Goal: Task Accomplishment & Management: Manage account settings

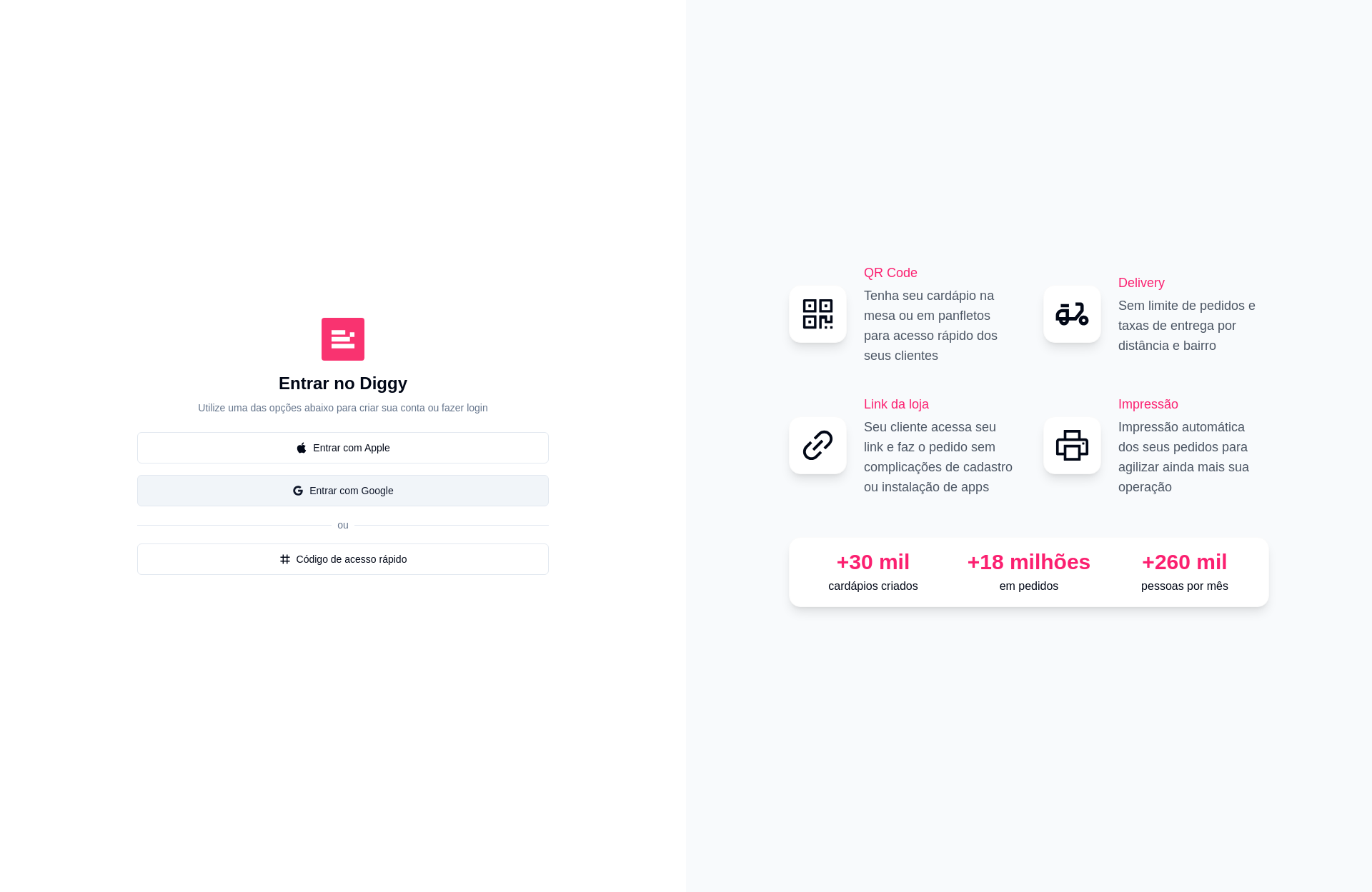
click at [328, 493] on button "Entrar com Google" at bounding box center [343, 491] width 412 height 31
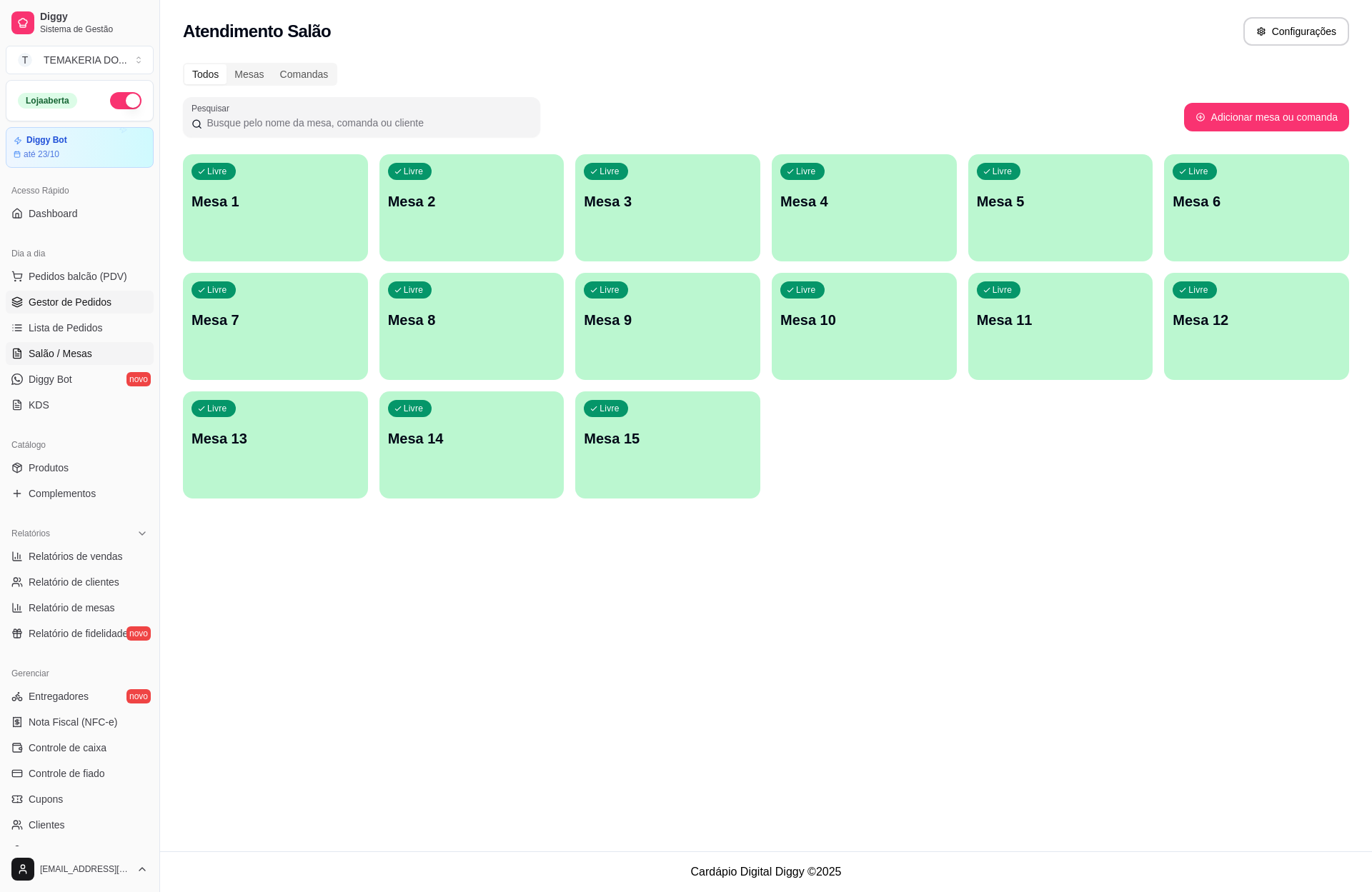
click at [118, 298] on link "Gestor de Pedidos" at bounding box center [80, 302] width 148 height 23
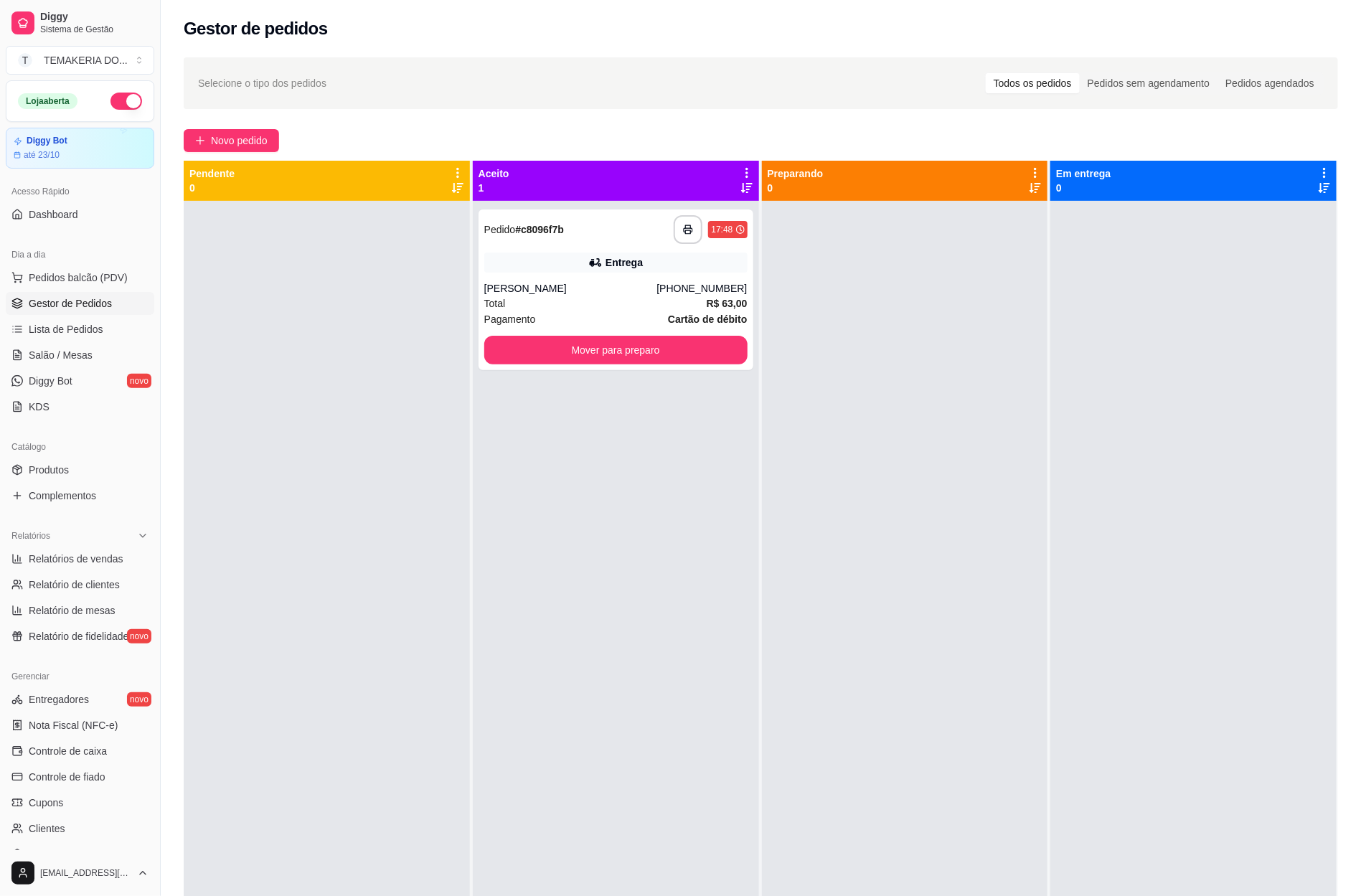
click at [1031, 583] on div at bounding box center [905, 648] width 286 height 896
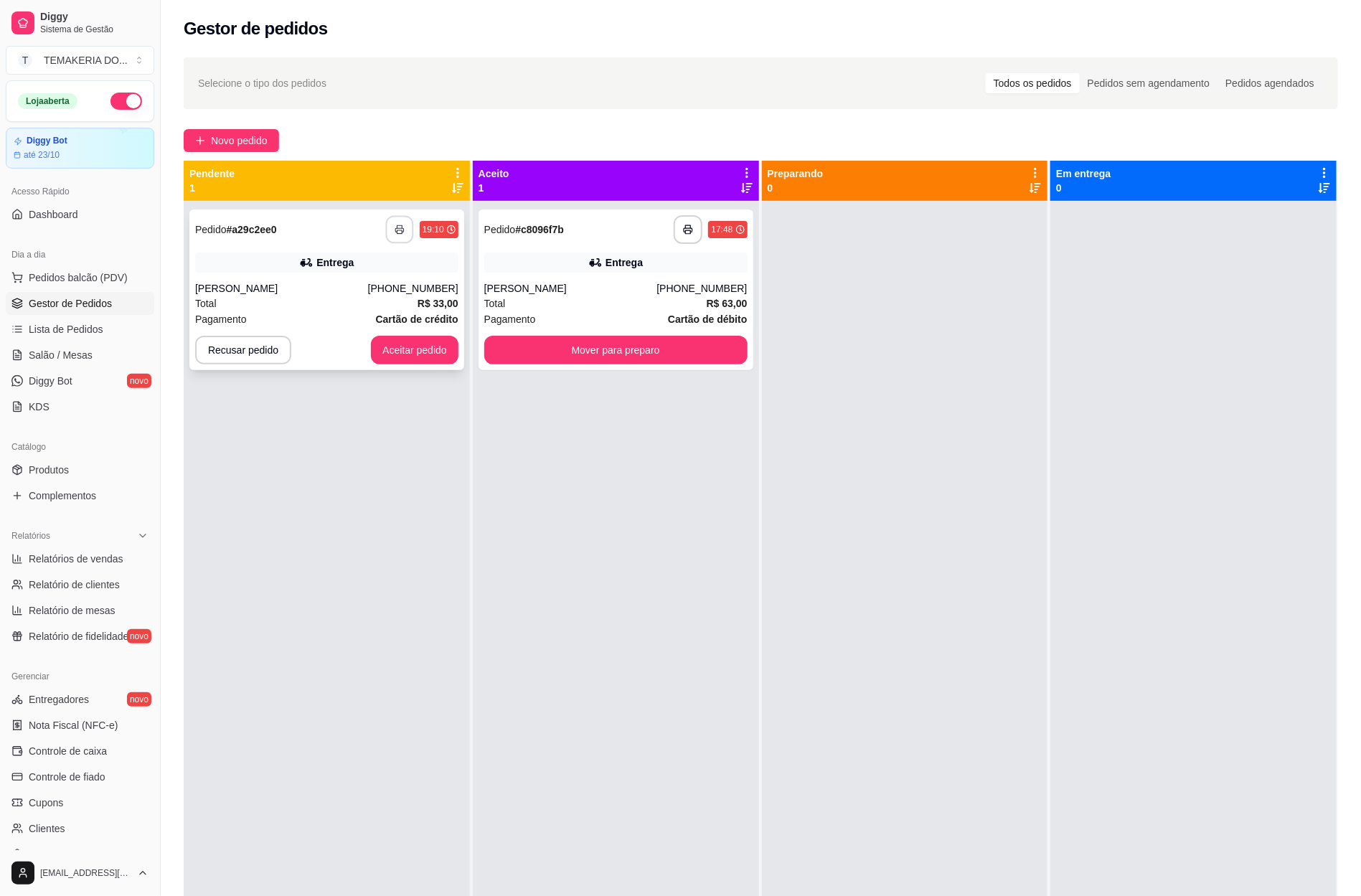
click at [396, 228] on icon "button" at bounding box center [398, 229] width 8 height 4
click at [405, 351] on button "Aceitar pedido" at bounding box center [414, 350] width 85 height 28
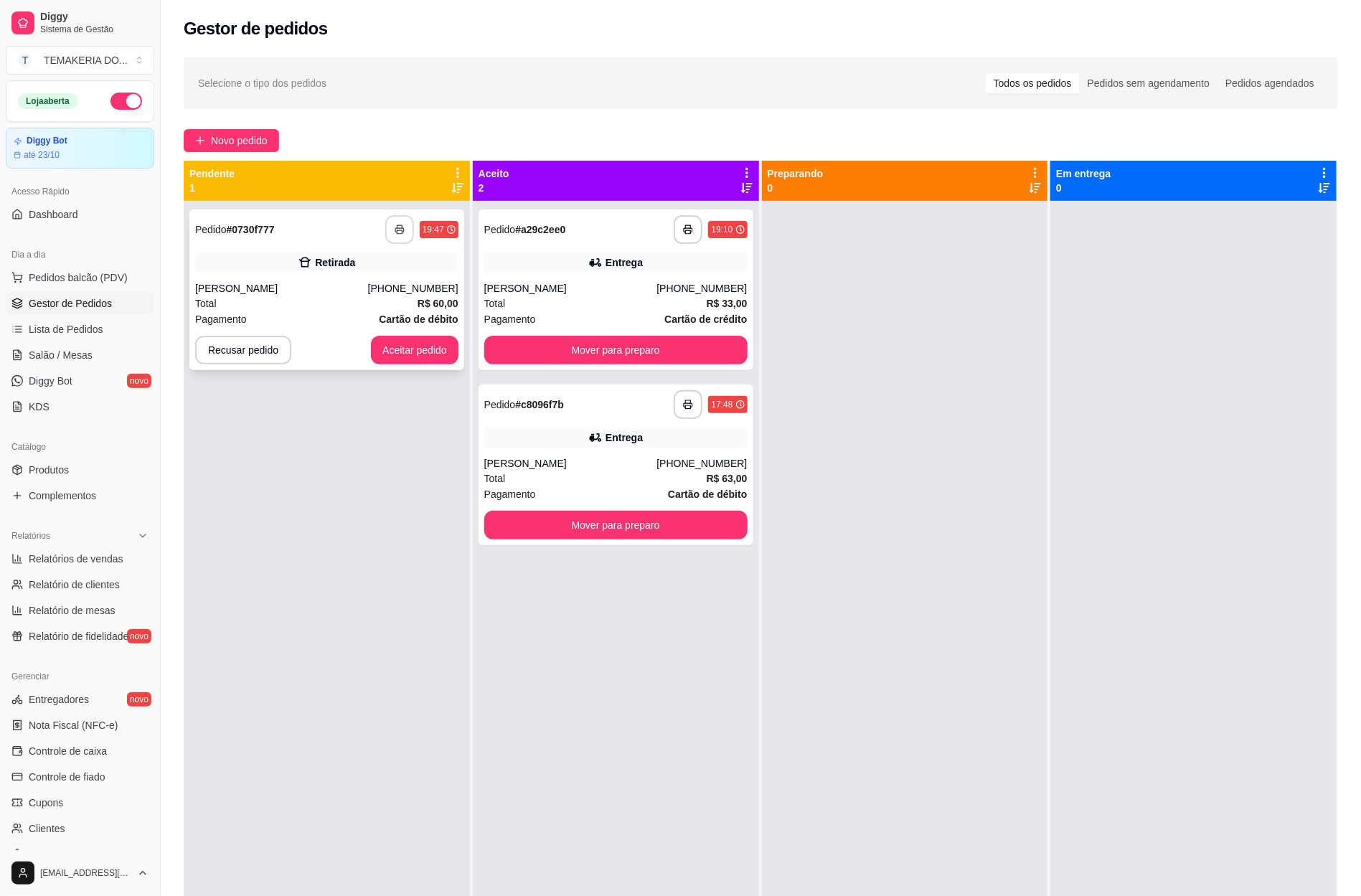
click at [395, 224] on button "button" at bounding box center [399, 229] width 29 height 29
click at [395, 224] on icon "button" at bounding box center [399, 229] width 10 height 10
click at [412, 342] on button "Aceitar pedido" at bounding box center [414, 349] width 88 height 29
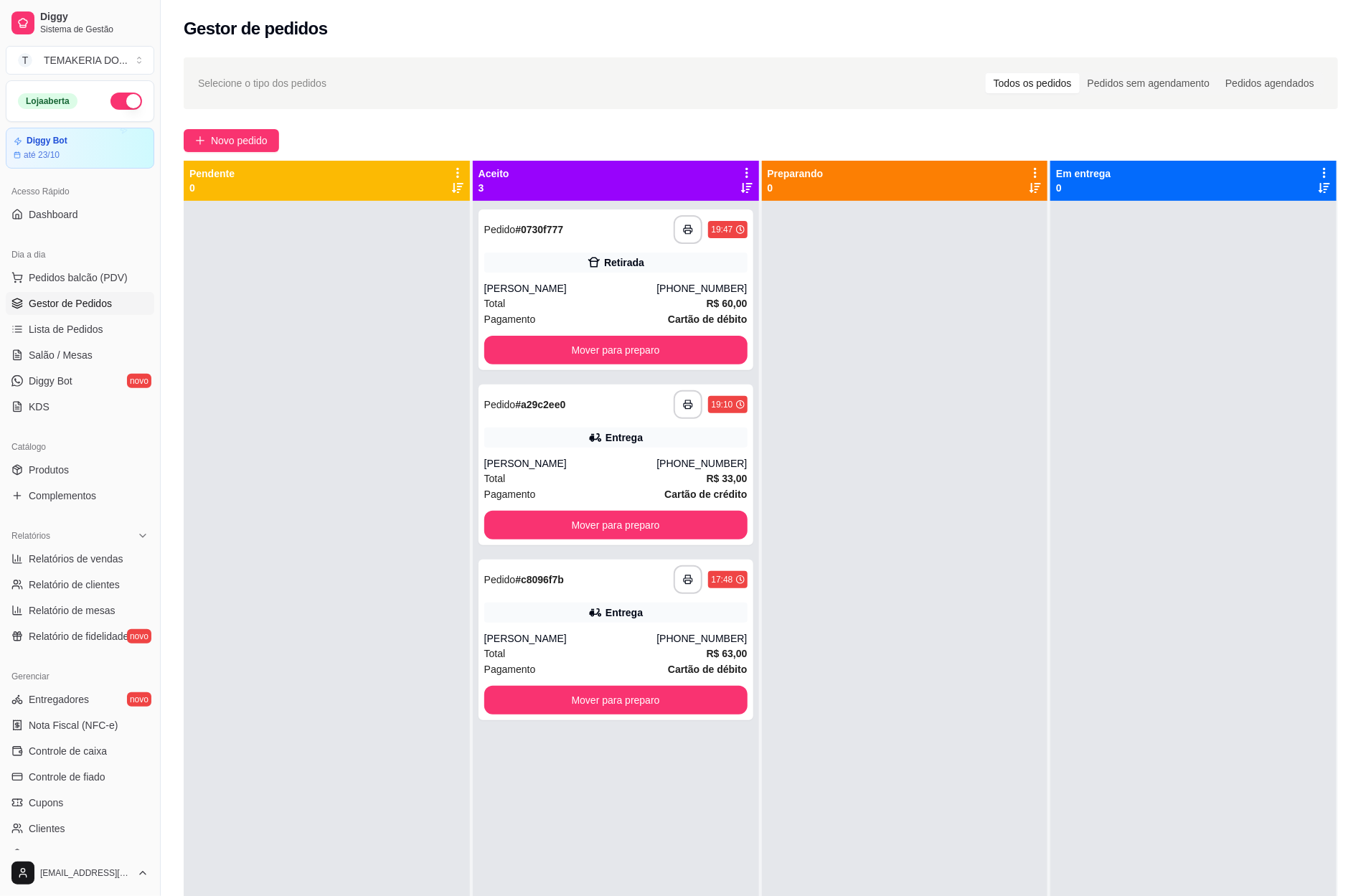
click at [797, 569] on div at bounding box center [905, 648] width 286 height 896
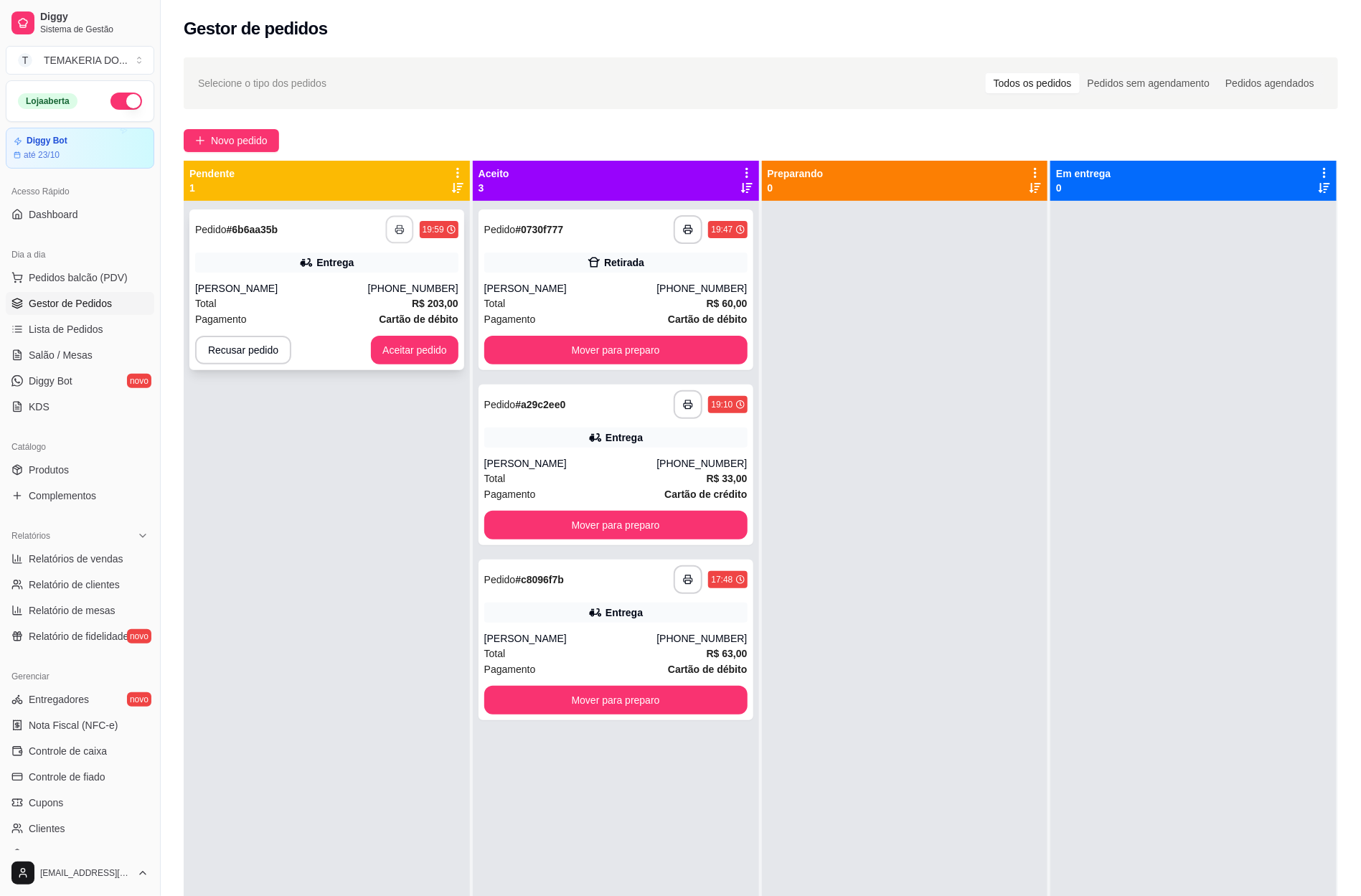
click at [397, 232] on icon "button" at bounding box center [399, 229] width 10 height 10
click at [409, 362] on button "Aceitar pedido" at bounding box center [414, 349] width 88 height 29
click at [409, 360] on div "Recusar pedido Aceitar pedido" at bounding box center [327, 349] width 264 height 29
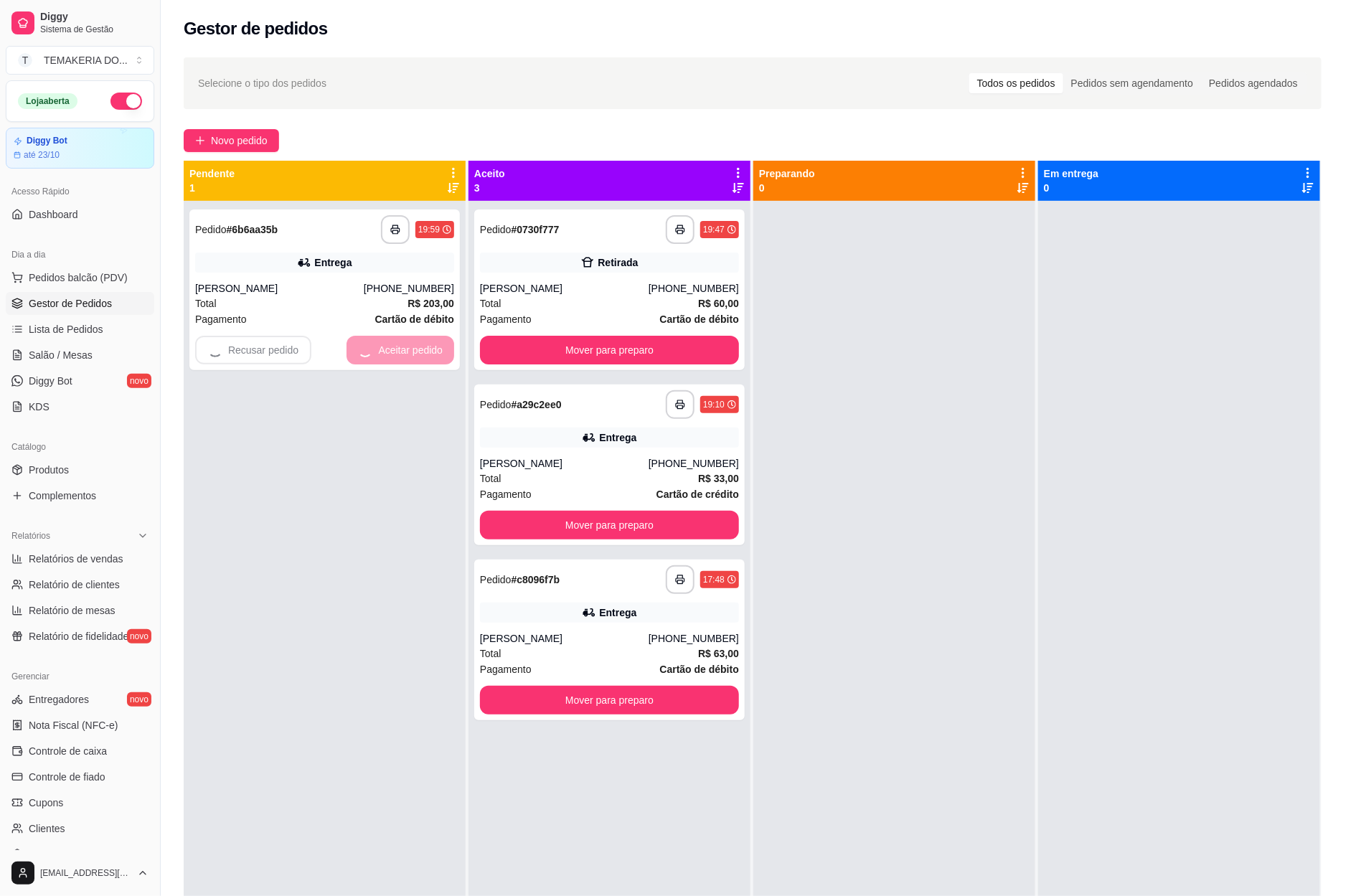
click at [250, 416] on div "**********" at bounding box center [325, 648] width 282 height 896
click at [310, 434] on div "**********" at bounding box center [325, 648] width 282 height 896
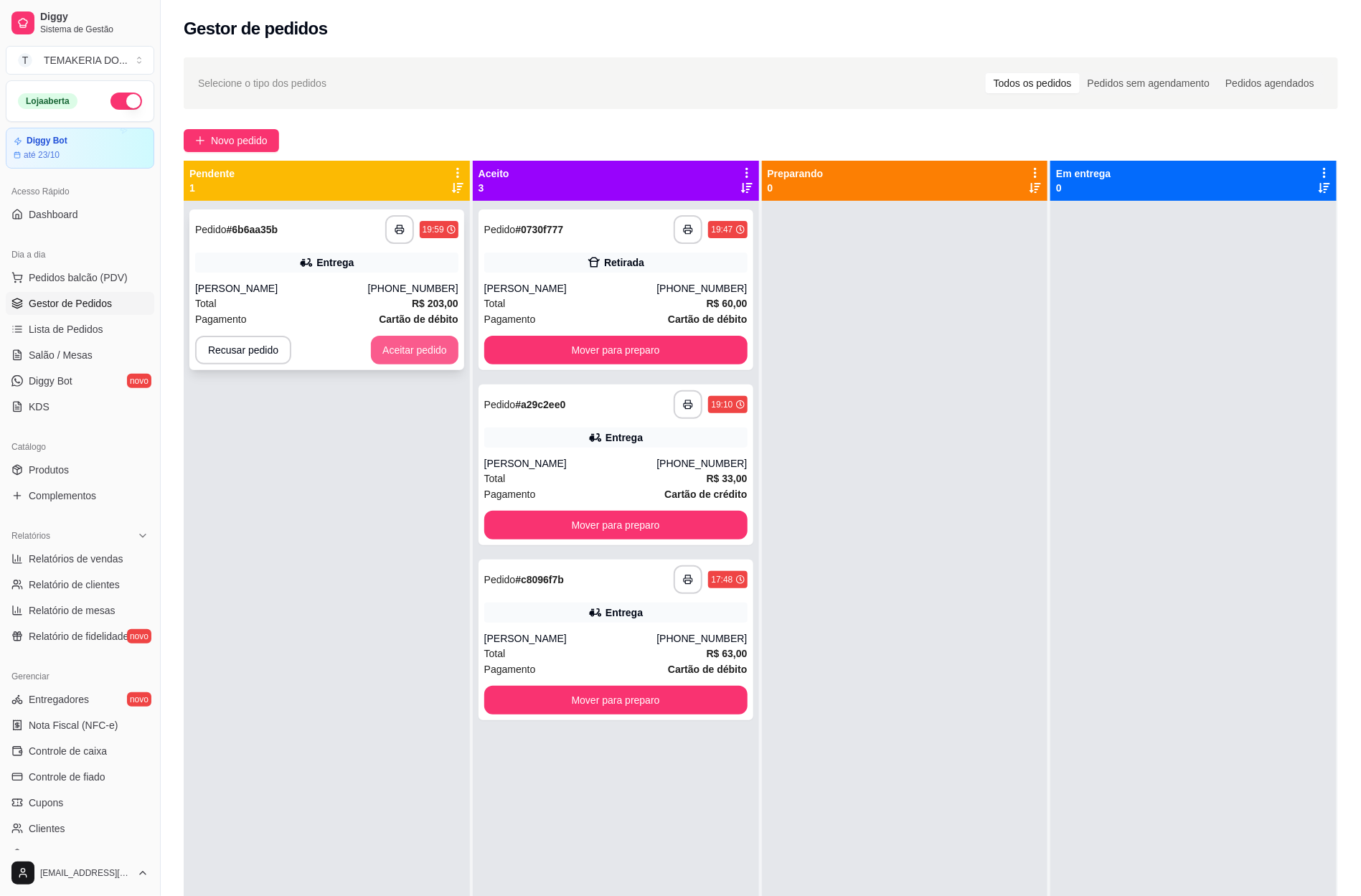
click at [413, 347] on button "Aceitar pedido" at bounding box center [414, 349] width 88 height 29
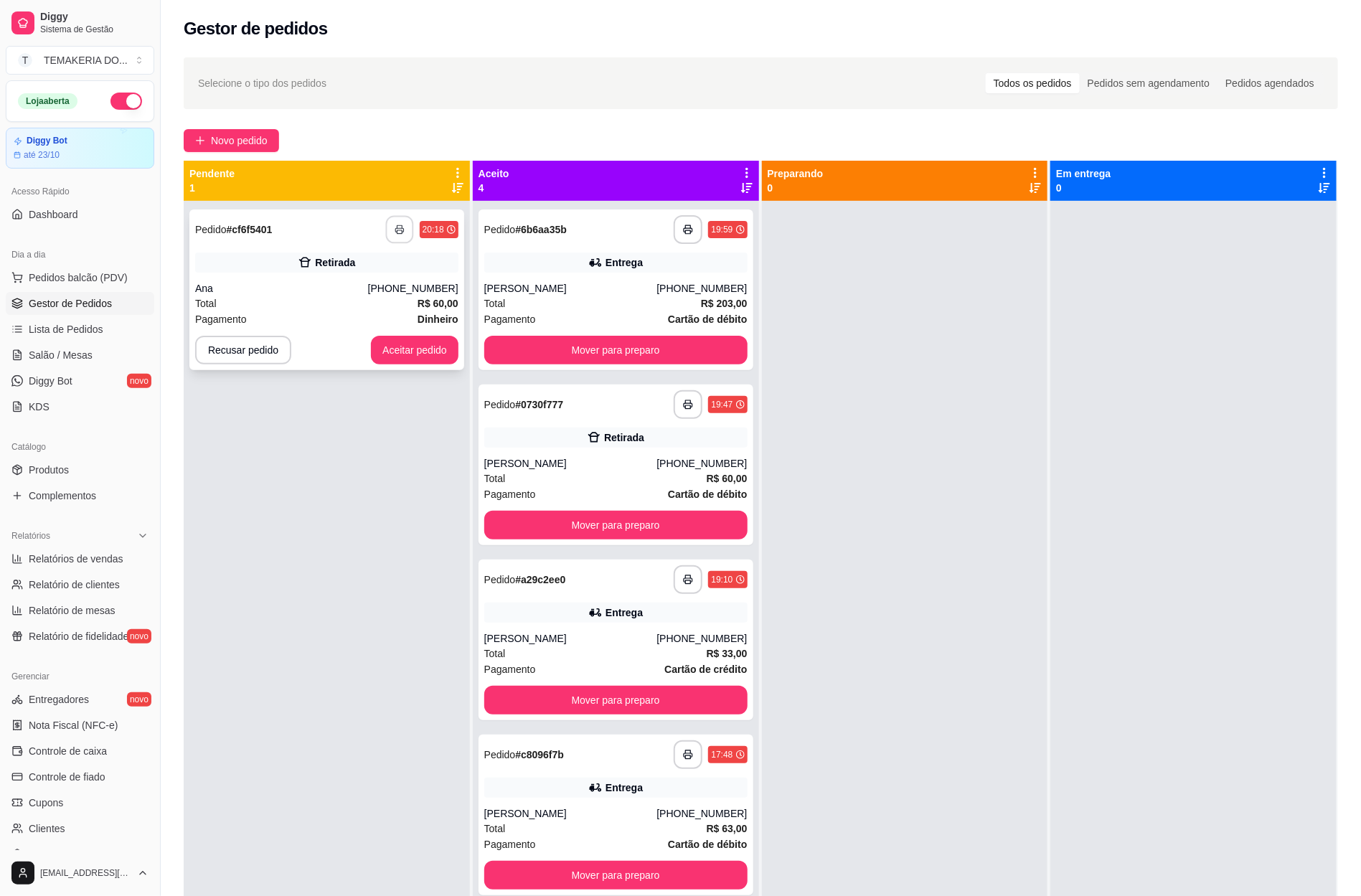
click at [391, 231] on button "button" at bounding box center [399, 230] width 28 height 28
click at [400, 351] on button "Aceitar pedido" at bounding box center [414, 349] width 88 height 29
click at [1180, 700] on div at bounding box center [1193, 648] width 286 height 896
click at [46, 357] on span "Salão / Mesas" at bounding box center [60, 355] width 64 height 14
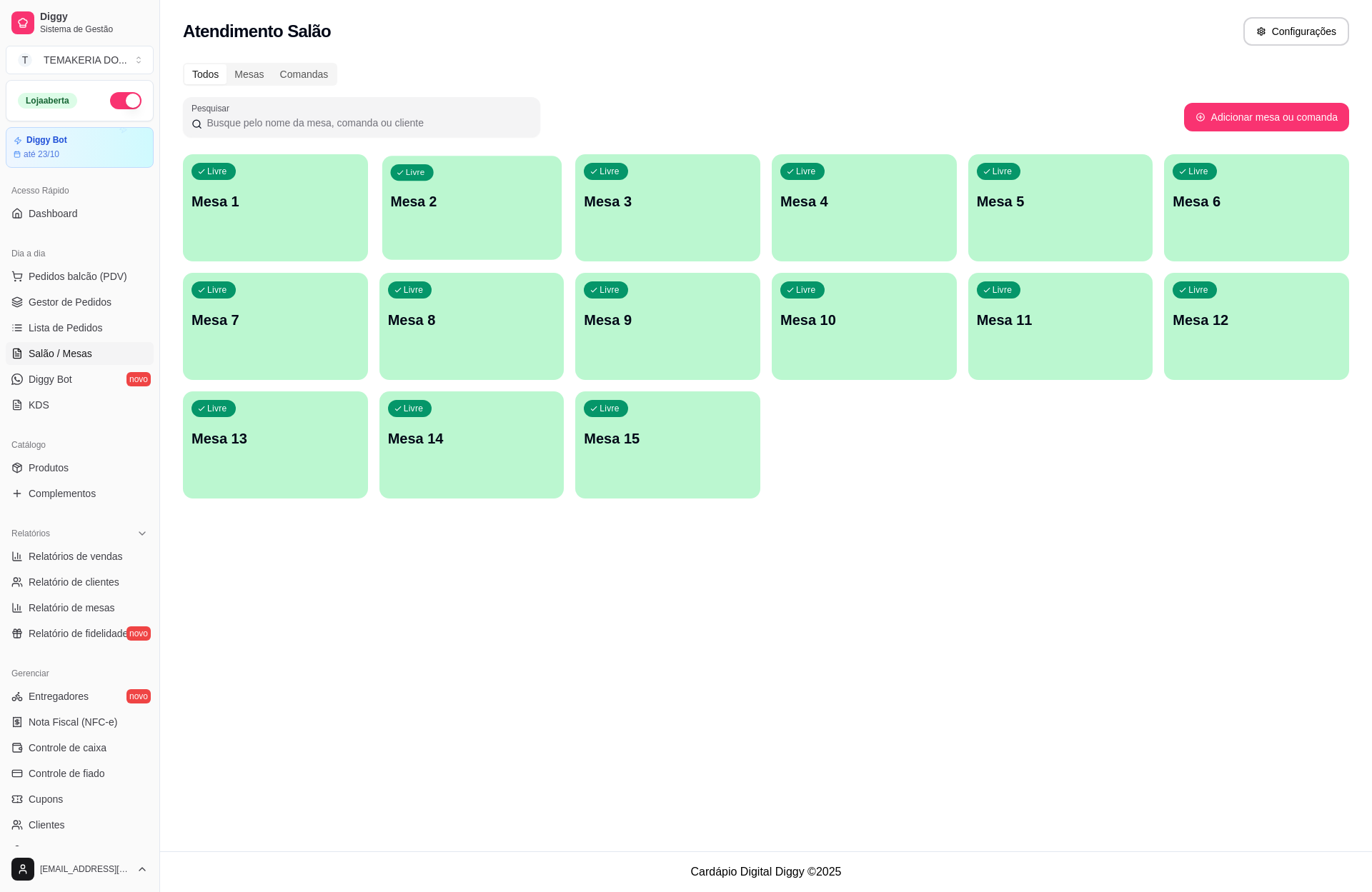
click at [457, 219] on div "Livre Mesa 2" at bounding box center [472, 200] width 180 height 87
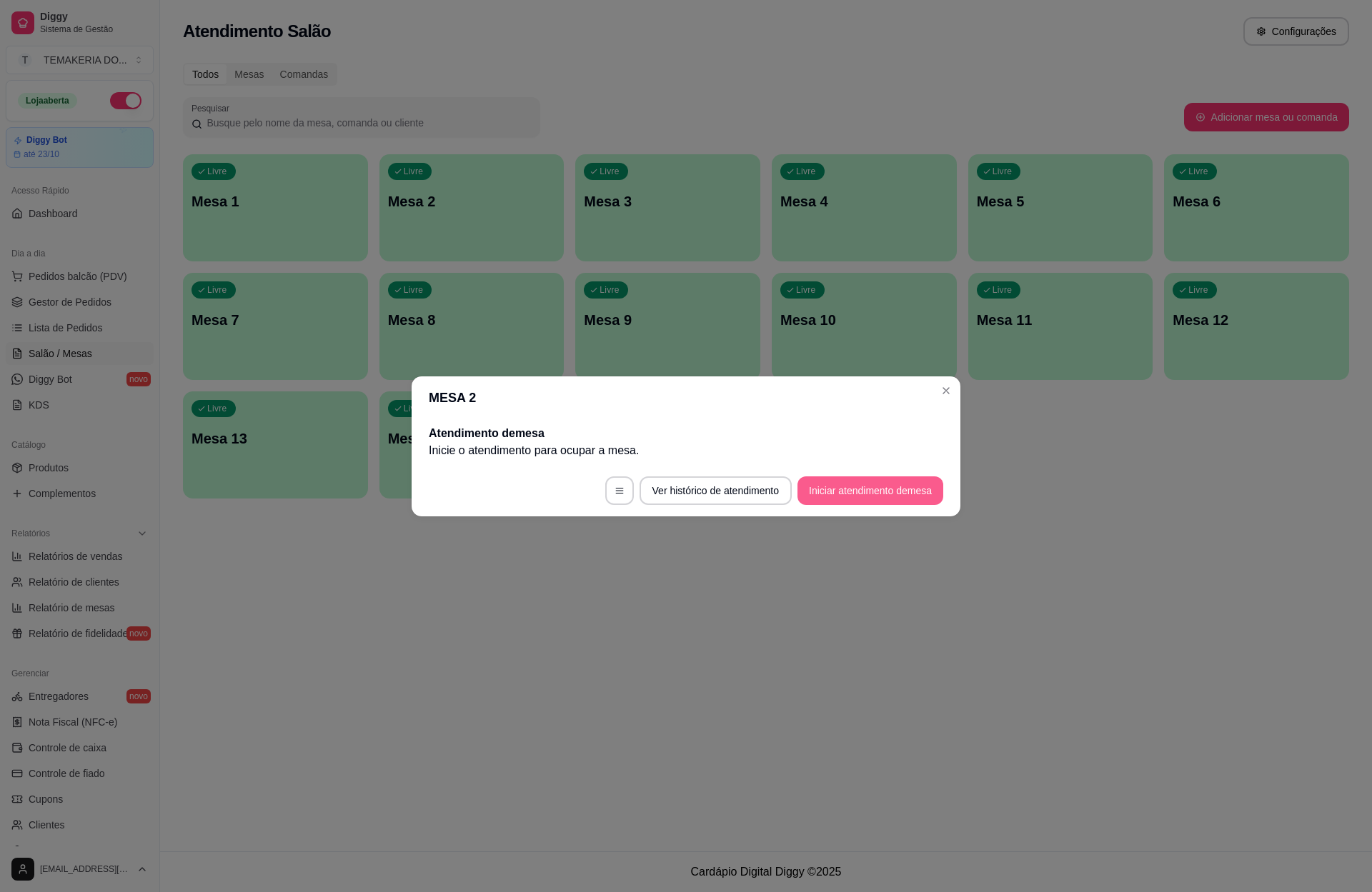
click at [863, 483] on button "Iniciar atendimento de mesa" at bounding box center [870, 490] width 146 height 29
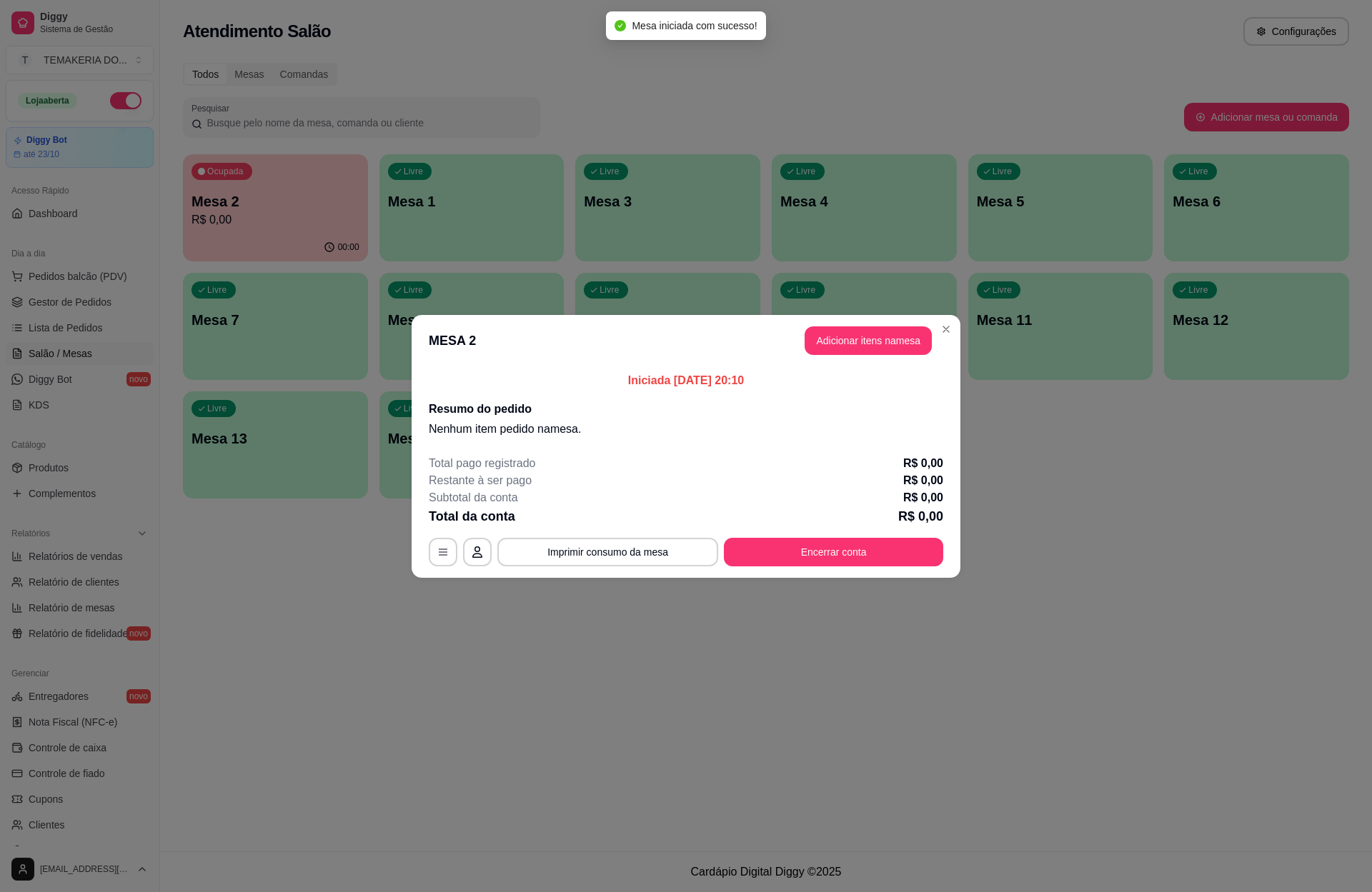
click at [826, 330] on button "Adicionar itens na mesa" at bounding box center [868, 340] width 127 height 29
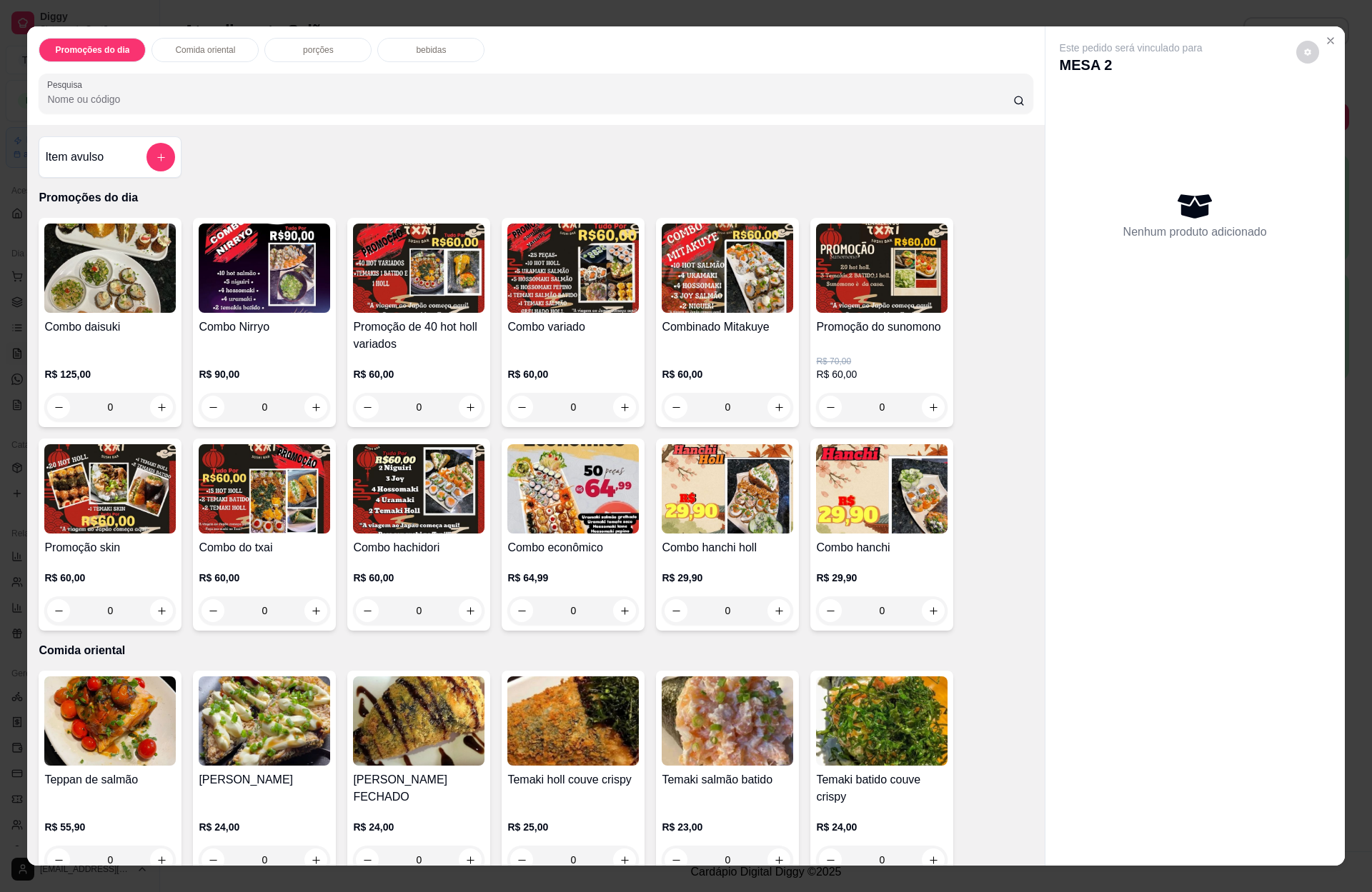
scroll to position [214, 0]
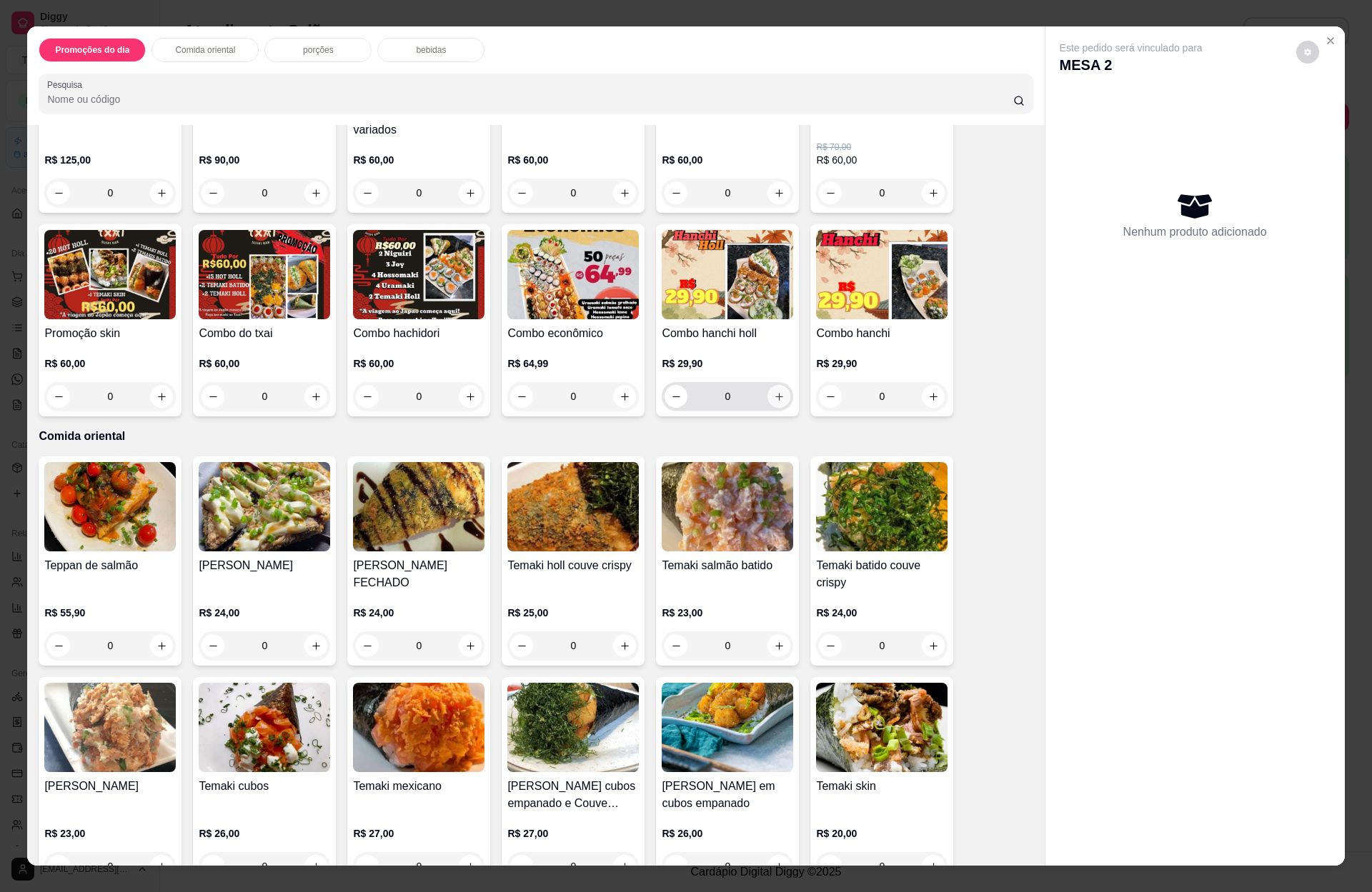
click at [774, 395] on icon "increase-product-quantity" at bounding box center [779, 397] width 10 height 10
type input "1"
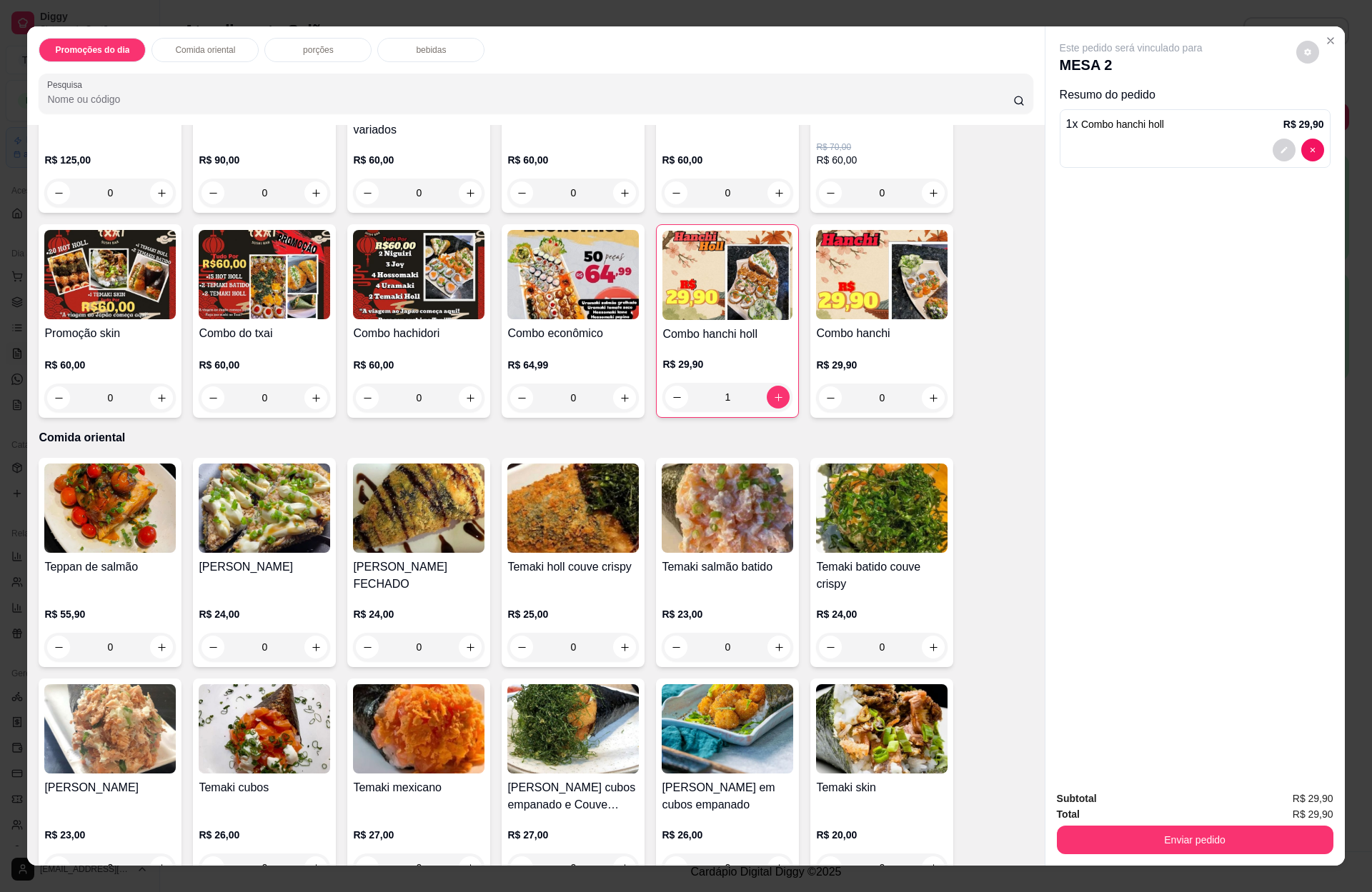
click at [440, 48] on div "bebidas" at bounding box center [431, 50] width 107 height 24
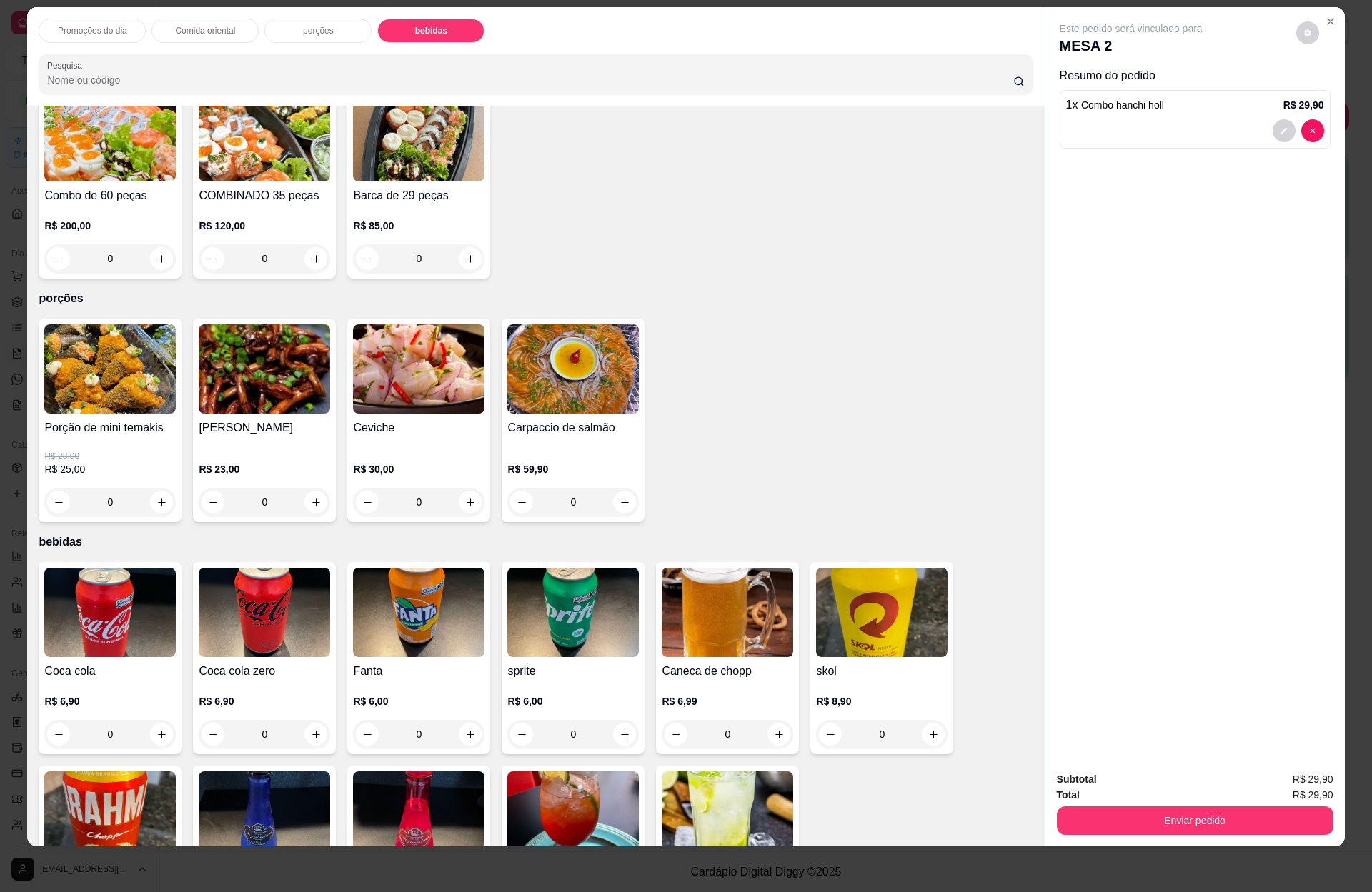
scroll to position [3311, 0]
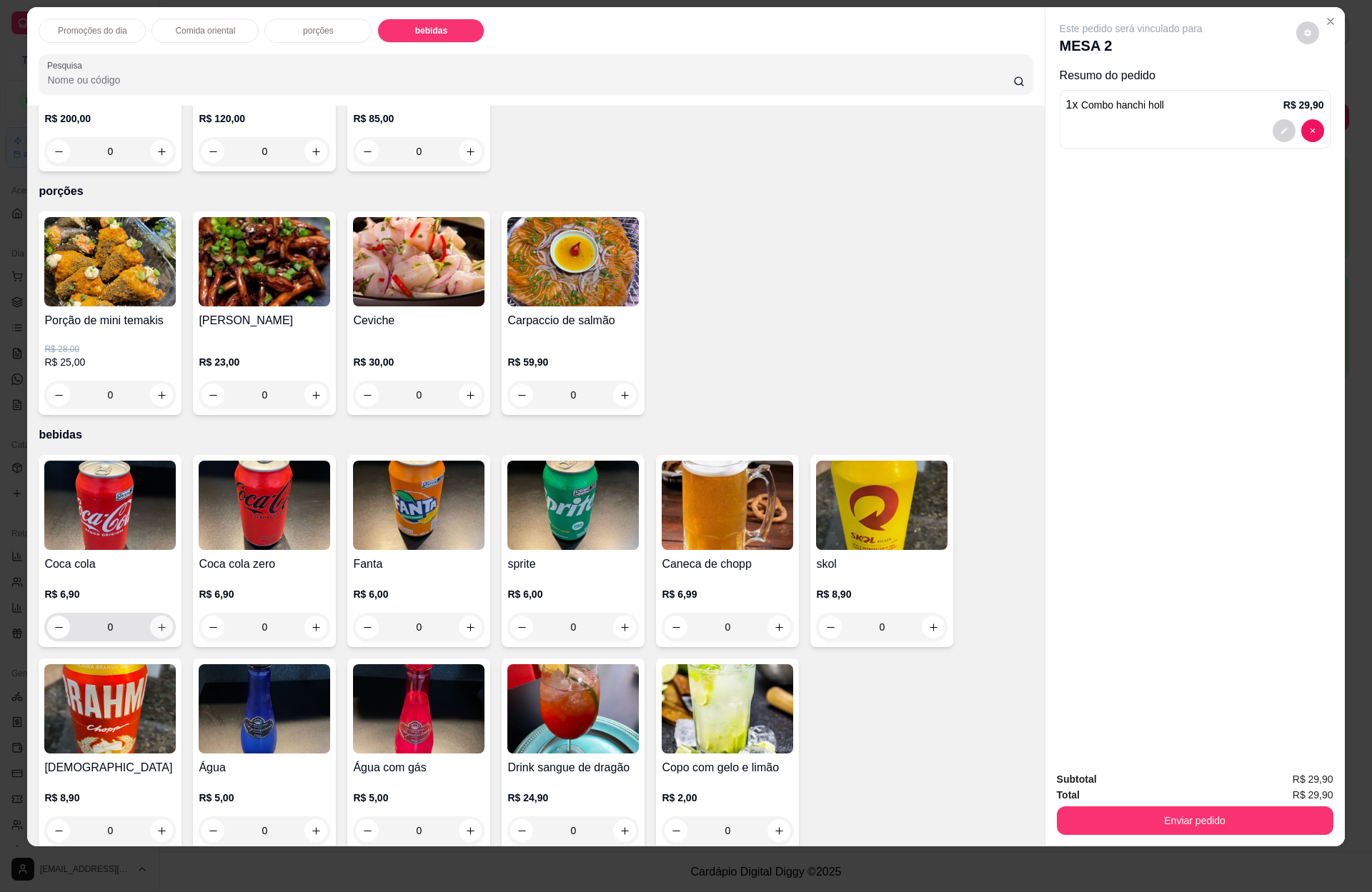
click at [156, 622] on icon "increase-product-quantity" at bounding box center [161, 627] width 10 height 10
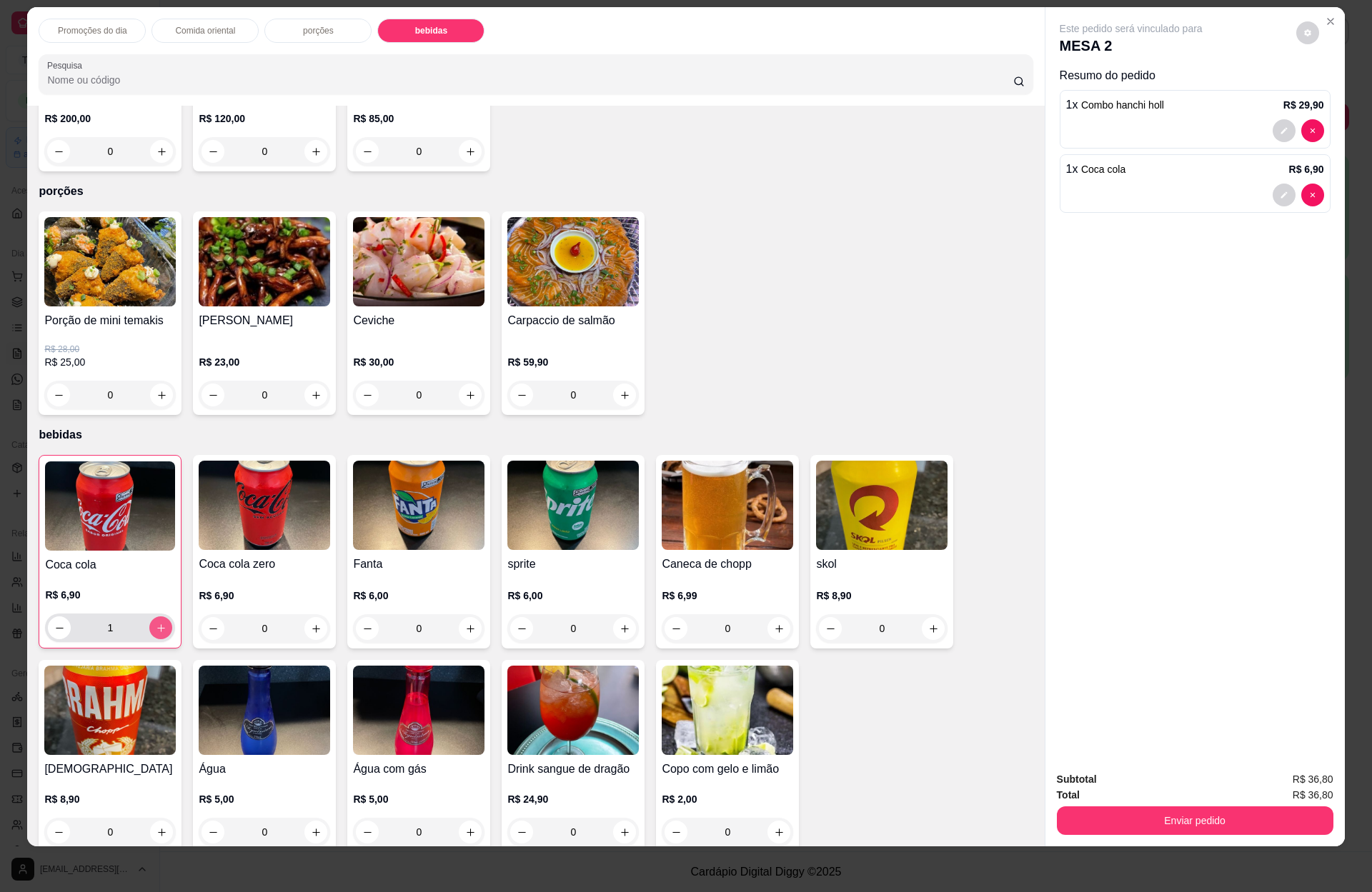
click at [156, 623] on icon "increase-product-quantity" at bounding box center [161, 628] width 10 height 10
type input "2"
click at [1188, 807] on button "Enviar pedido" at bounding box center [1194, 821] width 276 height 29
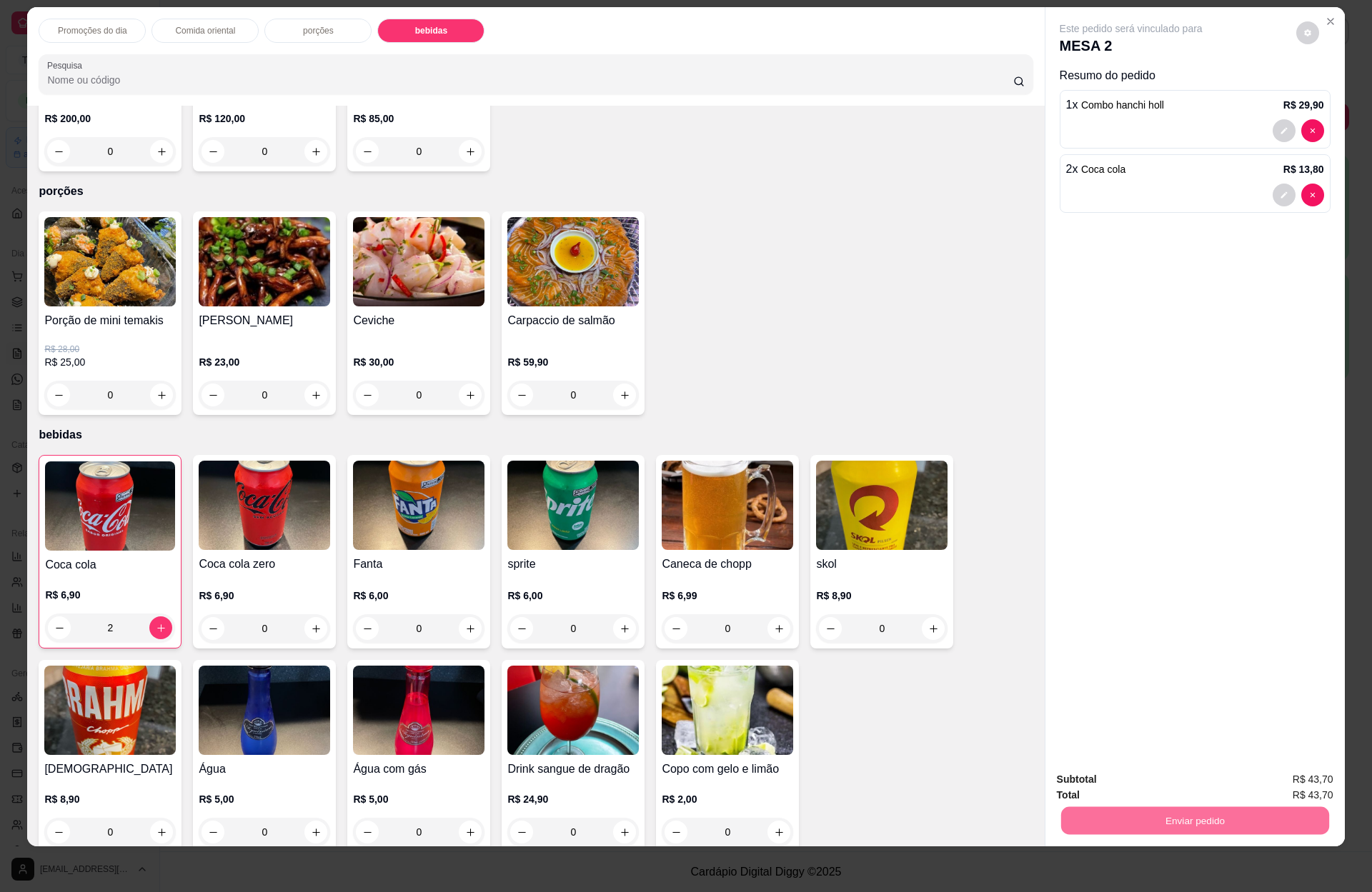
click at [1285, 779] on button "Enviar pedido" at bounding box center [1294, 785] width 78 height 26
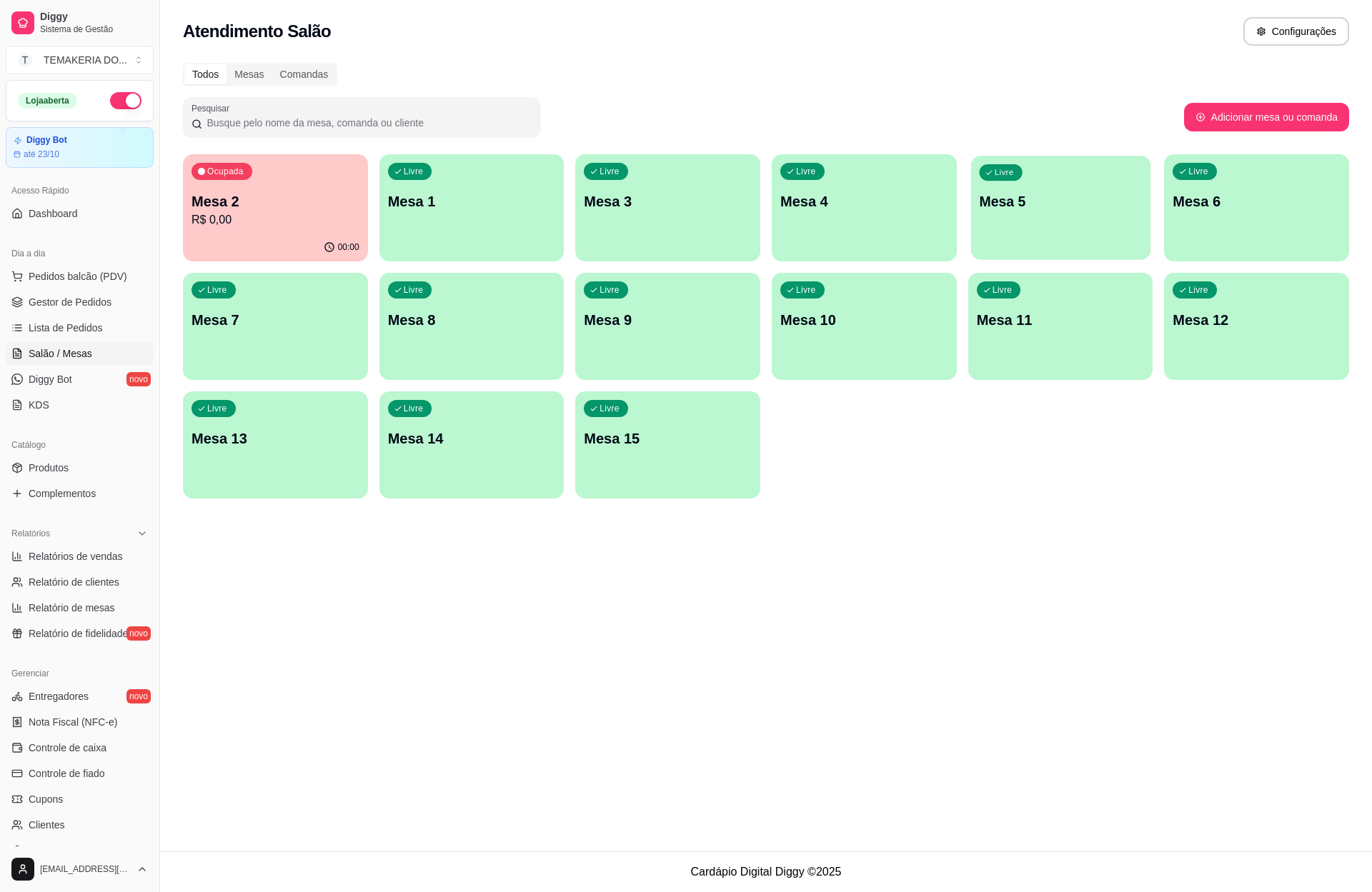
click at [1025, 217] on div "Livre Mesa 5" at bounding box center [1061, 200] width 180 height 87
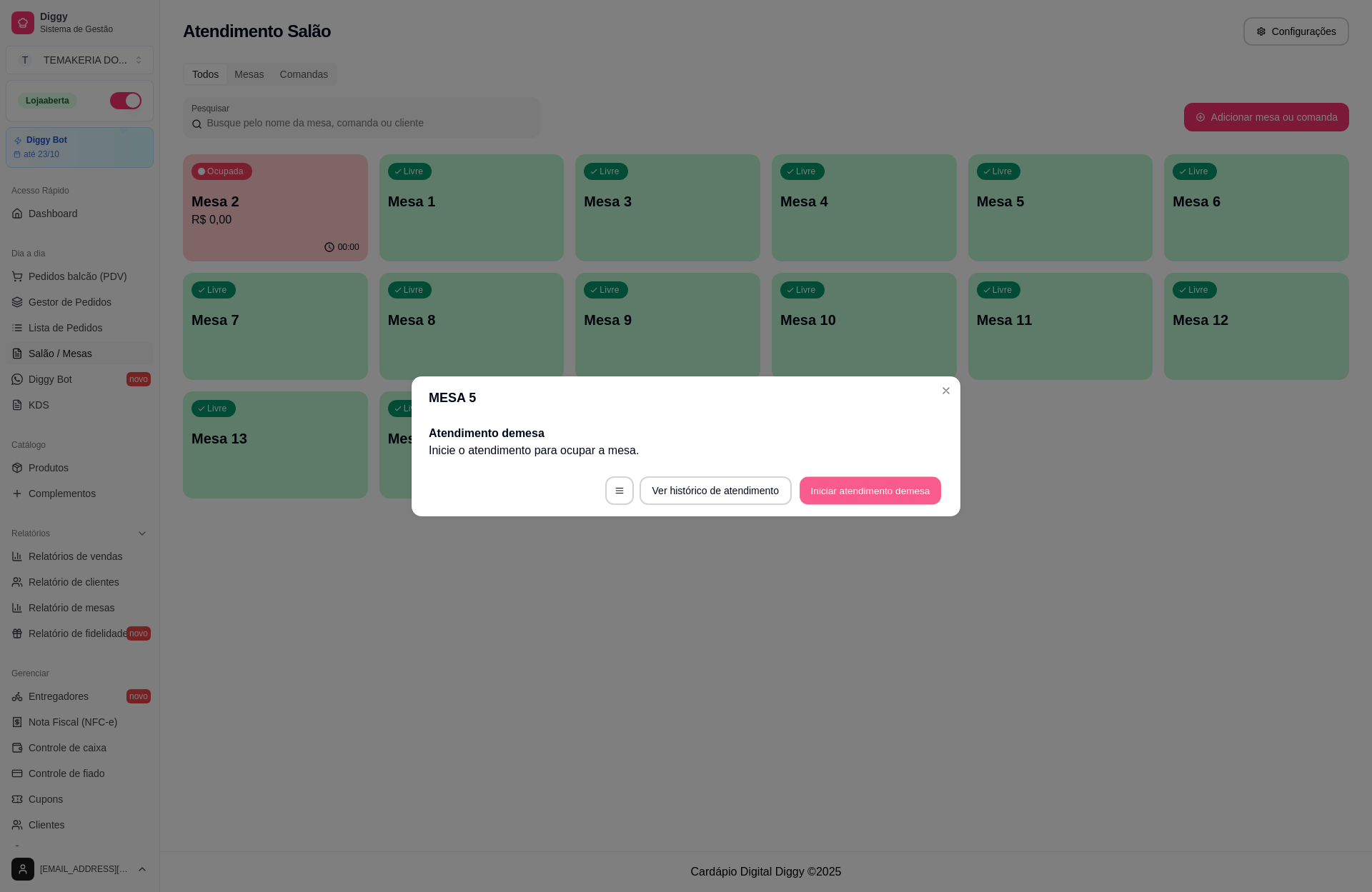
click at [882, 497] on button "Iniciar atendimento de mesa" at bounding box center [870, 490] width 141 height 28
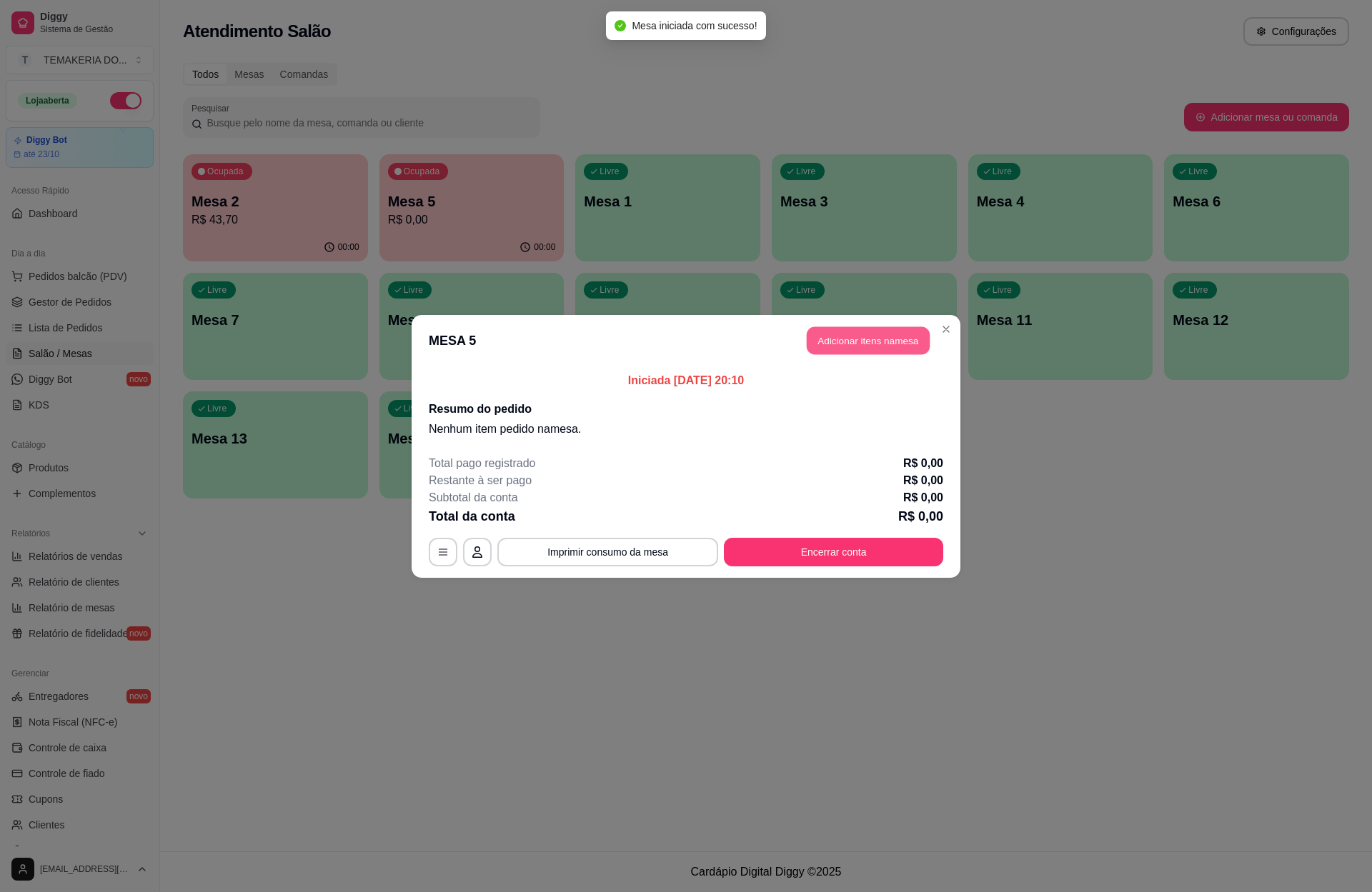
click at [826, 344] on button "Adicionar itens na mesa" at bounding box center [868, 340] width 123 height 28
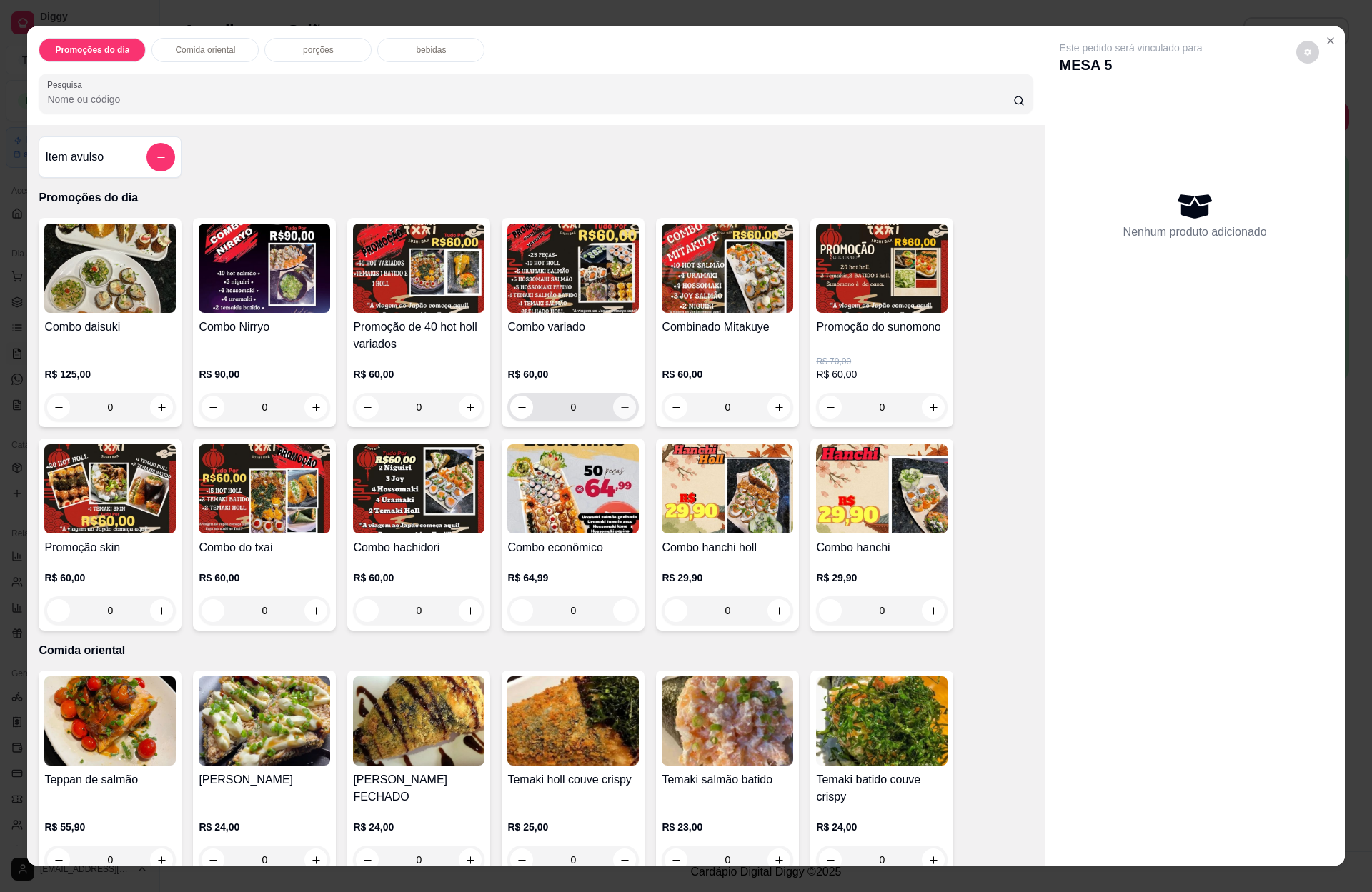
click at [616, 398] on button "increase-product-quantity" at bounding box center [625, 407] width 23 height 23
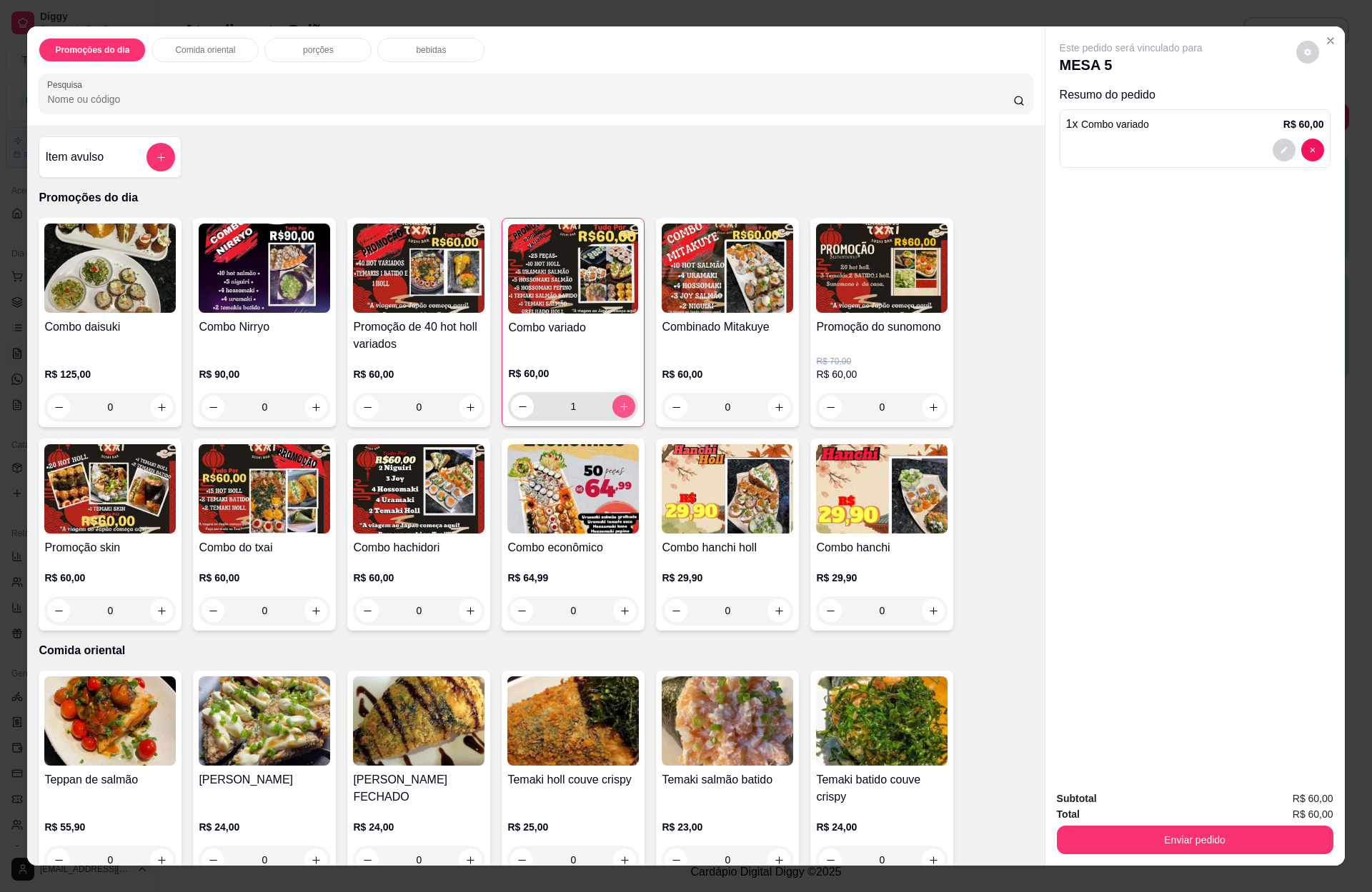
click at [618, 403] on icon "increase-product-quantity" at bounding box center [624, 406] width 10 height 10
type input "2"
drag, startPoint x: 417, startPoint y: 60, endPoint x: 417, endPoint y: 50, distance: 10.0
click at [417, 58] on div "bebidas" at bounding box center [431, 50] width 107 height 24
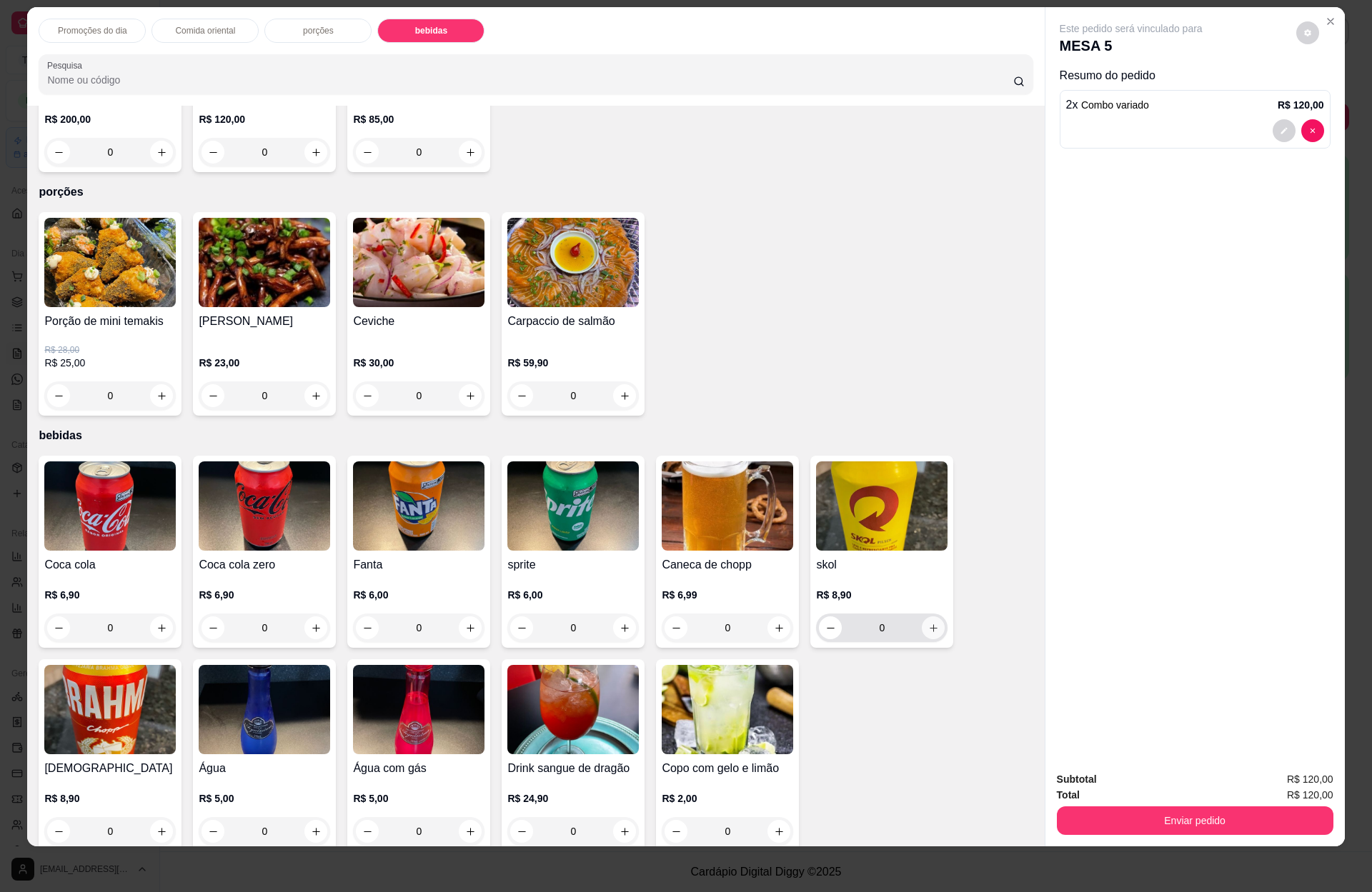
click at [928, 623] on icon "increase-product-quantity" at bounding box center [933, 628] width 10 height 10
type input "1"
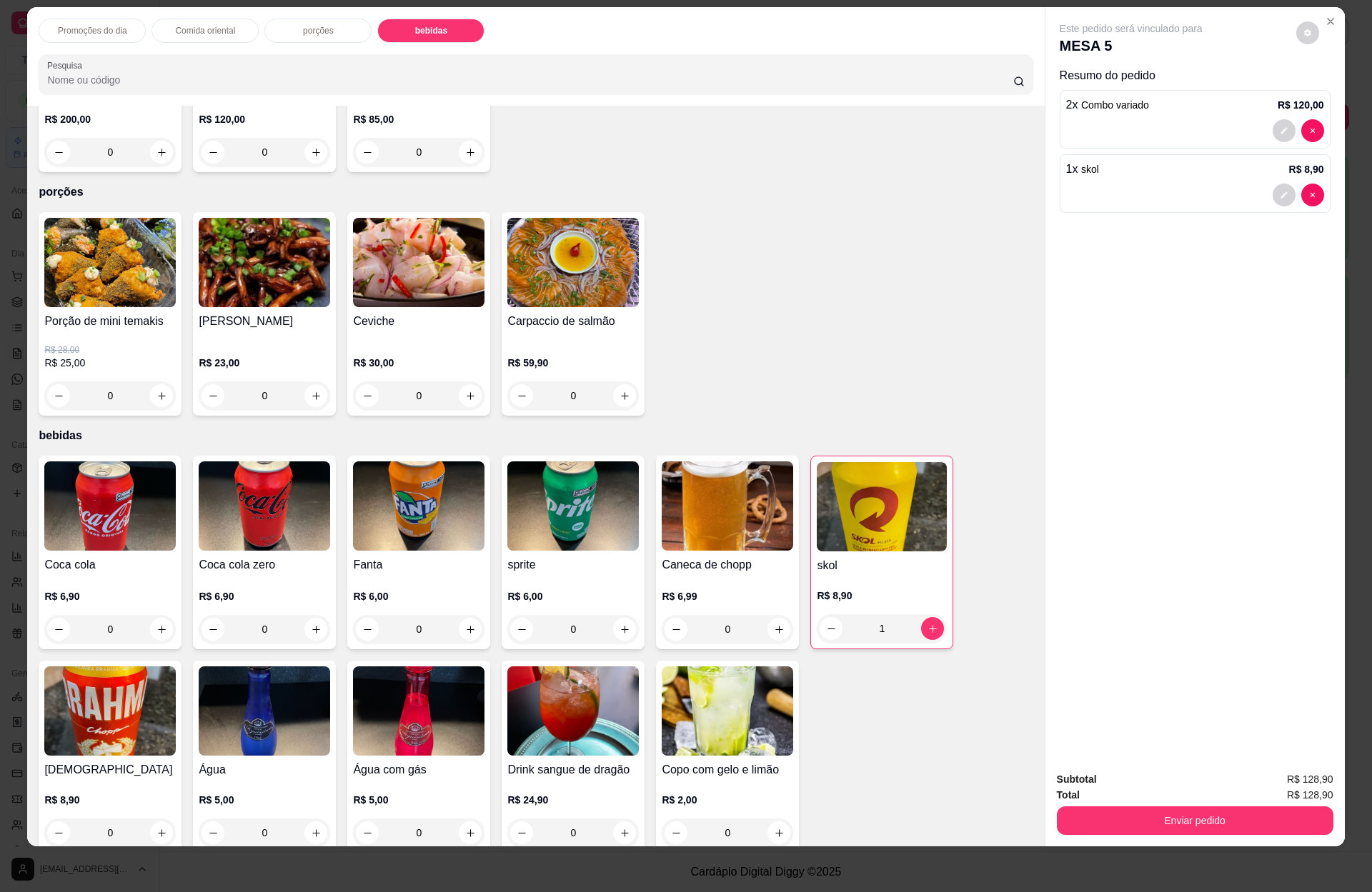
click at [1173, 823] on button "Enviar pedido" at bounding box center [1194, 821] width 276 height 29
click at [1175, 823] on button "Enviar pedido" at bounding box center [1194, 821] width 276 height 29
click at [1254, 810] on button "Enviar pedido" at bounding box center [1194, 821] width 268 height 28
click at [1271, 786] on button "Enviar pedido" at bounding box center [1294, 785] width 81 height 27
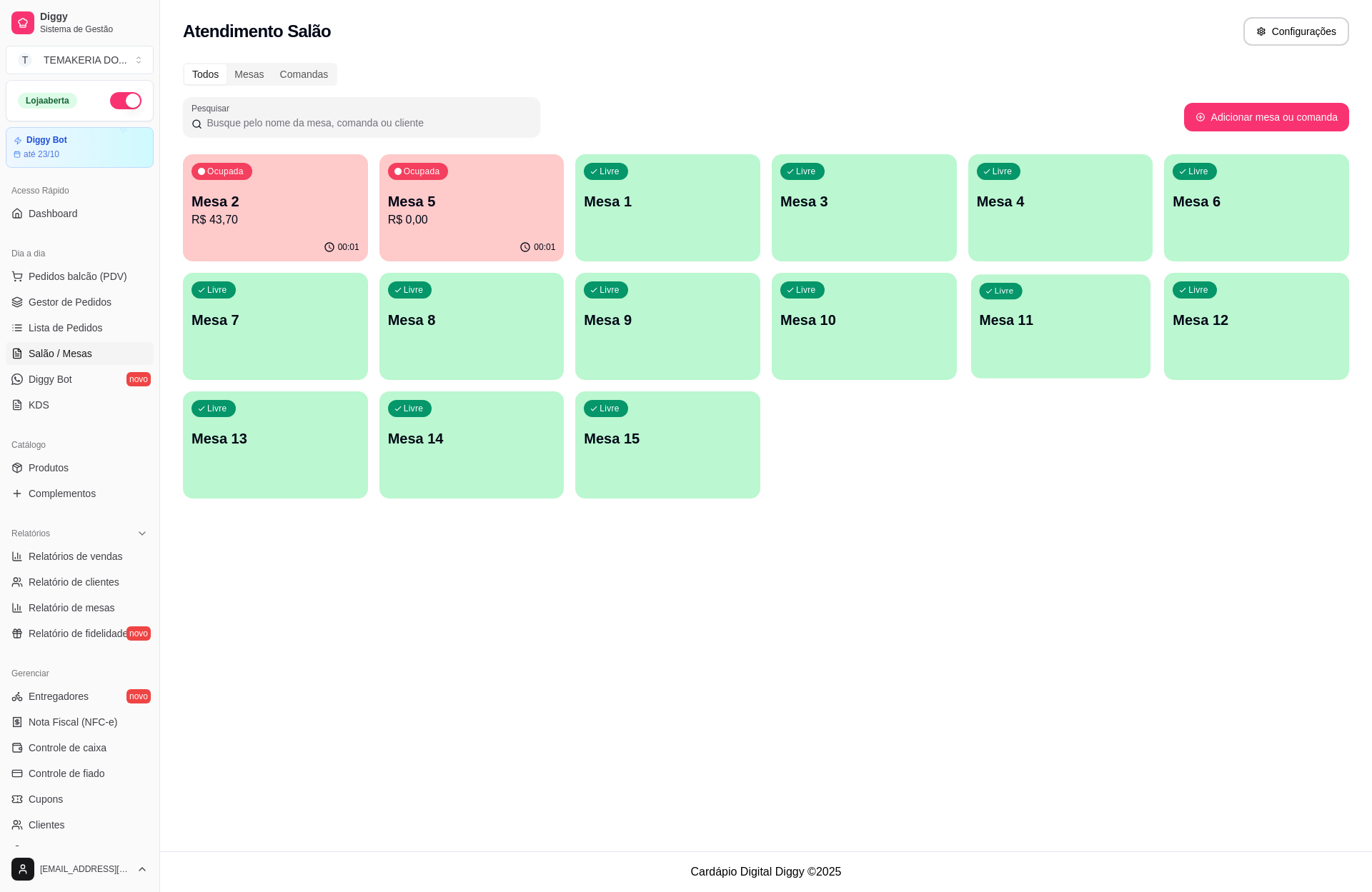
click at [1025, 356] on div "Livre Mesa 11" at bounding box center [1061, 318] width 180 height 87
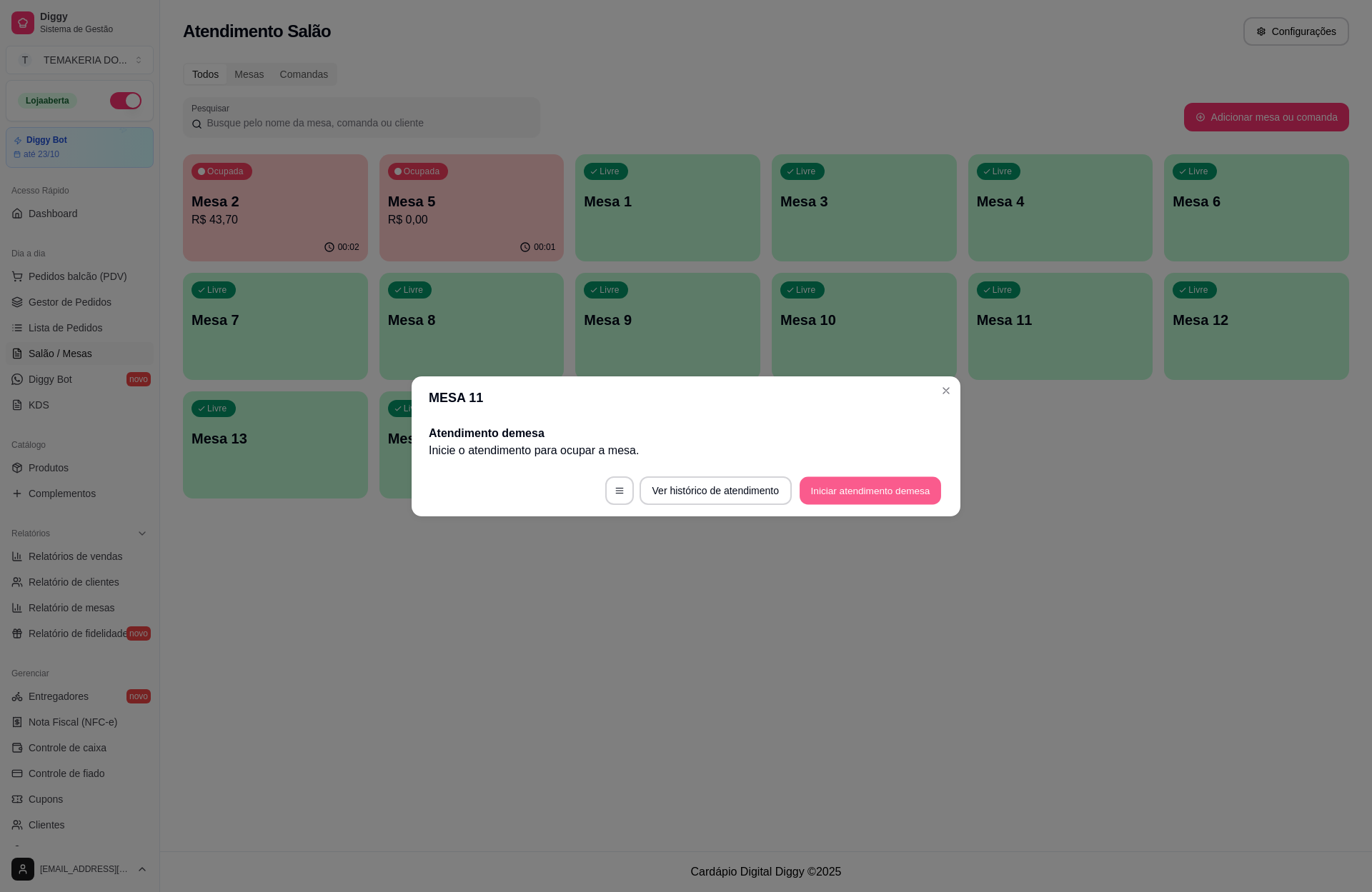
click at [851, 494] on button "Iniciar atendimento de mesa" at bounding box center [870, 490] width 141 height 28
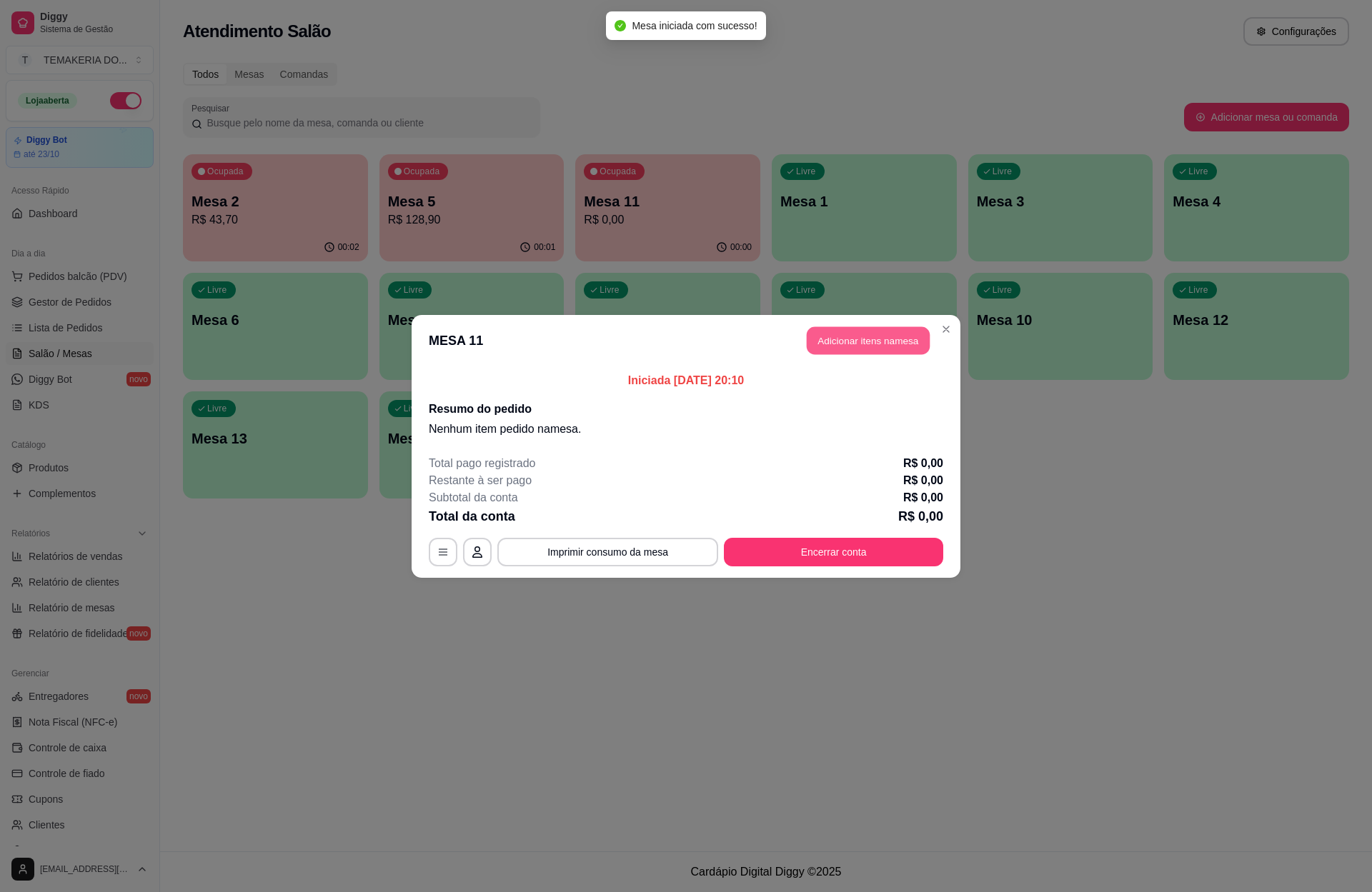
click at [879, 348] on button "Adicionar itens na mesa" at bounding box center [868, 340] width 123 height 28
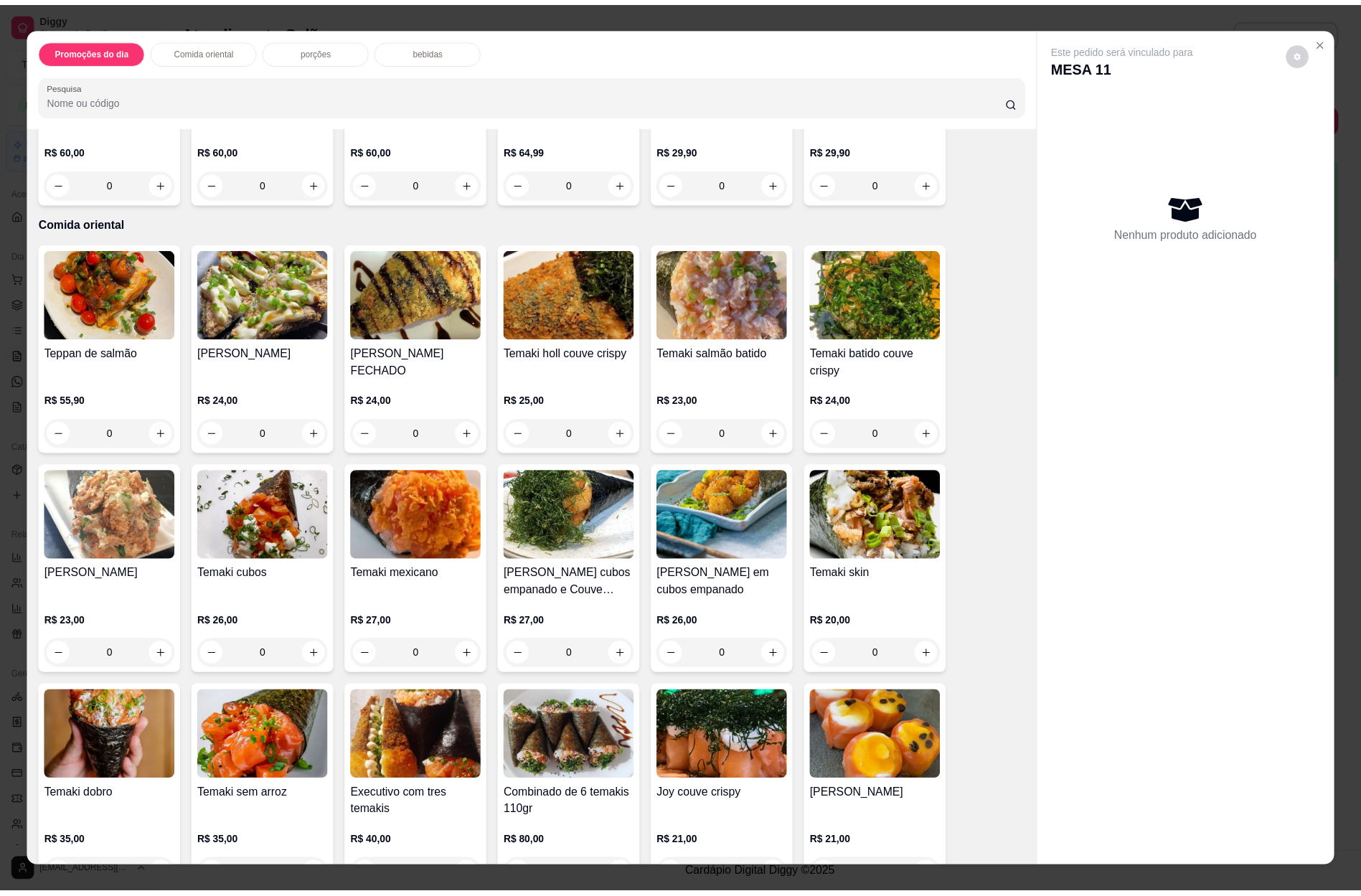
scroll to position [538, 0]
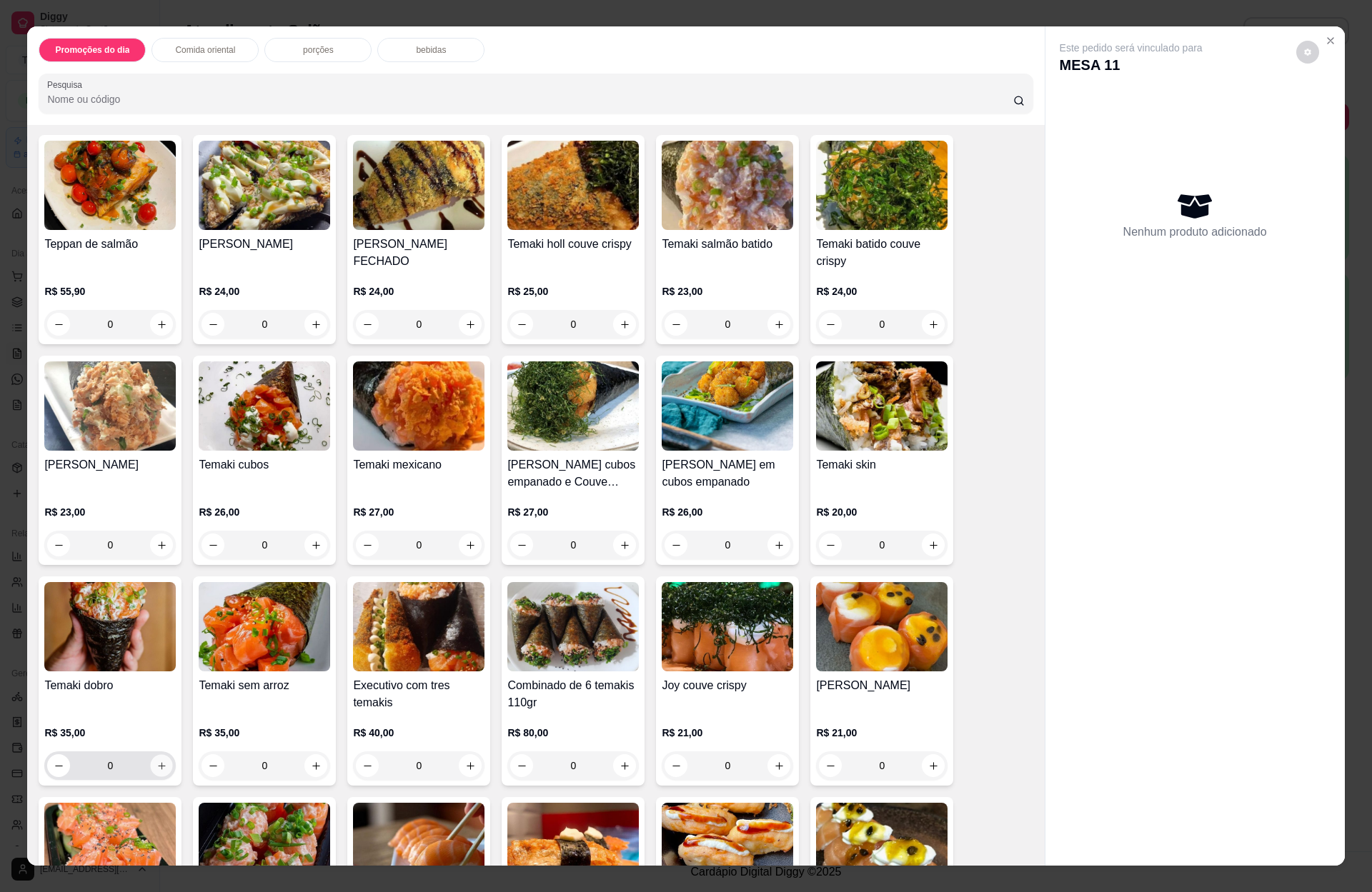
click at [156, 763] on icon "increase-product-quantity" at bounding box center [161, 766] width 10 height 10
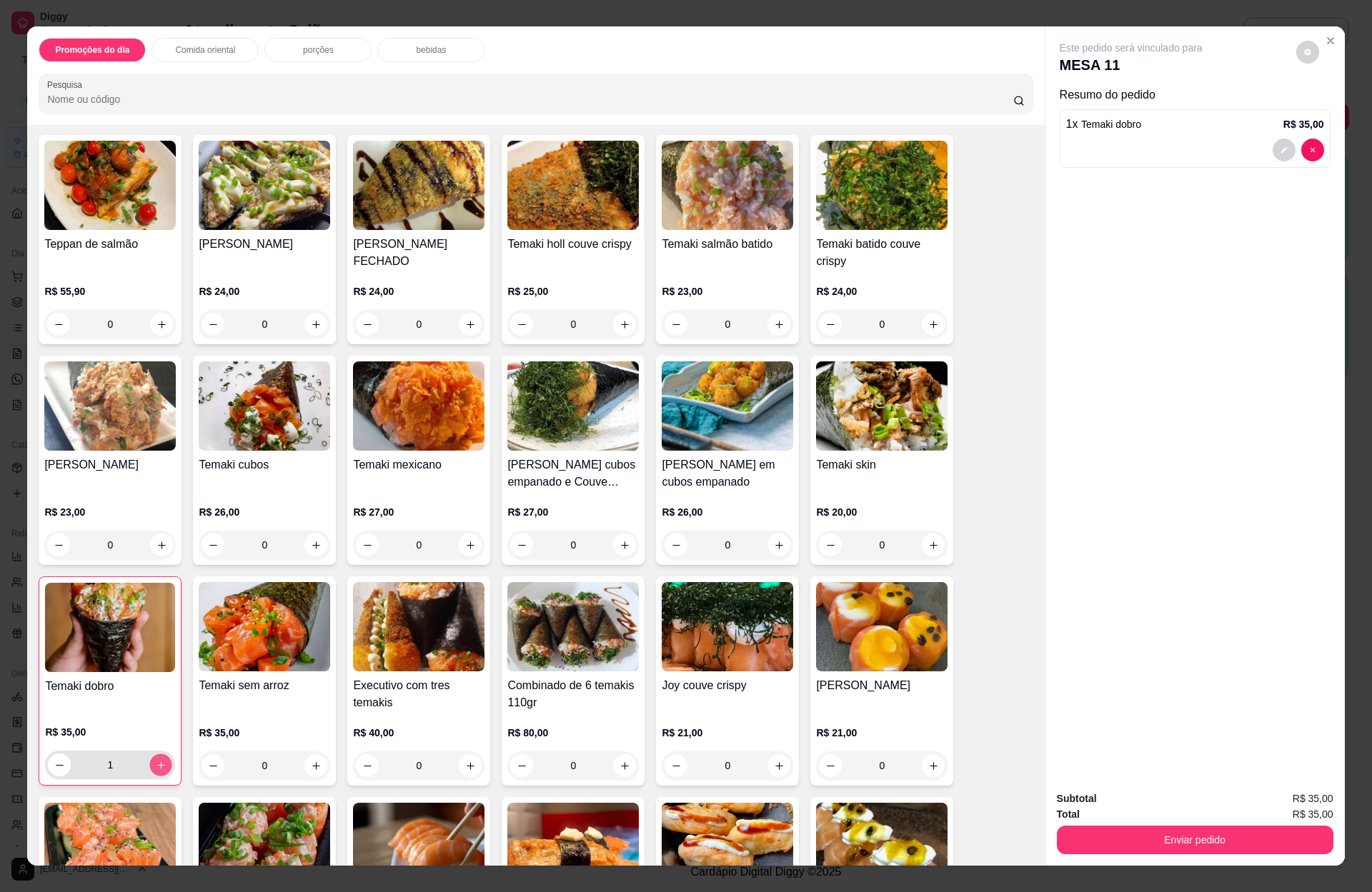
click at [156, 764] on icon "increase-product-quantity" at bounding box center [161, 766] width 10 height 10
click at [54, 760] on icon "decrease-product-quantity" at bounding box center [59, 766] width 10 height 10
type input "3"
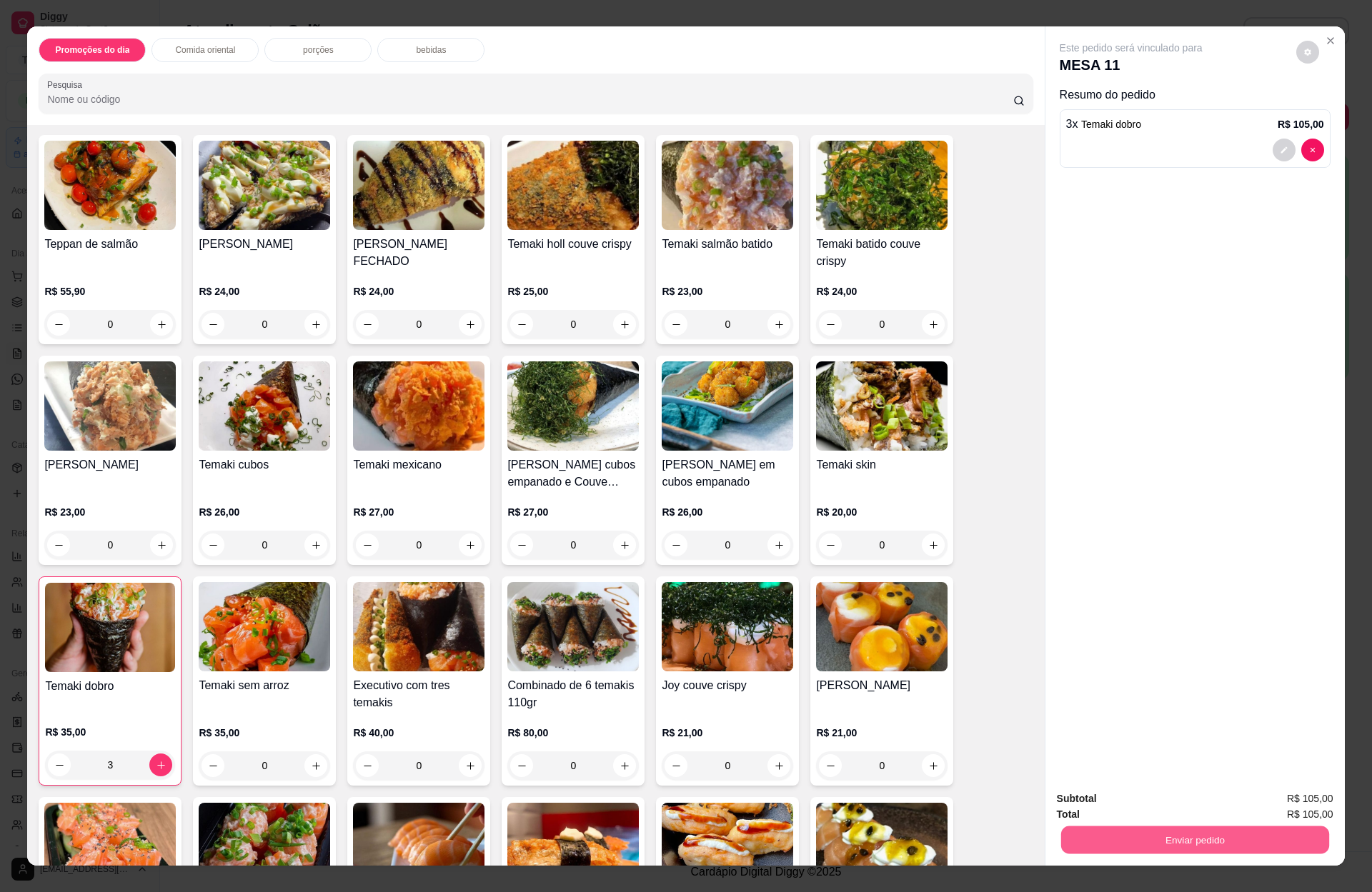
click at [1163, 834] on button "Enviar pedido" at bounding box center [1194, 840] width 268 height 28
click at [1278, 801] on button "Enviar pedido" at bounding box center [1294, 805] width 81 height 27
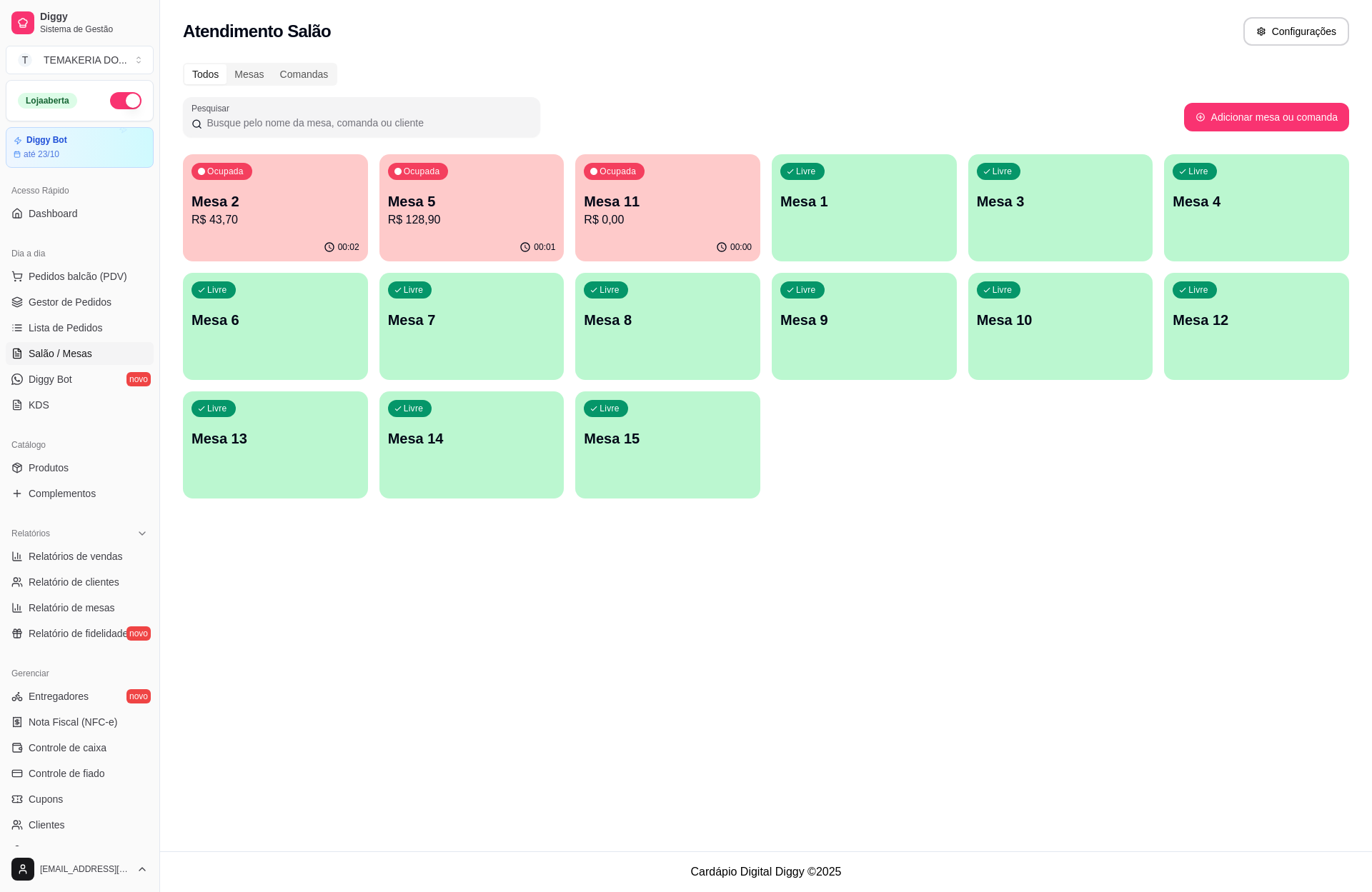
click at [91, 315] on ul "Pedidos balcão (PDV) Gestor de Pedidos Lista de Pedidos Salão / Mesas Diggy Bot…" at bounding box center [80, 341] width 148 height 152
click at [91, 309] on span "Gestor de Pedidos" at bounding box center [70, 302] width 83 height 14
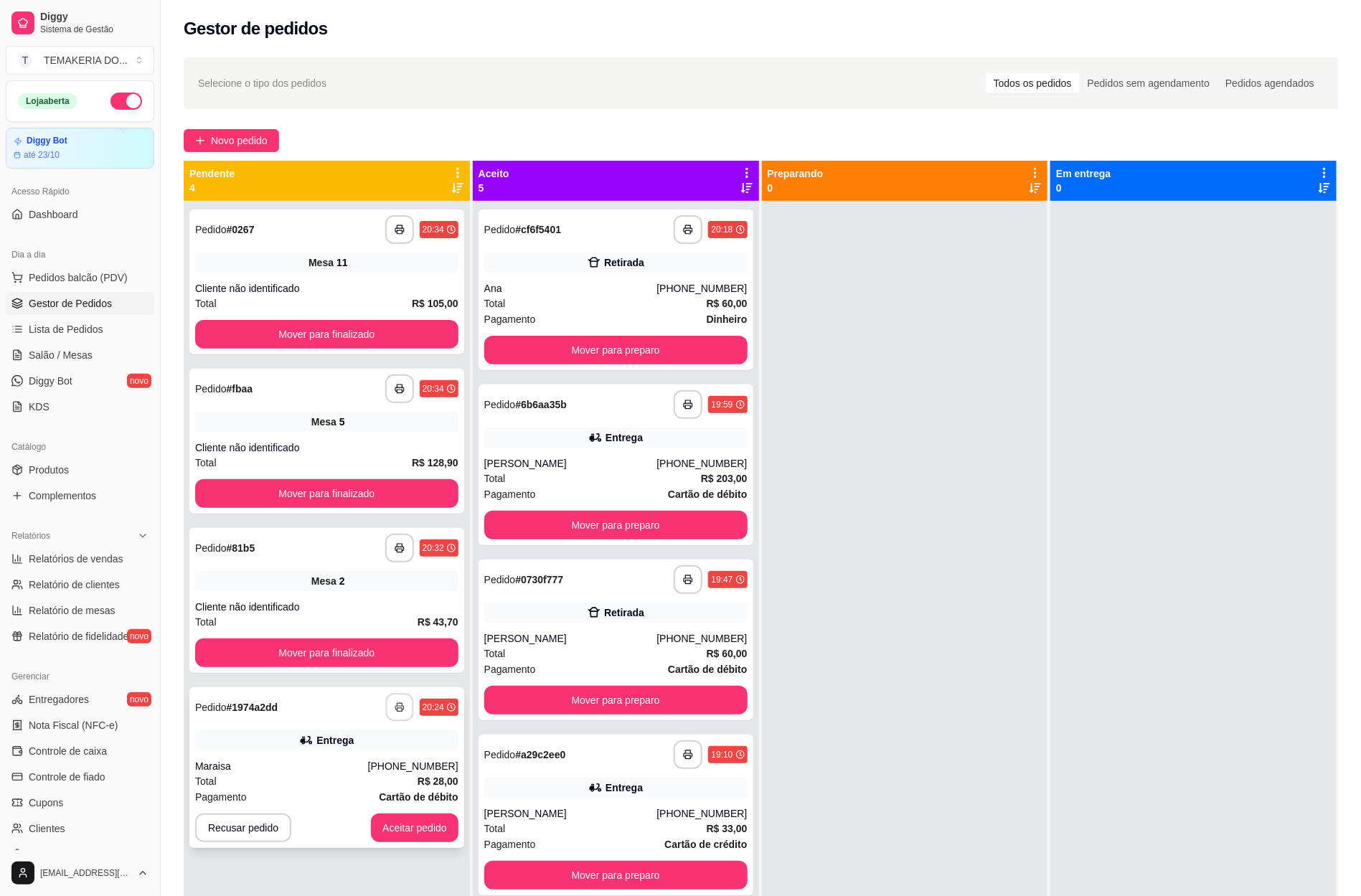
click at [390, 698] on button "button" at bounding box center [399, 708] width 28 height 28
click at [401, 831] on button "Aceitar pedido" at bounding box center [414, 829] width 85 height 28
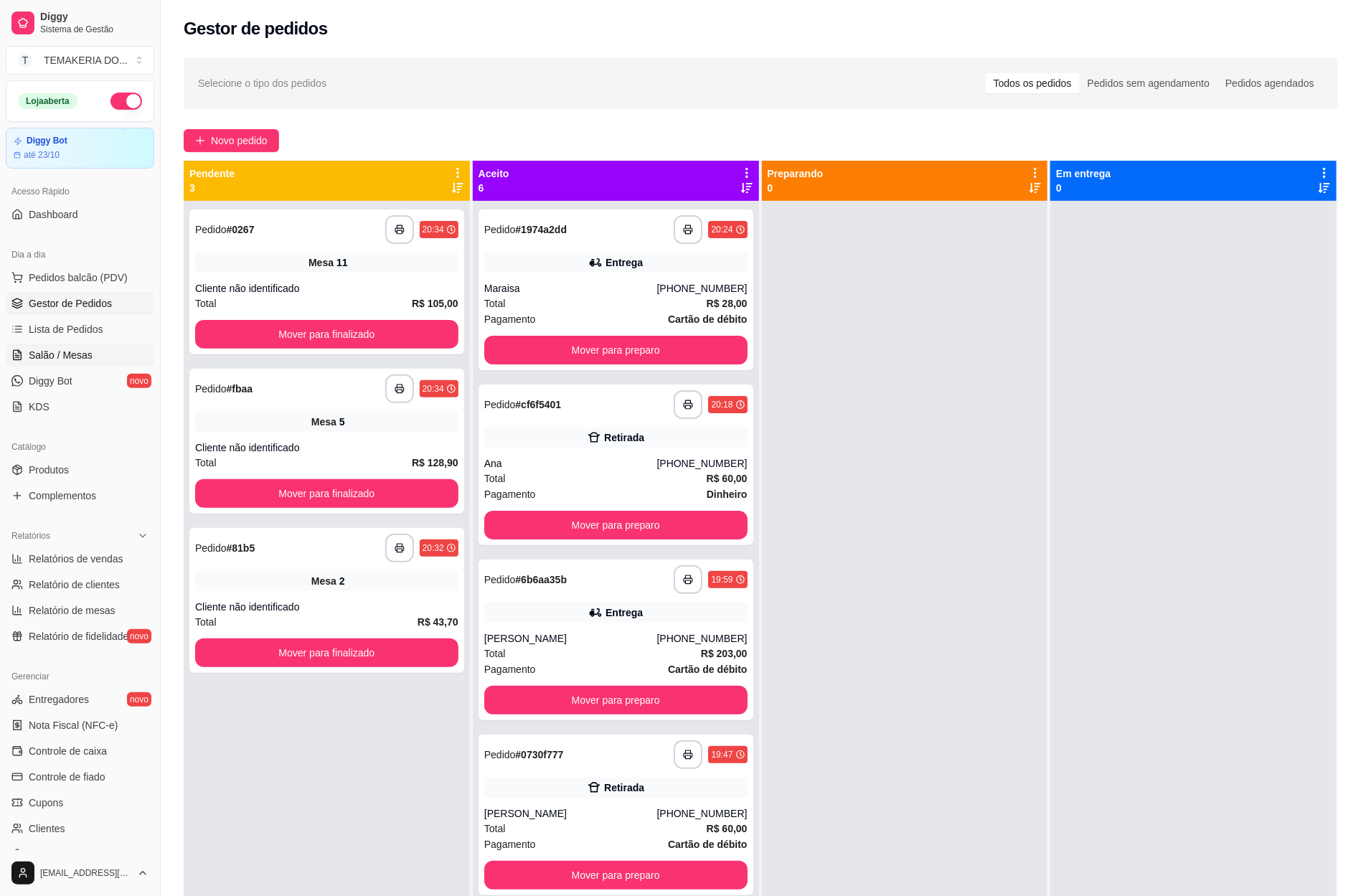
click at [46, 347] on link "Salão / Mesas" at bounding box center [81, 355] width 149 height 23
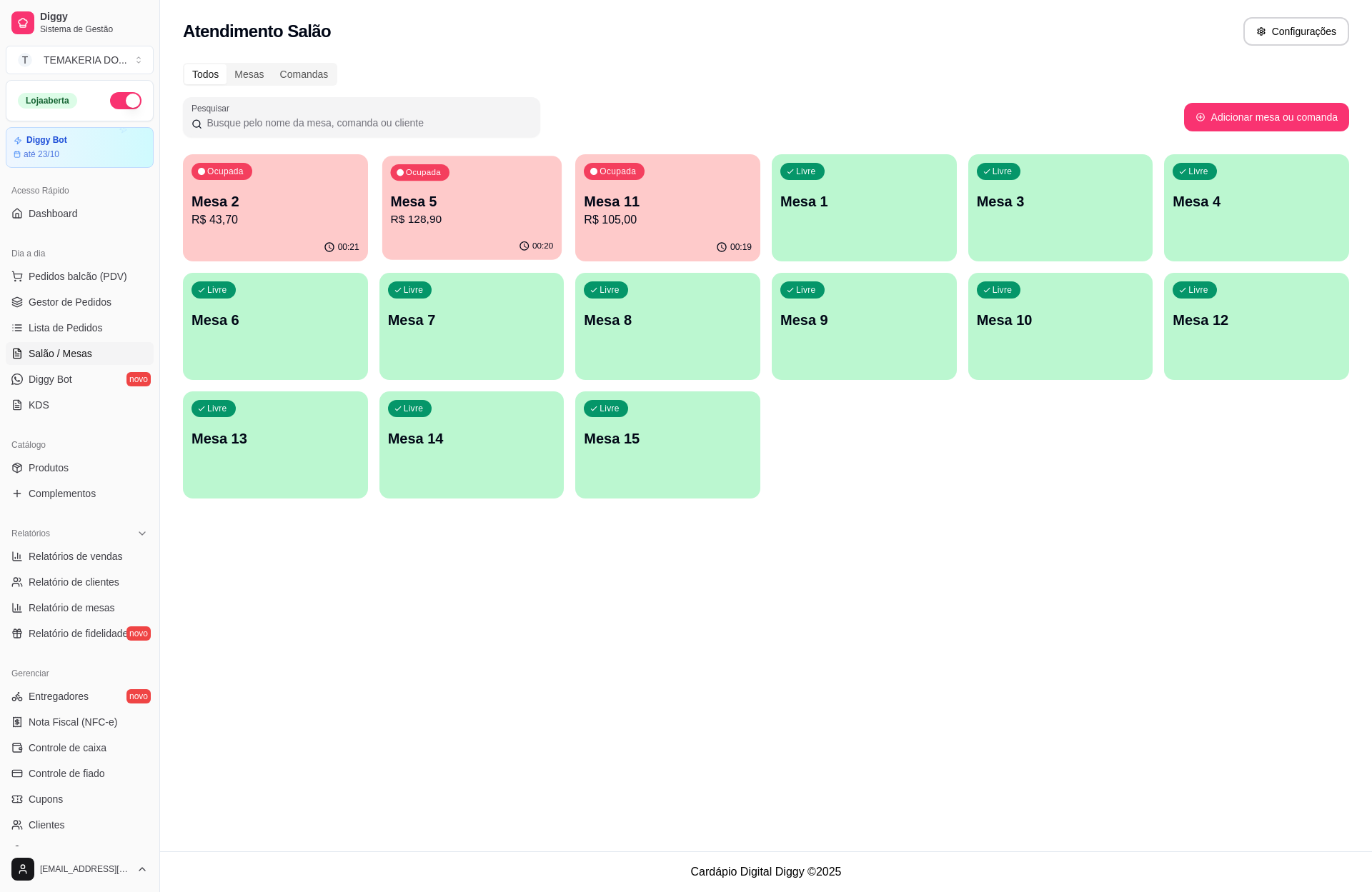
click at [453, 227] on p "R$ 128,90" at bounding box center [471, 219] width 163 height 17
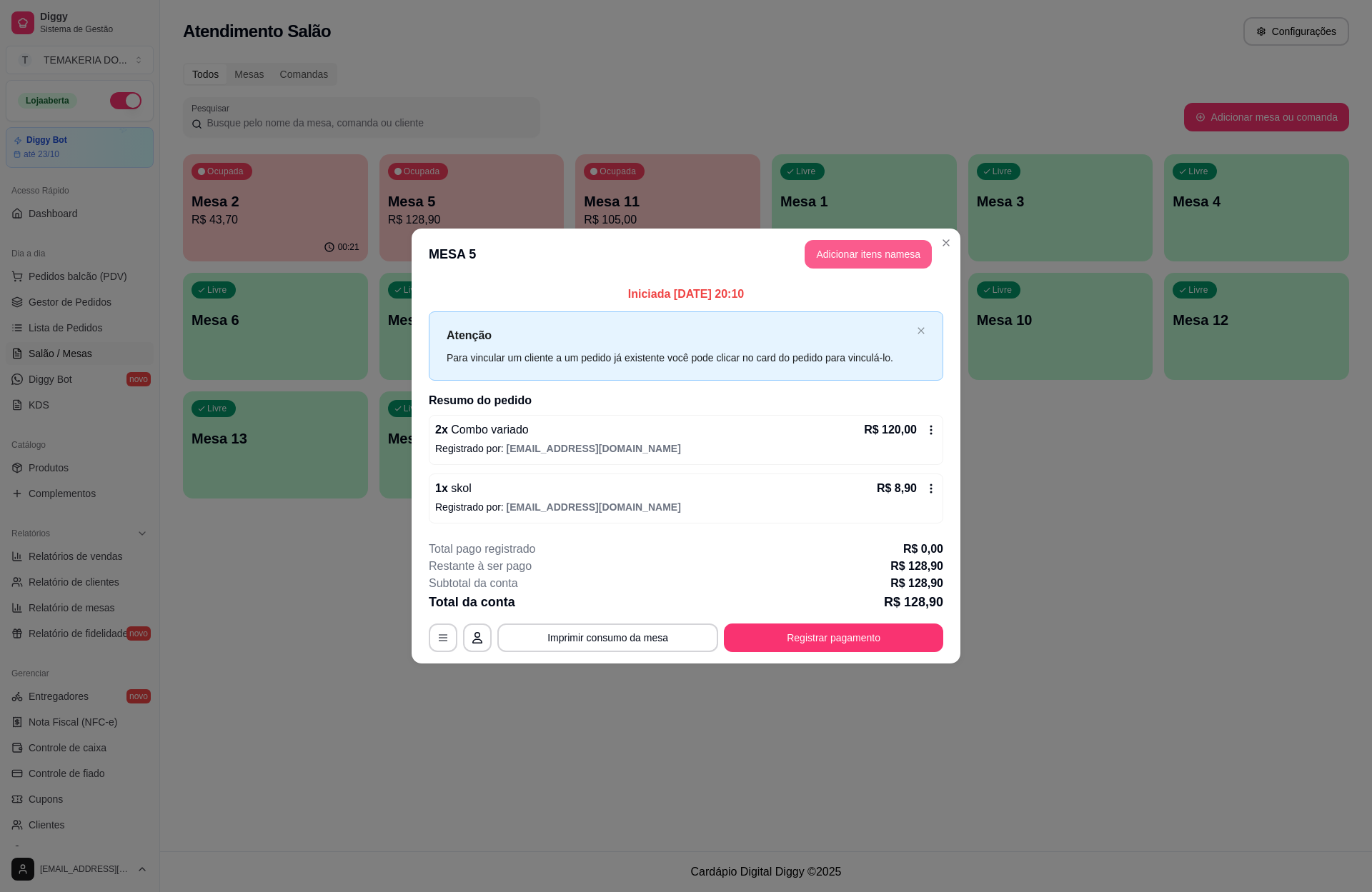
click at [834, 255] on button "Adicionar itens na mesa" at bounding box center [868, 254] width 127 height 29
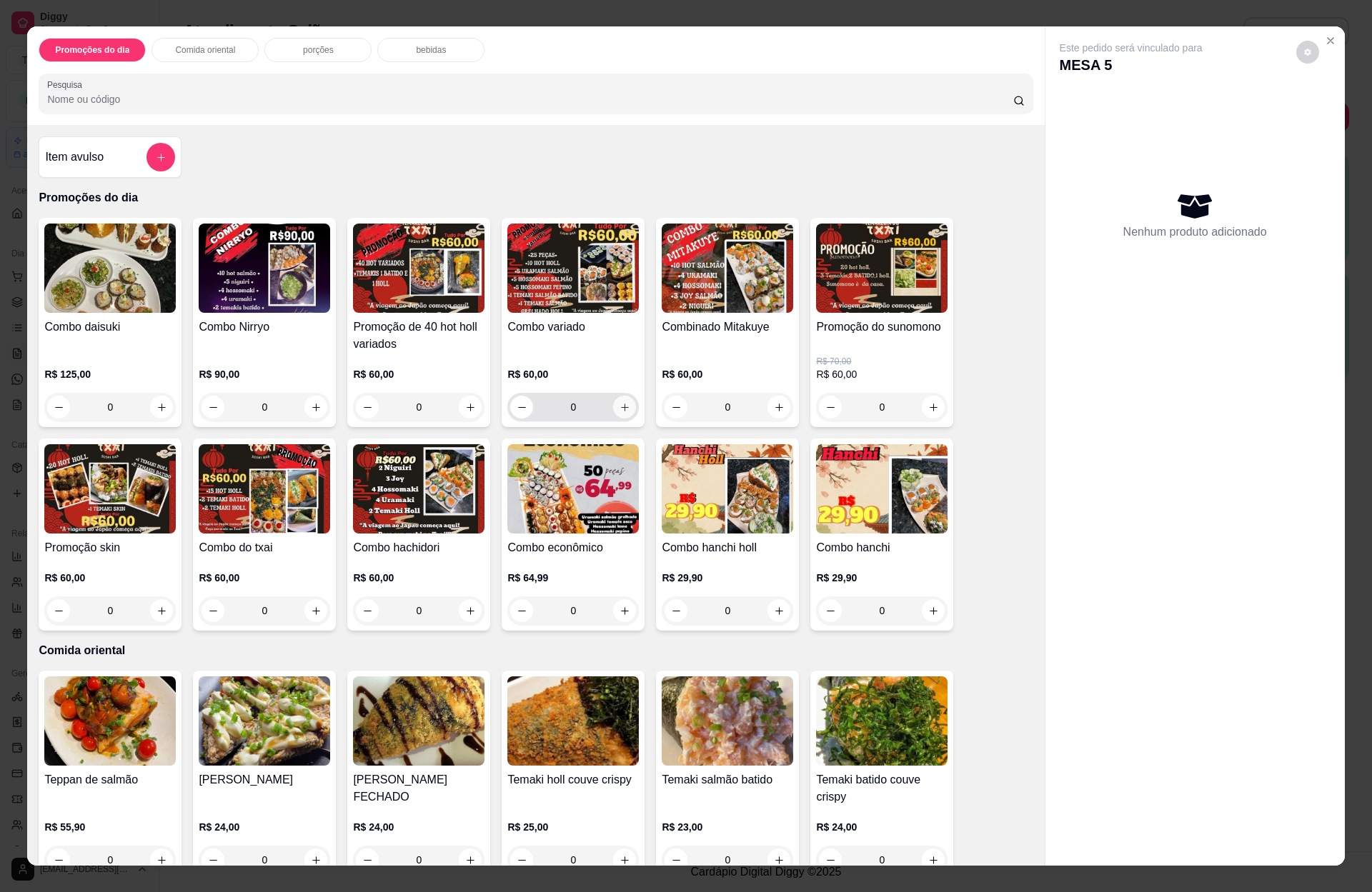
click at [619, 412] on icon "increase-product-quantity" at bounding box center [625, 407] width 10 height 10
type input "1"
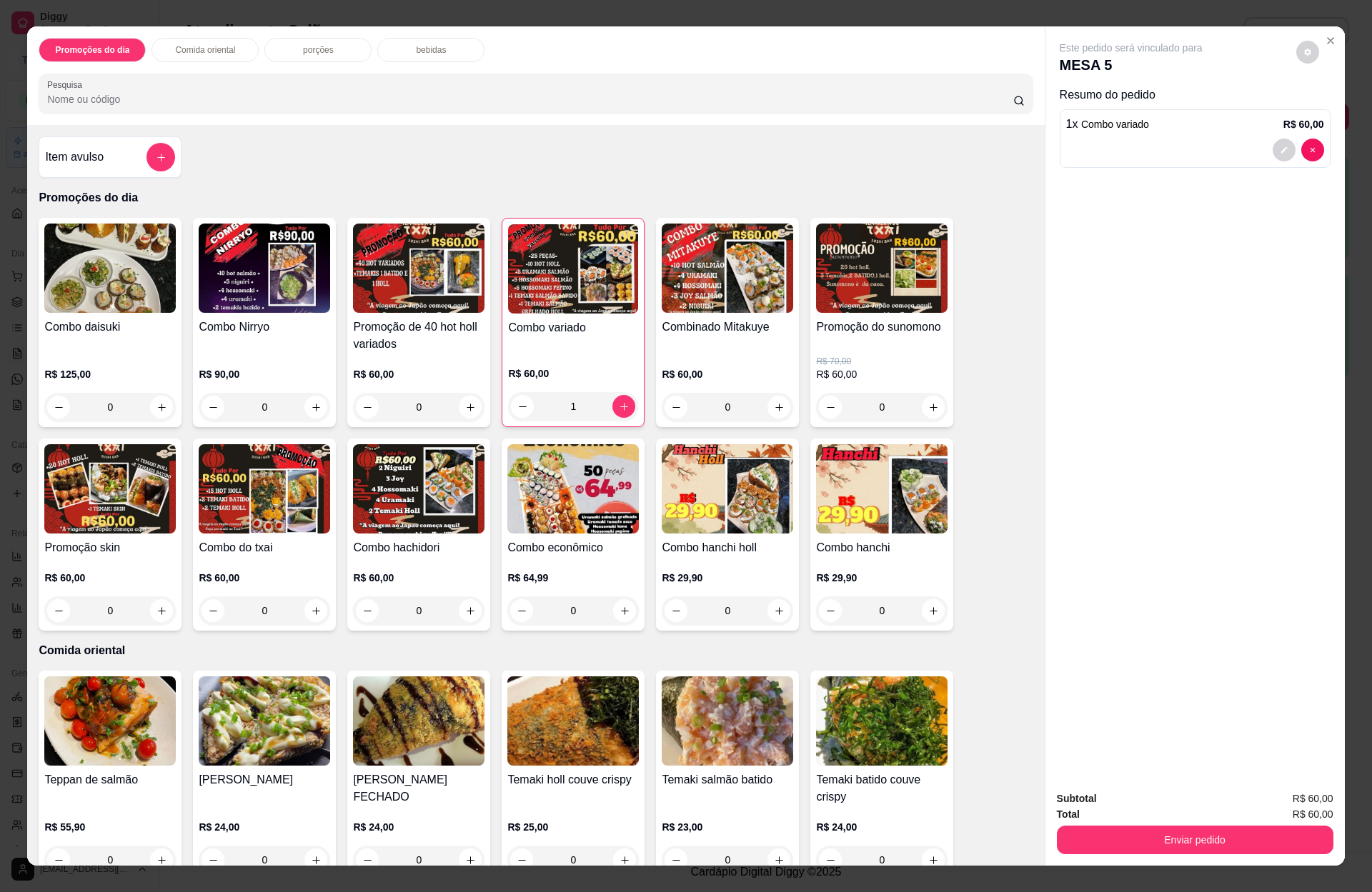
click at [433, 50] on p "bebidas" at bounding box center [431, 50] width 30 height 11
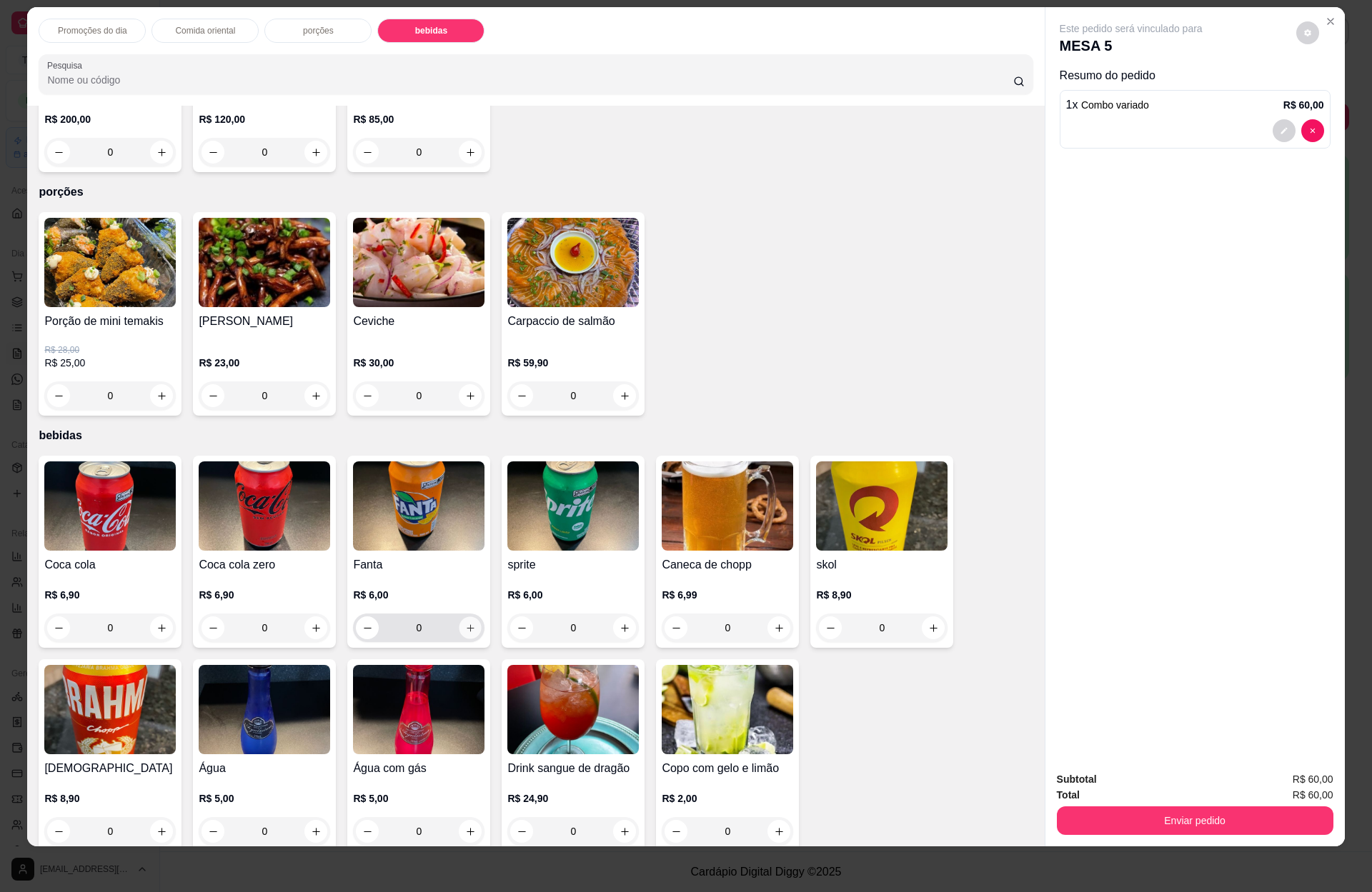
click at [465, 623] on icon "increase-product-quantity" at bounding box center [470, 628] width 10 height 10
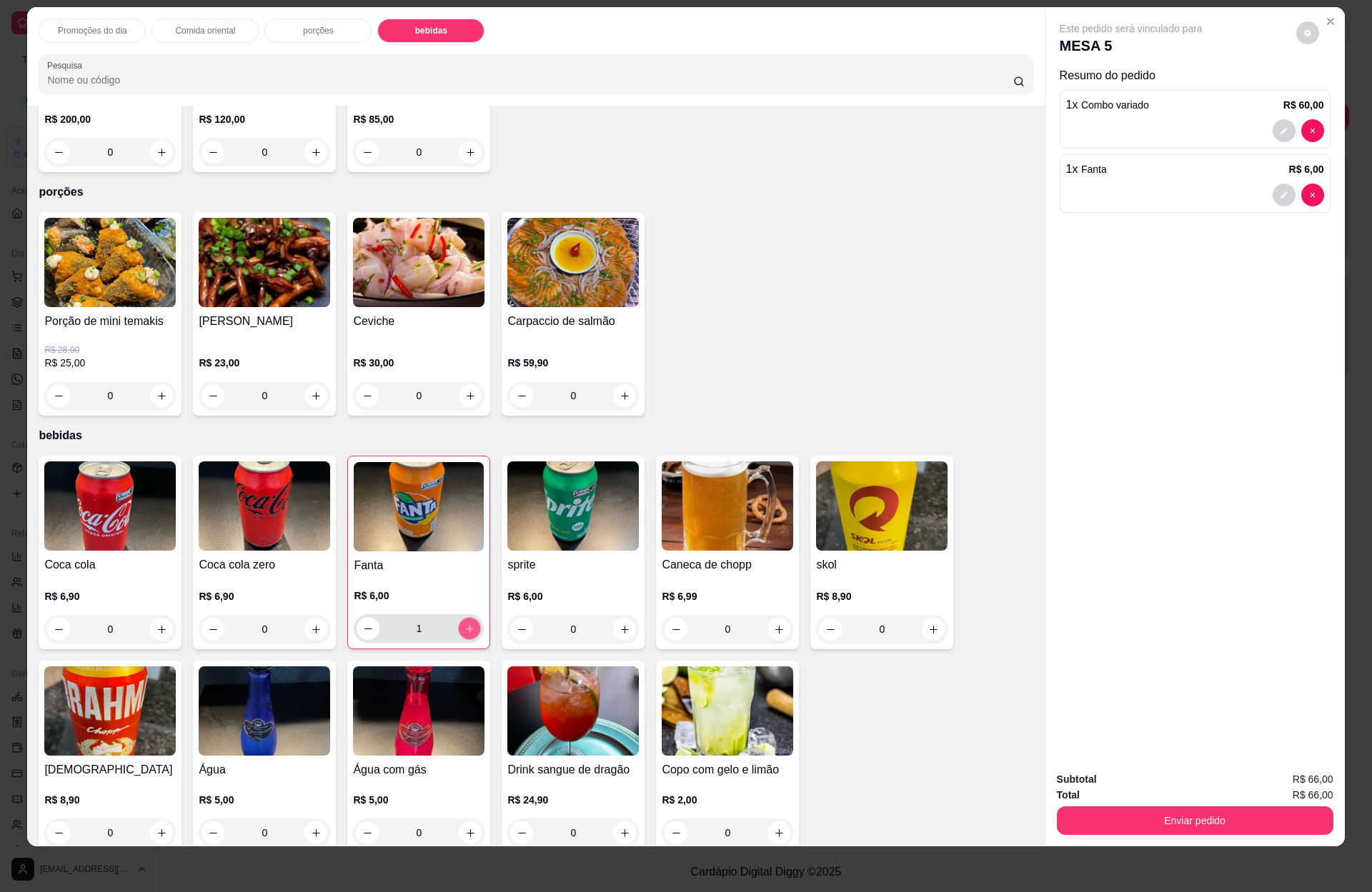
click at [464, 623] on icon "increase-product-quantity" at bounding box center [469, 629] width 10 height 10
type input "3"
click at [1184, 815] on button "Enviar pedido" at bounding box center [1194, 821] width 276 height 29
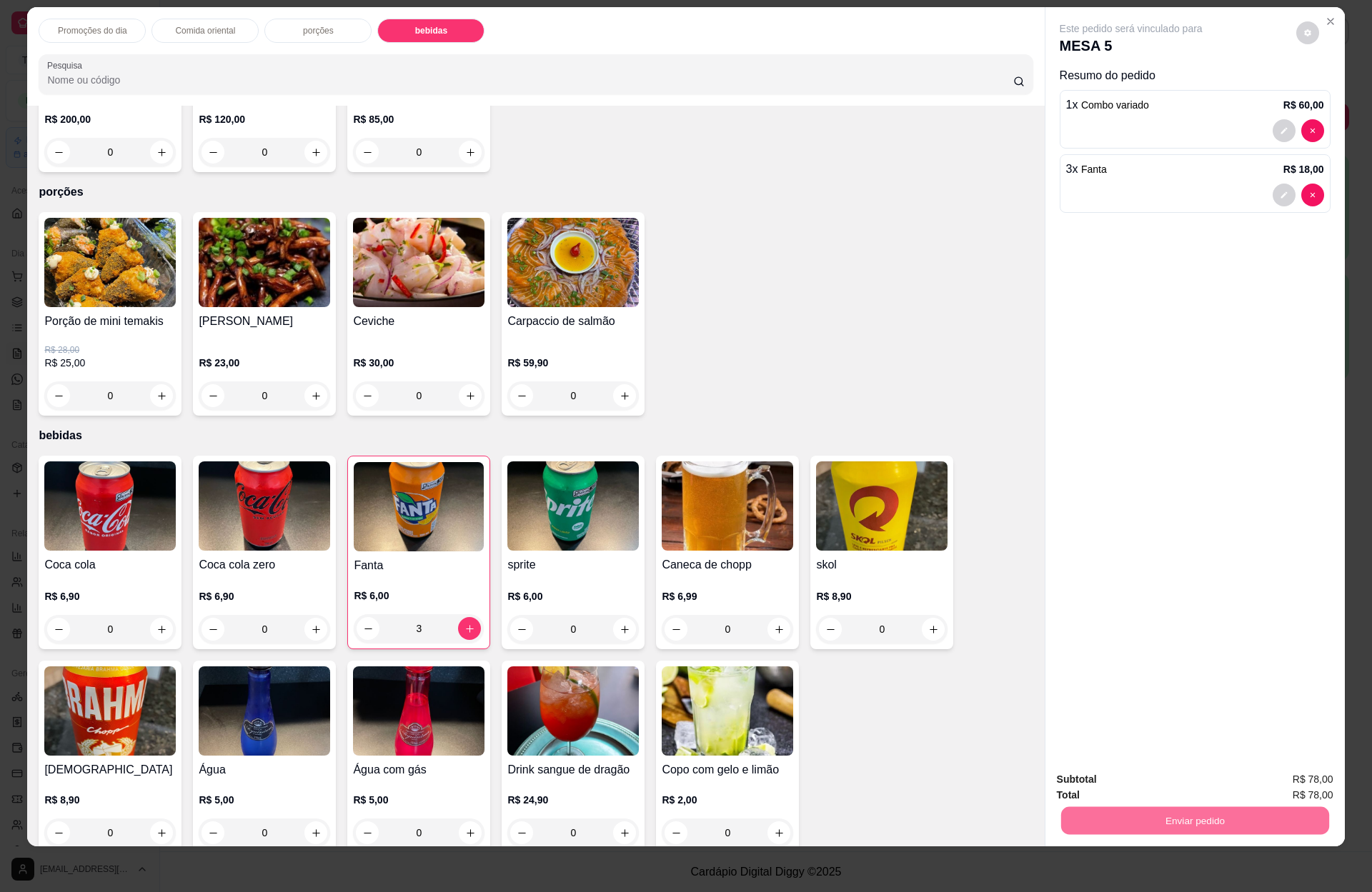
click at [1287, 783] on button "Enviar pedido" at bounding box center [1294, 785] width 81 height 27
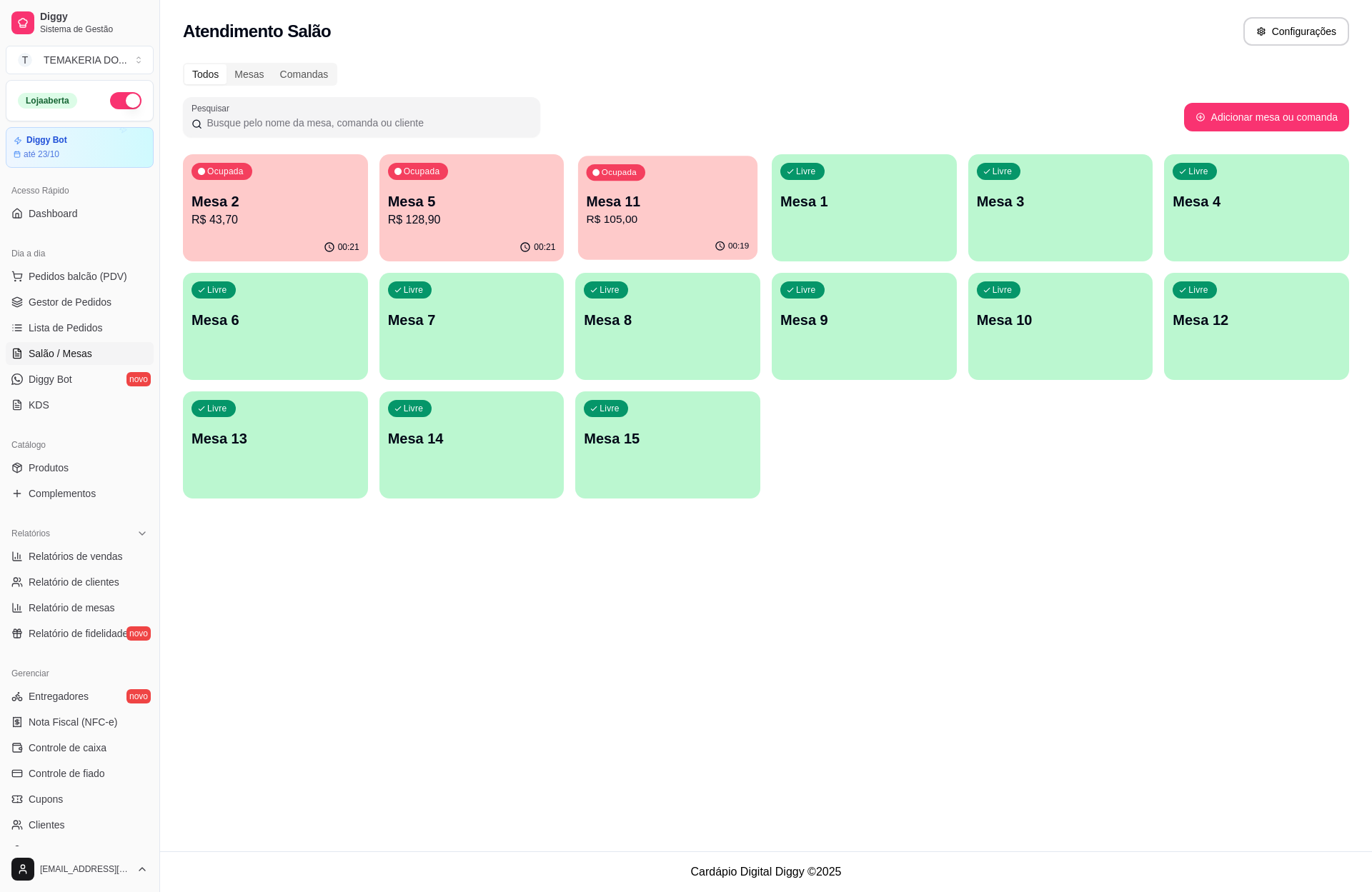
click at [631, 230] on div "Ocupada Mesa 11 R$ 105,00" at bounding box center [668, 194] width 180 height 77
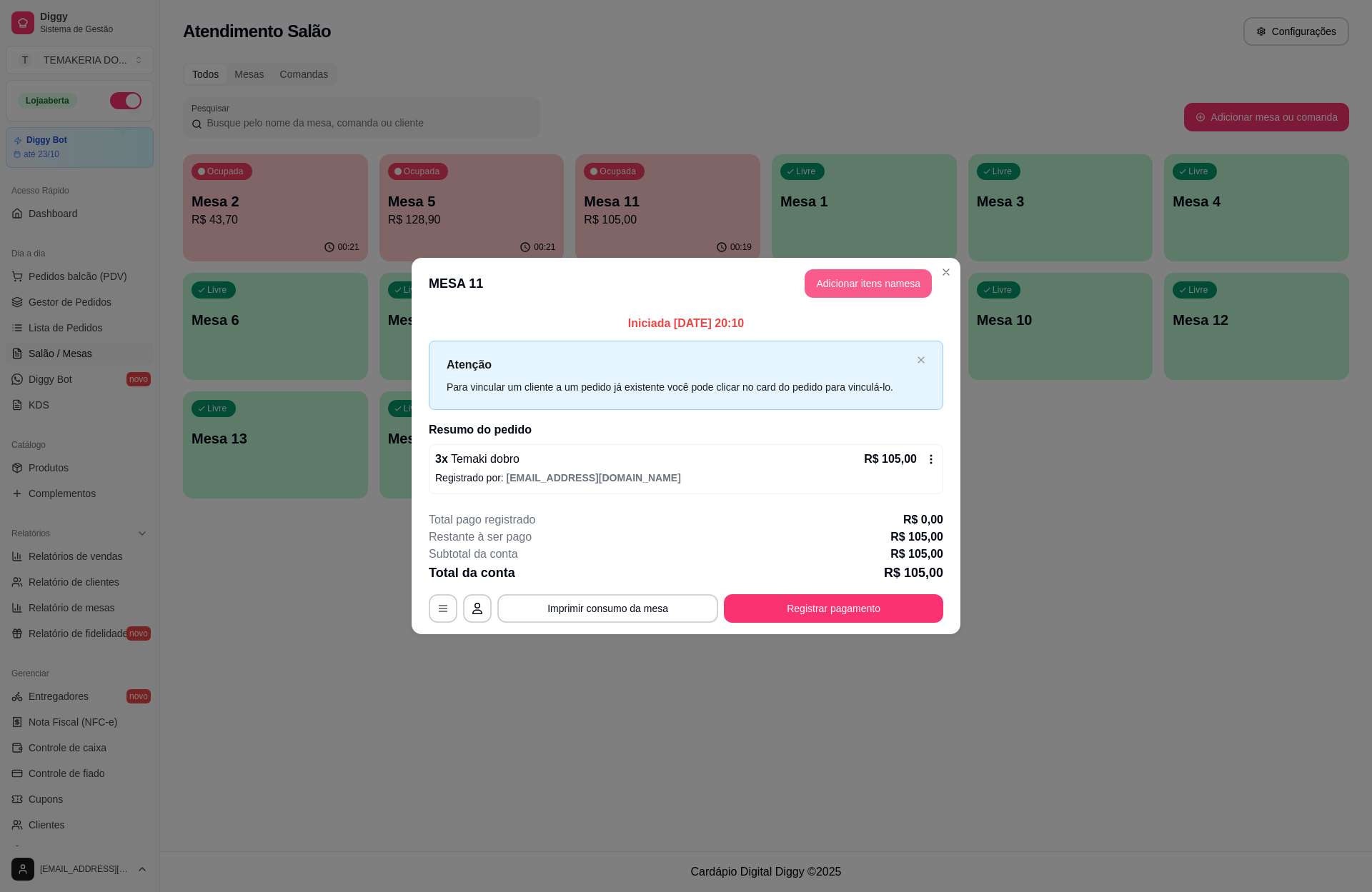
click at [825, 283] on button "Adicionar itens na mesa" at bounding box center [868, 283] width 127 height 29
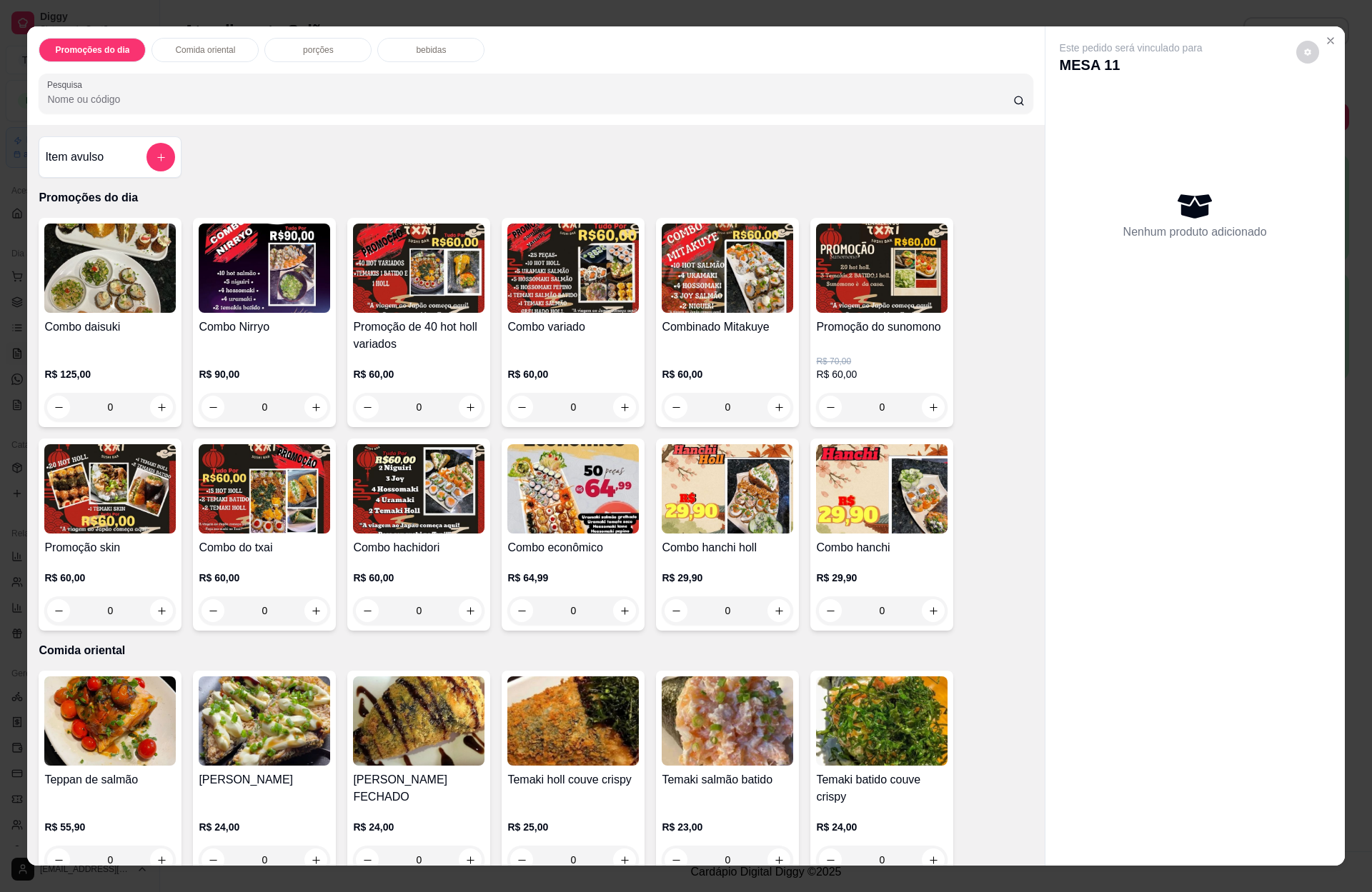
click at [422, 52] on p "bebidas" at bounding box center [431, 50] width 30 height 11
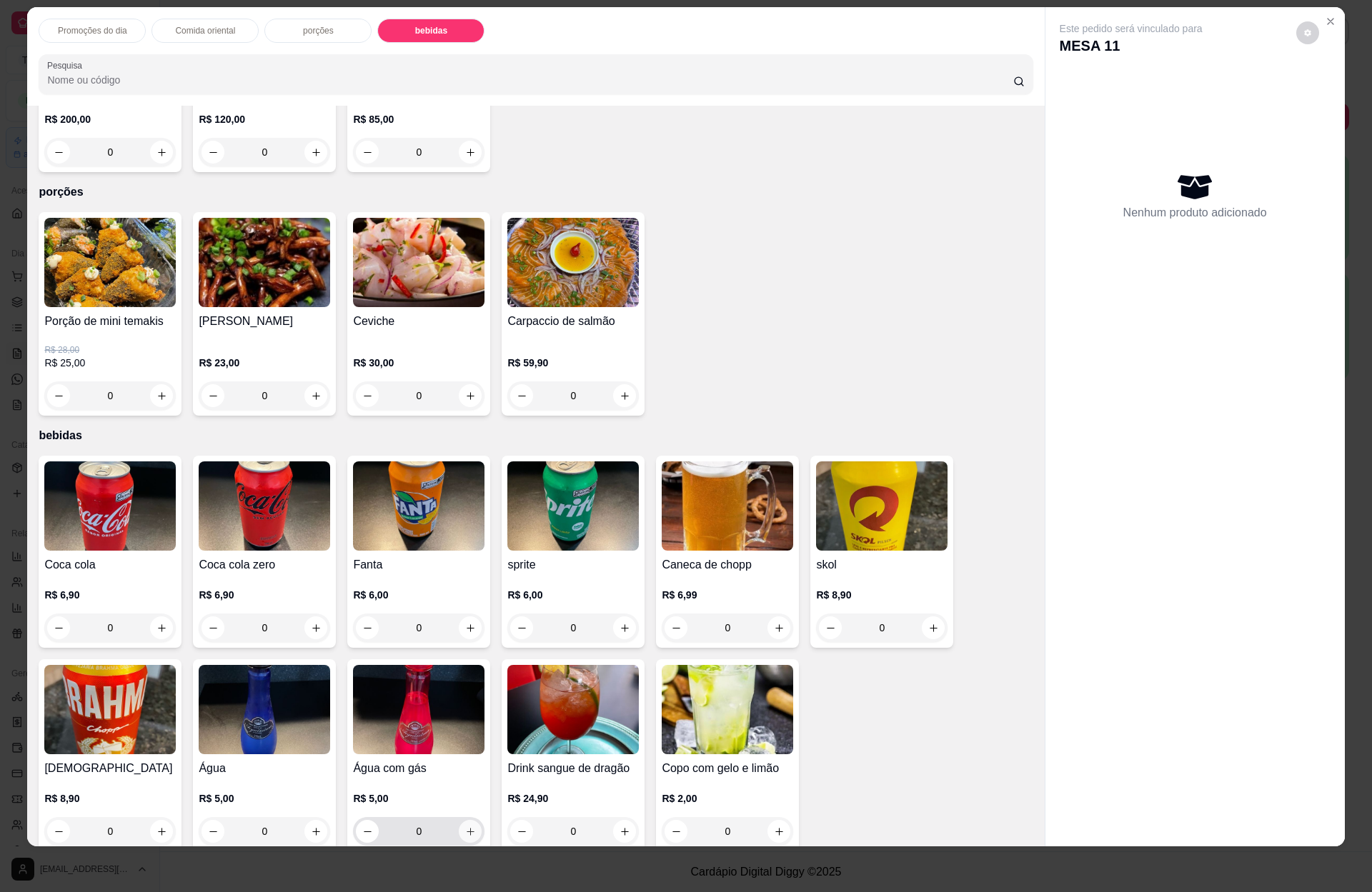
click at [465, 827] on icon "increase-product-quantity" at bounding box center [470, 832] width 10 height 10
type input "1"
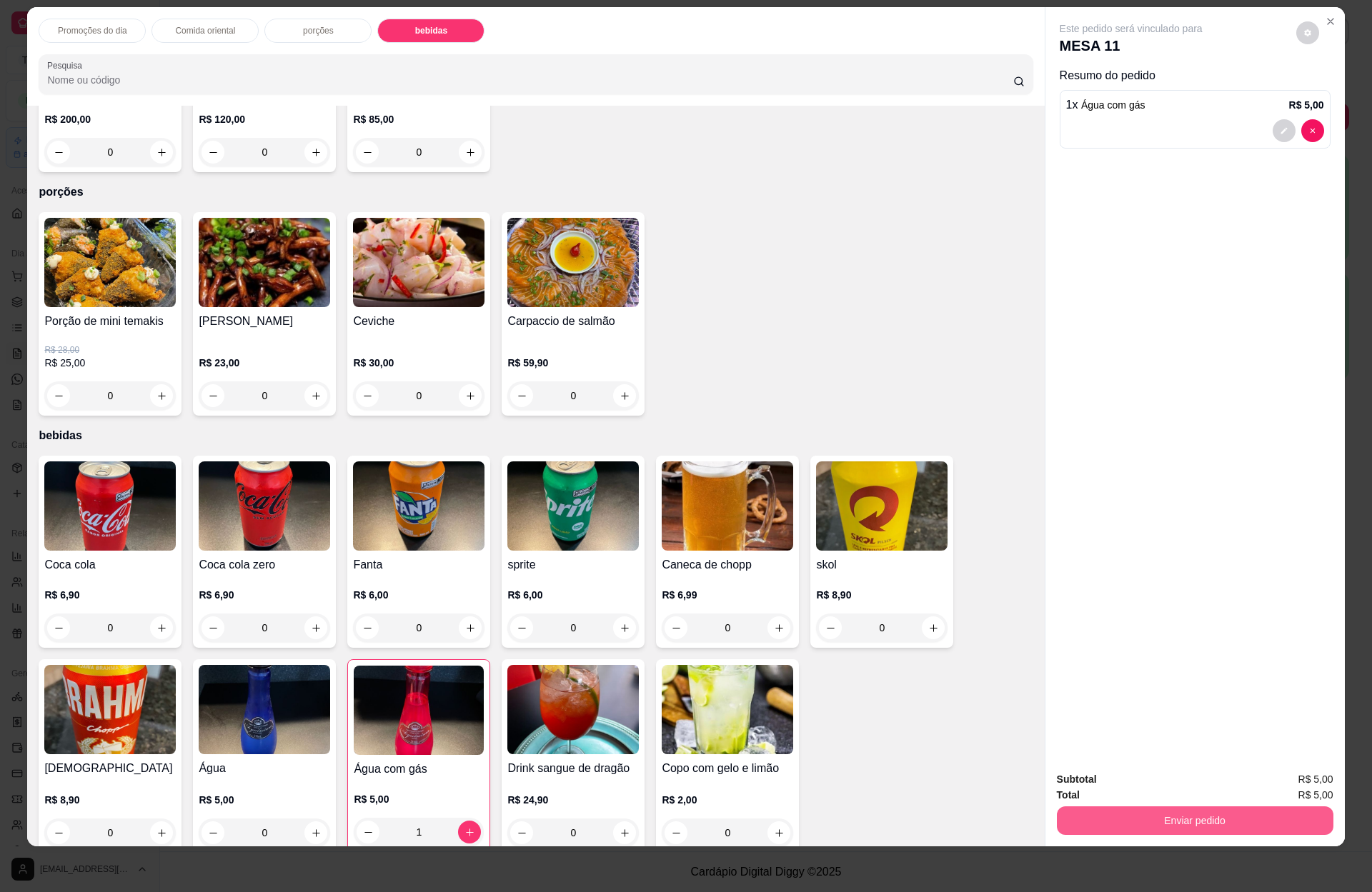
click at [1167, 827] on button "Enviar pedido" at bounding box center [1194, 821] width 276 height 29
click at [1276, 784] on button "Enviar pedido" at bounding box center [1294, 785] width 81 height 27
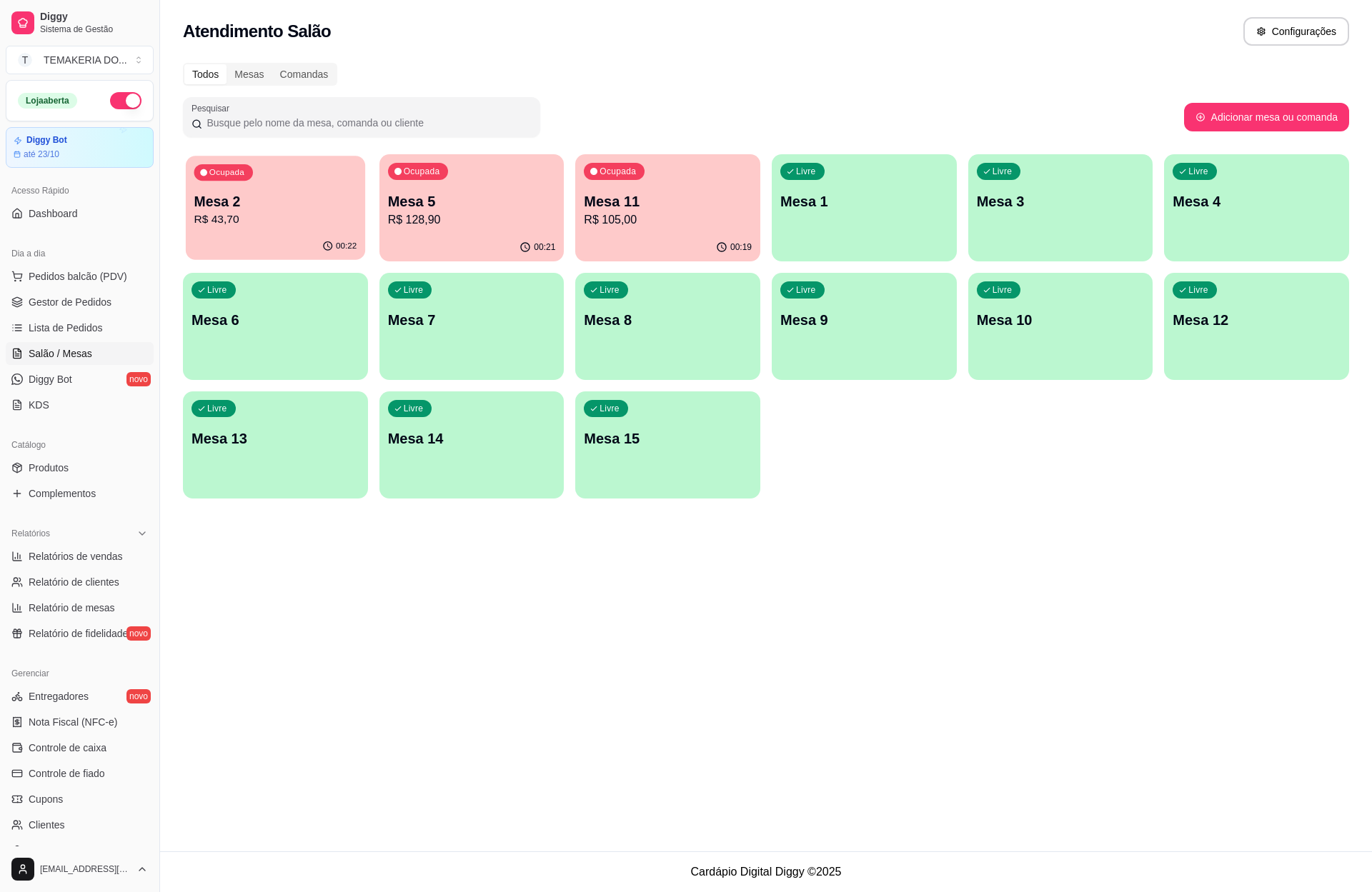
click at [290, 203] on p "Mesa 2" at bounding box center [276, 201] width 163 height 19
click at [1079, 216] on div "Livre Mesa 3" at bounding box center [1061, 199] width 185 height 90
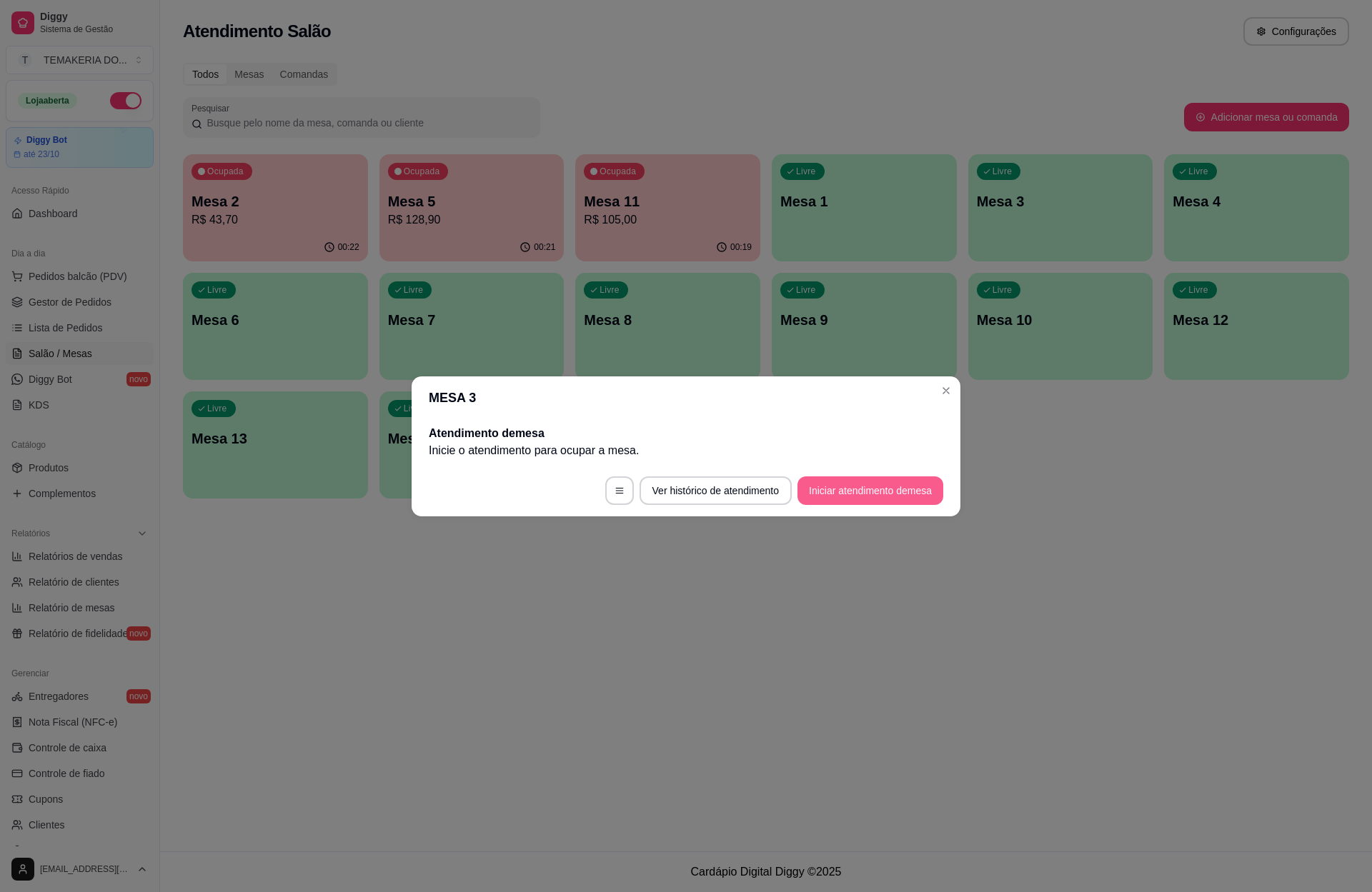
click at [856, 495] on button "Iniciar atendimento de mesa" at bounding box center [870, 490] width 146 height 29
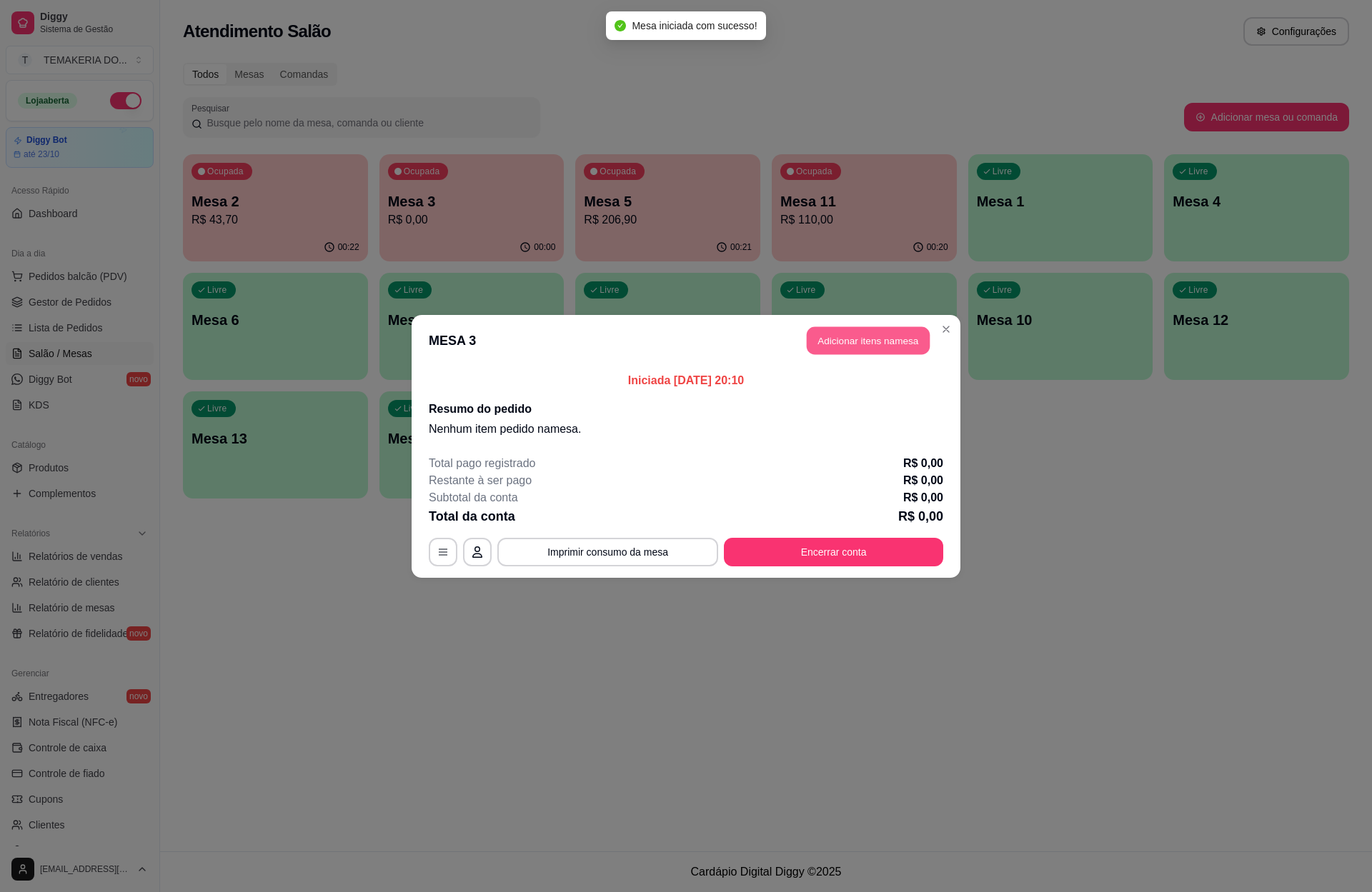
click at [841, 334] on button "Adicionar itens na mesa" at bounding box center [868, 340] width 123 height 28
click at [420, 48] on p "bebidas" at bounding box center [431, 50] width 30 height 11
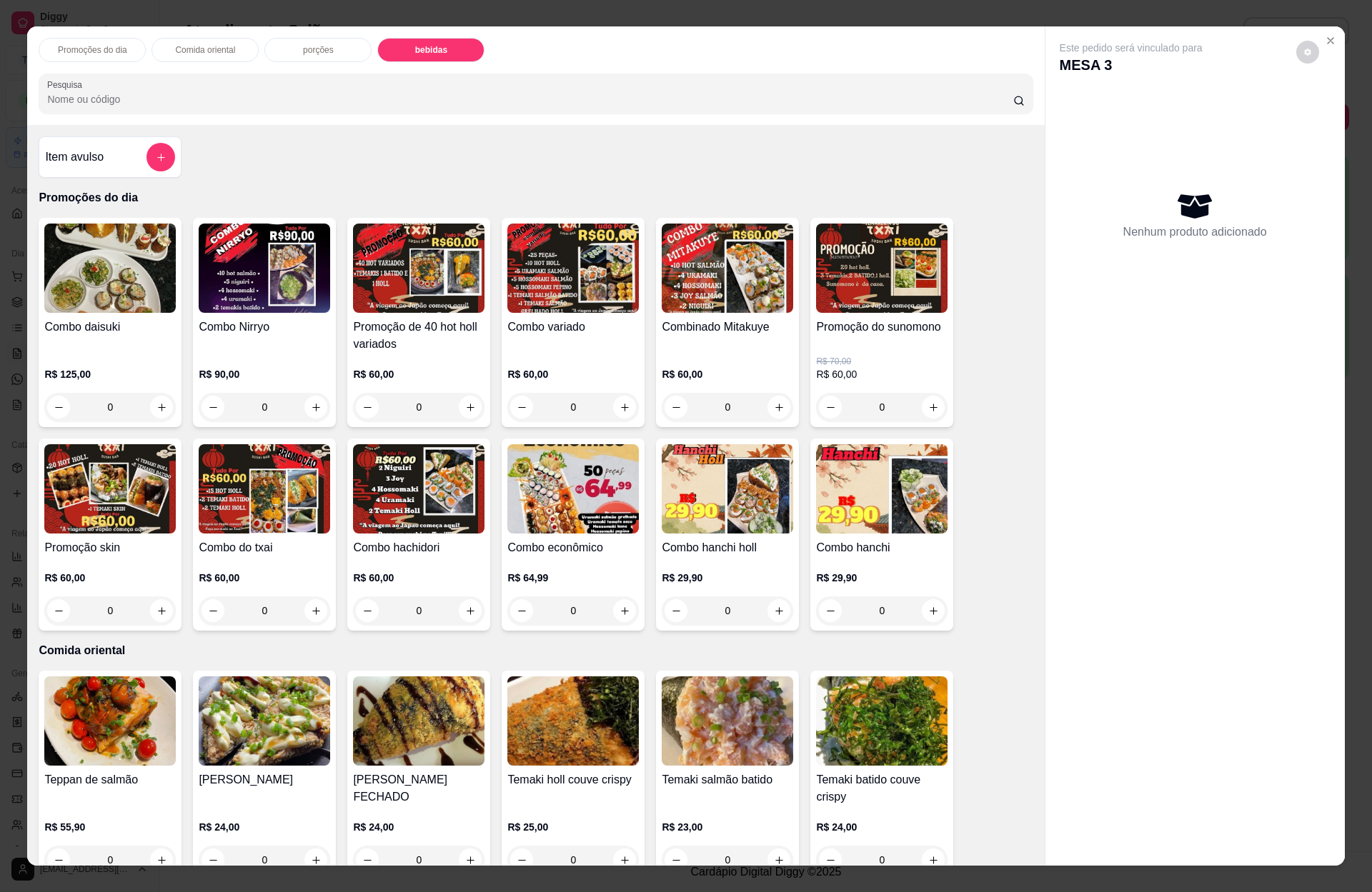
click at [422, 48] on div "Promoções do dia Comida oriental porções bebidas Pesquisa" at bounding box center [536, 75] width 1017 height 99
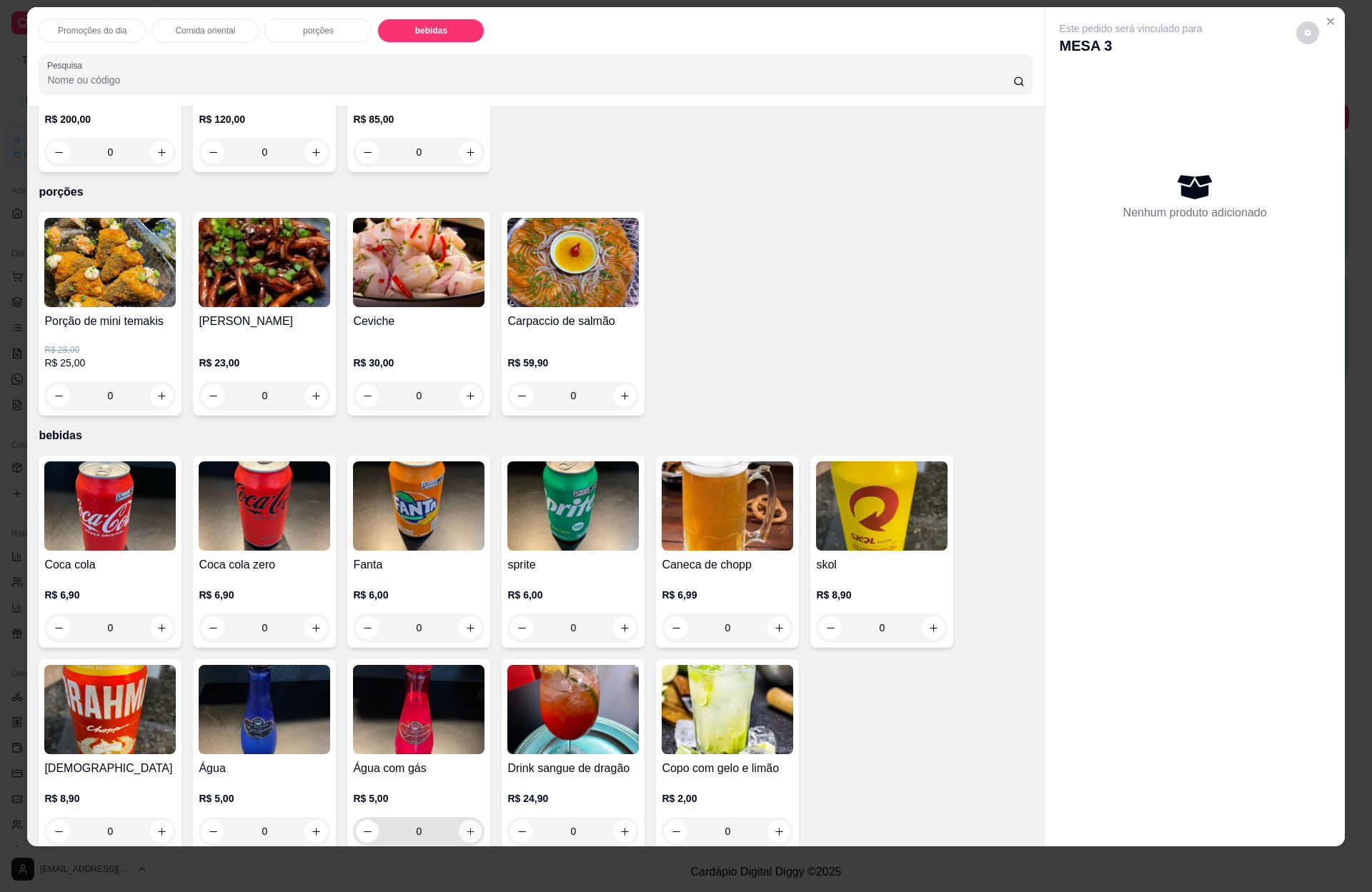
click at [465, 827] on icon "increase-product-quantity" at bounding box center [470, 832] width 10 height 10
type input "1"
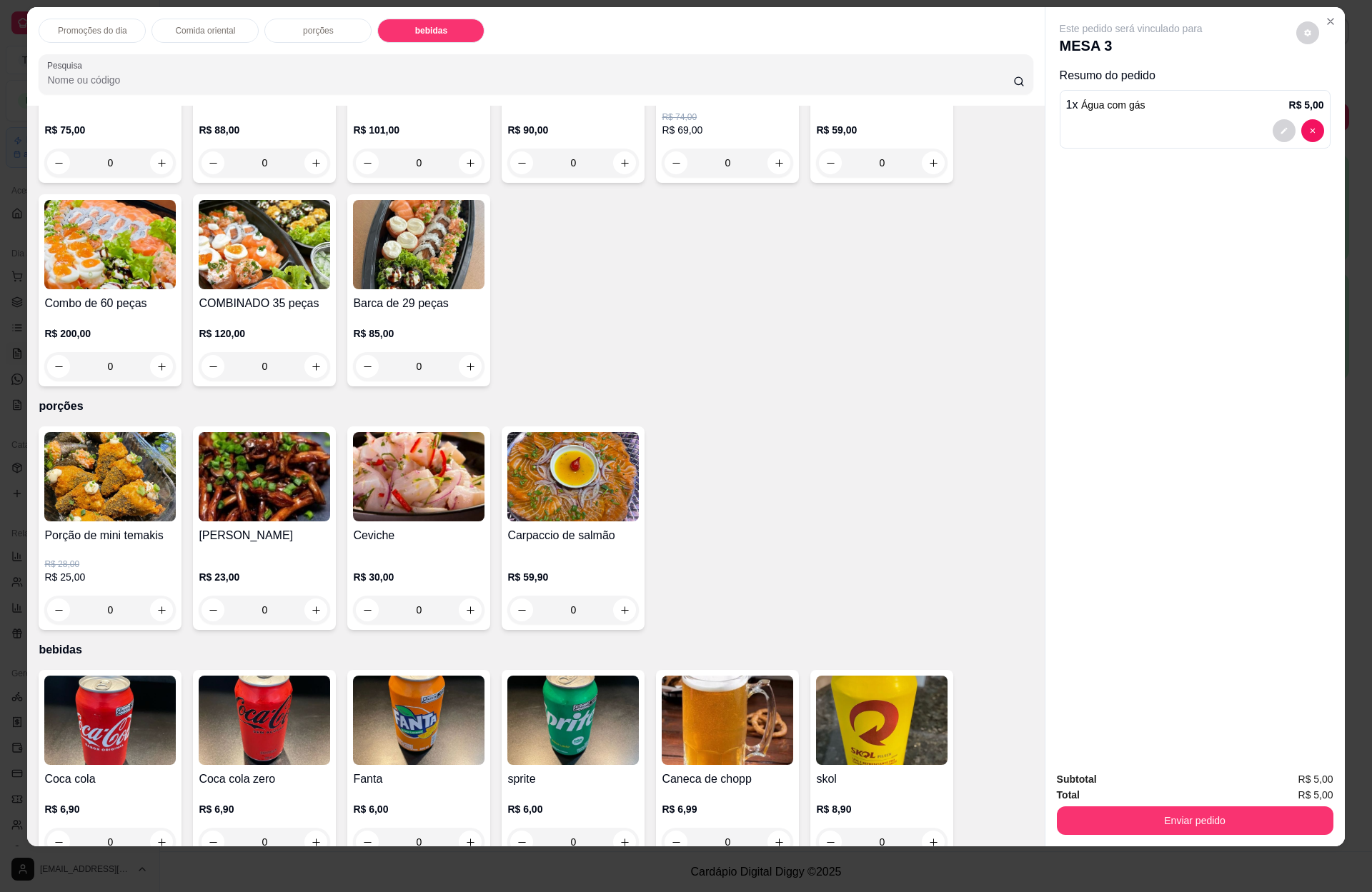
scroll to position [2880, 0]
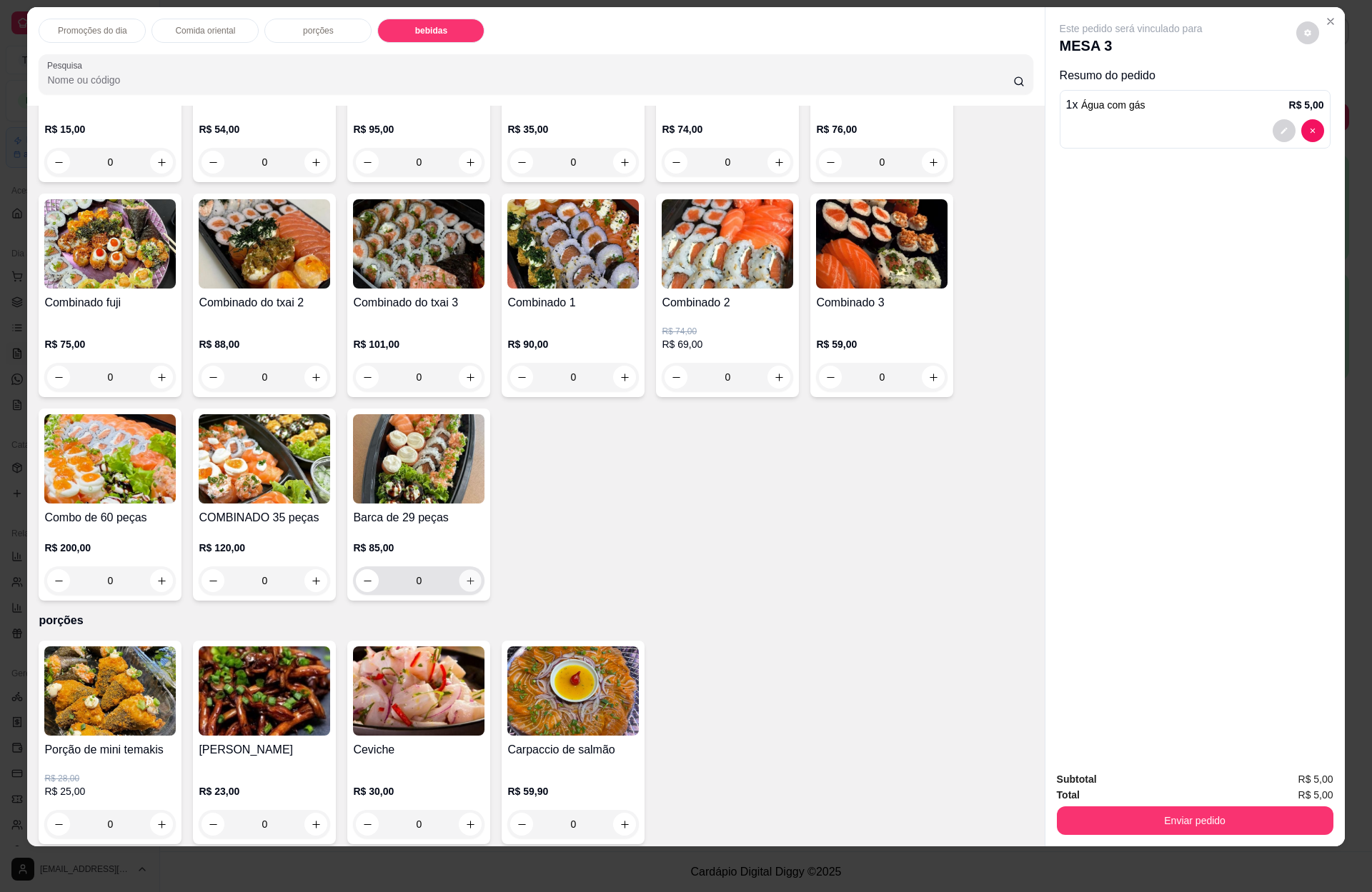
click at [465, 575] on icon "increase-product-quantity" at bounding box center [470, 581] width 10 height 10
type input "1"
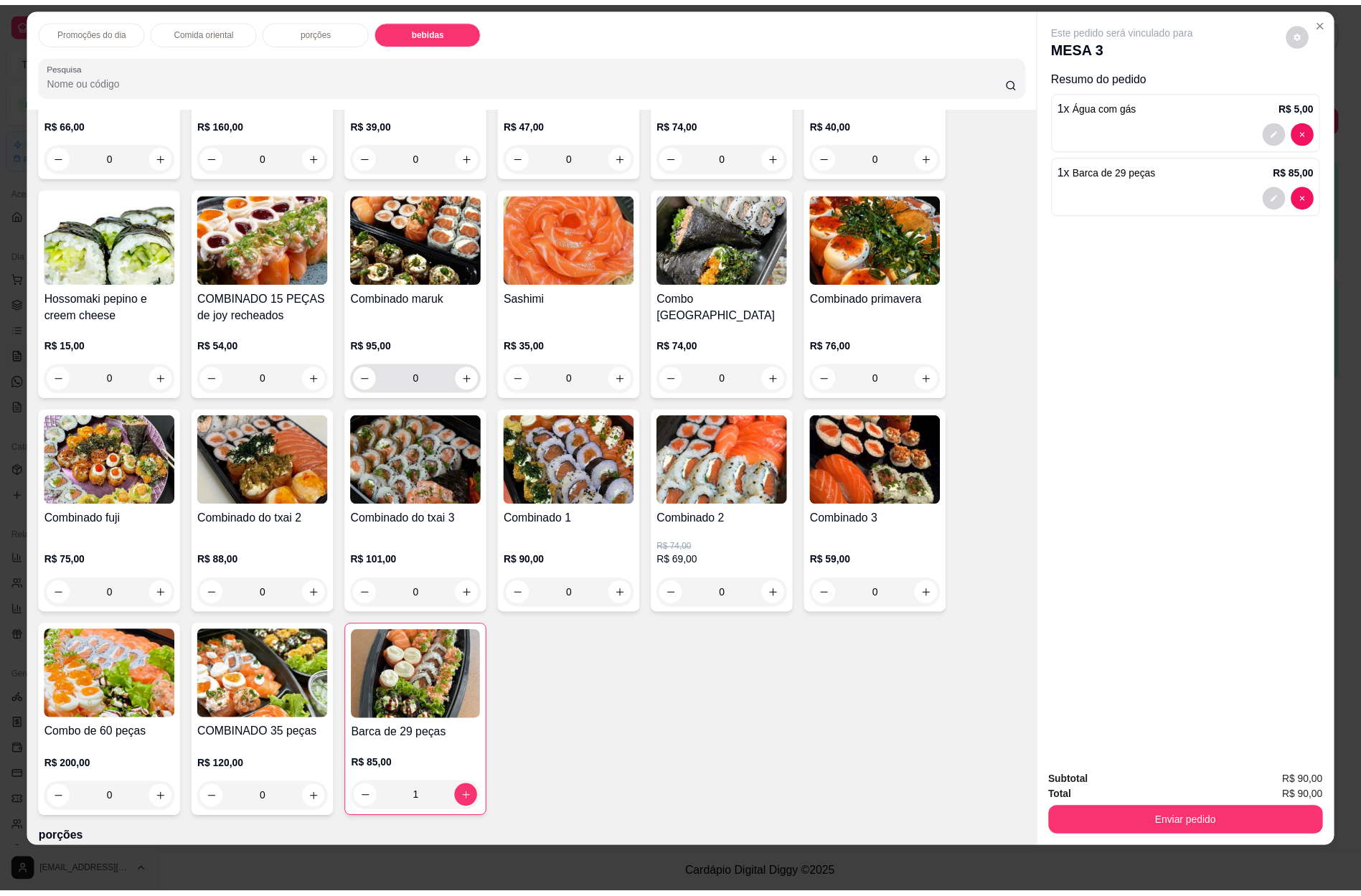
scroll to position [2462, 0]
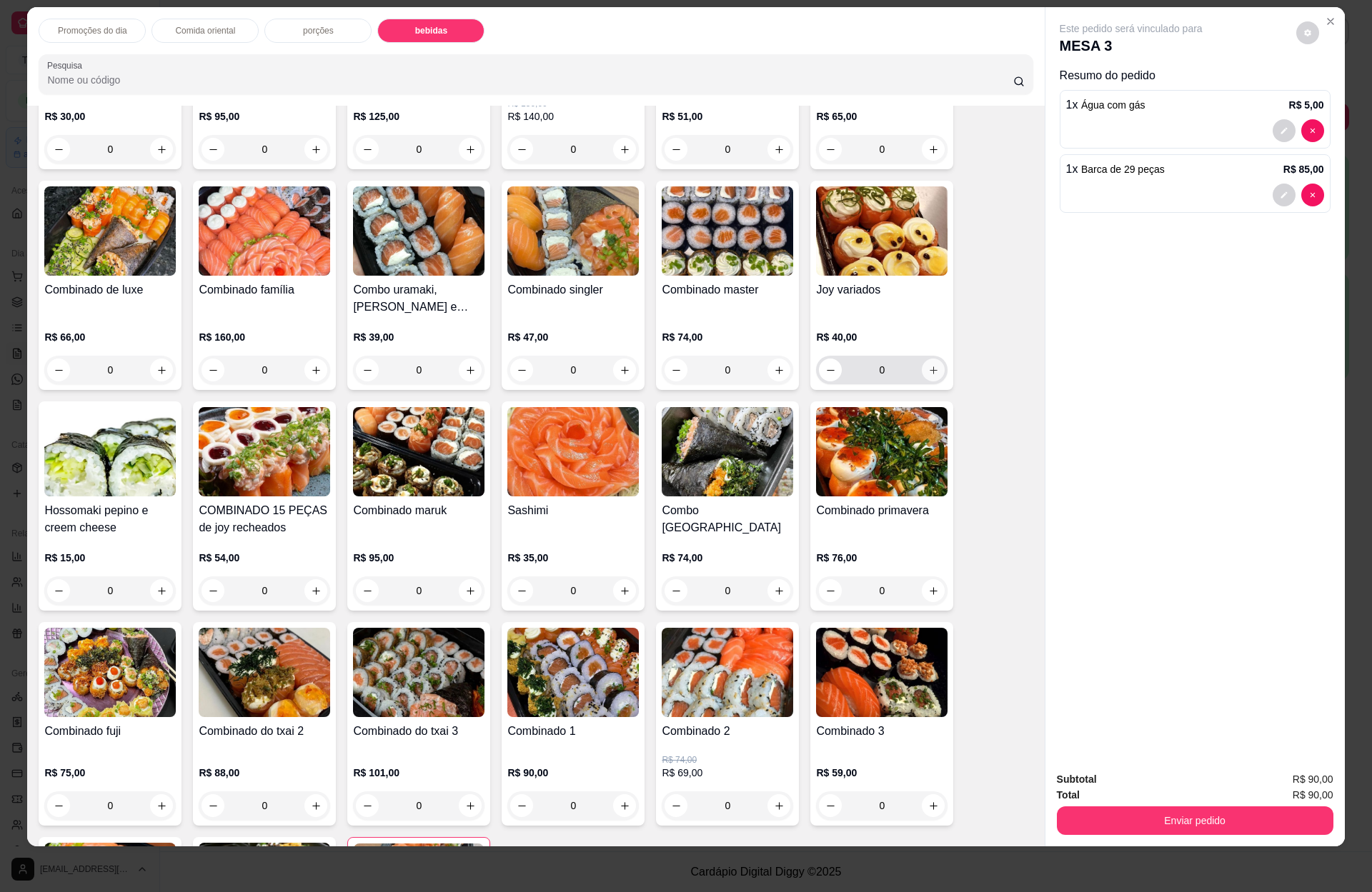
click at [928, 365] on icon "increase-product-quantity" at bounding box center [933, 371] width 10 height 10
type input "1"
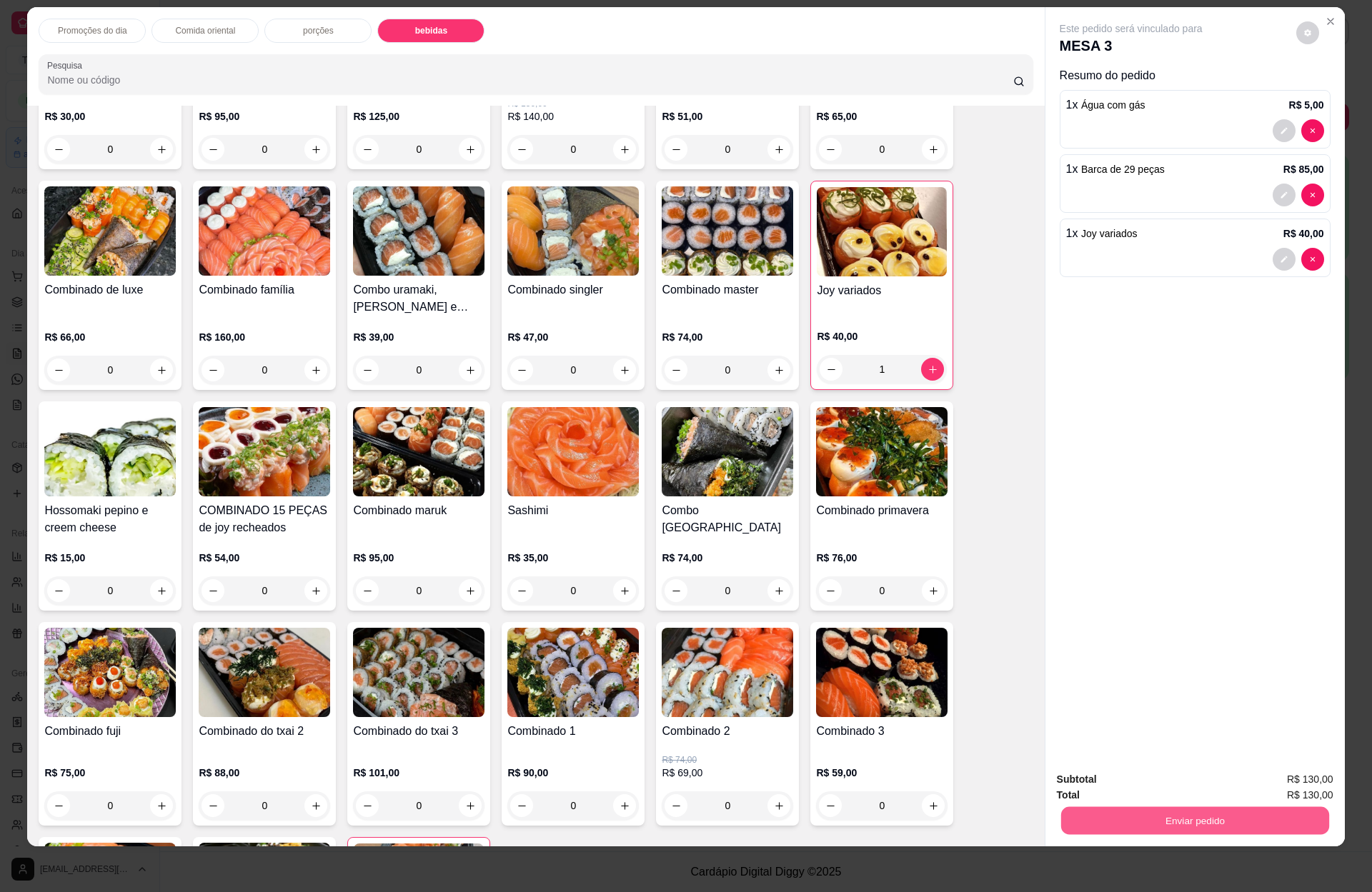
click at [1250, 830] on button "Enviar pedido" at bounding box center [1194, 821] width 268 height 28
click at [1286, 778] on button "Enviar pedido" at bounding box center [1294, 785] width 78 height 26
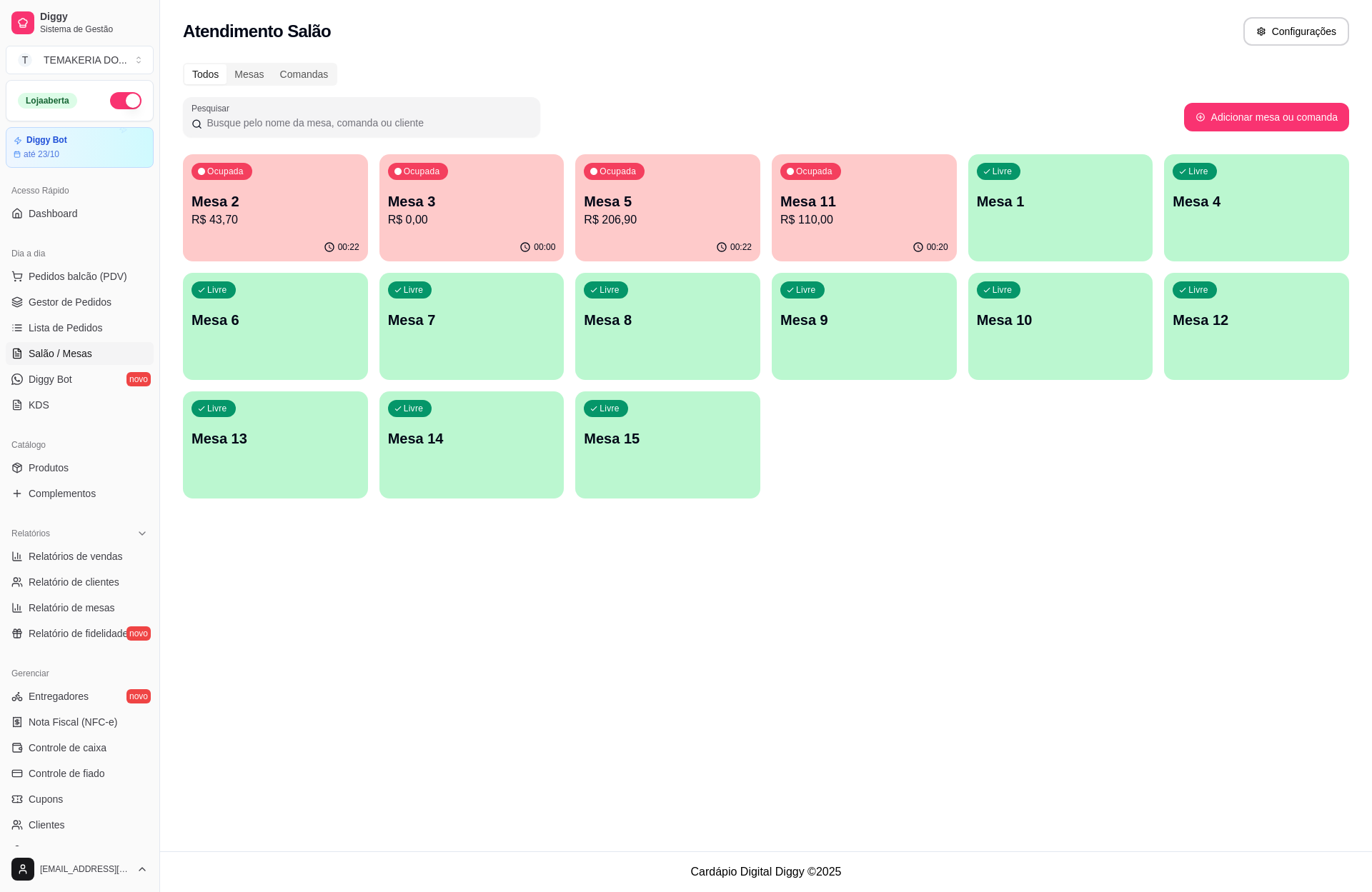
click at [502, 203] on p "Mesa 3" at bounding box center [472, 201] width 167 height 20
click at [270, 221] on p "R$ 43,70" at bounding box center [276, 220] width 167 height 17
click at [502, 244] on div "00:00" at bounding box center [472, 248] width 185 height 28
click at [104, 302] on span "Gestor de Pedidos" at bounding box center [70, 302] width 83 height 14
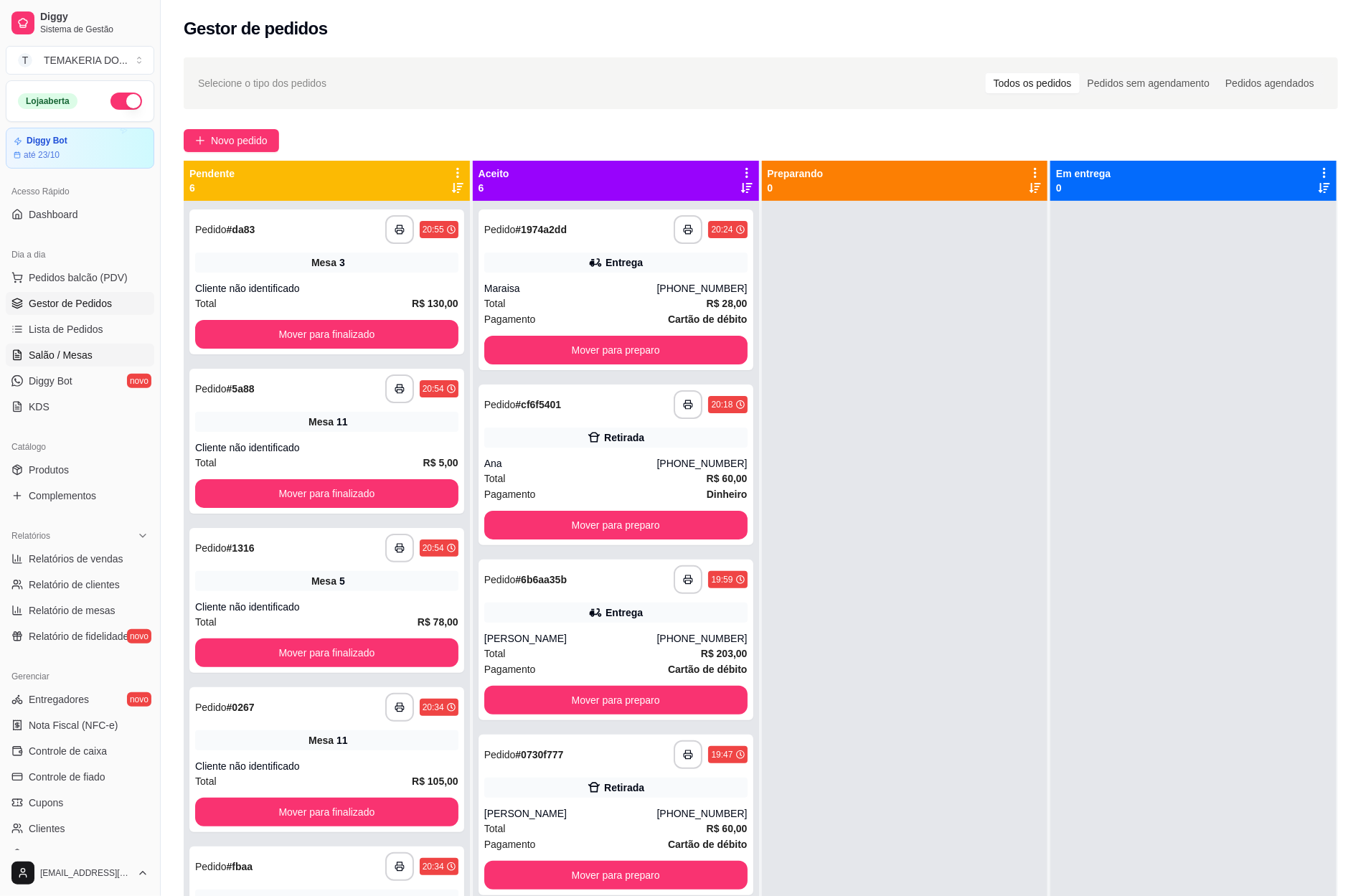
click at [102, 358] on link "Salão / Mesas" at bounding box center [81, 355] width 149 height 23
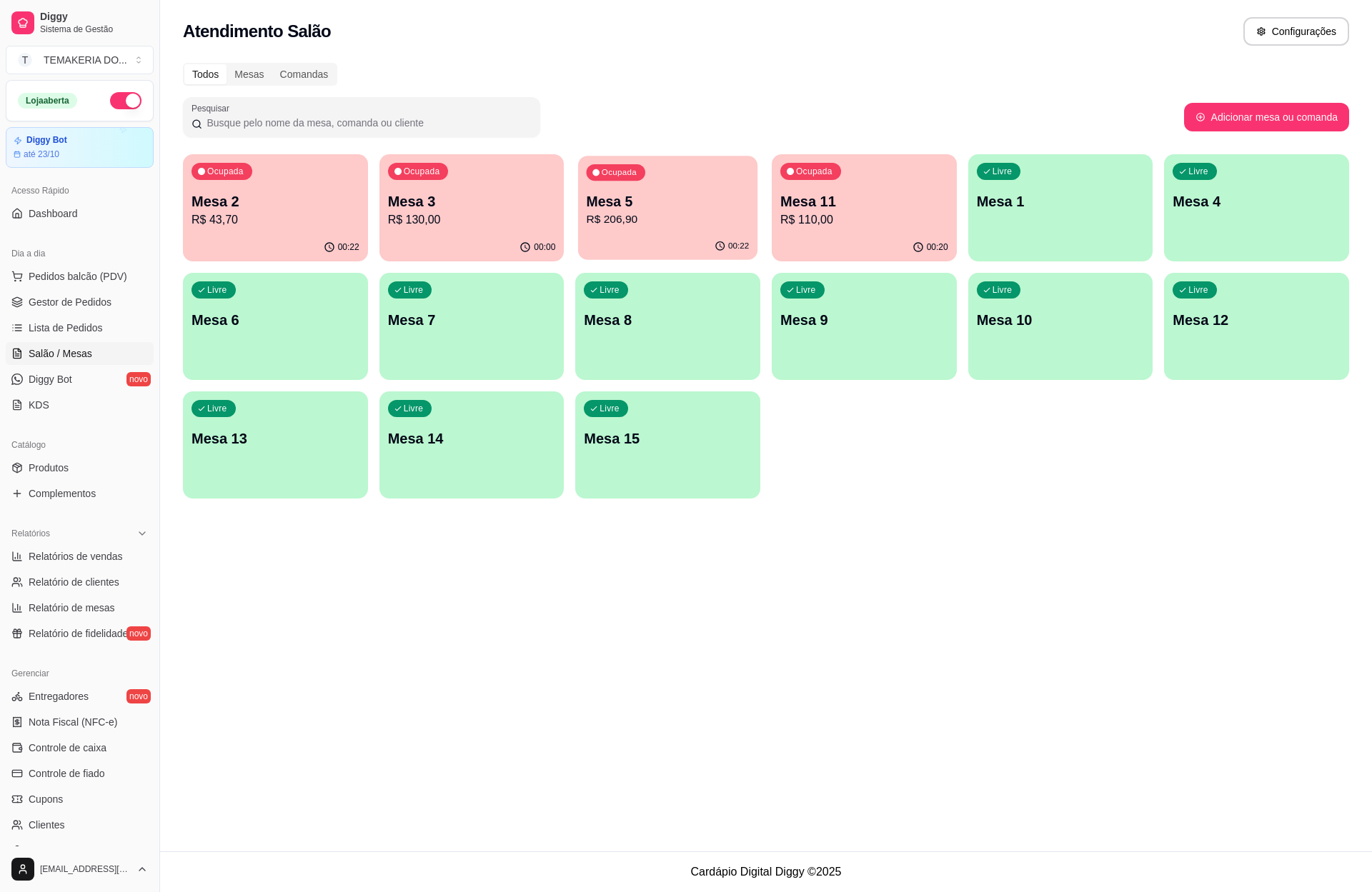
click at [654, 200] on p "Mesa 5" at bounding box center [668, 201] width 163 height 19
click at [85, 305] on span "Gestor de Pedidos" at bounding box center [70, 302] width 83 height 14
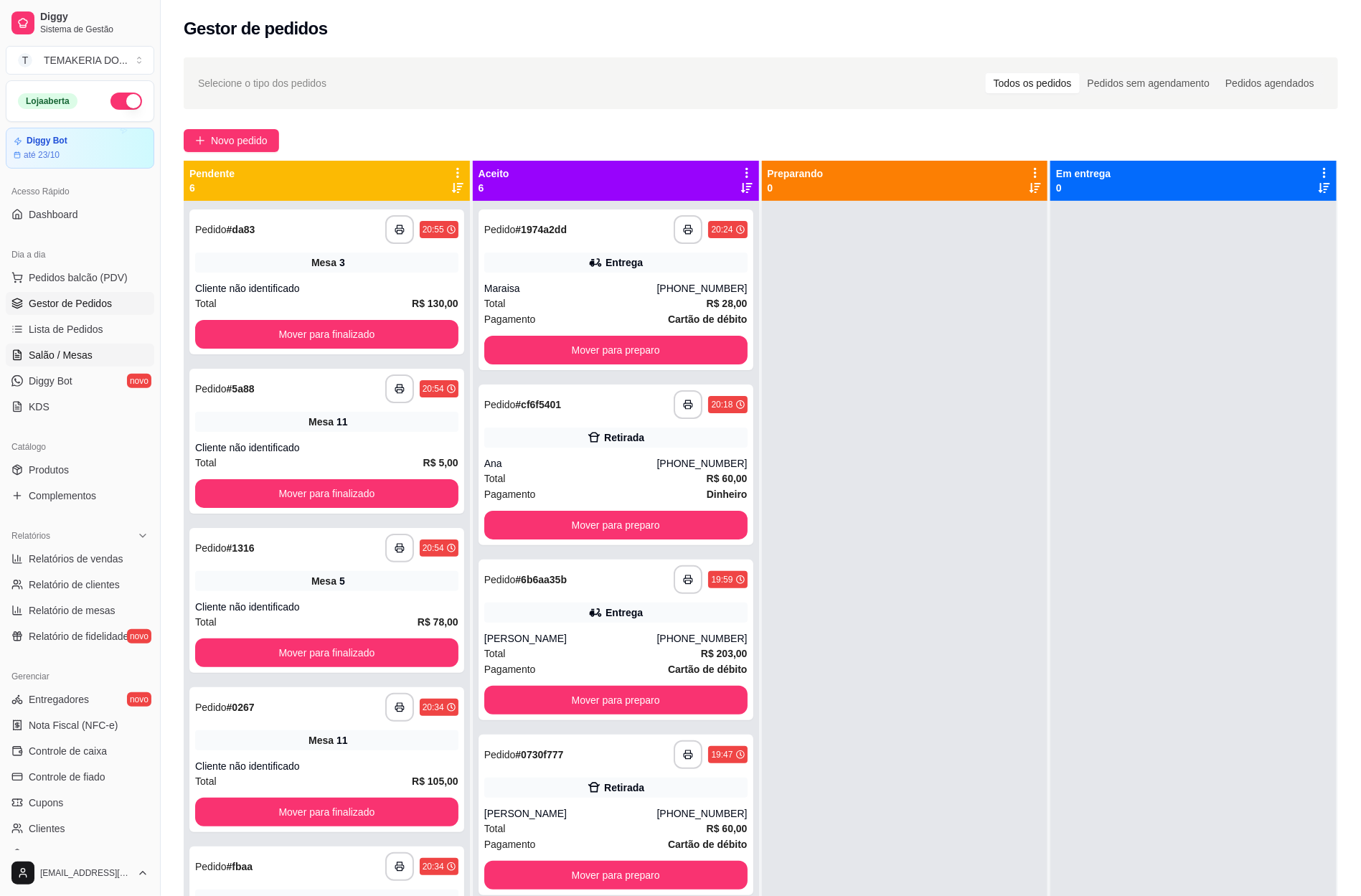
click at [61, 349] on span "Salão / Mesas" at bounding box center [60, 355] width 64 height 14
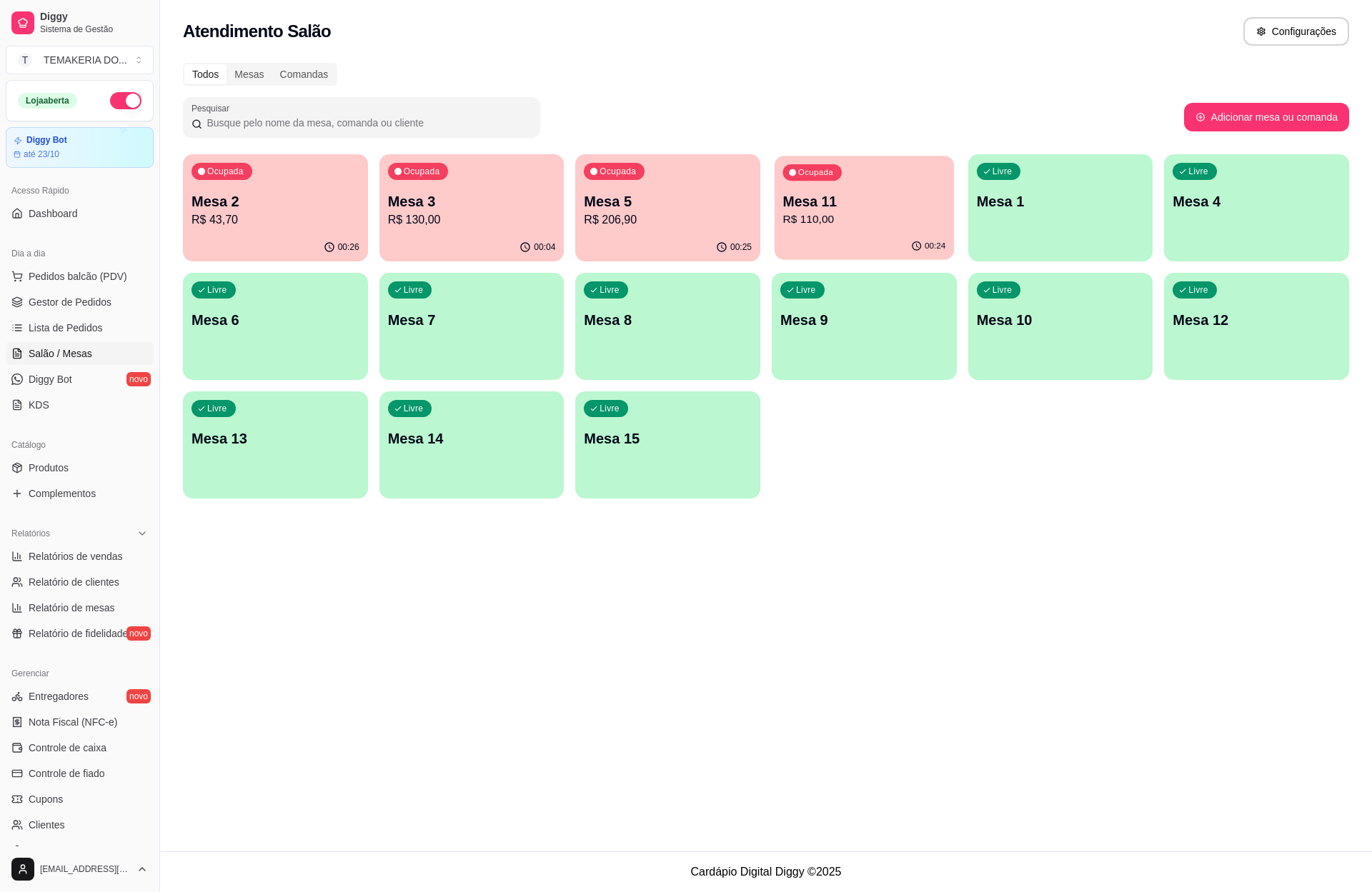
click at [891, 208] on p "Mesa 11" at bounding box center [864, 201] width 163 height 19
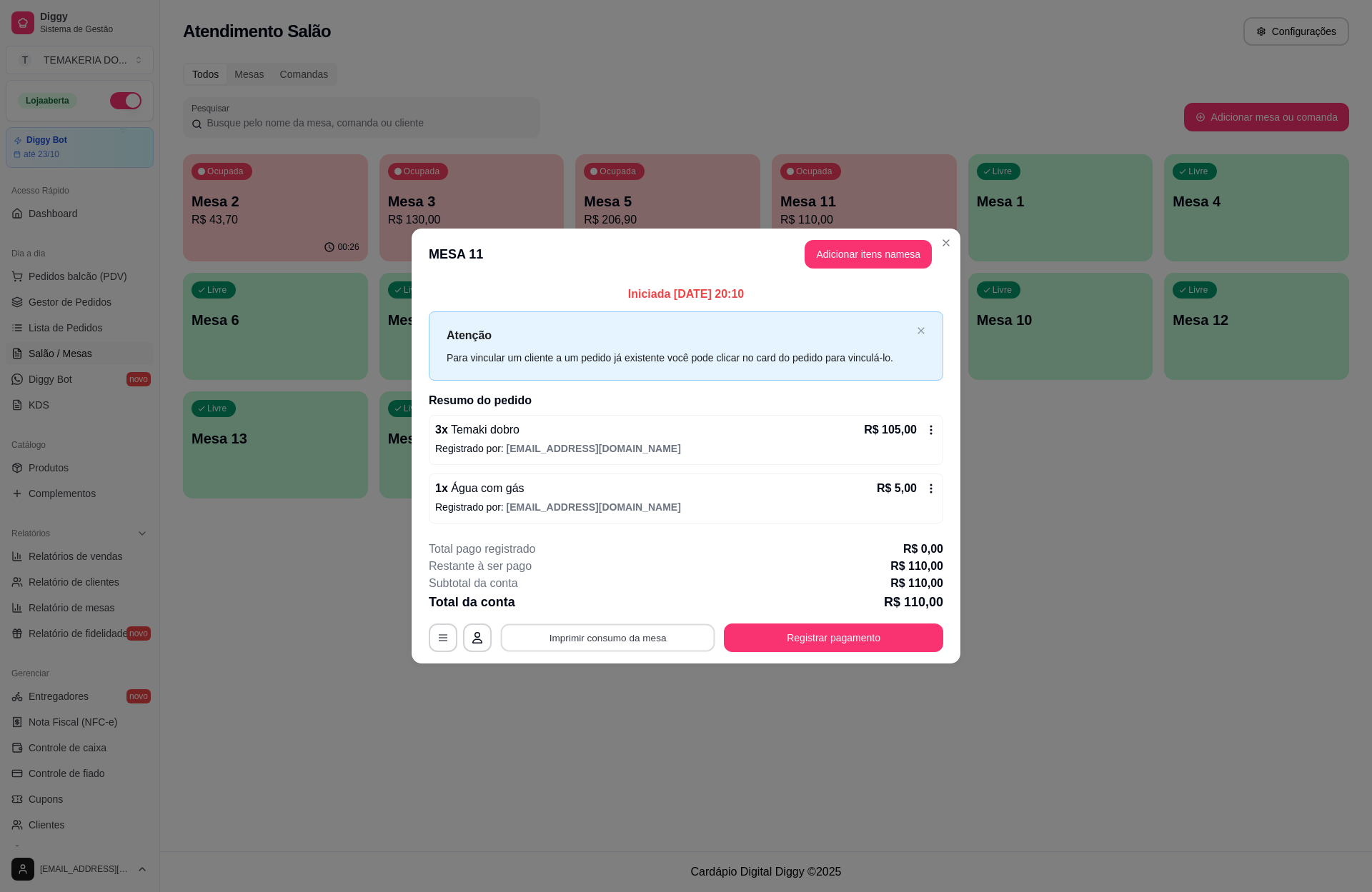
click at [660, 624] on button "Imprimir consumo da mesa" at bounding box center [608, 638] width 215 height 28
click at [680, 629] on button "Imprimir consumo da mesa" at bounding box center [608, 638] width 215 height 28
click at [838, 638] on button "Registrar pagamento" at bounding box center [833, 637] width 219 height 29
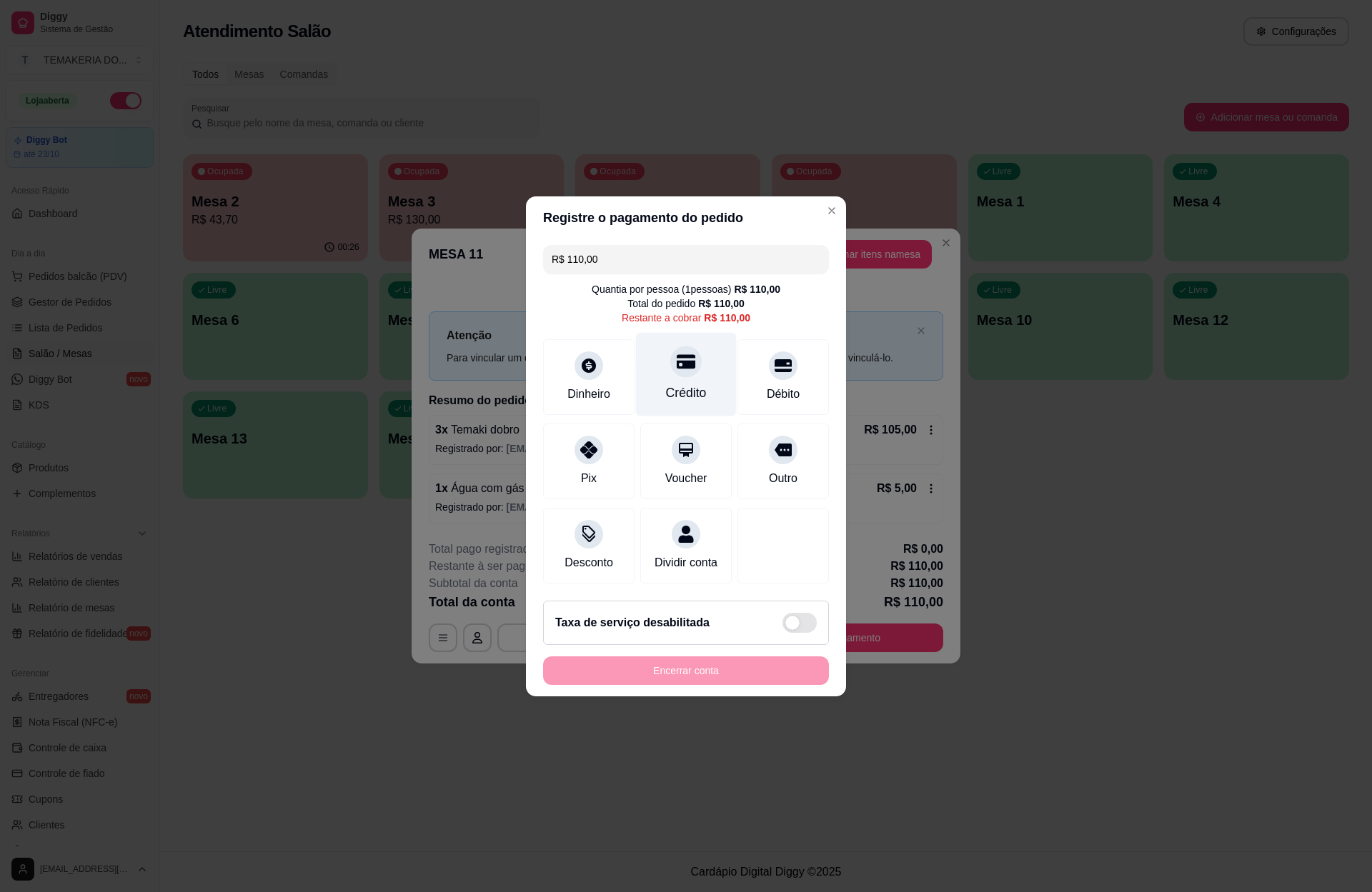
click at [686, 366] on div "Crédito" at bounding box center [686, 374] width 100 height 84
type input "R$ 0,00"
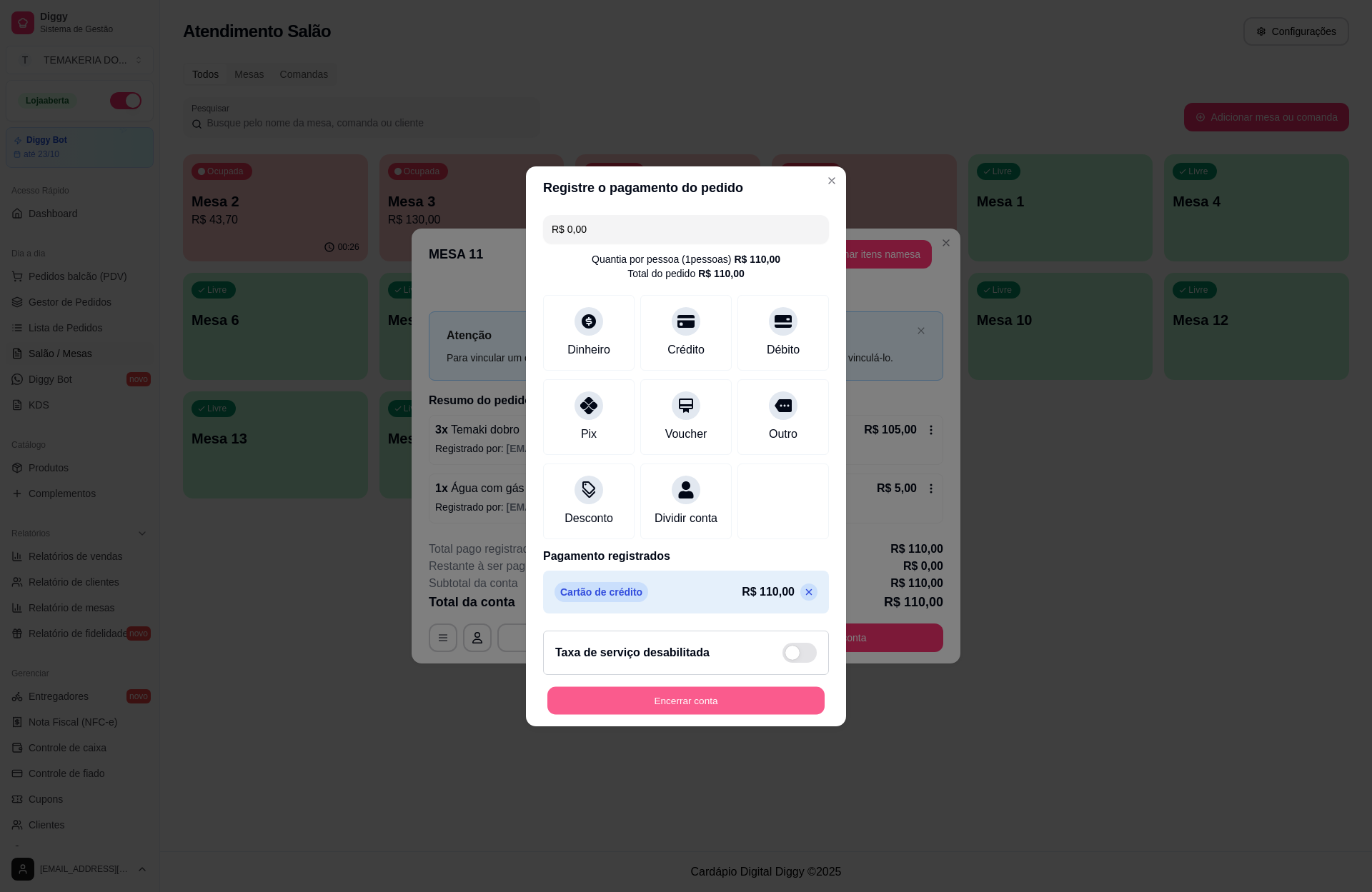
click at [638, 699] on button "Encerrar conta" at bounding box center [686, 700] width 277 height 28
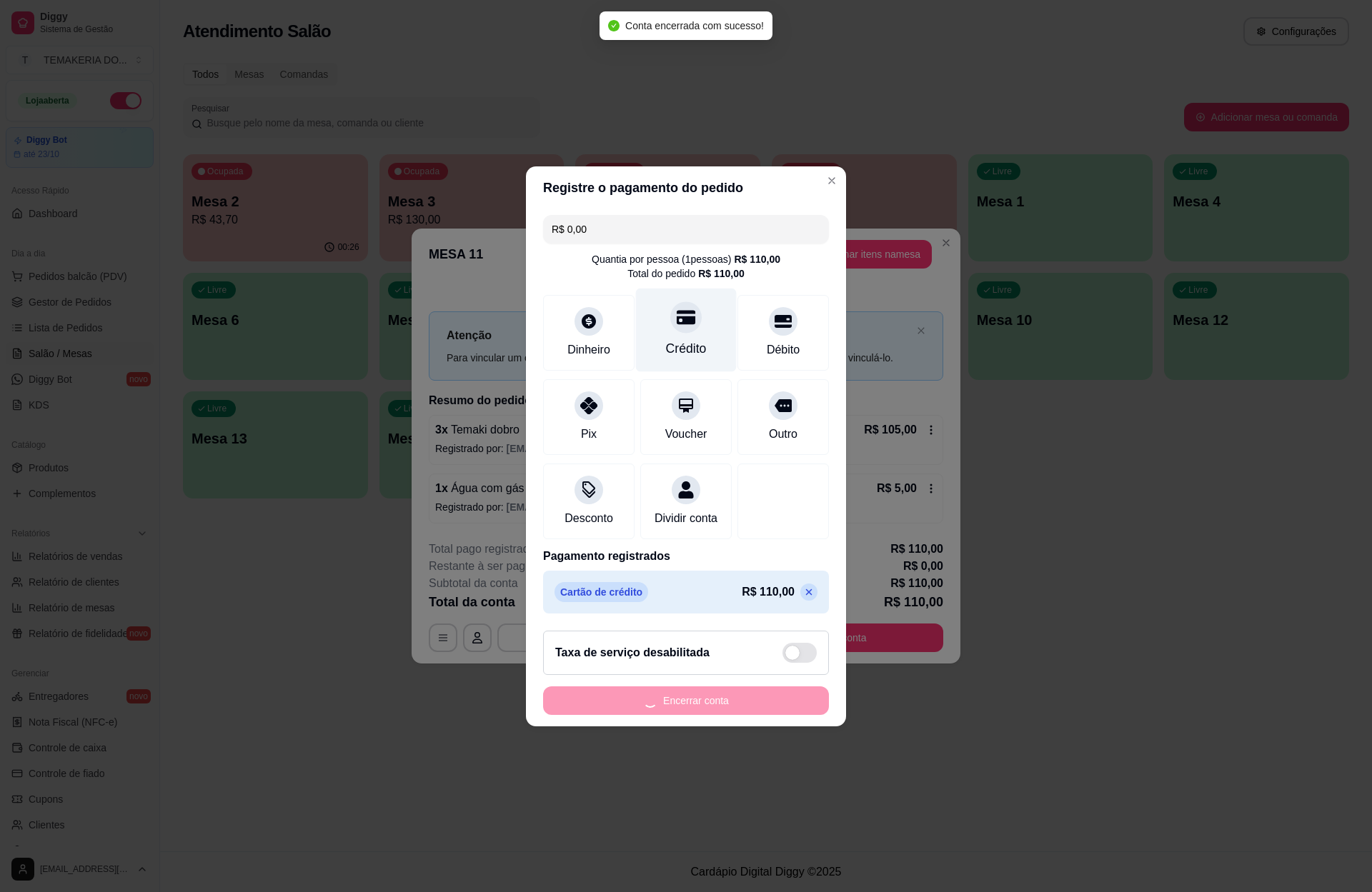
click at [679, 322] on div at bounding box center [686, 317] width 31 height 31
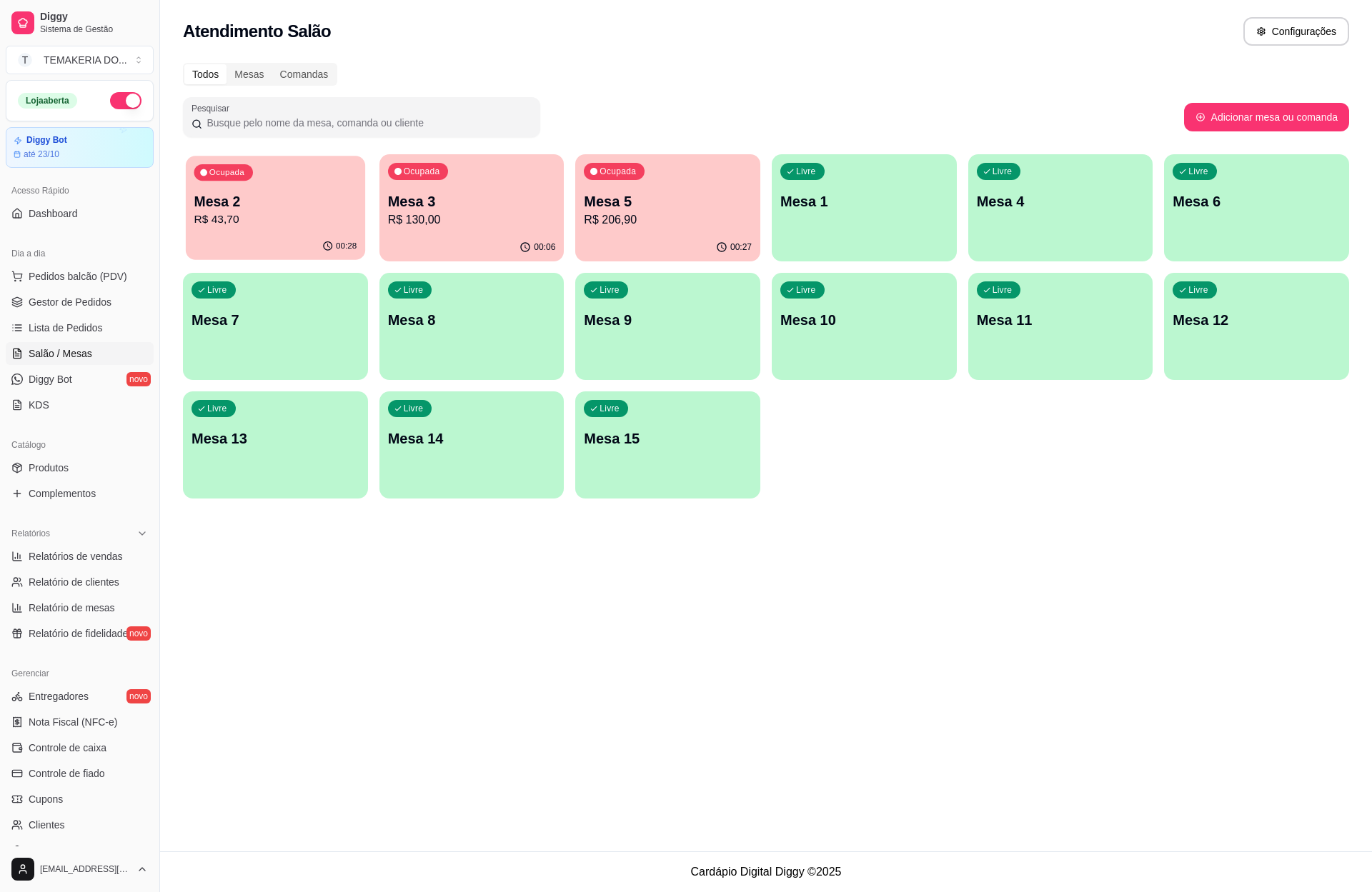
click at [296, 210] on p "Mesa 2" at bounding box center [276, 201] width 163 height 19
click at [286, 228] on div "Ocupada Mesa 2 R$ 43,70" at bounding box center [276, 194] width 180 height 77
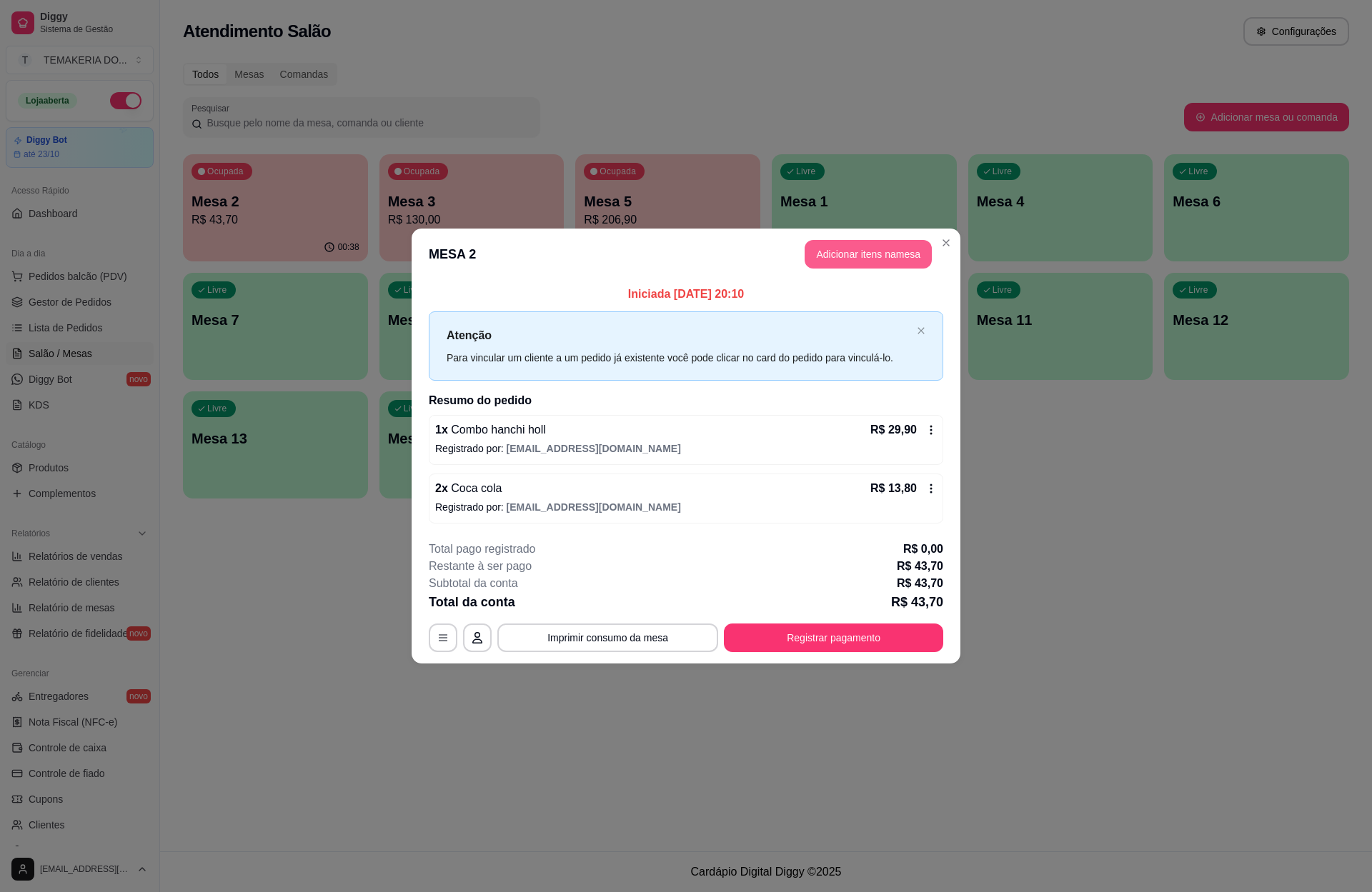
click at [835, 255] on button "Adicionar itens na mesa" at bounding box center [868, 254] width 127 height 29
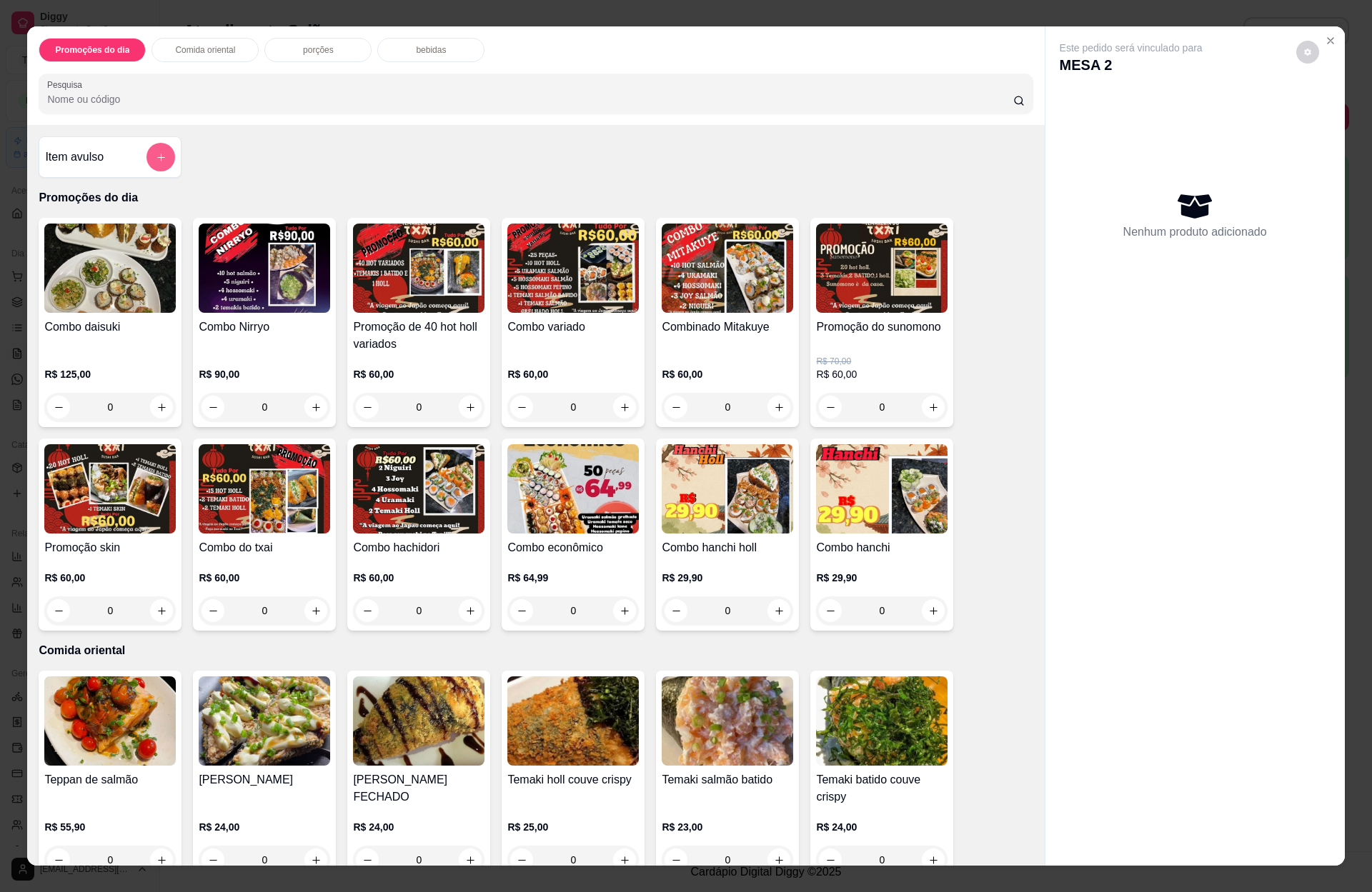
click at [147, 155] on button "add-separate-item" at bounding box center [160, 157] width 29 height 29
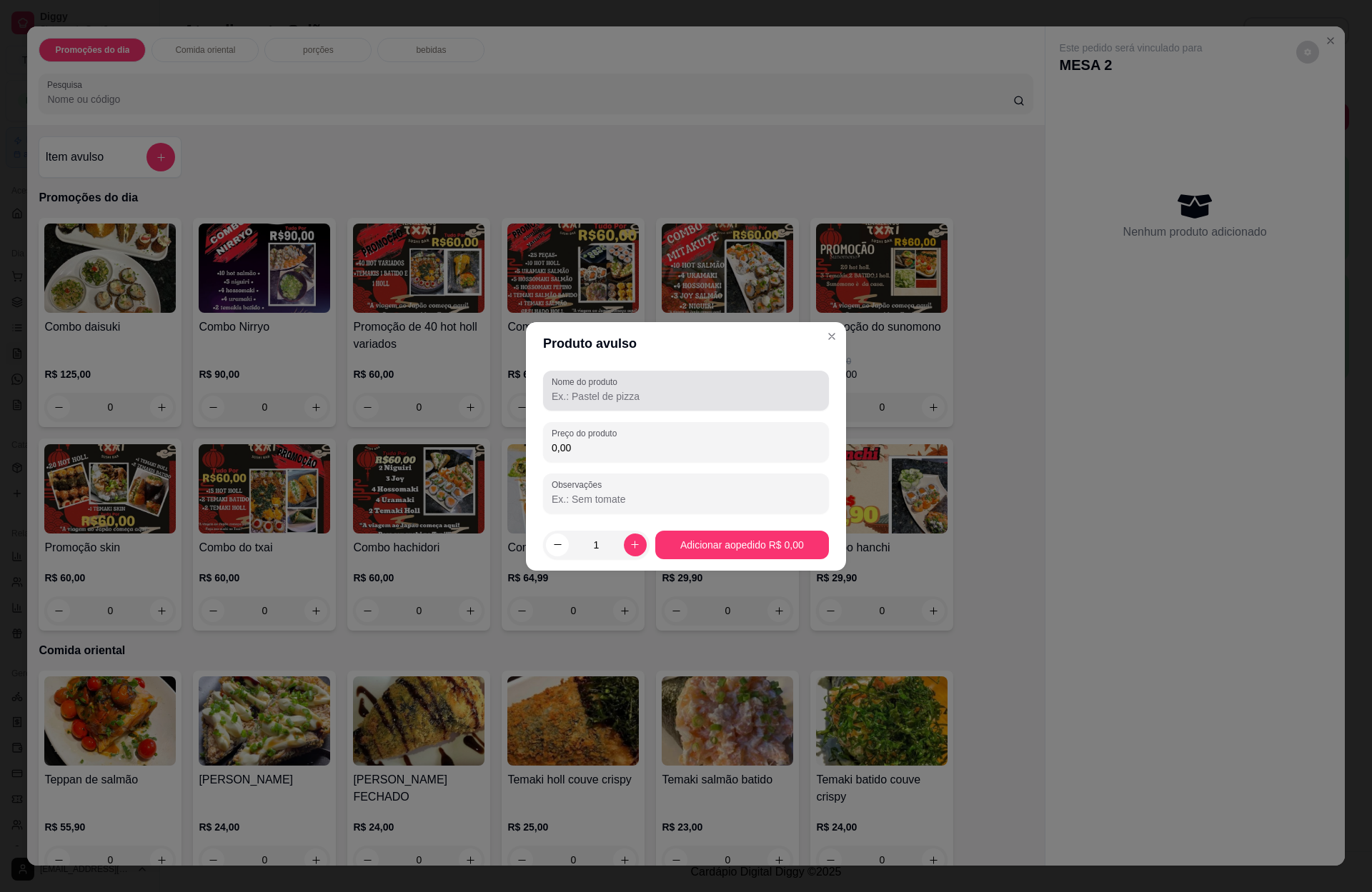
click at [713, 381] on div at bounding box center [686, 391] width 269 height 29
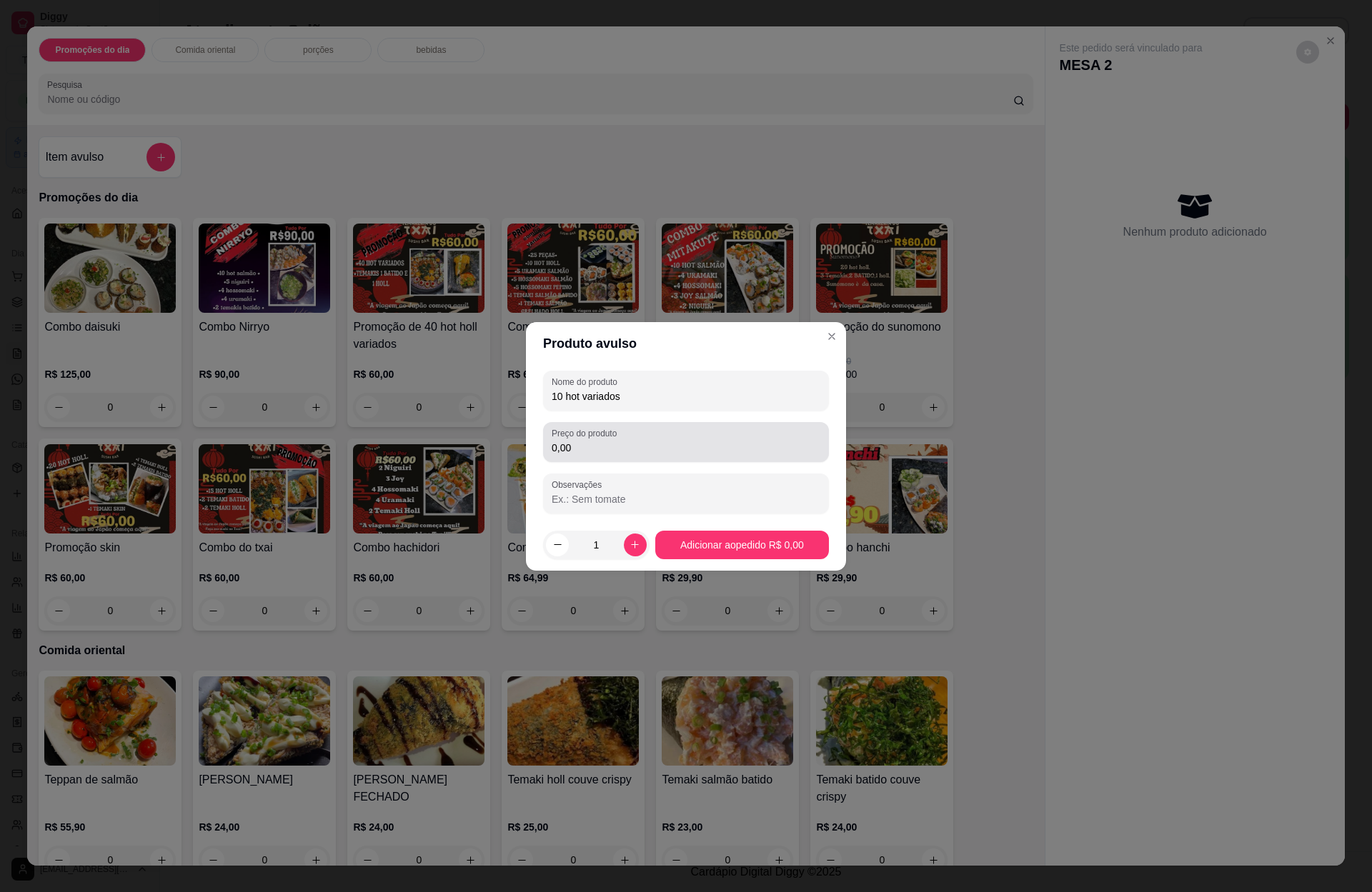
type input "10 hot variados"
click at [634, 454] on input "0,00" at bounding box center [686, 447] width 269 height 14
type input "10,00"
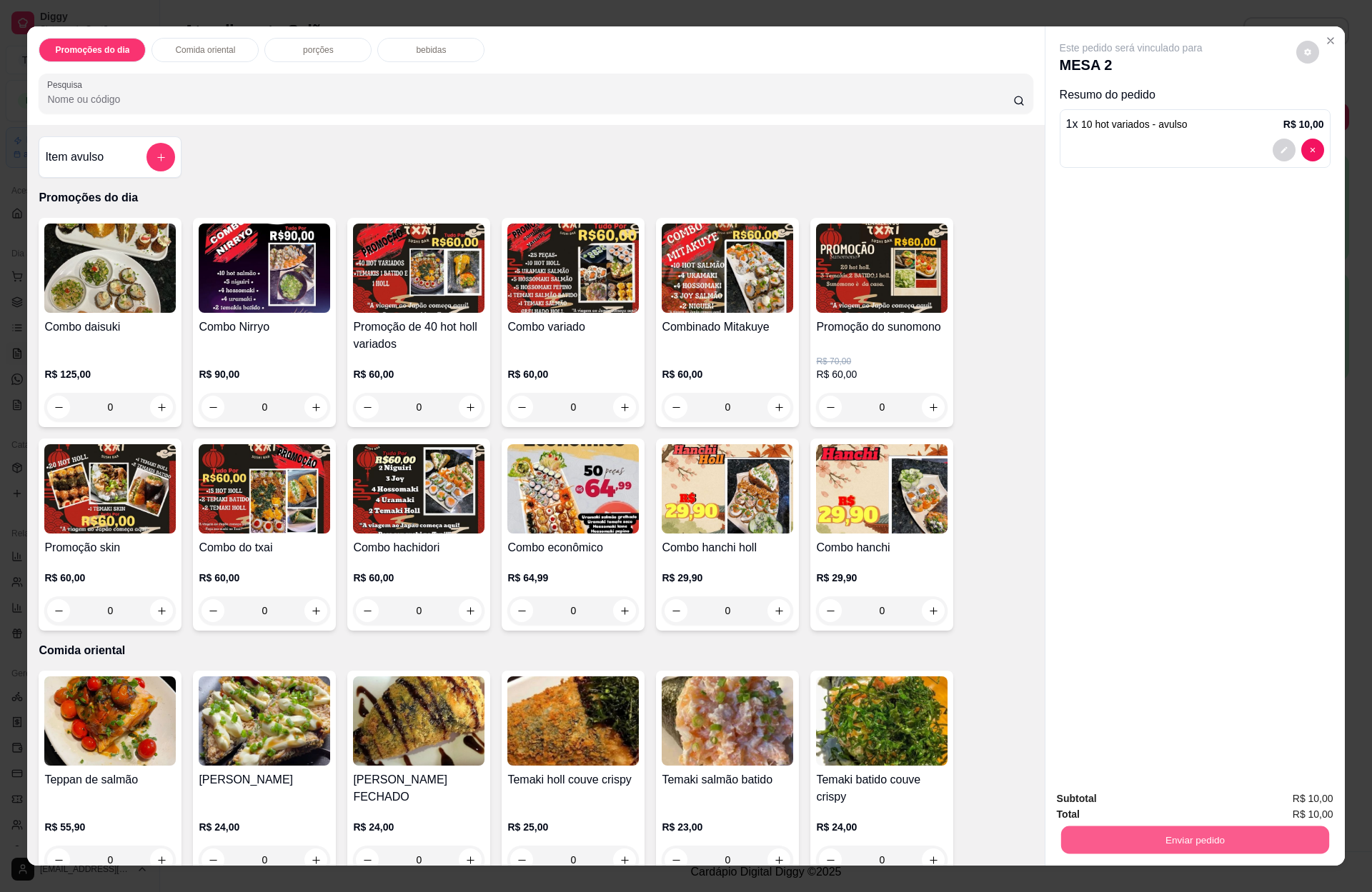
click at [1203, 835] on button "Enviar pedido" at bounding box center [1194, 840] width 268 height 28
click at [1271, 800] on button "Enviar pedido" at bounding box center [1294, 805] width 78 height 26
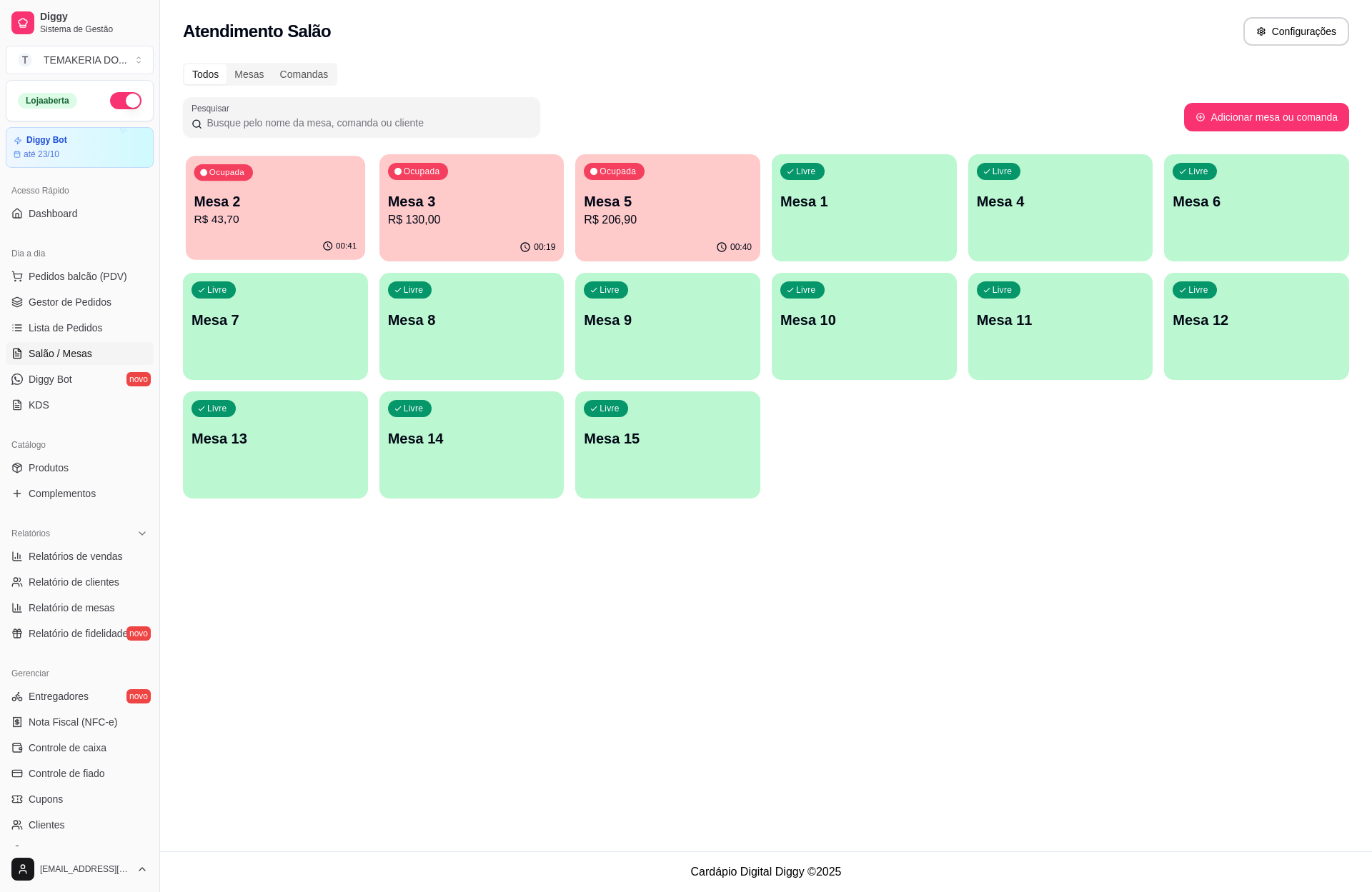
click at [281, 210] on p "Mesa 2" at bounding box center [276, 201] width 163 height 19
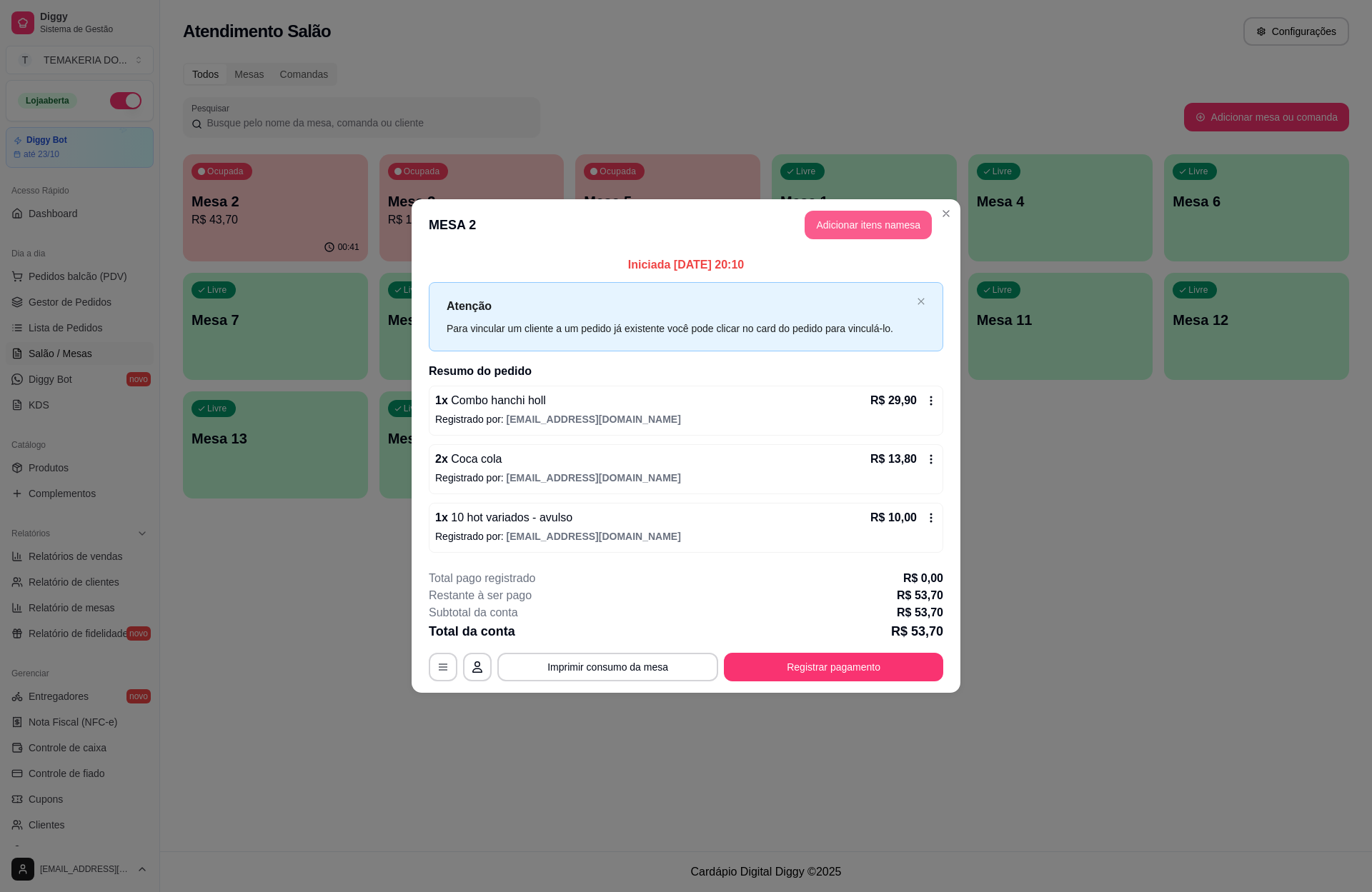
click at [841, 227] on button "Adicionar itens na mesa" at bounding box center [868, 225] width 127 height 29
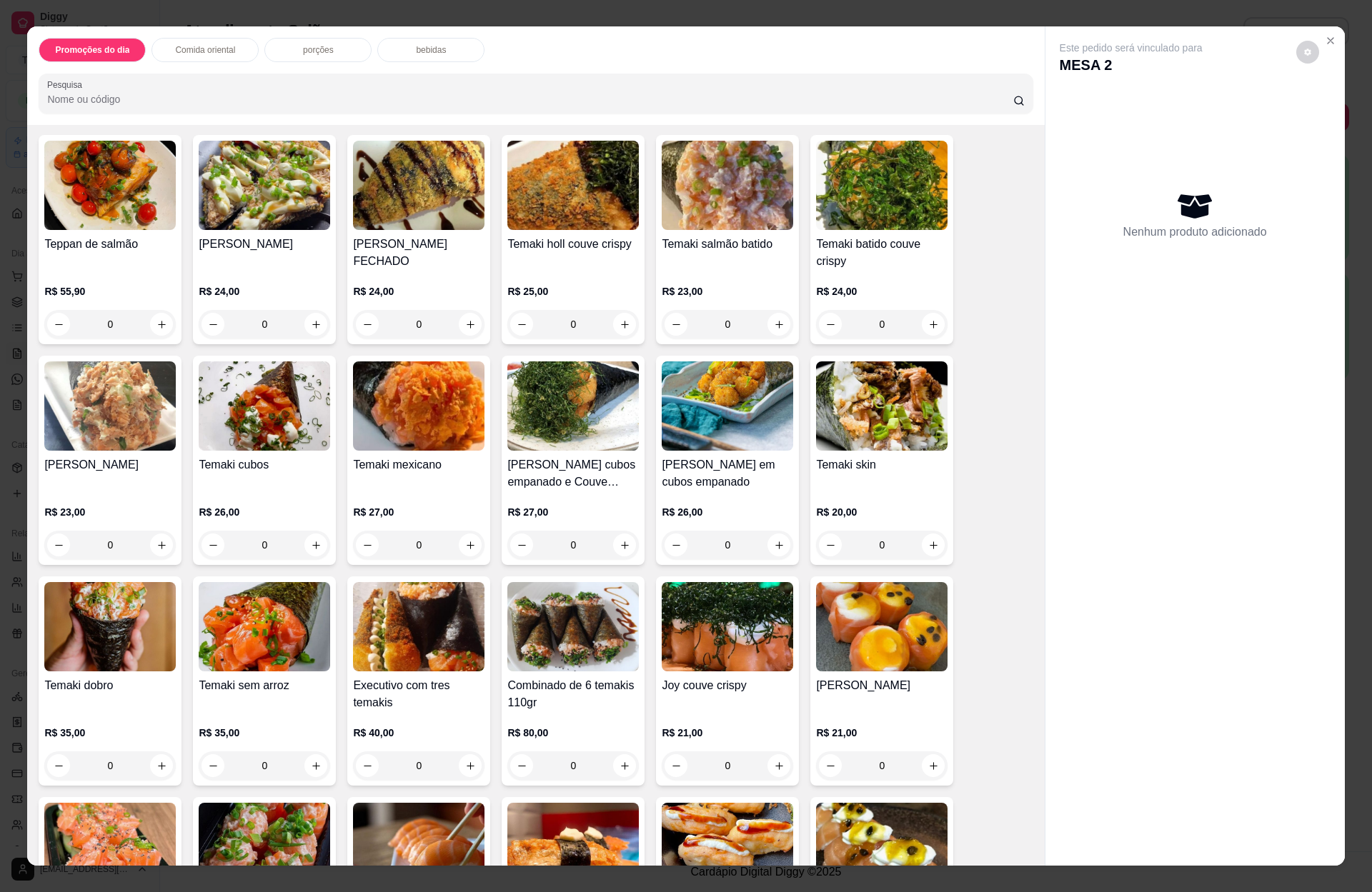
scroll to position [1072, 0]
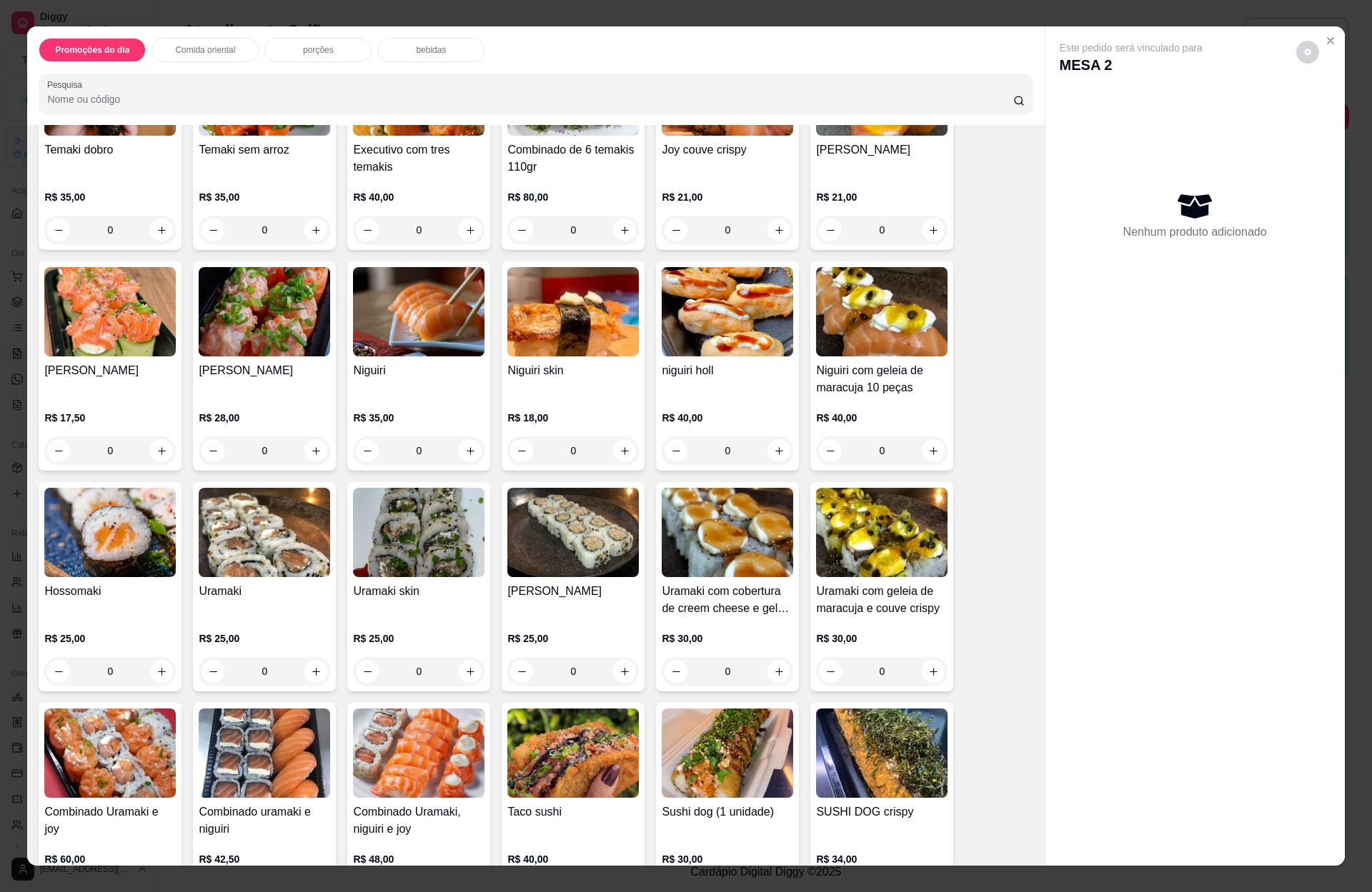
click at [320, 43] on div "porções" at bounding box center [317, 50] width 107 height 24
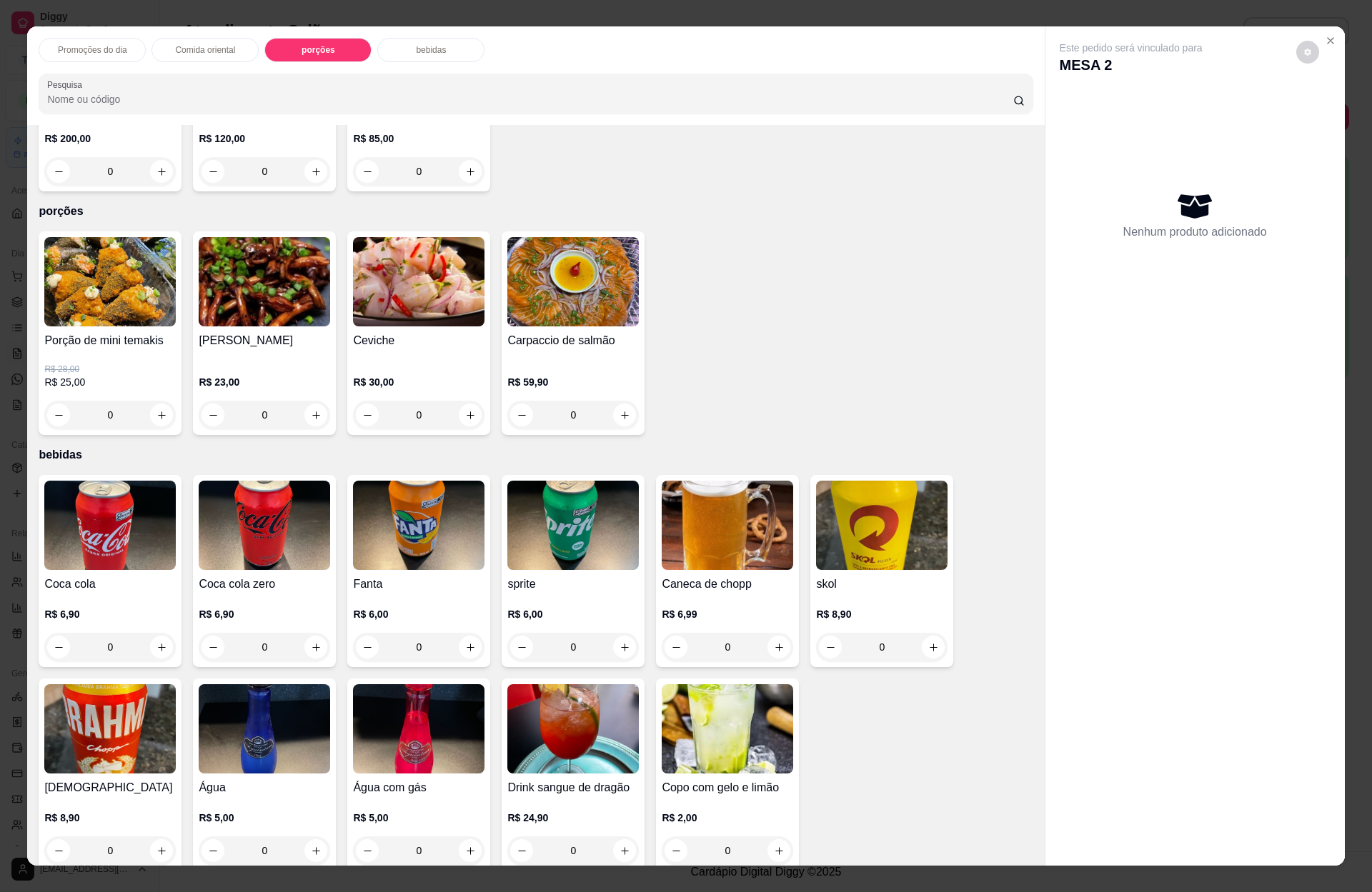
scroll to position [19, 0]
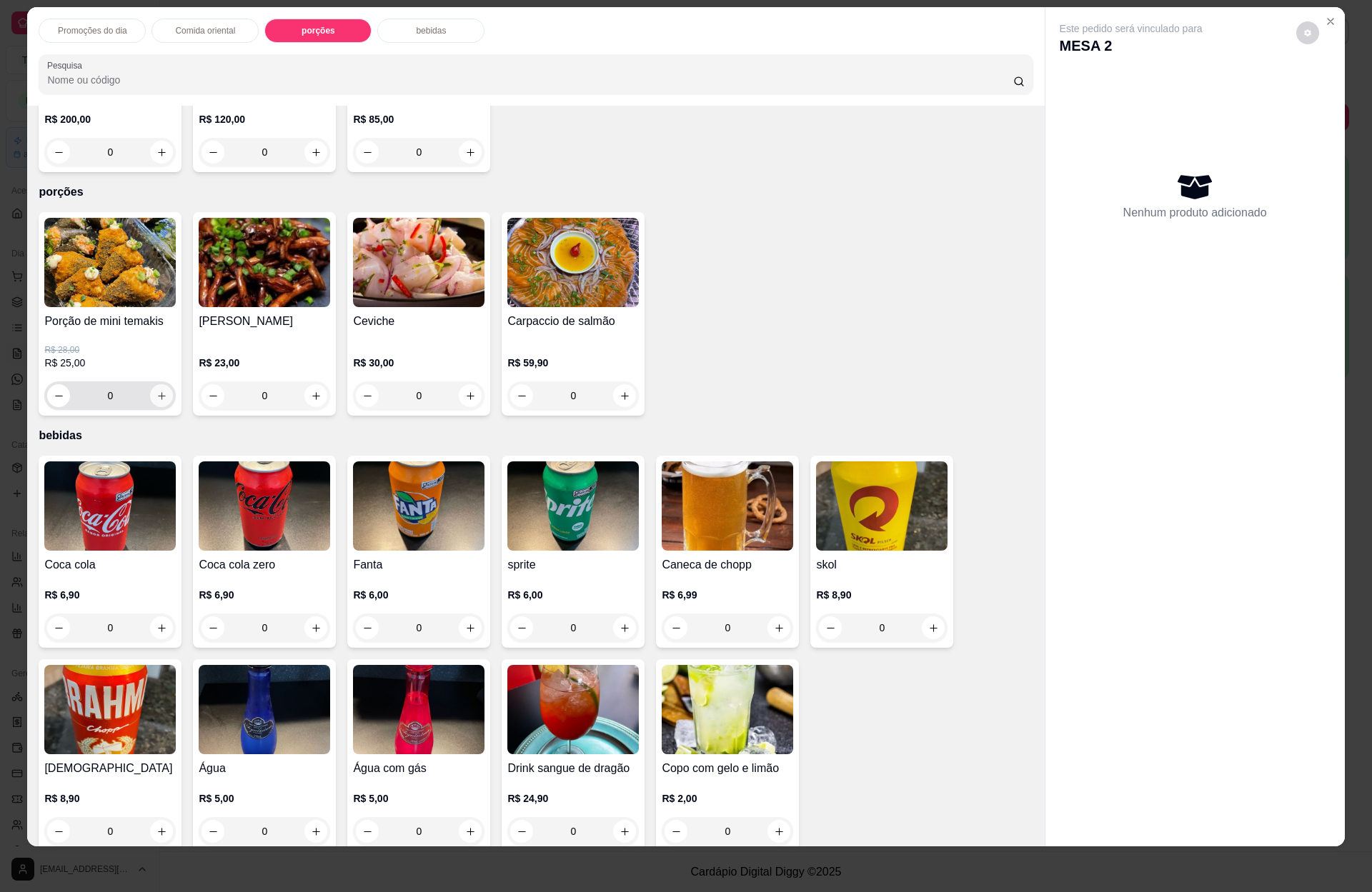
click at [156, 391] on icon "increase-product-quantity" at bounding box center [161, 396] width 10 height 10
type input "1"
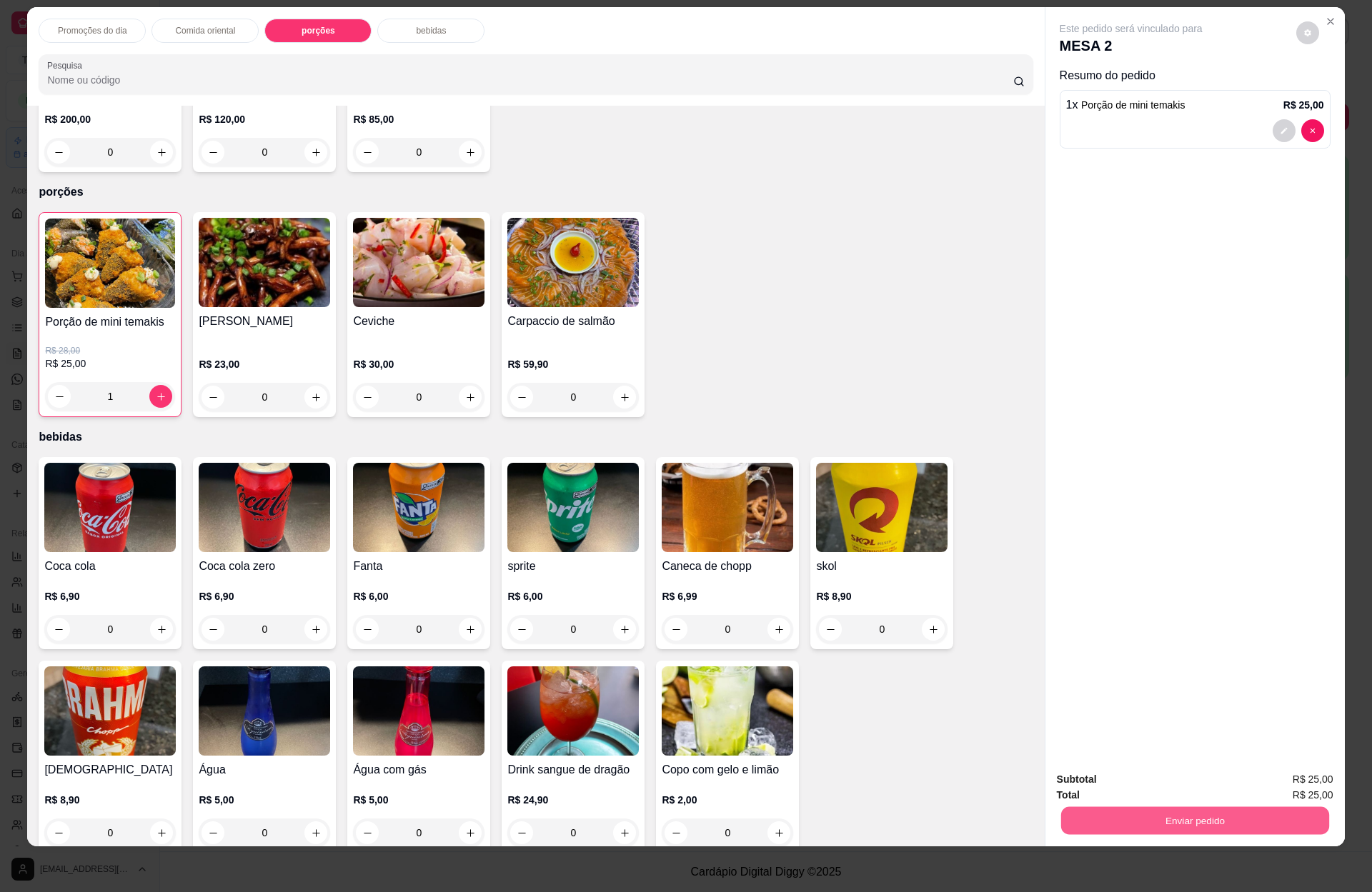
click at [1109, 807] on button "Enviar pedido" at bounding box center [1194, 821] width 268 height 28
click at [1295, 779] on button "Enviar pedido" at bounding box center [1294, 785] width 81 height 27
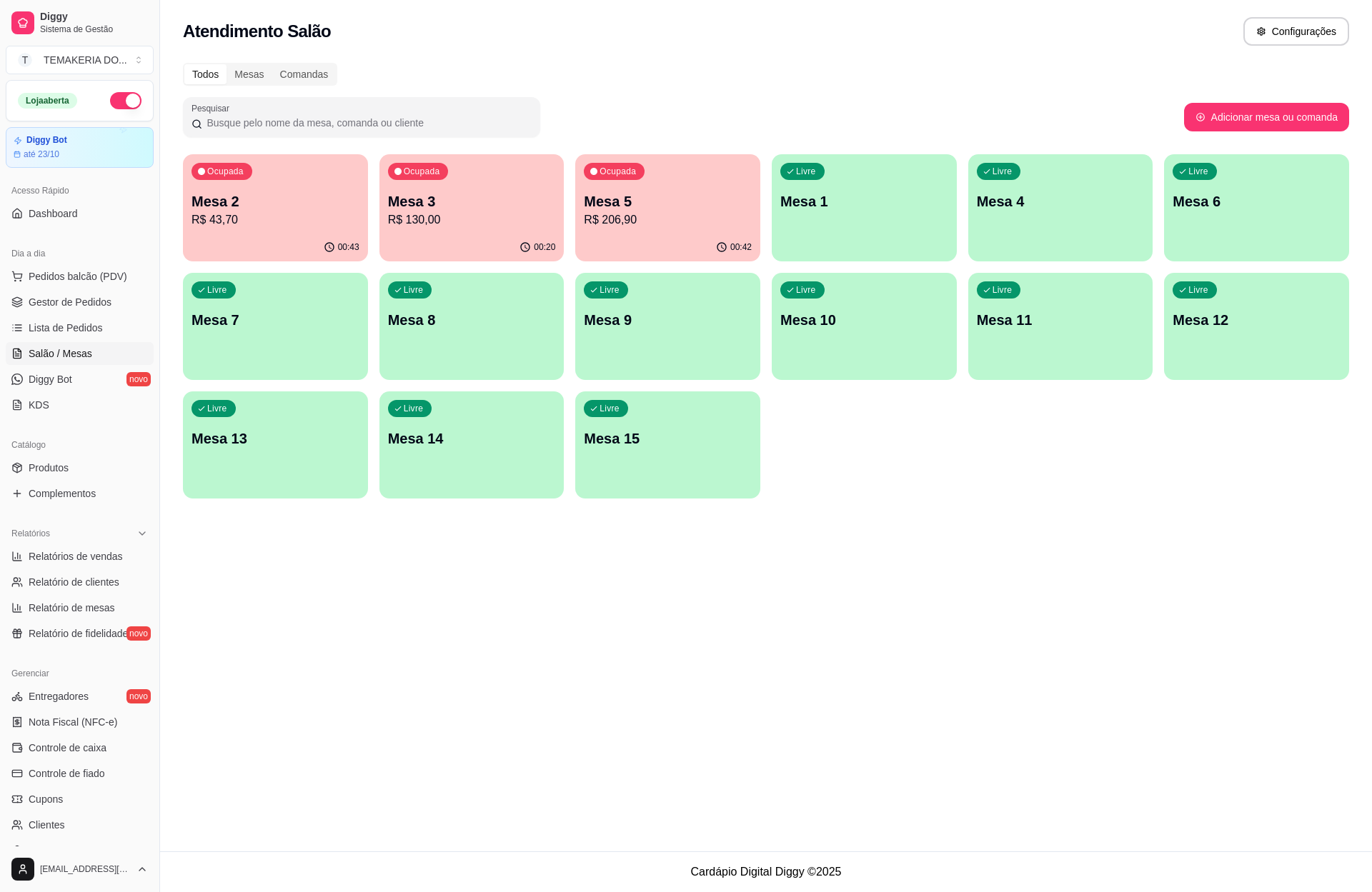
click at [513, 200] on p "Mesa 3" at bounding box center [472, 201] width 167 height 20
click at [278, 208] on p "Mesa 2" at bounding box center [276, 201] width 167 height 20
click at [72, 302] on span "Gestor de Pedidos" at bounding box center [70, 302] width 83 height 14
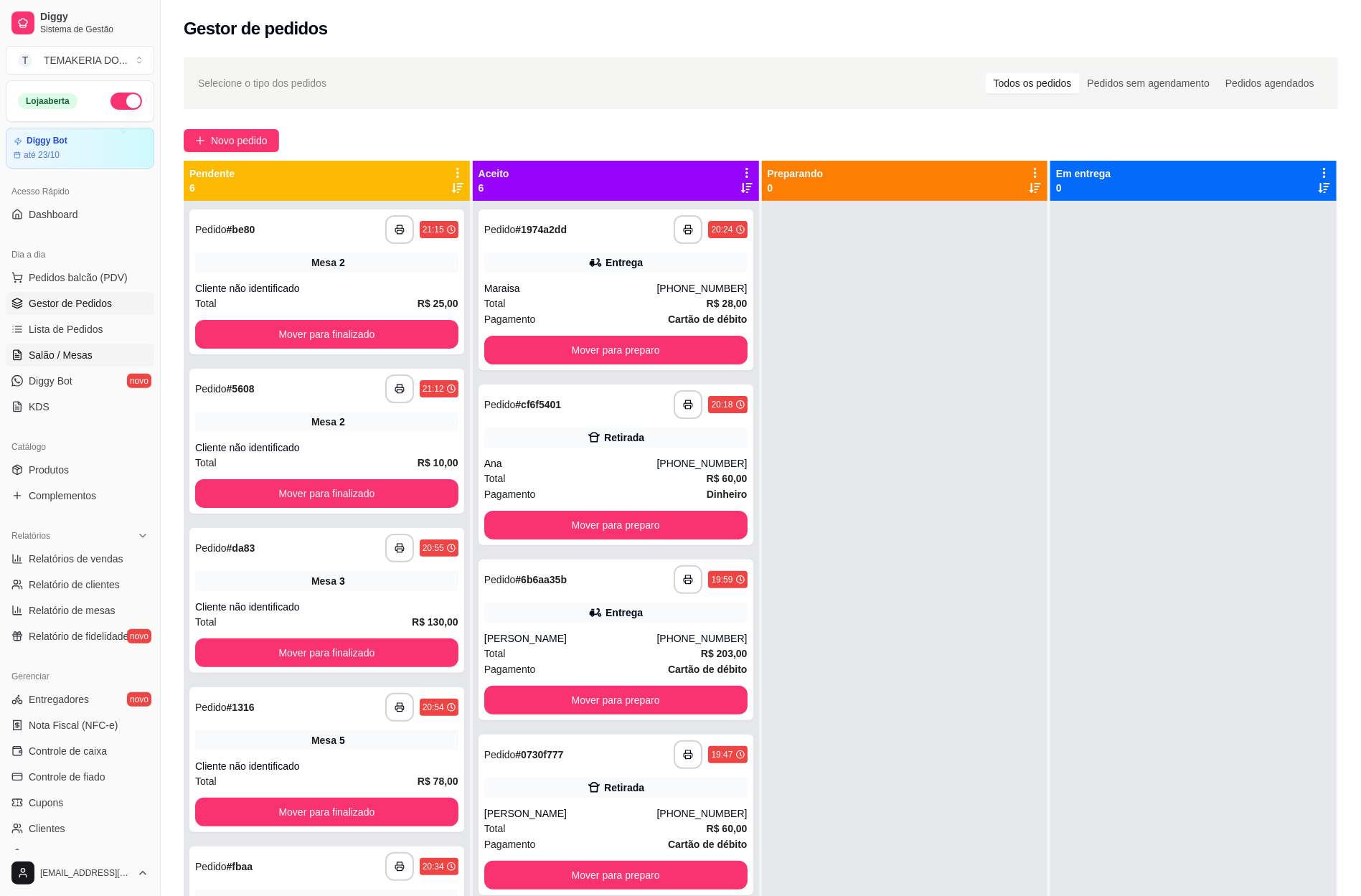
click at [102, 349] on link "Salão / Mesas" at bounding box center [81, 355] width 149 height 23
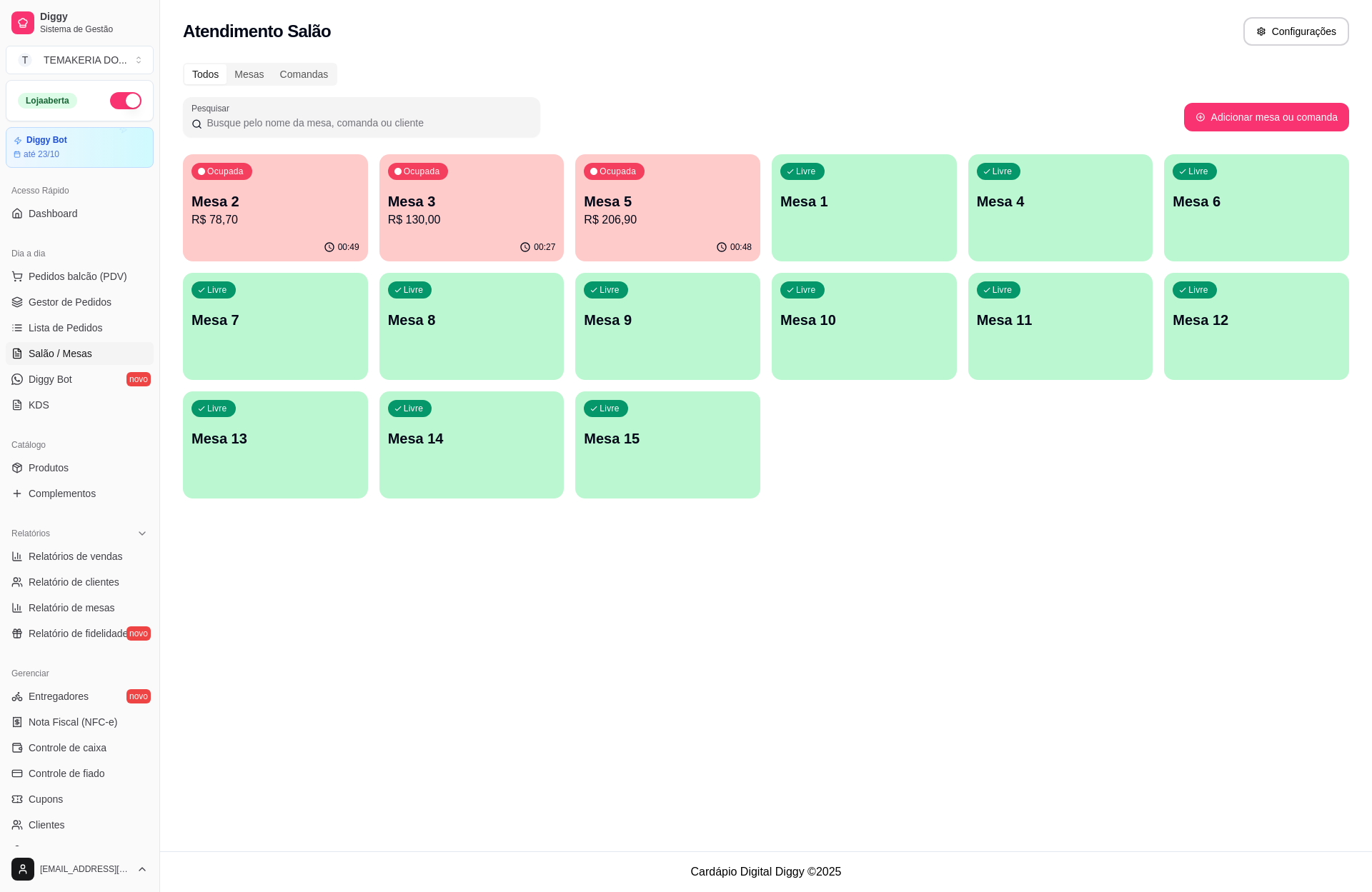
click at [296, 208] on p "Mesa 2" at bounding box center [276, 201] width 167 height 20
click at [277, 204] on p "Mesa 2" at bounding box center [276, 201] width 163 height 19
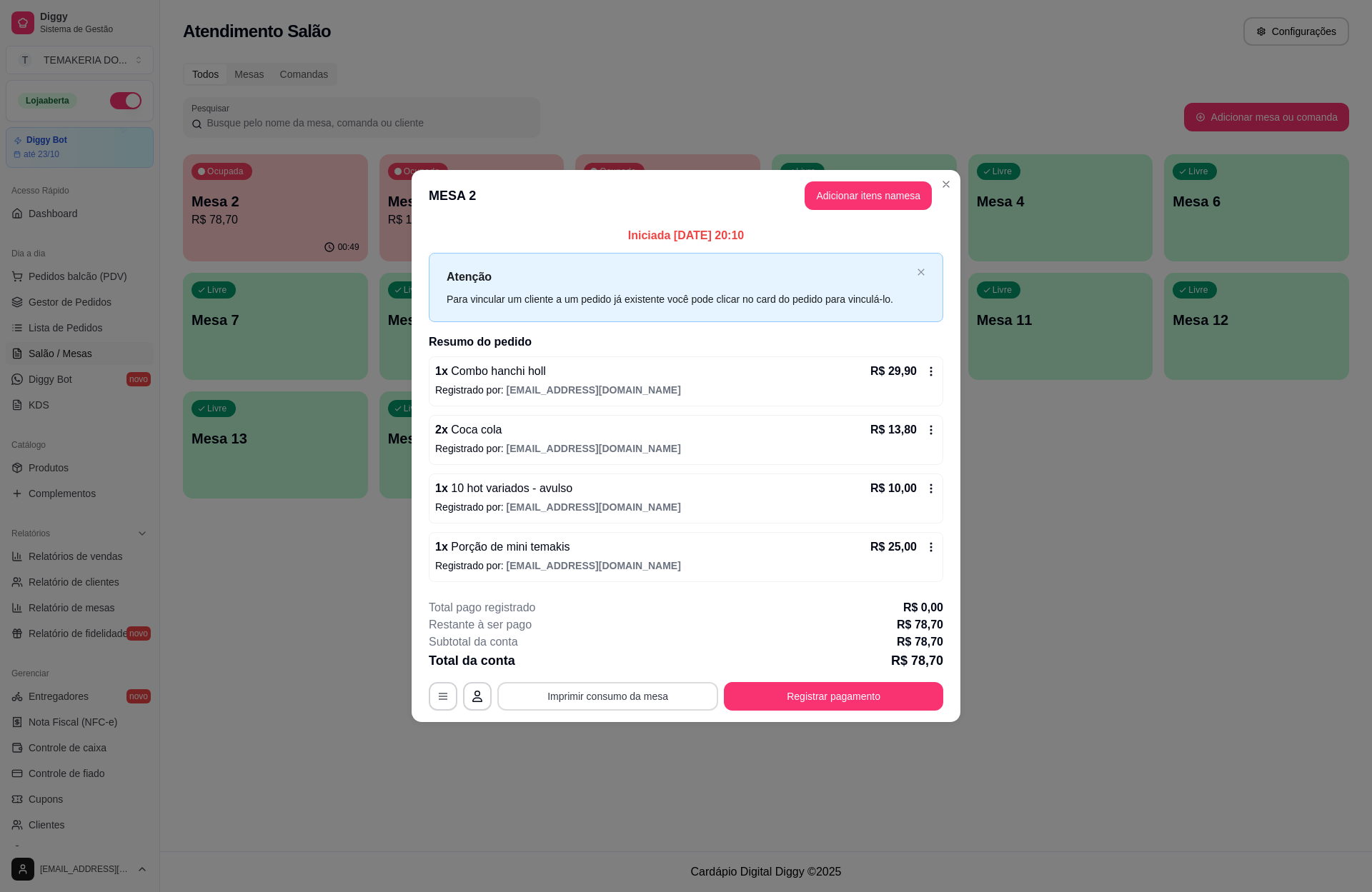
click at [607, 691] on button "Imprimir consumo da mesa" at bounding box center [607, 696] width 221 height 29
click at [588, 697] on button "Imprimir consumo da mesa" at bounding box center [608, 697] width 215 height 28
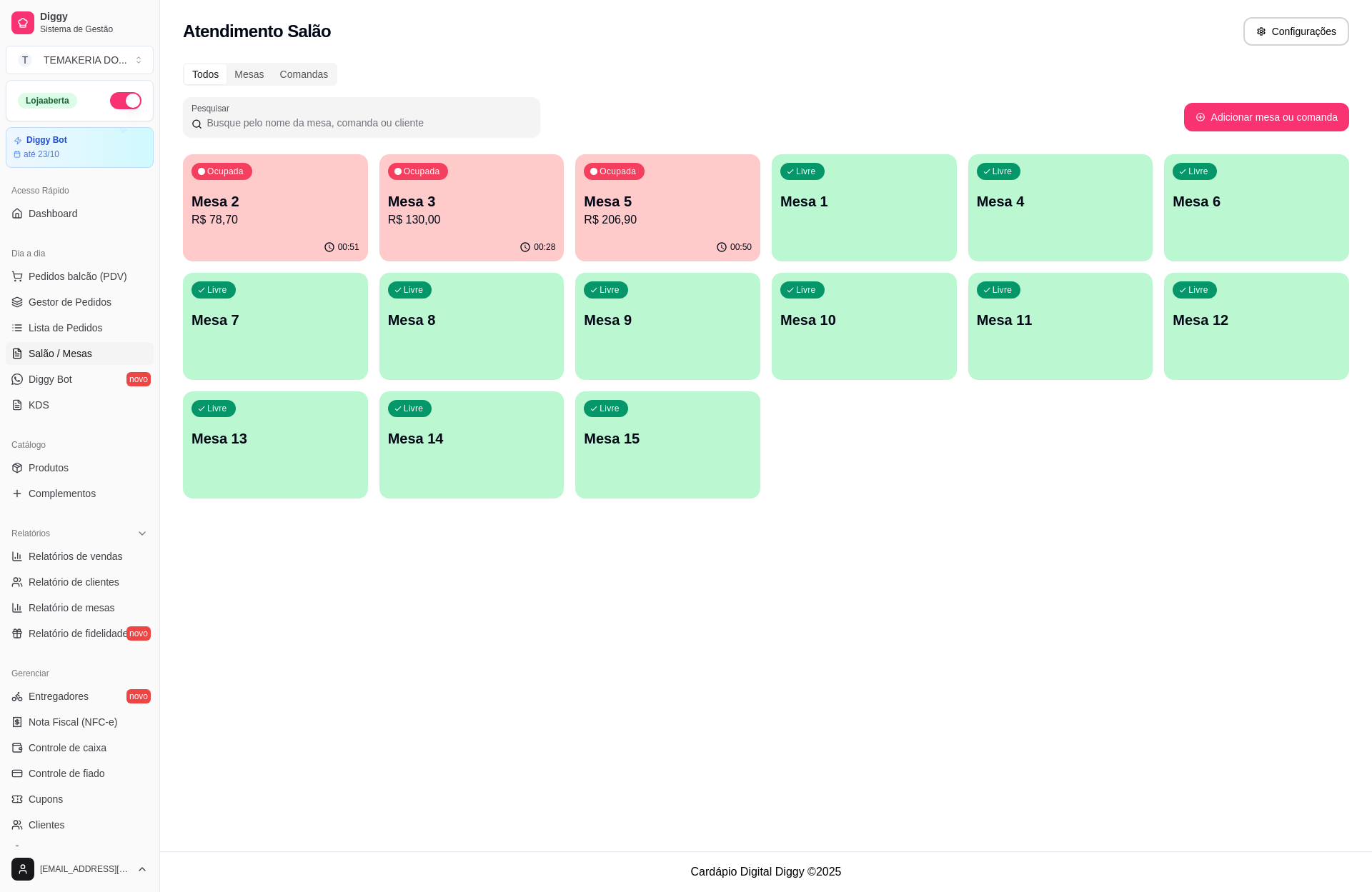
click at [1041, 657] on div "Atendimento Salão Configurações Todos Mesas Comandas Pesquisar Adicionar mesa o…" at bounding box center [765, 426] width 1212 height 851
click at [667, 180] on div "Ocupada Mesa 5 R$ 206,90" at bounding box center [667, 194] width 185 height 79
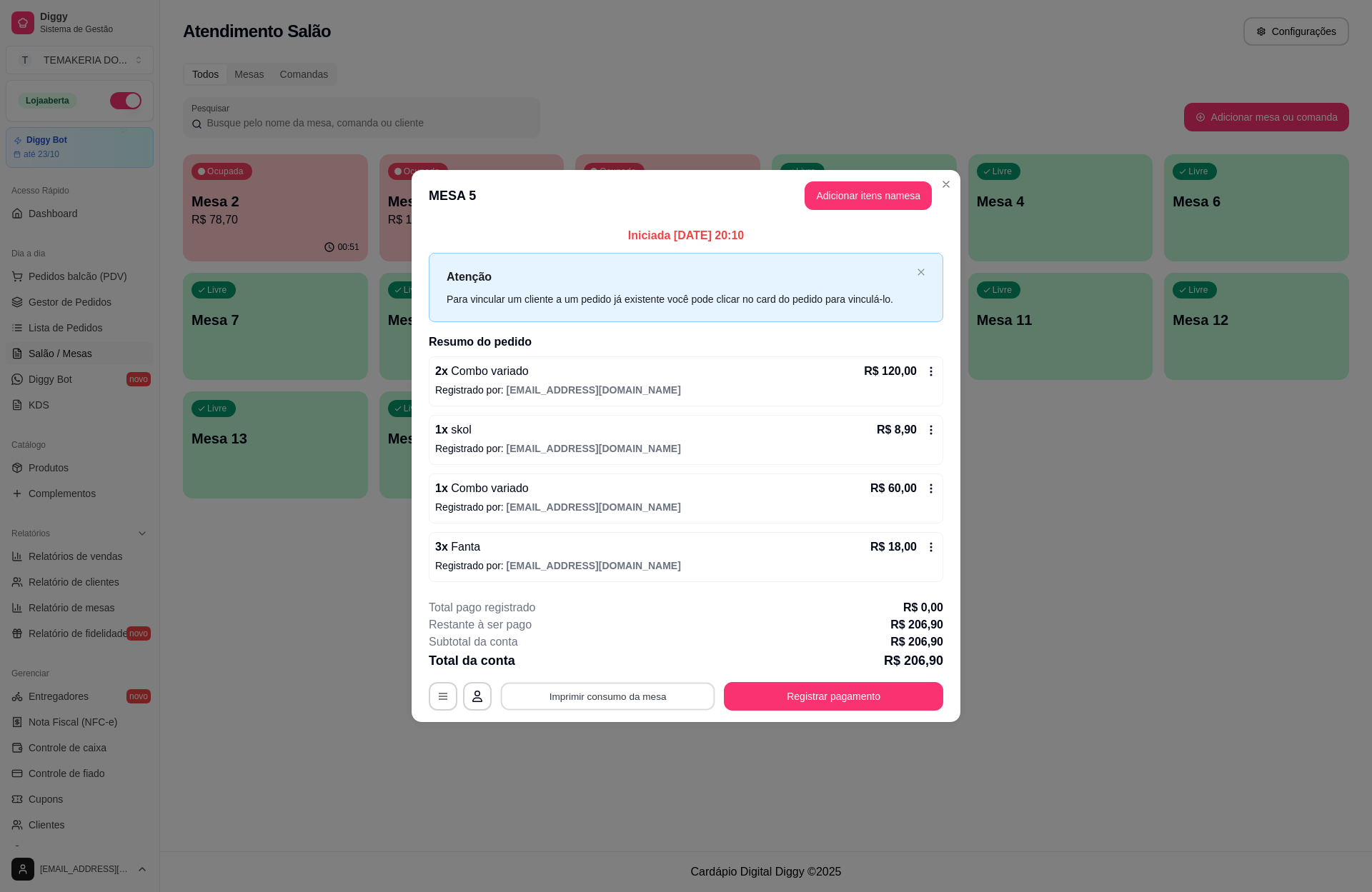
click at [616, 691] on button "Imprimir consumo da mesa" at bounding box center [608, 697] width 215 height 28
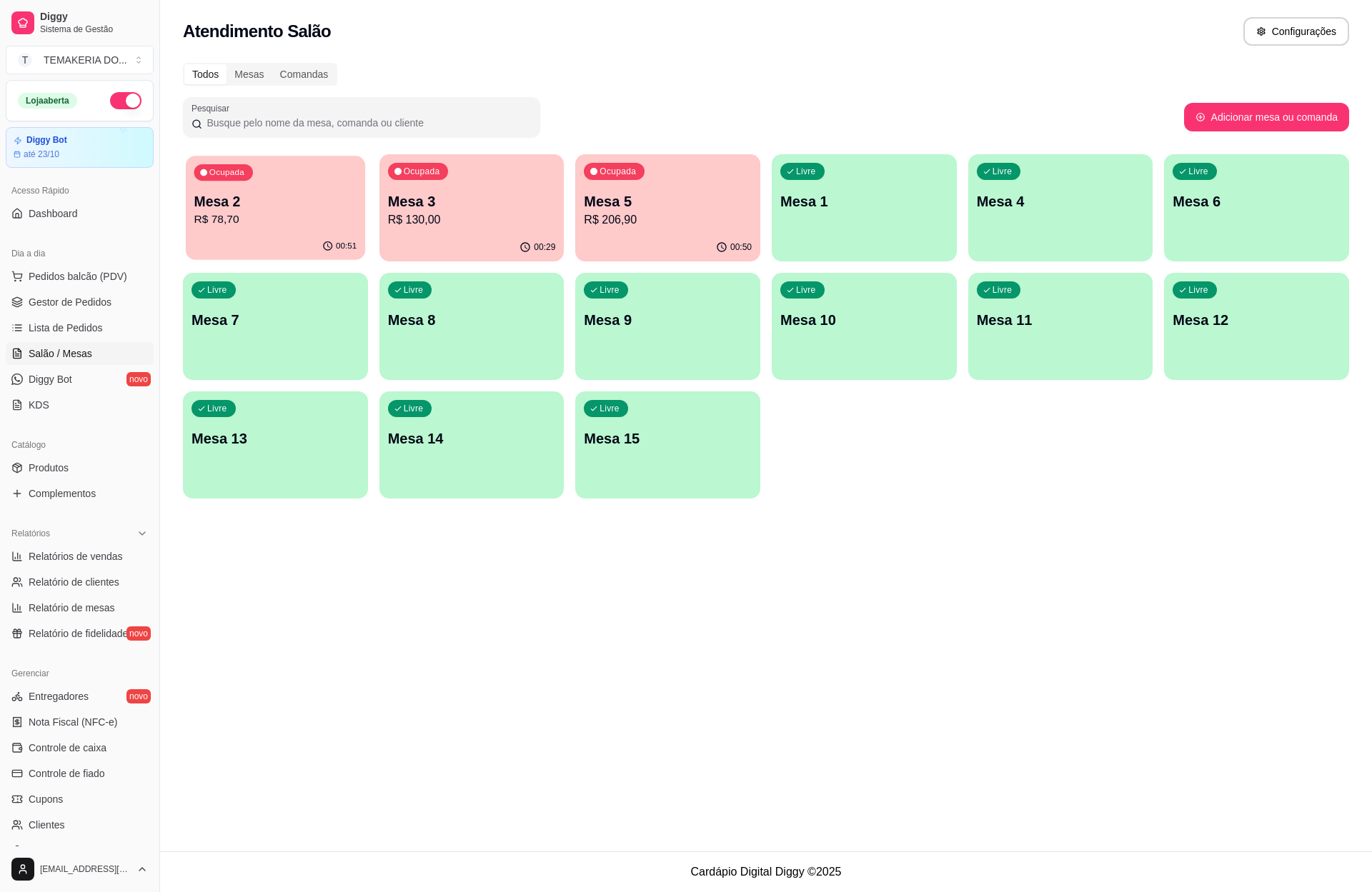
click at [300, 230] on div "Ocupada Mesa 2 R$ 78,70" at bounding box center [276, 194] width 180 height 77
click at [267, 215] on p "R$ 78,70" at bounding box center [276, 219] width 163 height 17
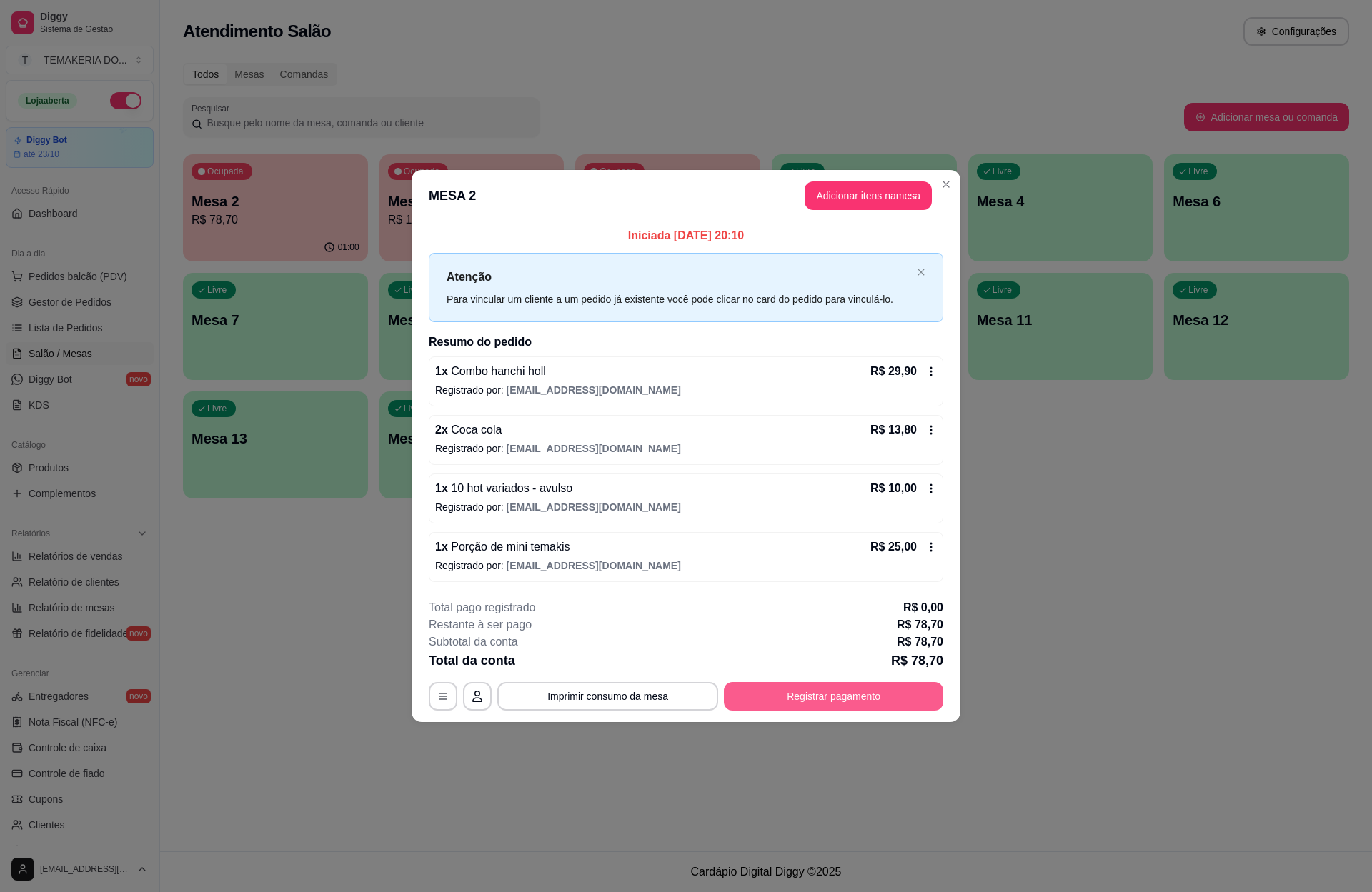
click at [797, 697] on button "Registrar pagamento" at bounding box center [833, 696] width 219 height 29
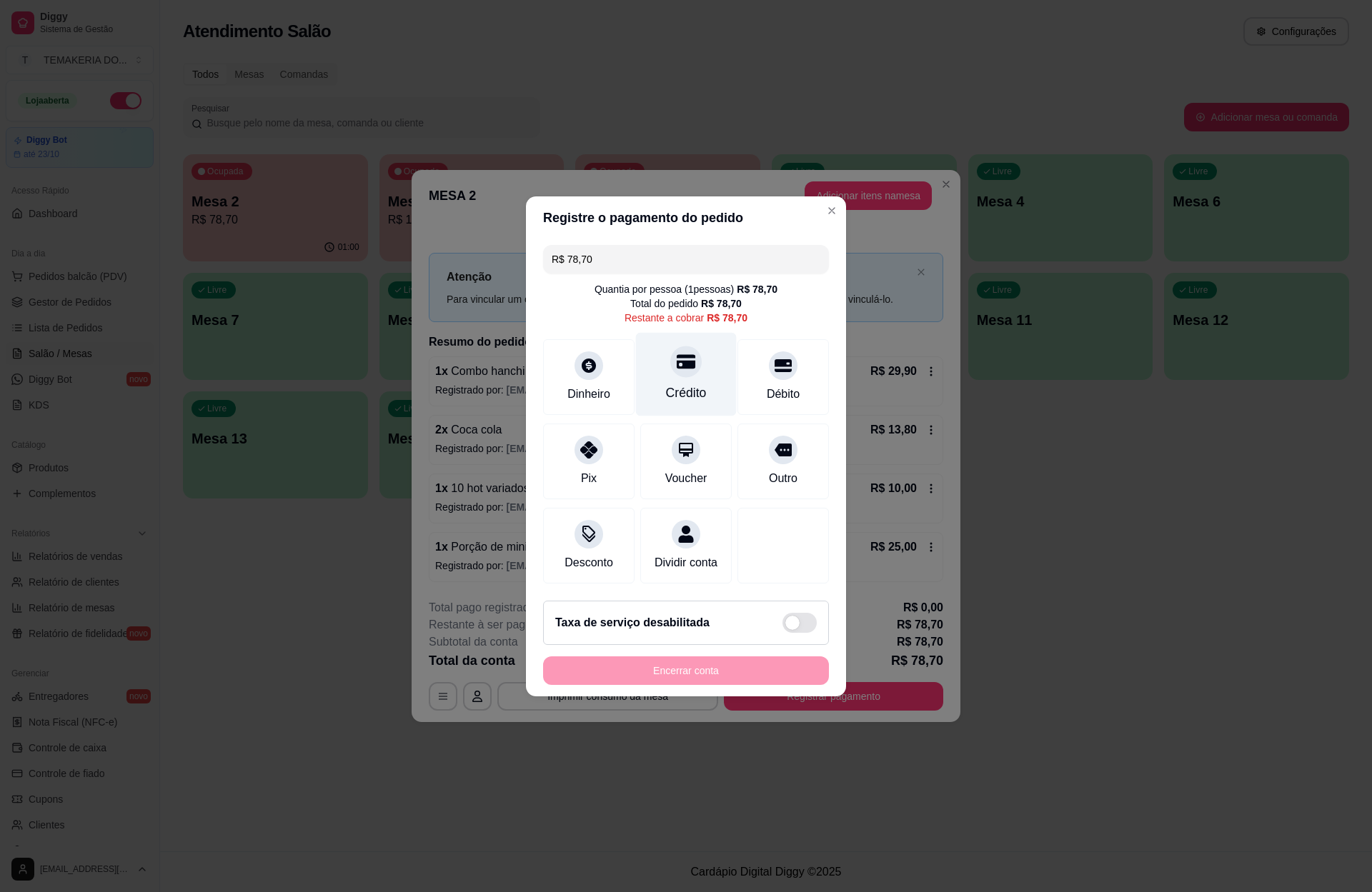
click at [670, 354] on div at bounding box center [686, 361] width 31 height 31
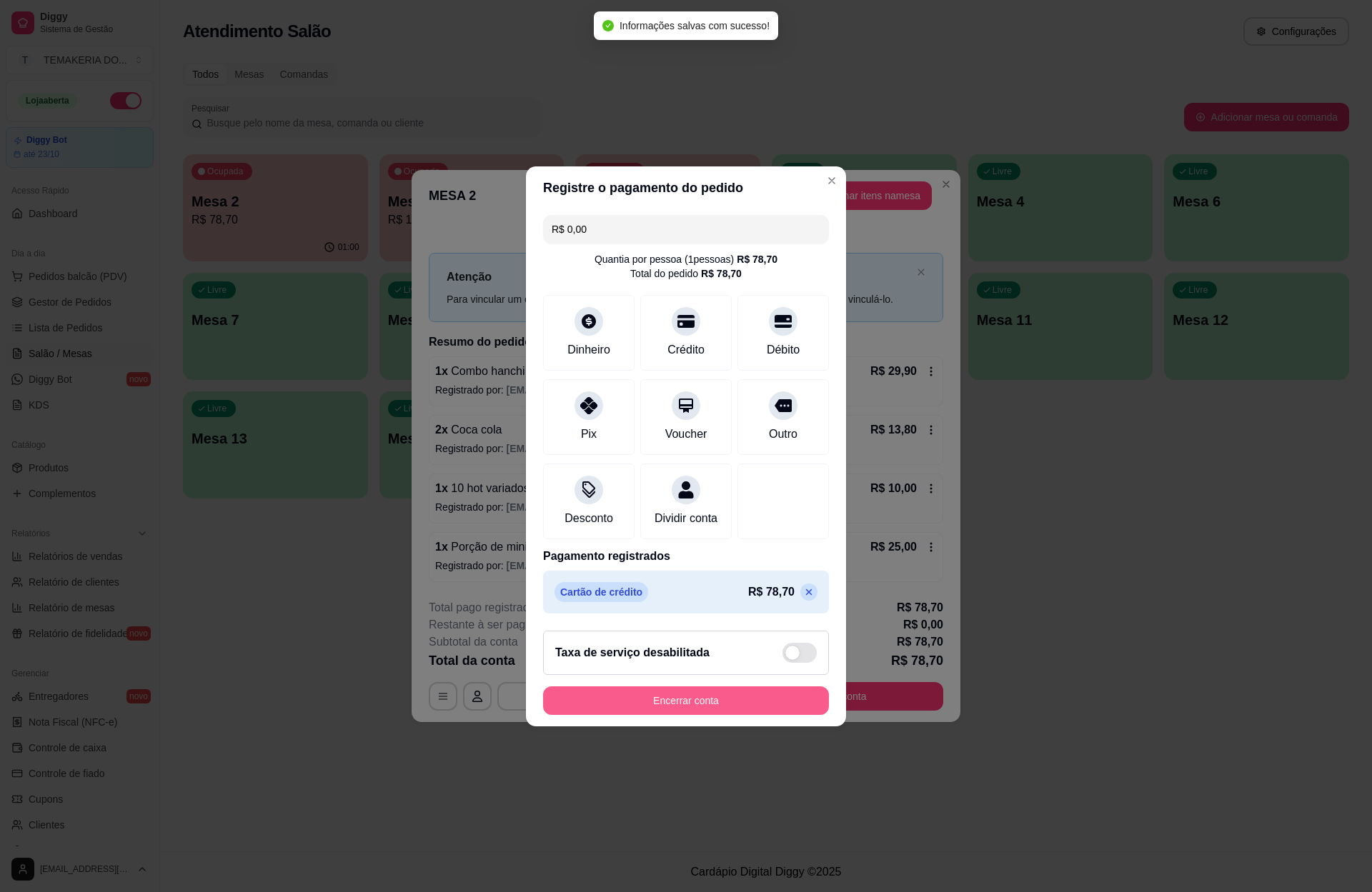
click at [710, 715] on button "Encerrar conta" at bounding box center [686, 700] width 286 height 29
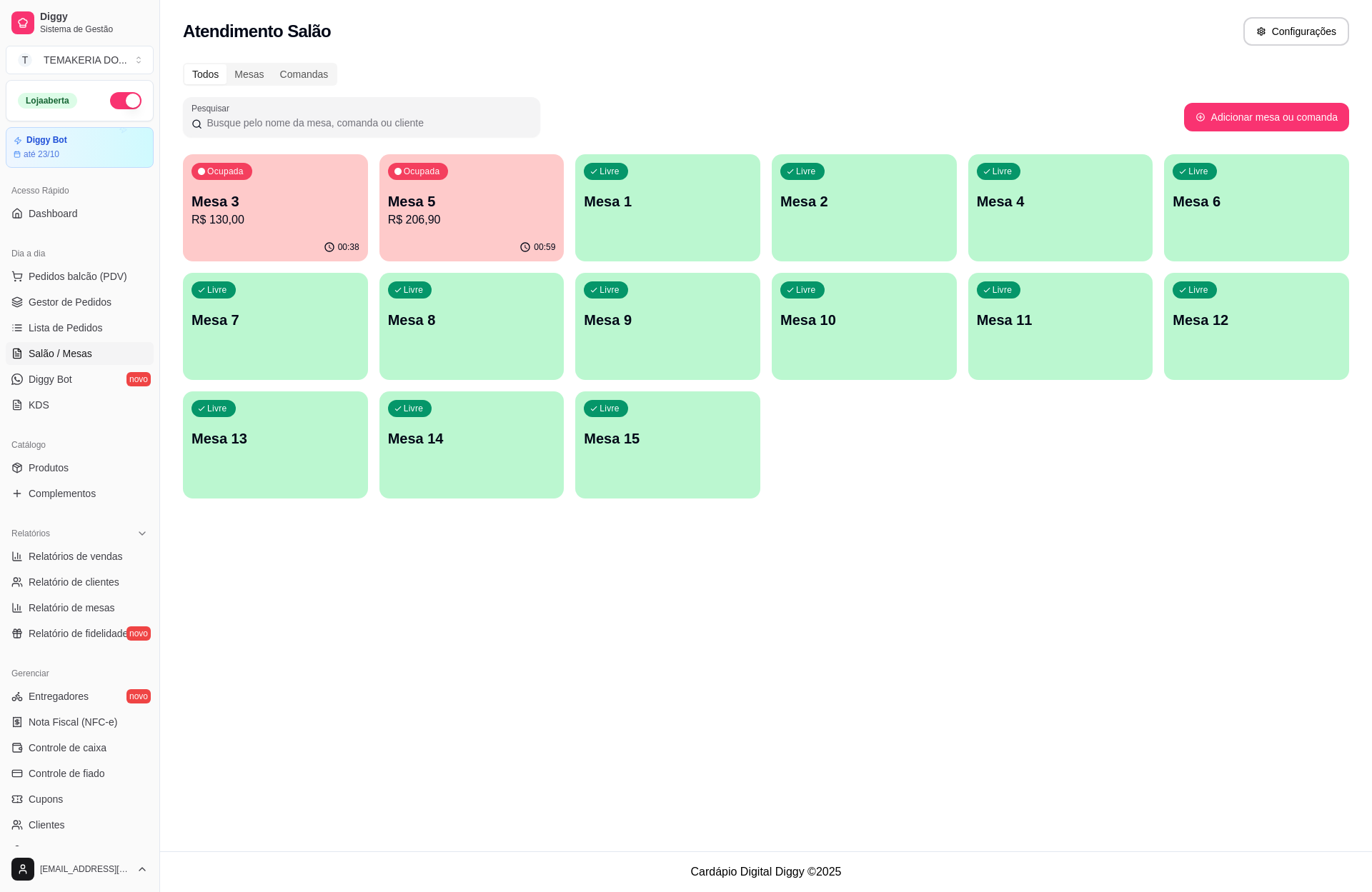
click at [394, 208] on p "Mesa 5" at bounding box center [472, 201] width 167 height 20
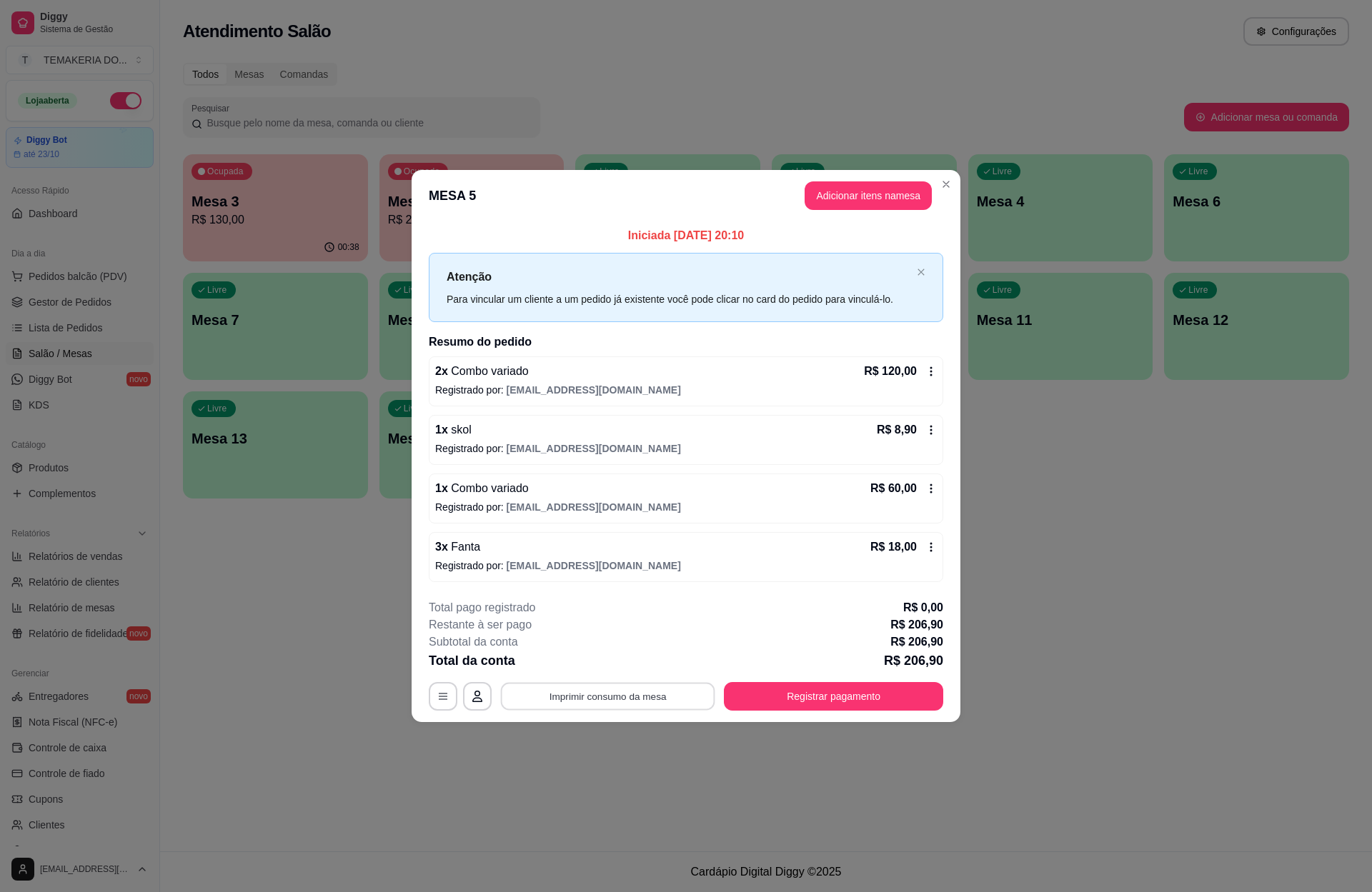
click at [642, 688] on button "Imprimir consumo da mesa" at bounding box center [608, 697] width 215 height 28
click at [813, 698] on button "Registrar pagamento" at bounding box center [834, 697] width 213 height 28
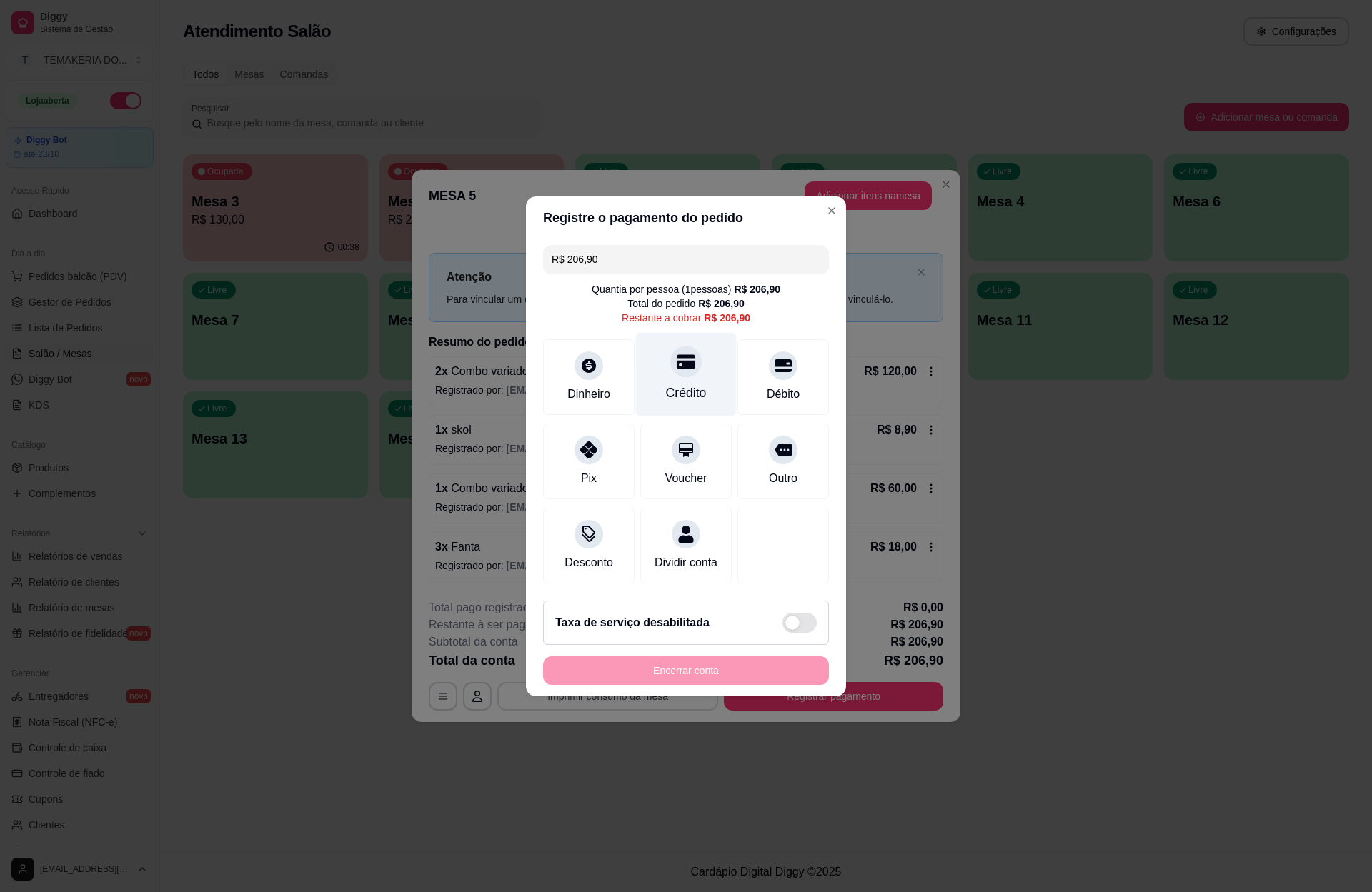
click at [670, 360] on div at bounding box center [686, 361] width 31 height 31
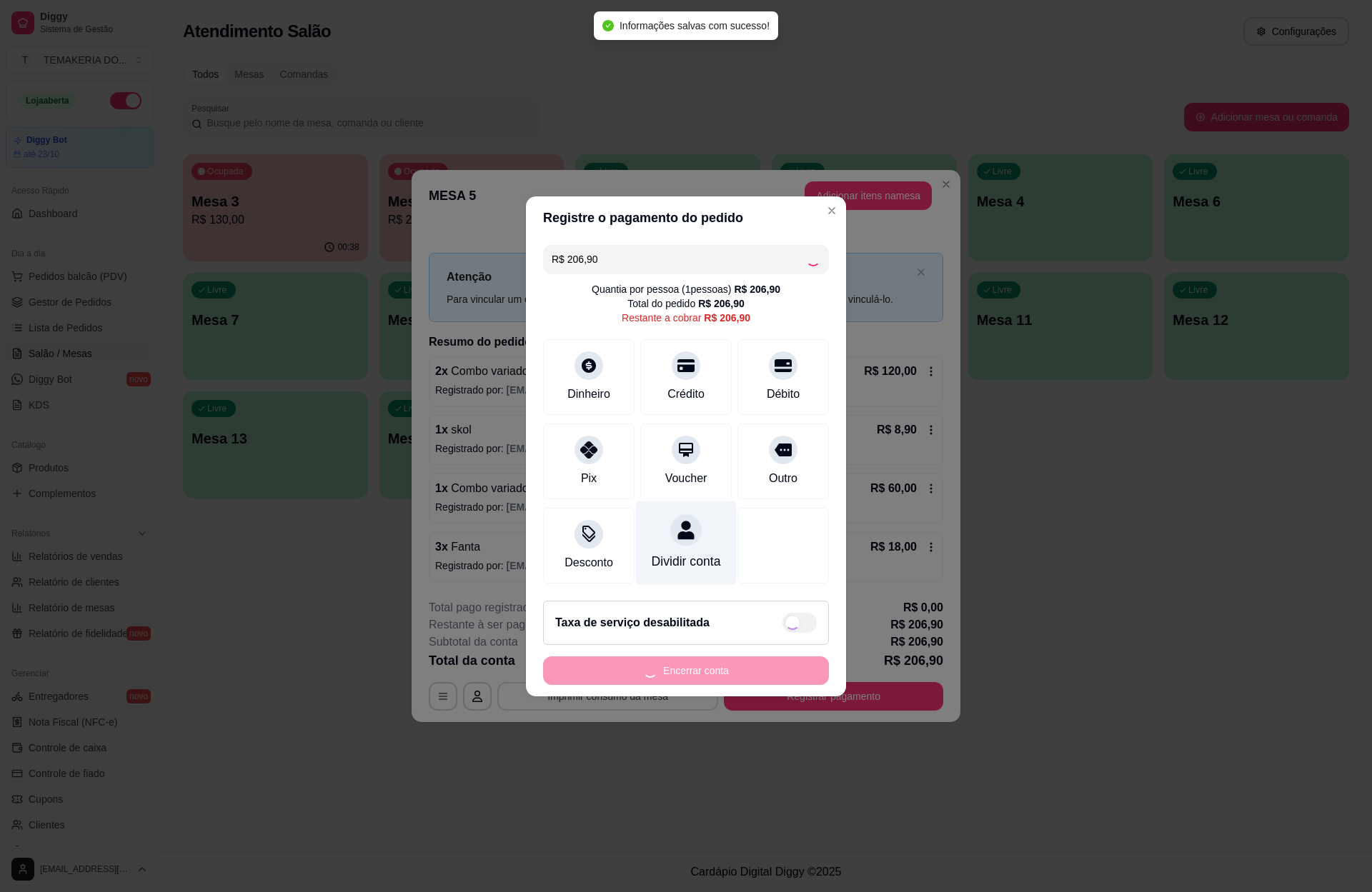
type input "R$ 0,00"
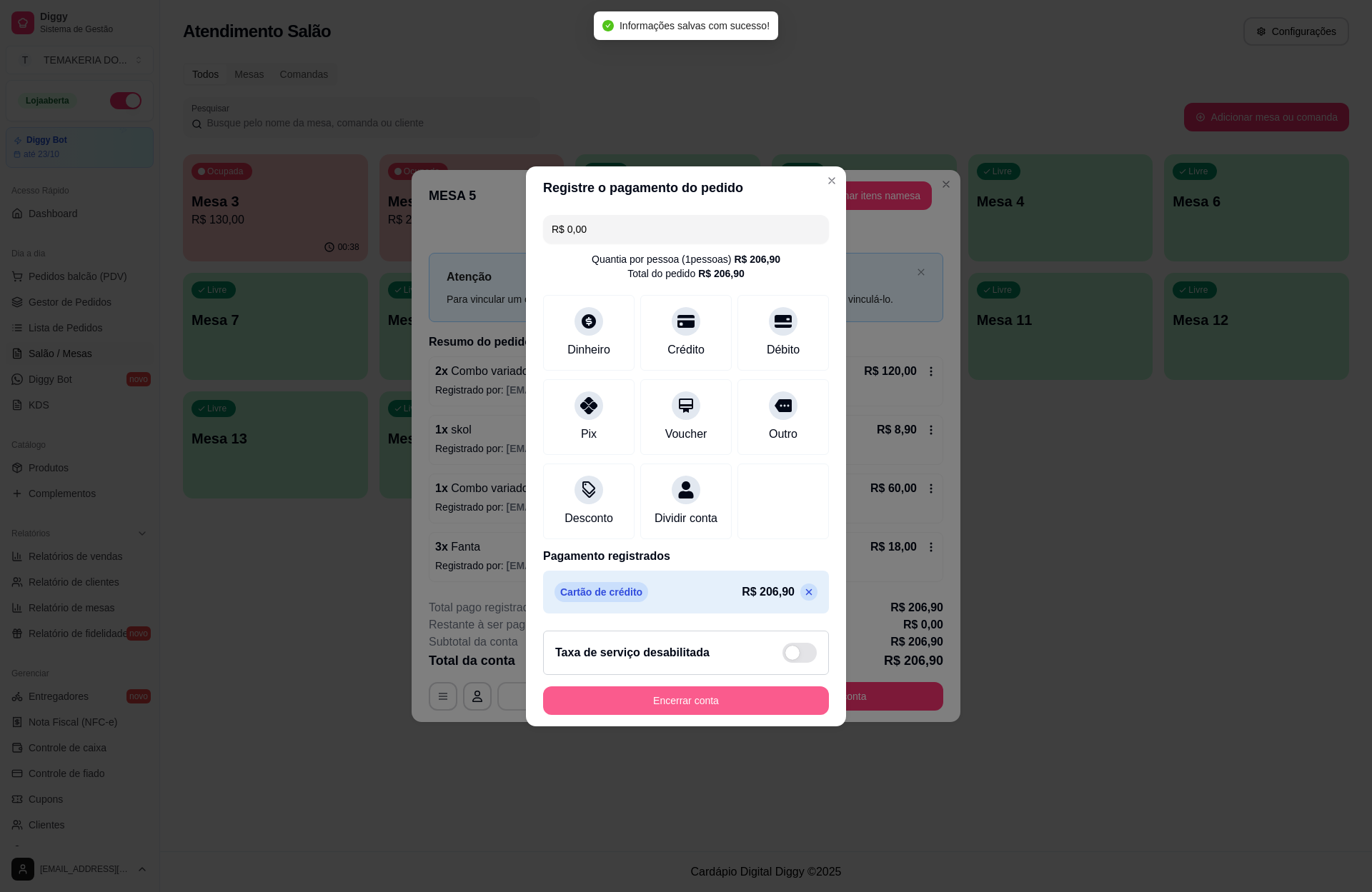
click at [673, 705] on button "Encerrar conta" at bounding box center [686, 700] width 286 height 29
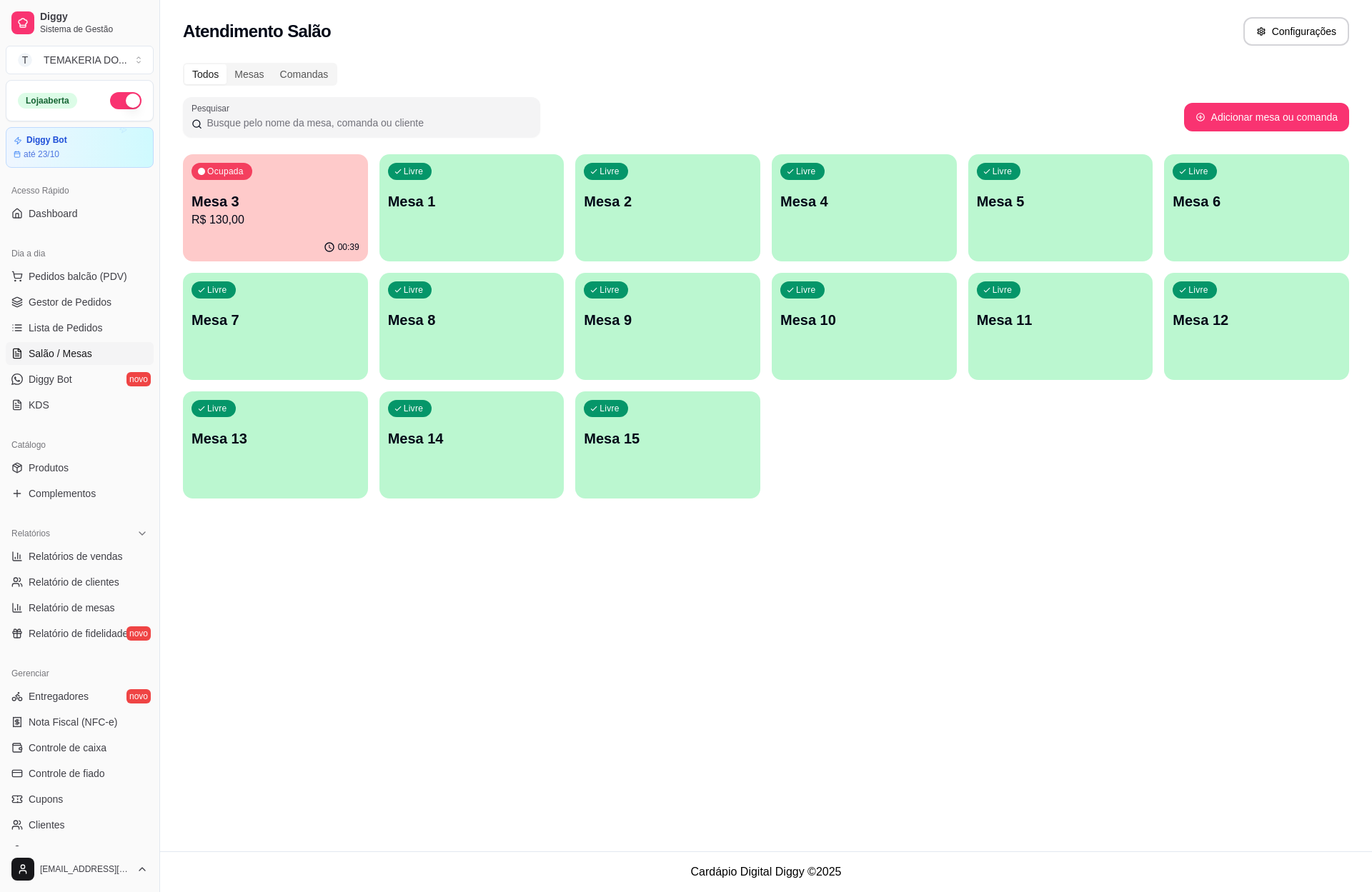
click at [264, 208] on p "Mesa 3" at bounding box center [276, 201] width 167 height 20
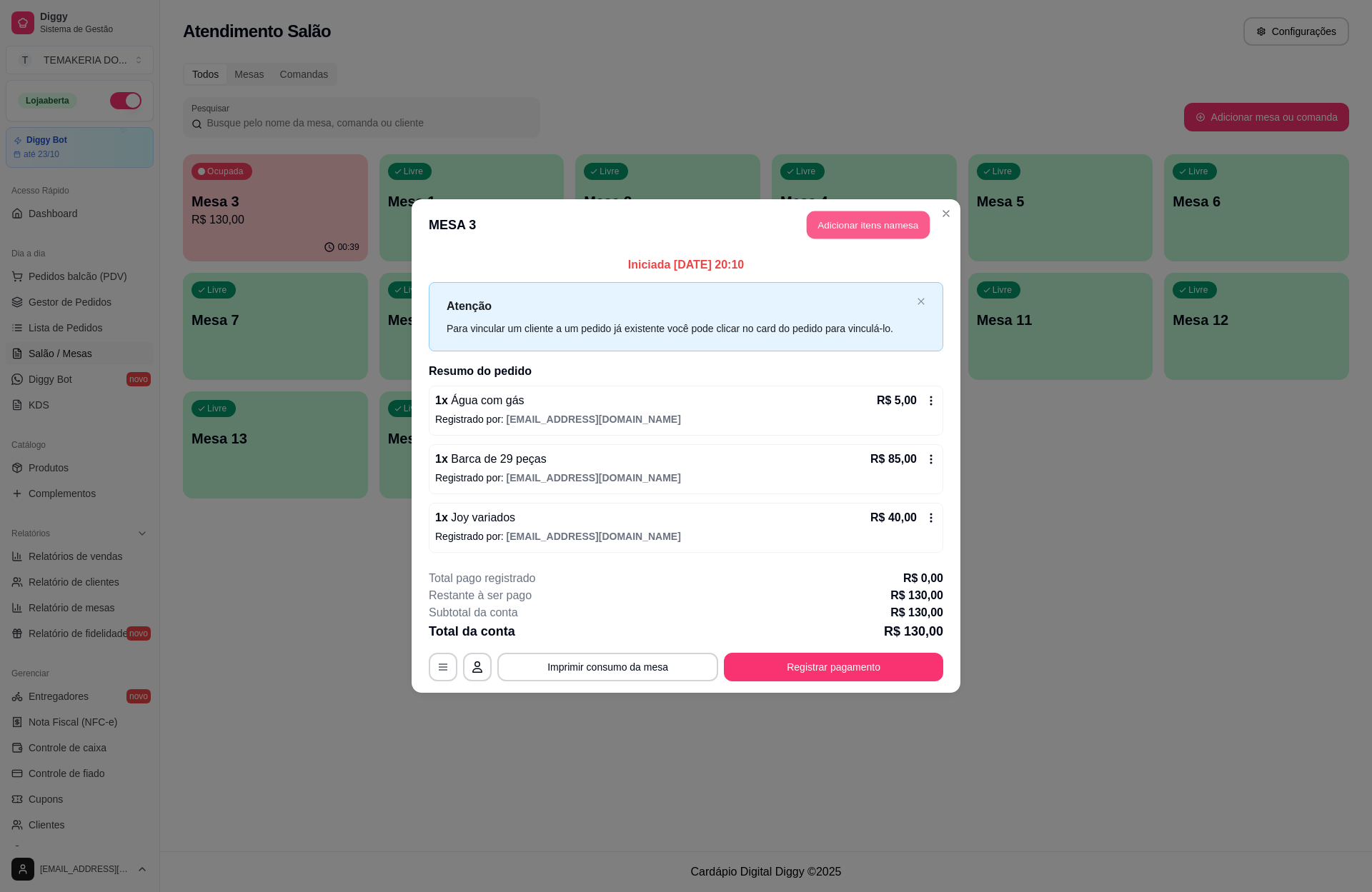
click at [850, 225] on button "Adicionar itens na mesa" at bounding box center [868, 225] width 123 height 28
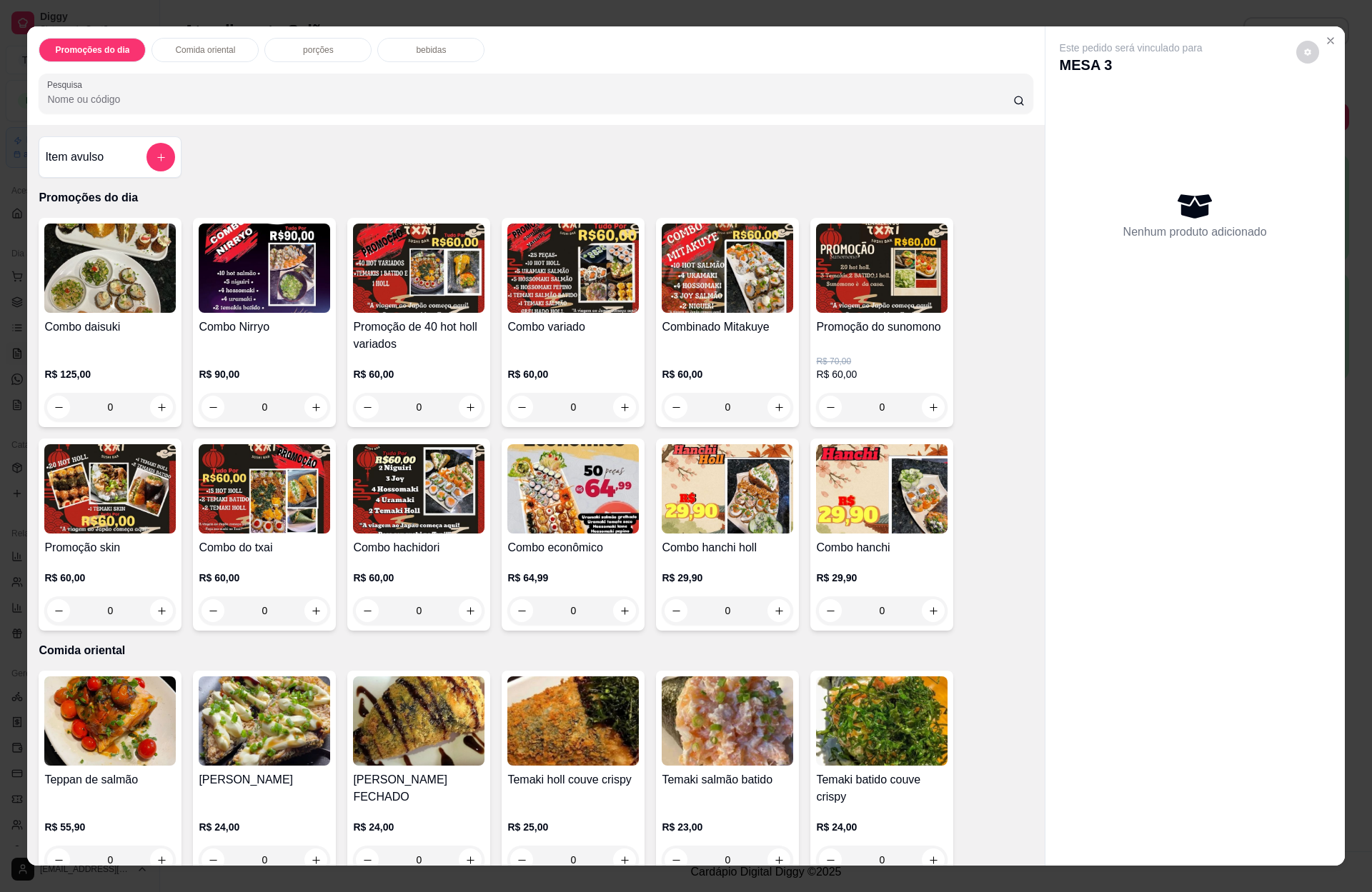
click at [423, 50] on p "bebidas" at bounding box center [431, 50] width 30 height 11
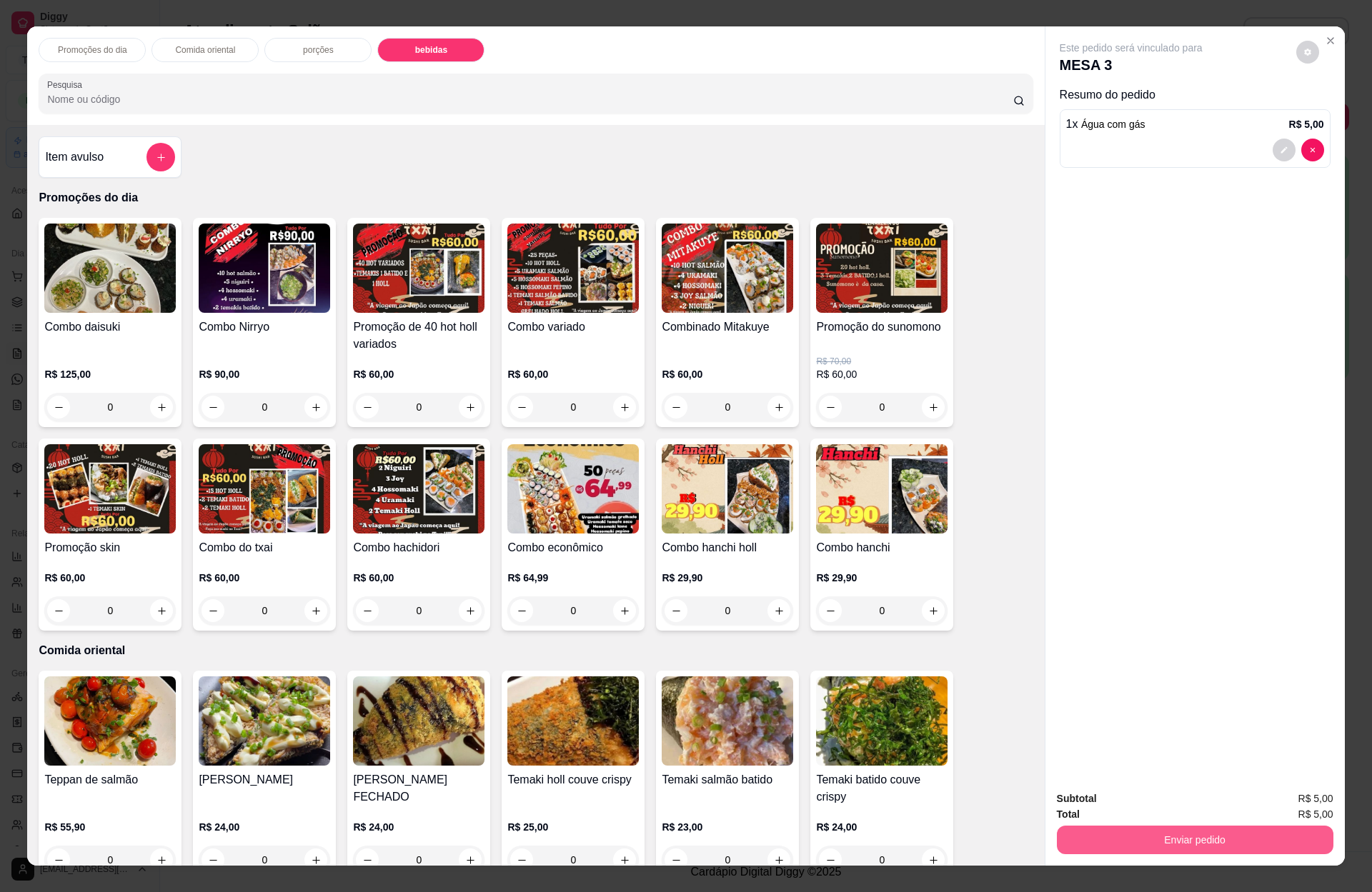
click at [1147, 826] on button "Enviar pedido" at bounding box center [1194, 840] width 276 height 29
click at [1275, 789] on button "Enviar pedido" at bounding box center [1294, 785] width 81 height 27
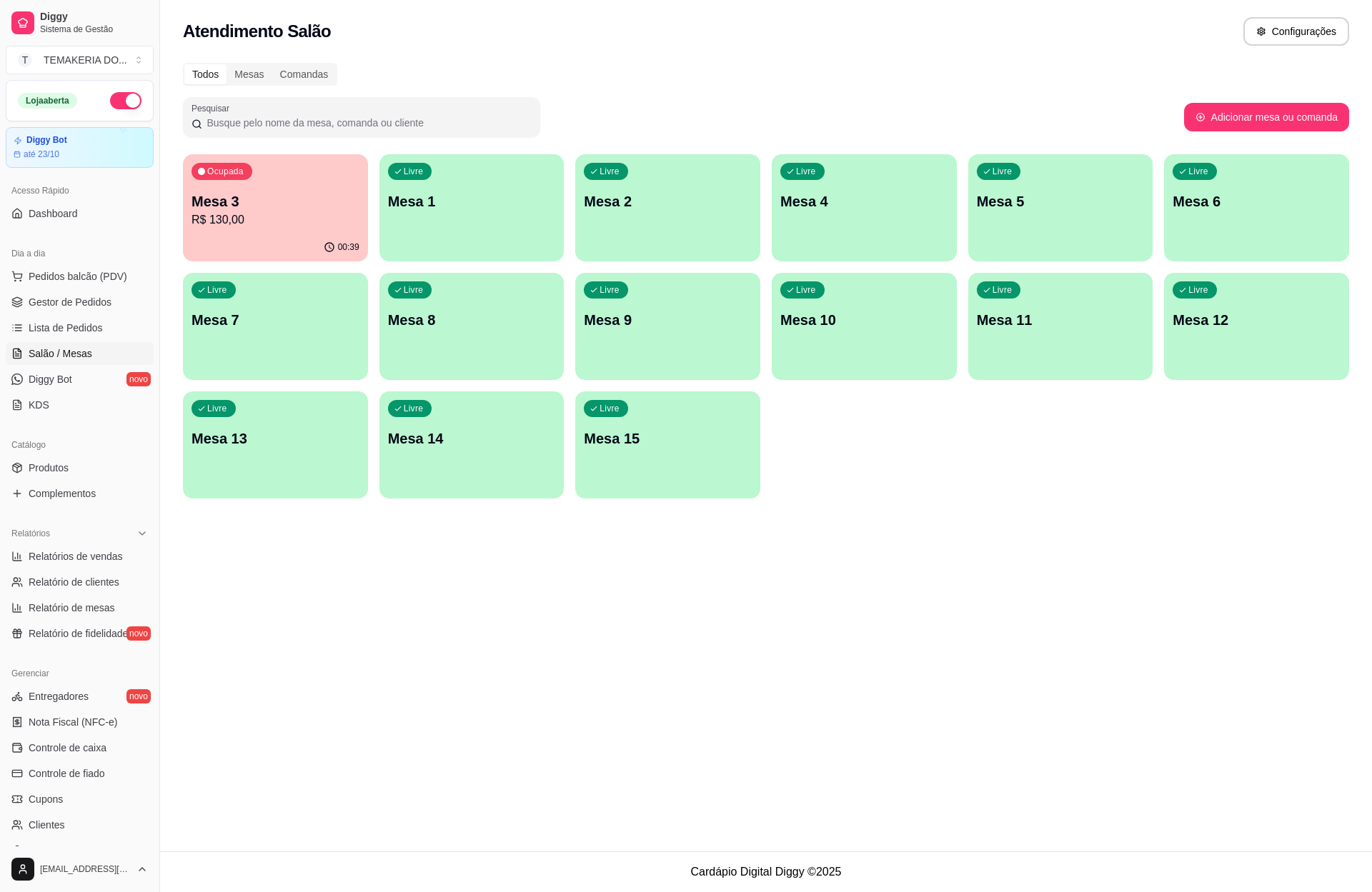
click at [231, 223] on p "R$ 130,00" at bounding box center [276, 220] width 167 height 17
click at [92, 298] on span "Gestor de Pedidos" at bounding box center [70, 302] width 83 height 14
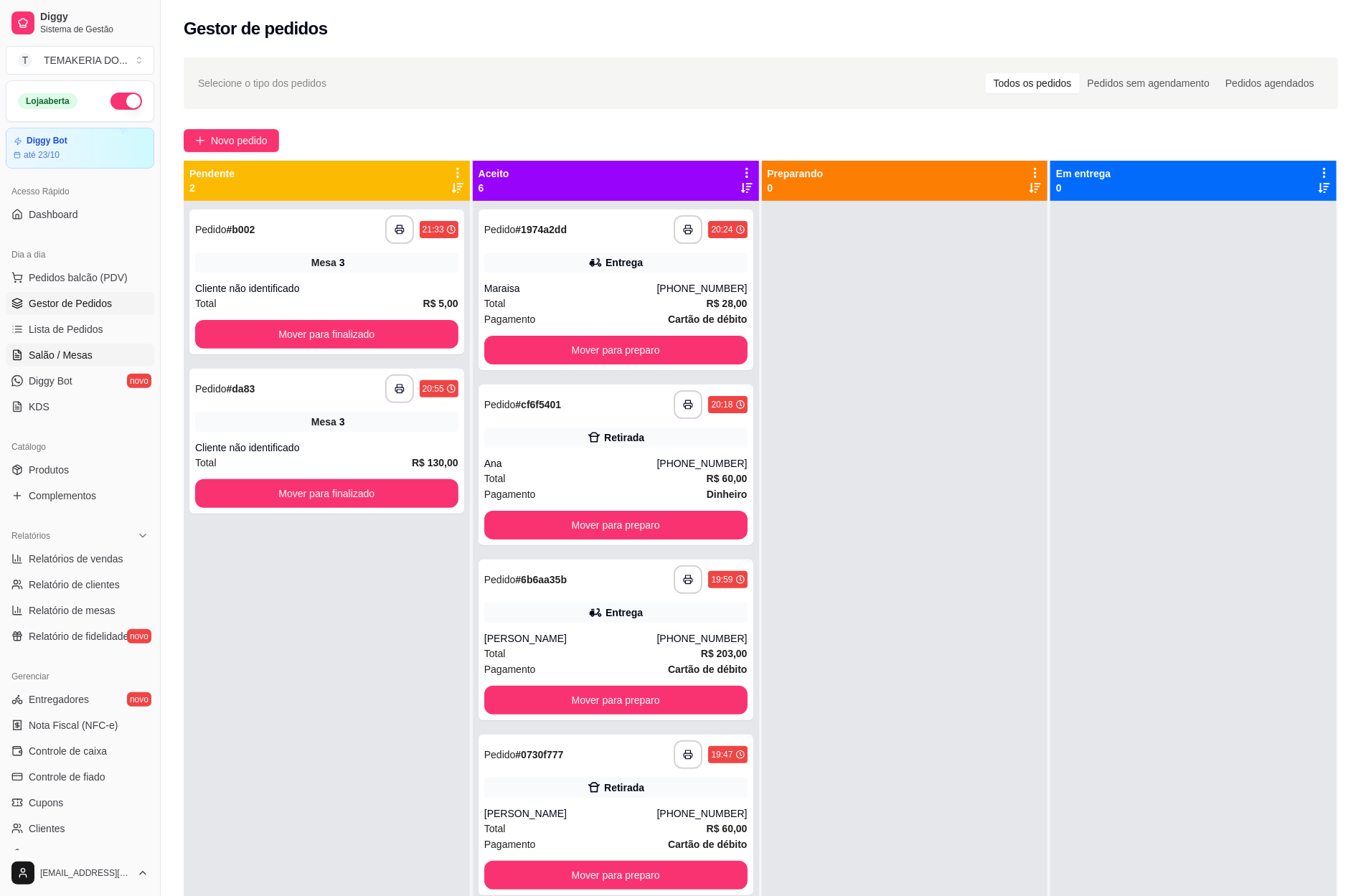
click at [34, 360] on span "Salão / Mesas" at bounding box center [60, 355] width 64 height 14
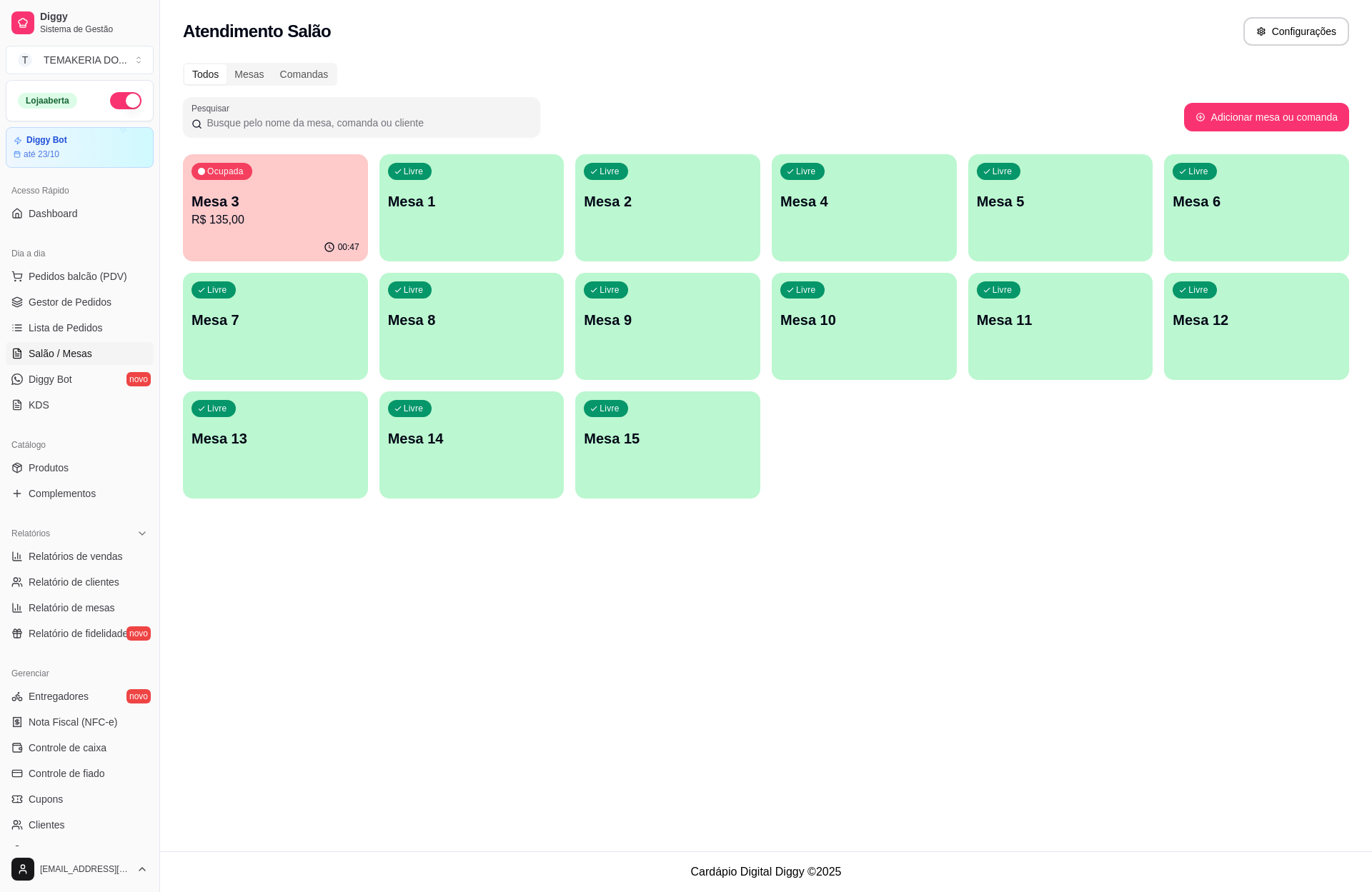
click at [847, 200] on p "Mesa 4" at bounding box center [863, 201] width 167 height 20
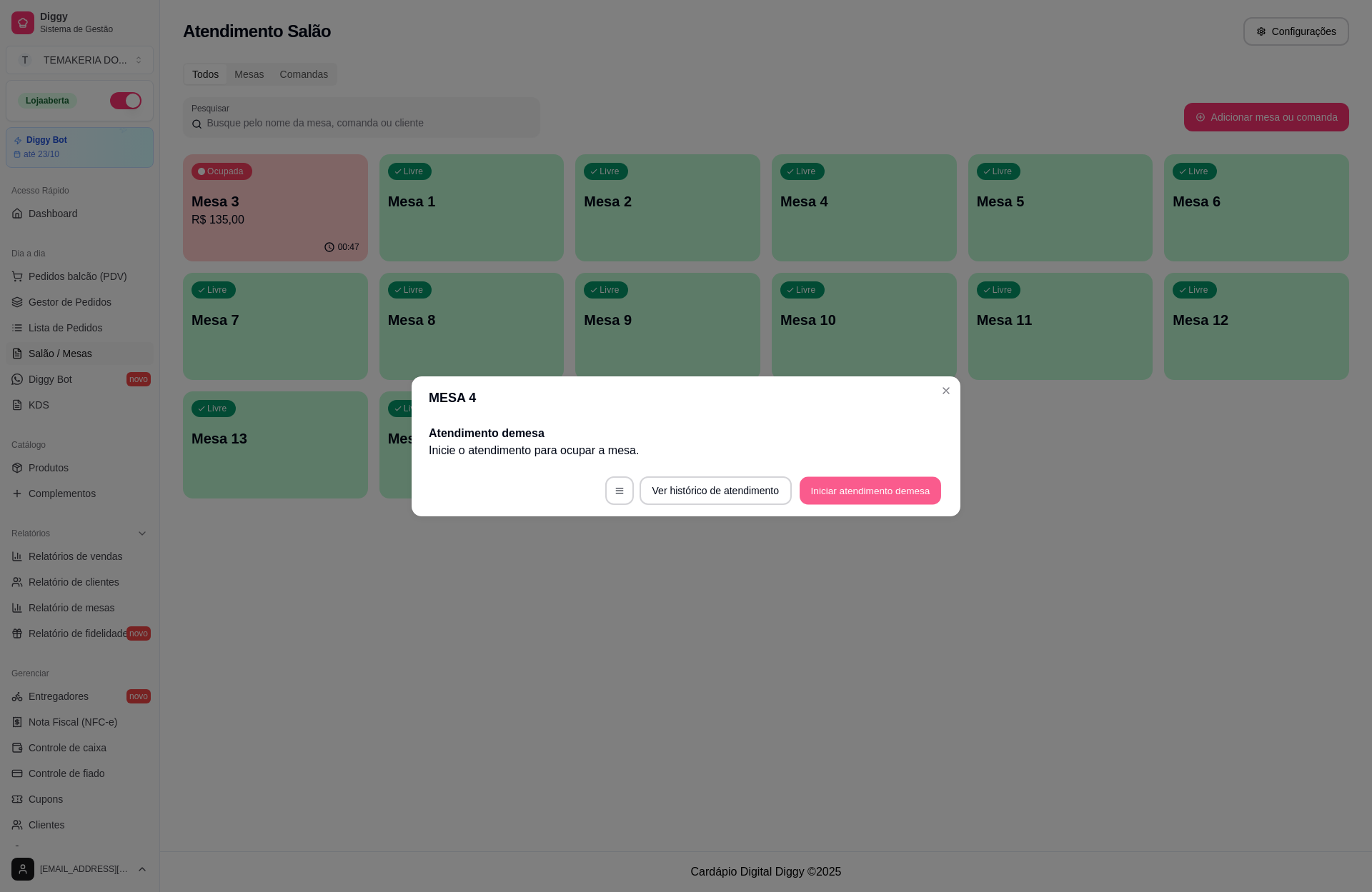
click at [863, 487] on button "Iniciar atendimento de mesa" at bounding box center [870, 490] width 141 height 28
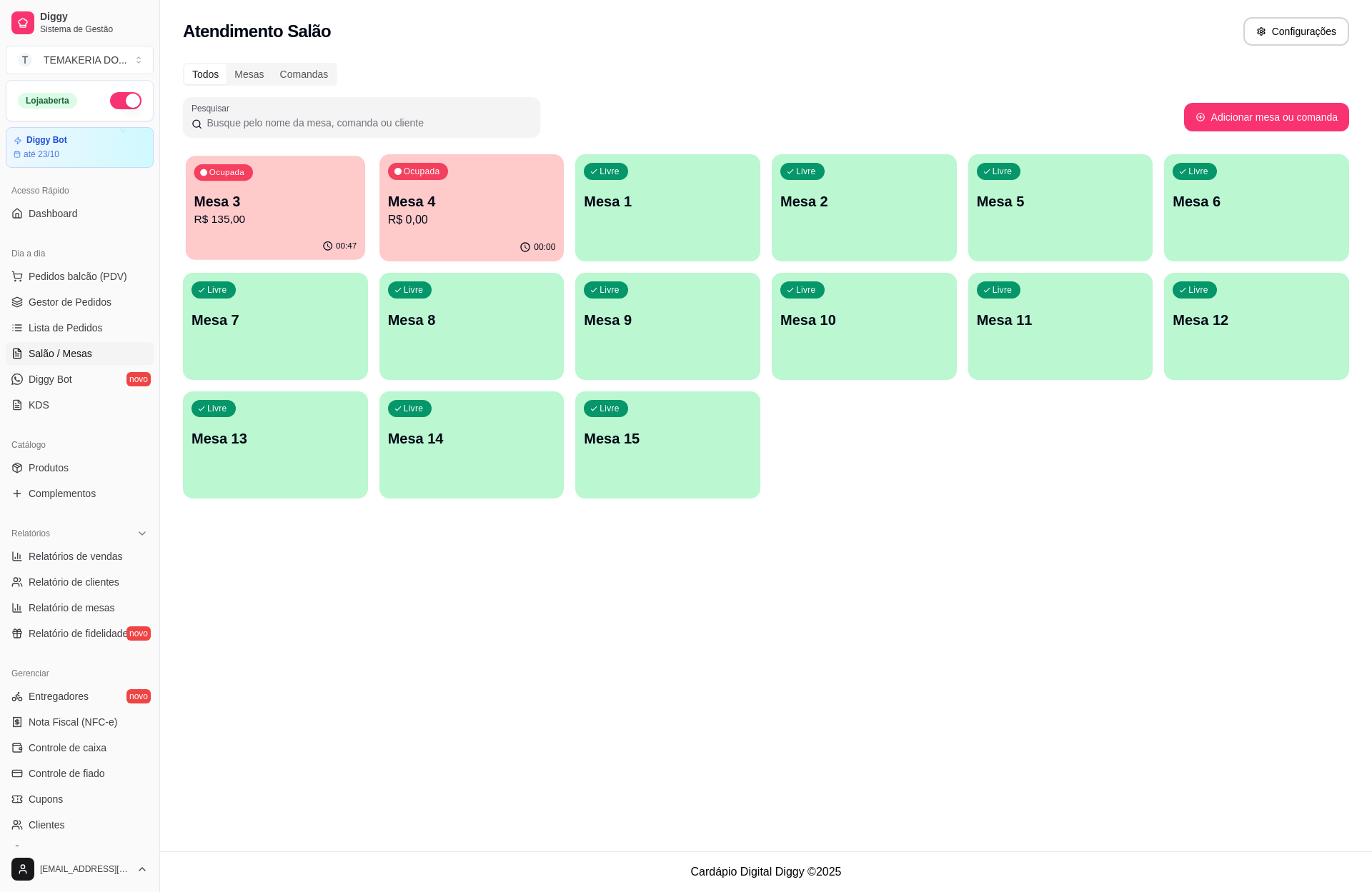
click at [281, 206] on p "Mesa 3" at bounding box center [276, 201] width 163 height 19
click at [290, 242] on div "00:47" at bounding box center [276, 246] width 180 height 27
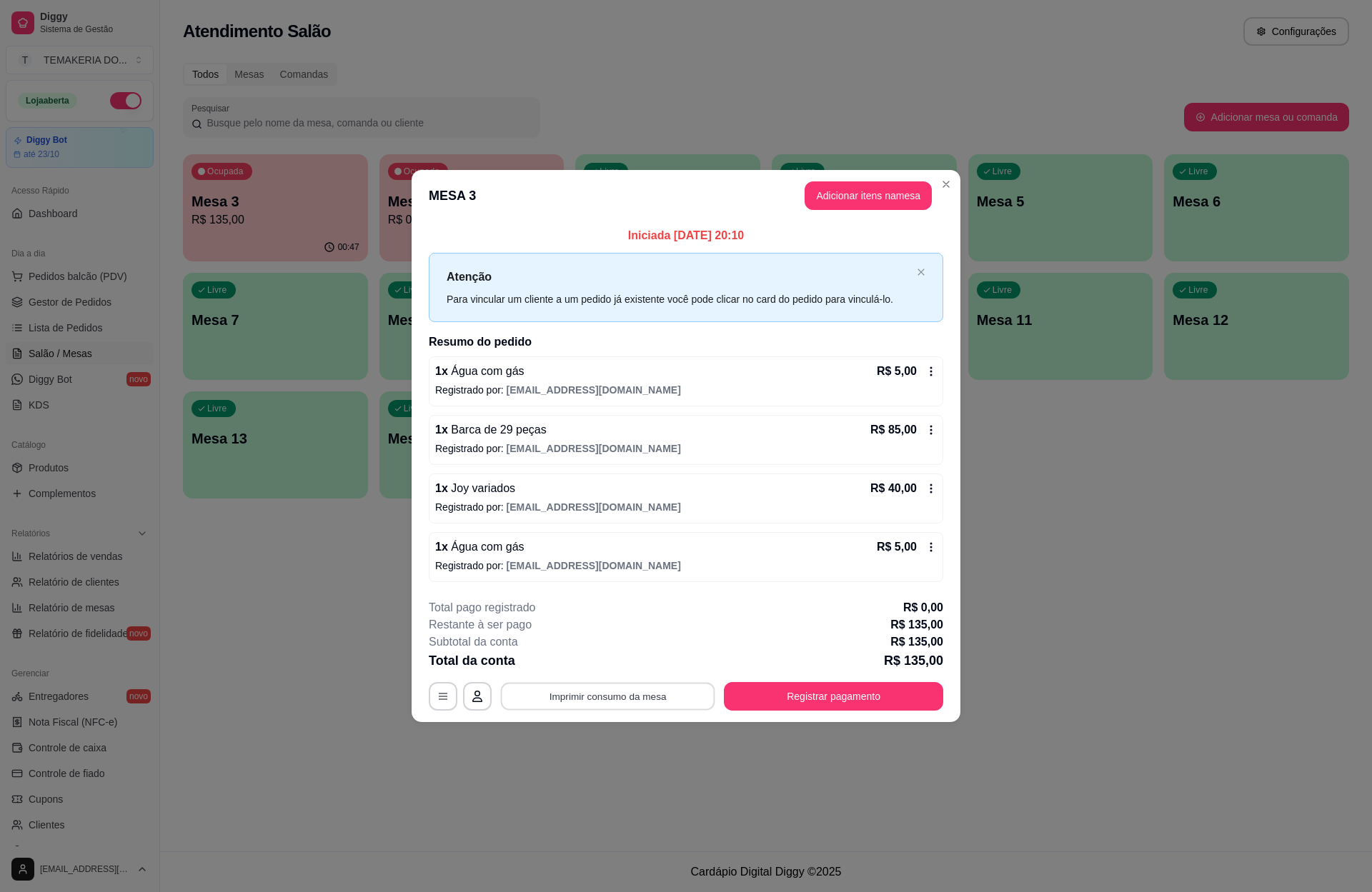
click at [642, 708] on button "Imprimir consumo da mesa" at bounding box center [608, 697] width 215 height 28
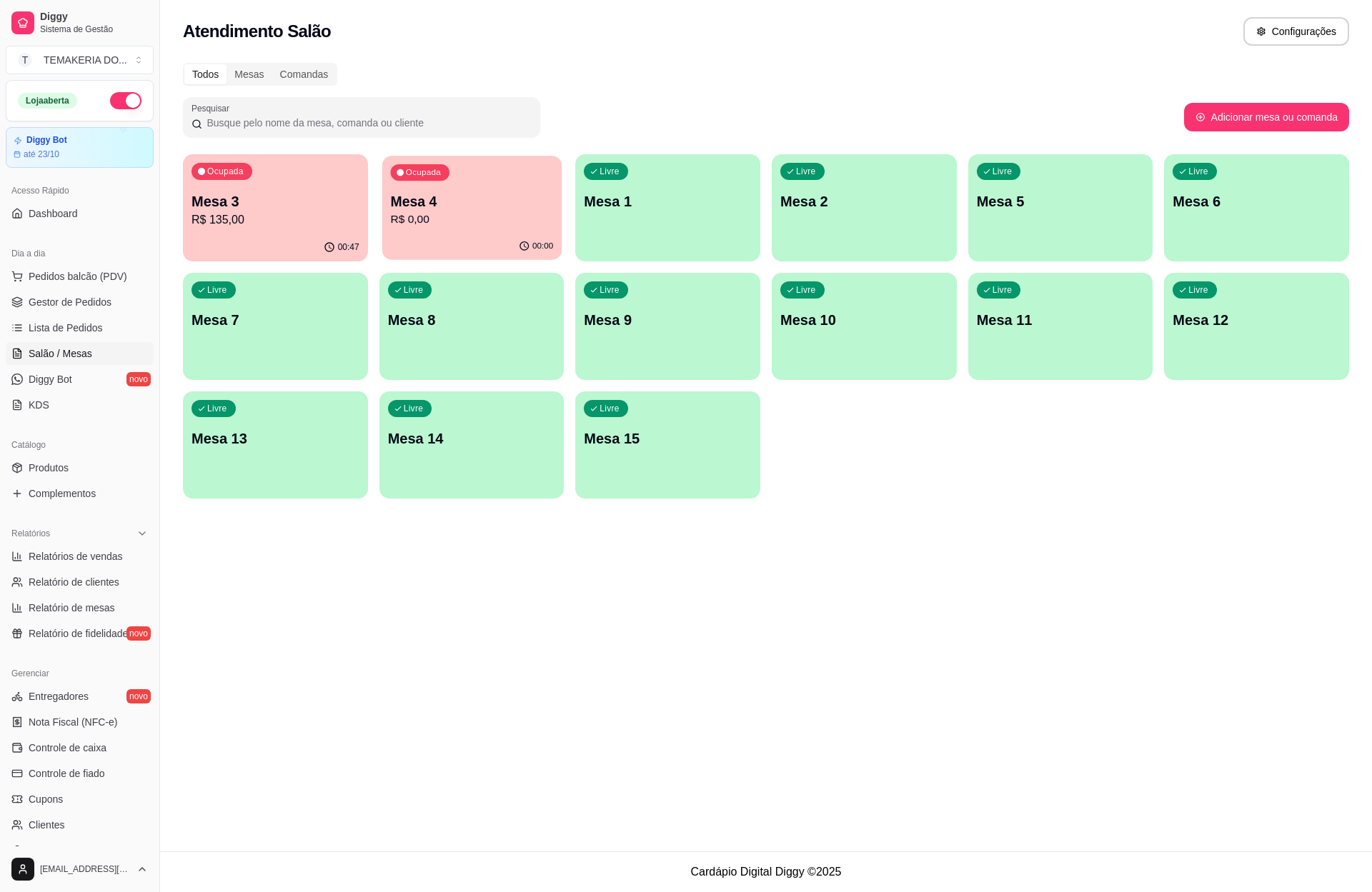
click at [433, 187] on div "Ocupada Mesa 4 R$ 0,00" at bounding box center [472, 194] width 180 height 77
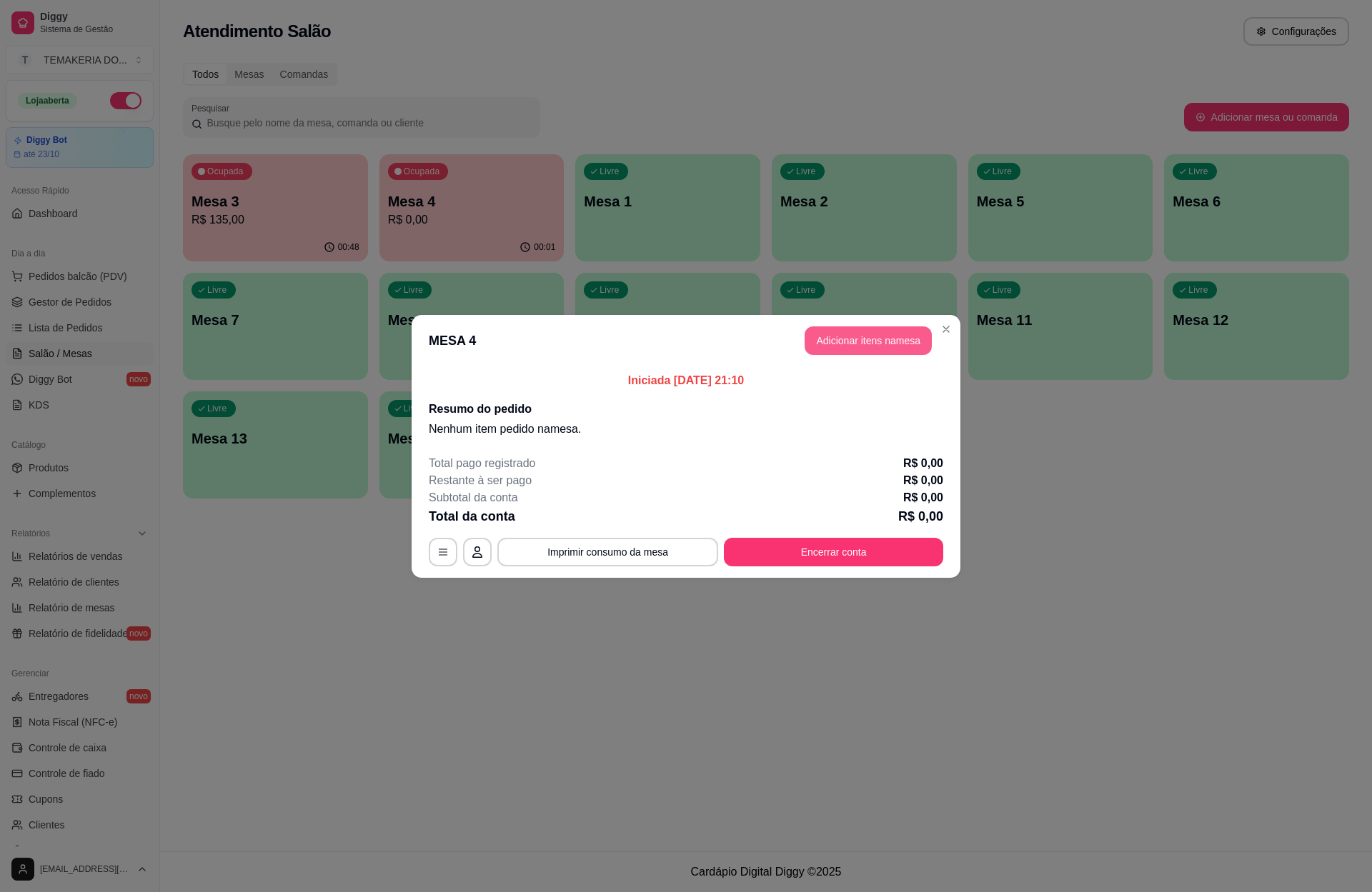
click at [831, 350] on button "Adicionar itens na mesa" at bounding box center [868, 340] width 127 height 29
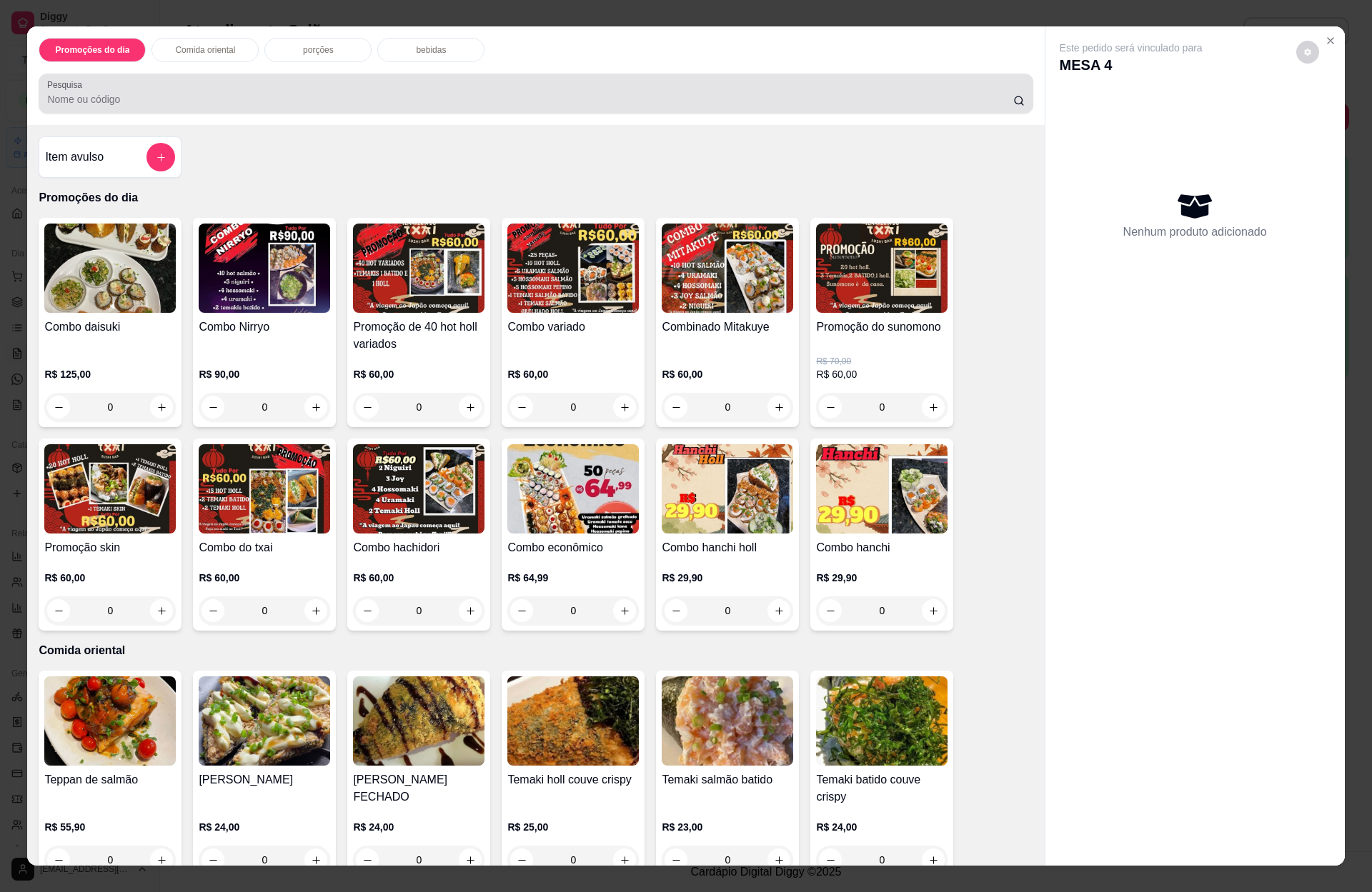
click at [416, 54] on p "bebidas" at bounding box center [431, 50] width 30 height 11
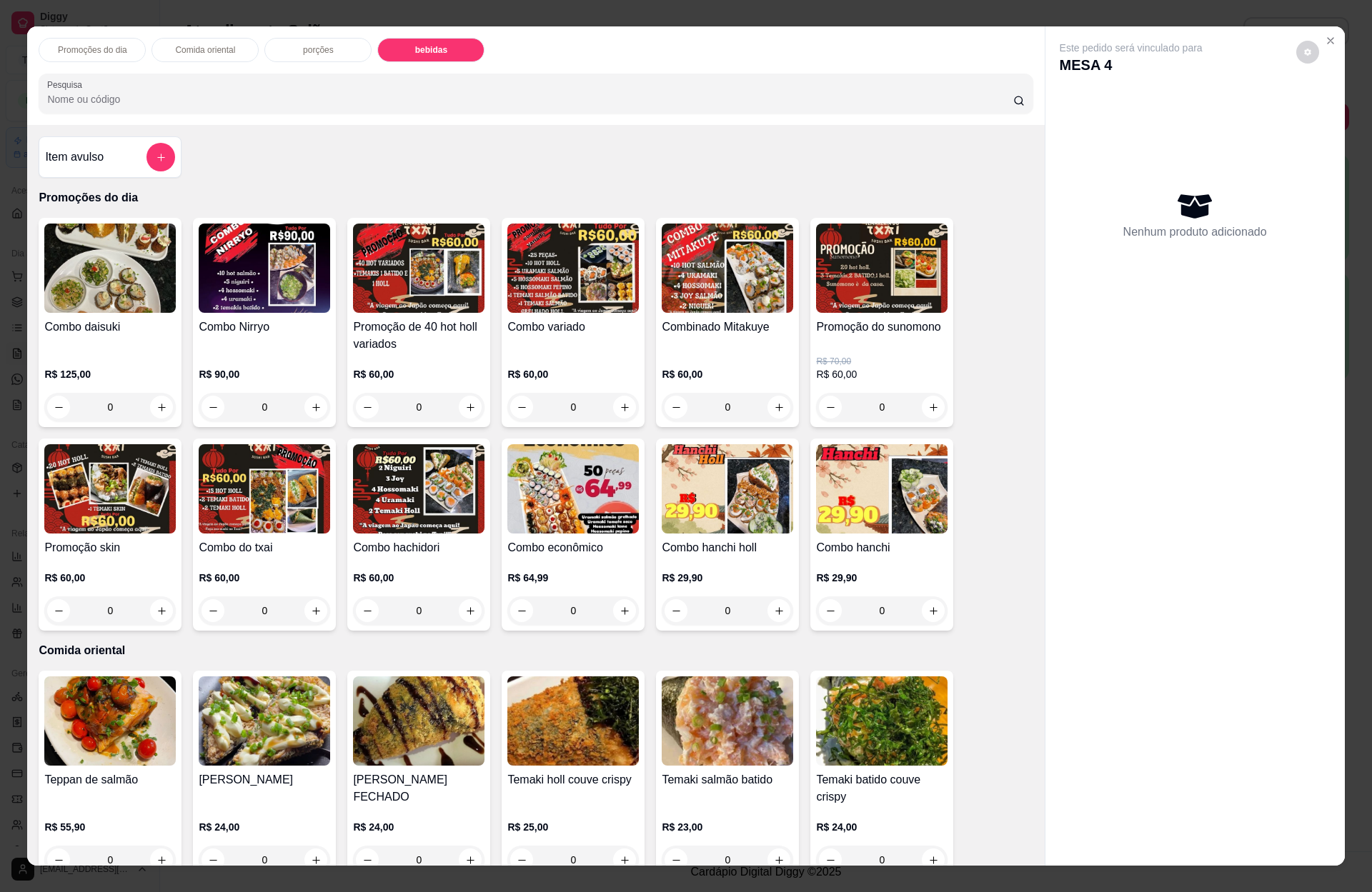
type input "1"
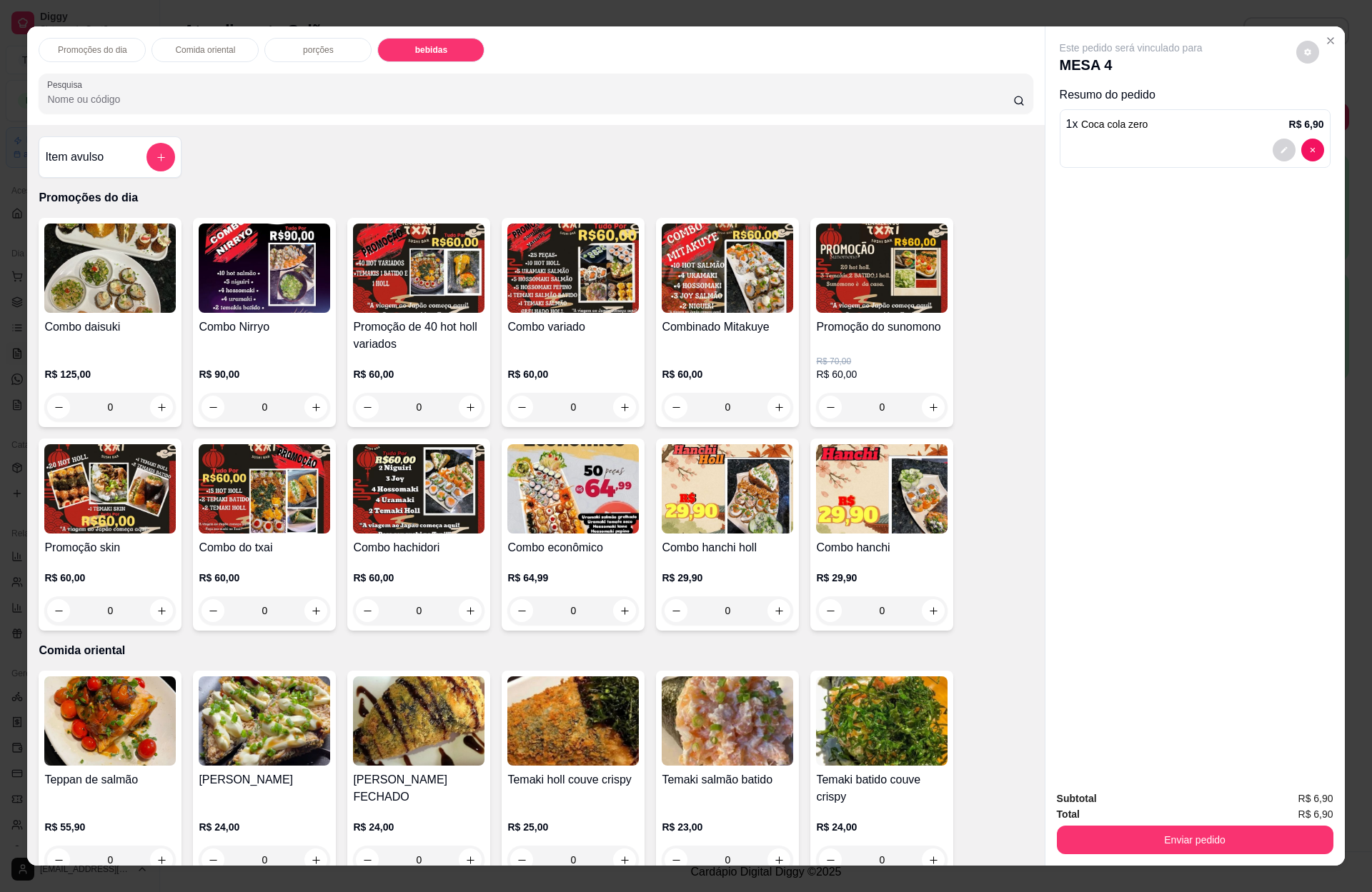
type input "1"
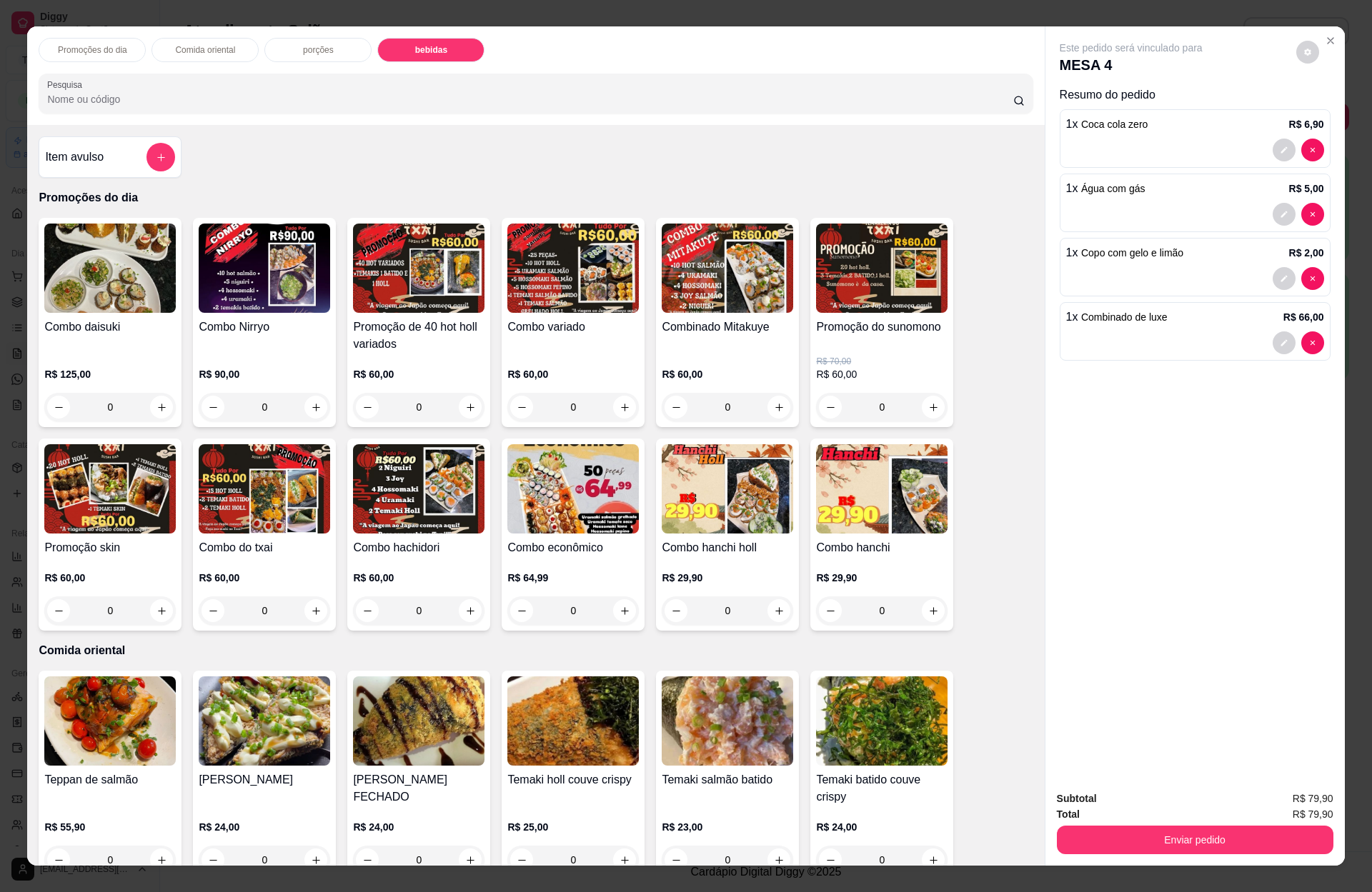
type input "1"
click at [305, 849] on button "increase-product-quantity" at bounding box center [316, 860] width 22 height 22
type input "1"
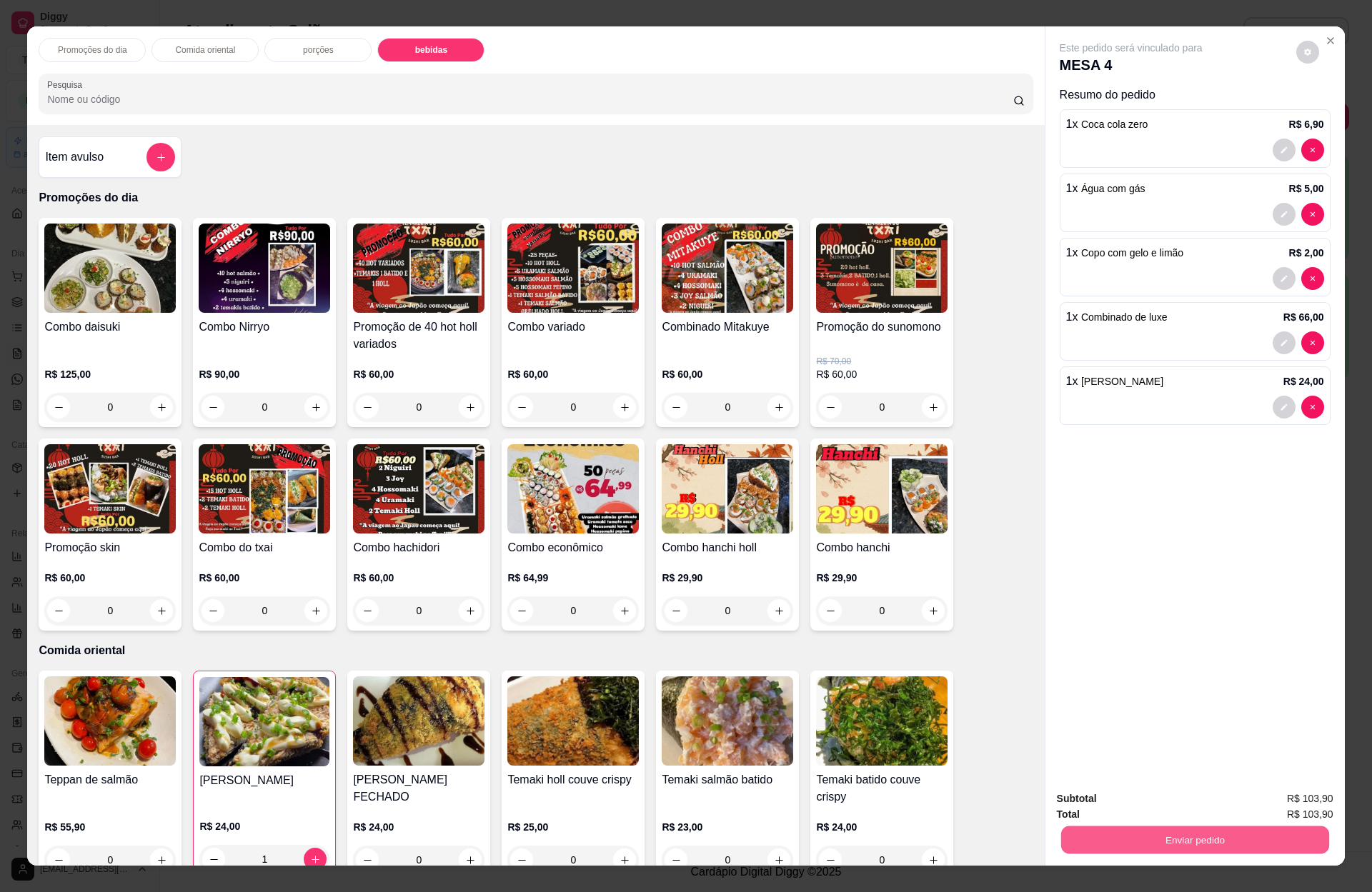
click at [1199, 827] on button "Enviar pedido" at bounding box center [1194, 840] width 268 height 28
click at [1289, 782] on button "Enviar pedido" at bounding box center [1294, 785] width 81 height 27
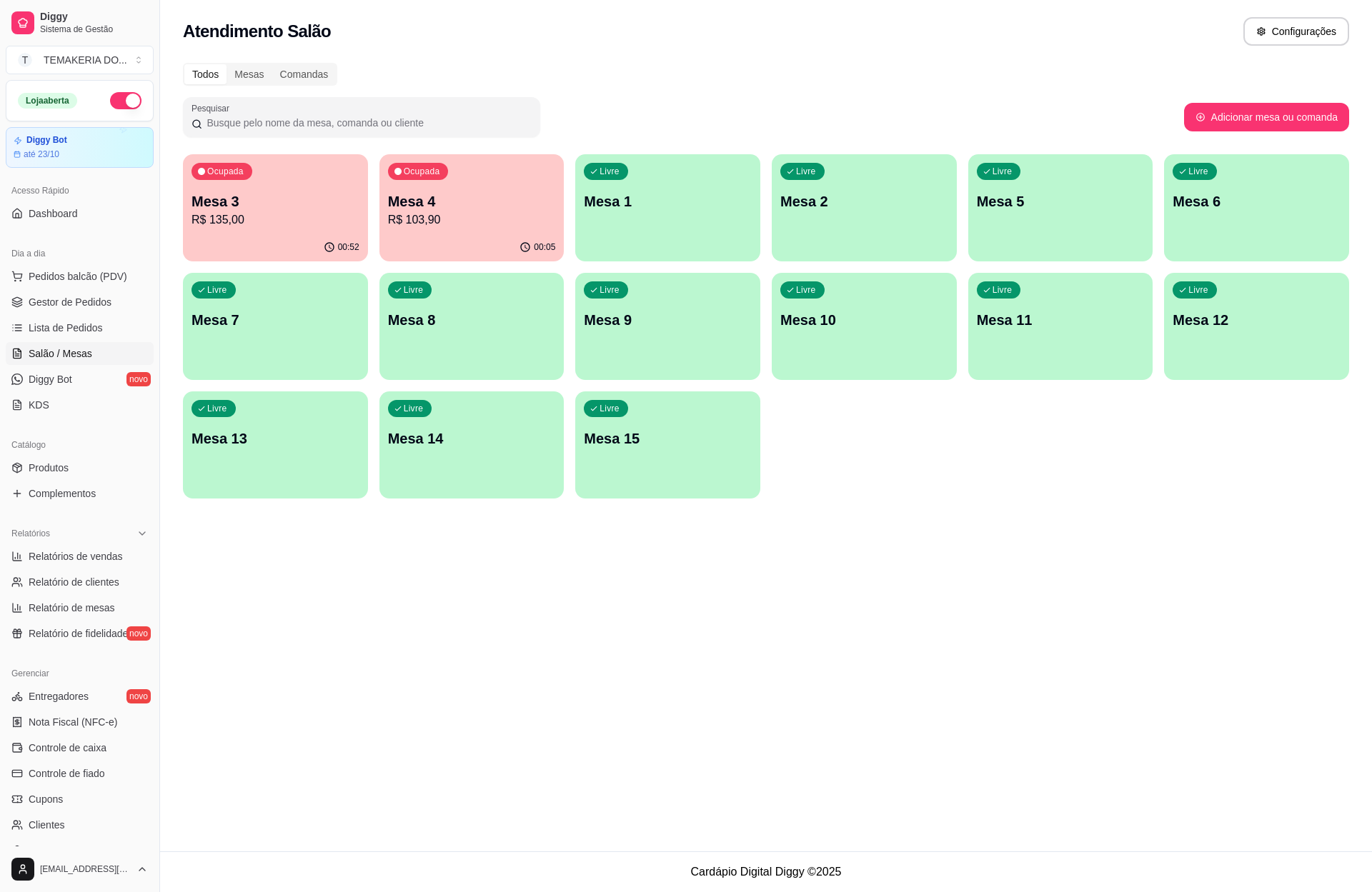
click at [1207, 703] on div "Atendimento Salão Configurações Todos Mesas Comandas Pesquisar Adicionar mesa o…" at bounding box center [765, 426] width 1212 height 851
click at [445, 216] on p "R$ 103,90" at bounding box center [472, 220] width 167 height 17
click at [294, 193] on div "Ocupada Mesa 3 R$ 135,00" at bounding box center [276, 194] width 180 height 77
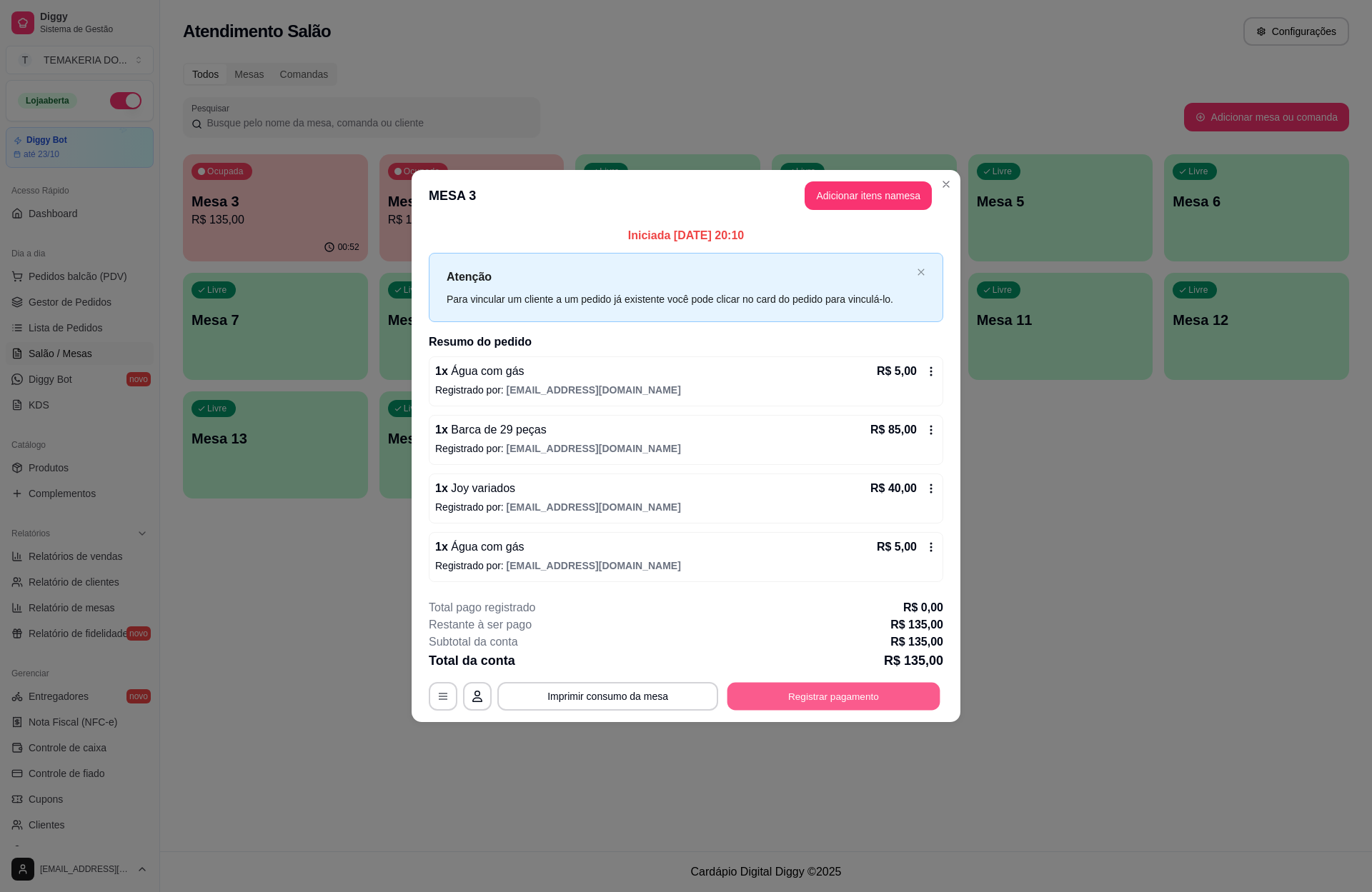
click at [808, 685] on button "Registrar pagamento" at bounding box center [834, 697] width 213 height 28
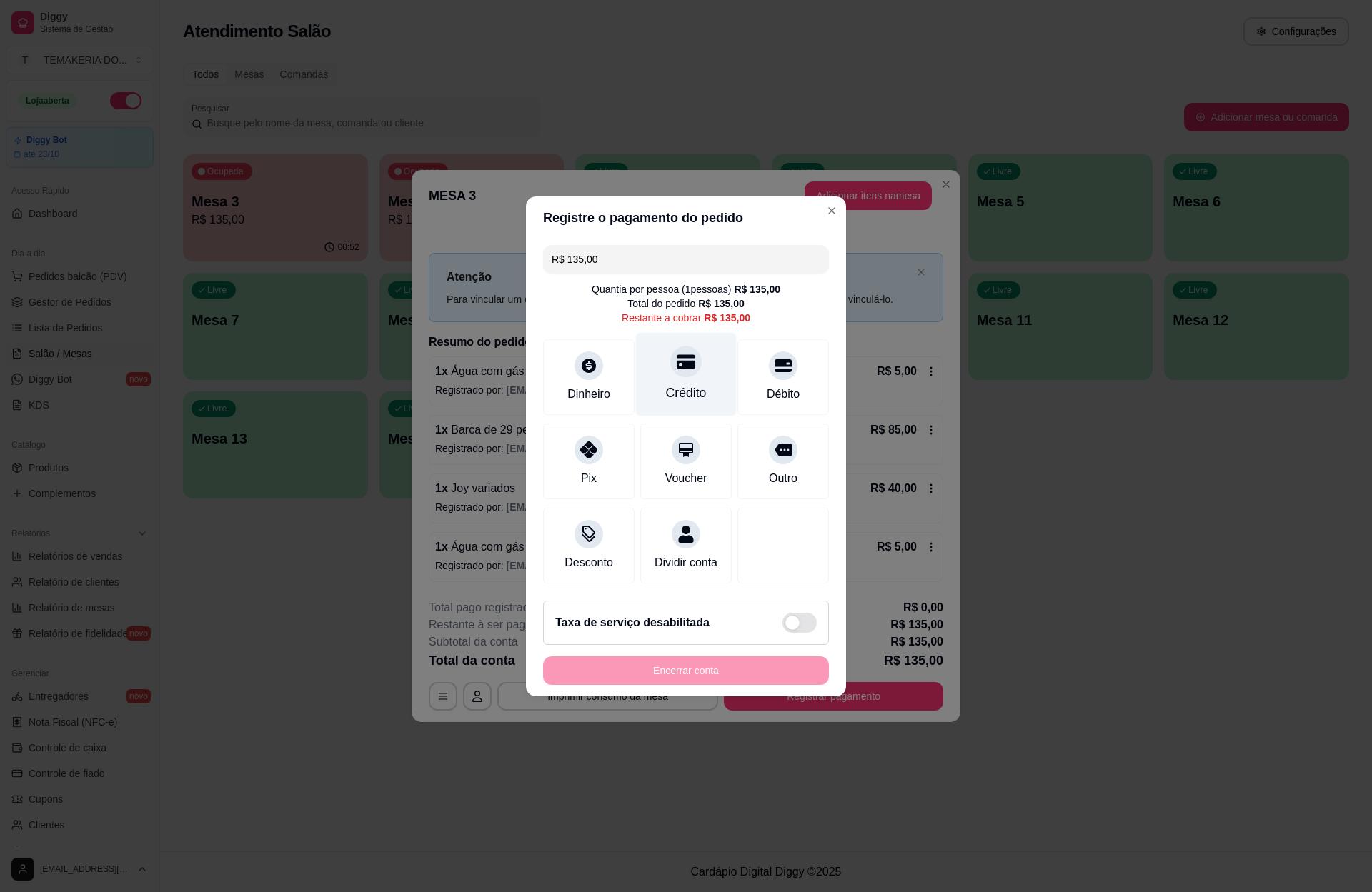
click at [679, 358] on icon at bounding box center [686, 361] width 18 height 14
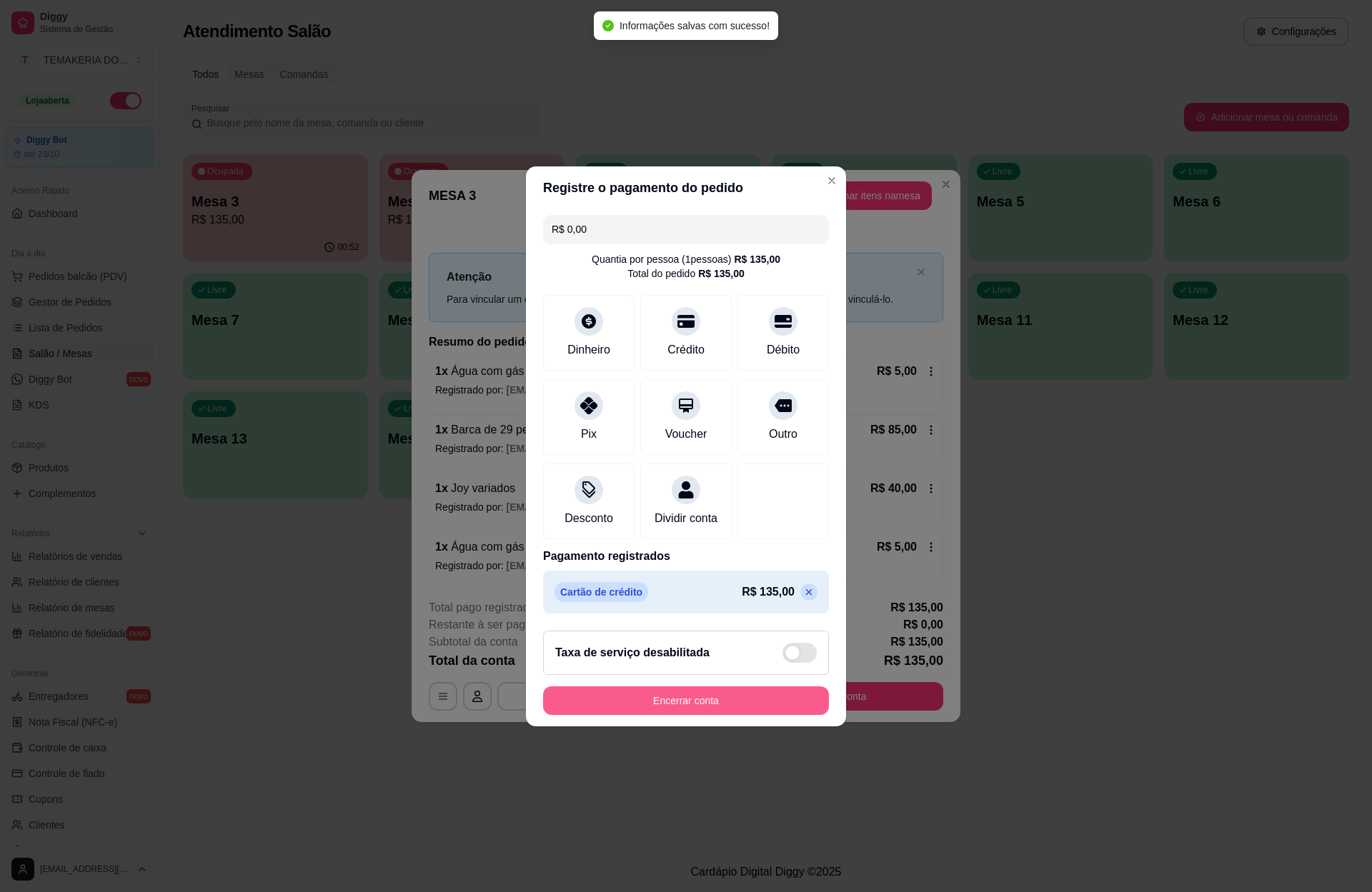
click at [671, 704] on button "Encerrar conta" at bounding box center [686, 700] width 286 height 29
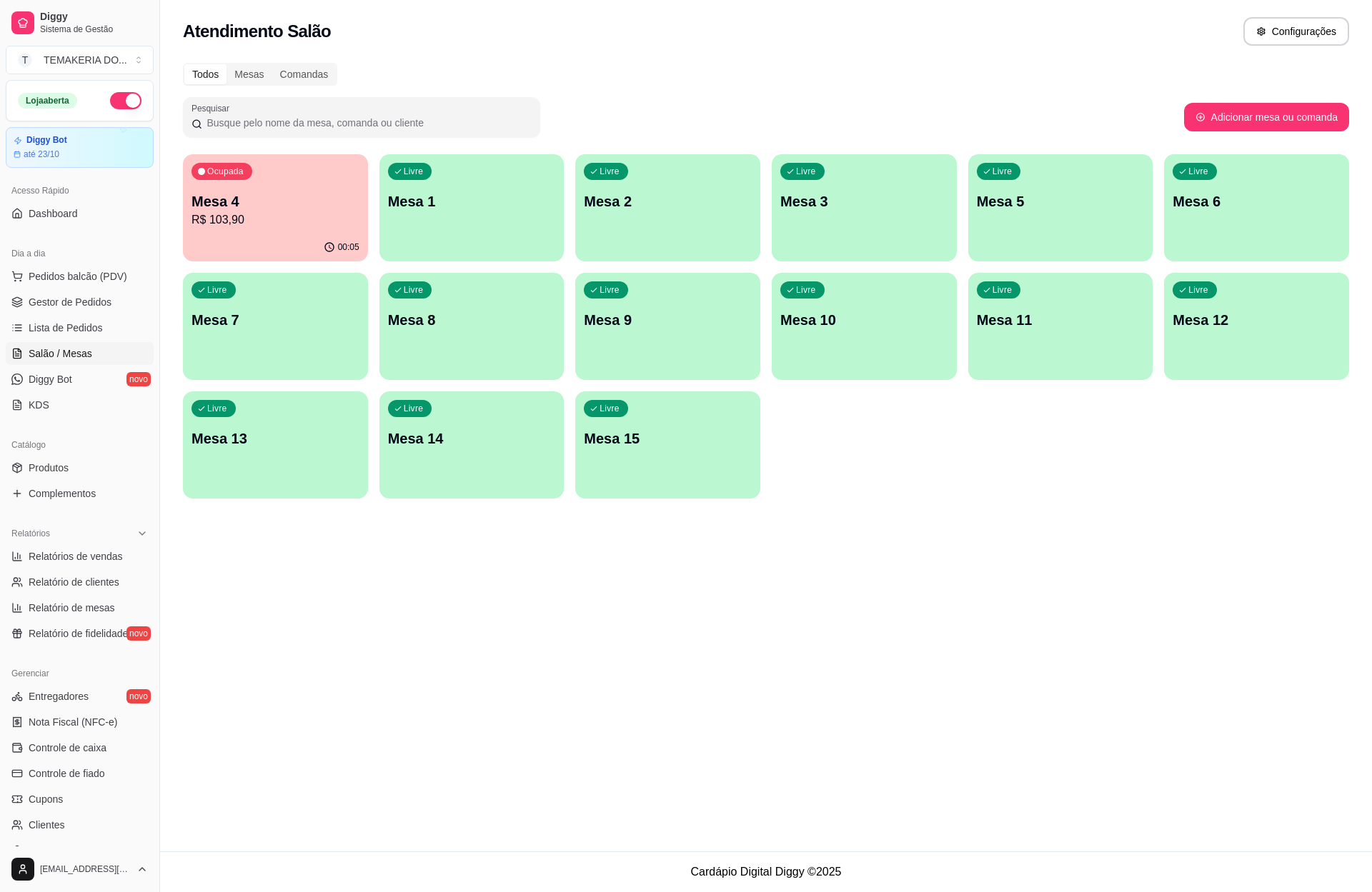
click at [311, 221] on p "R$ 103,90" at bounding box center [276, 220] width 167 height 17
click at [105, 307] on span "Gestor de Pedidos" at bounding box center [70, 302] width 83 height 14
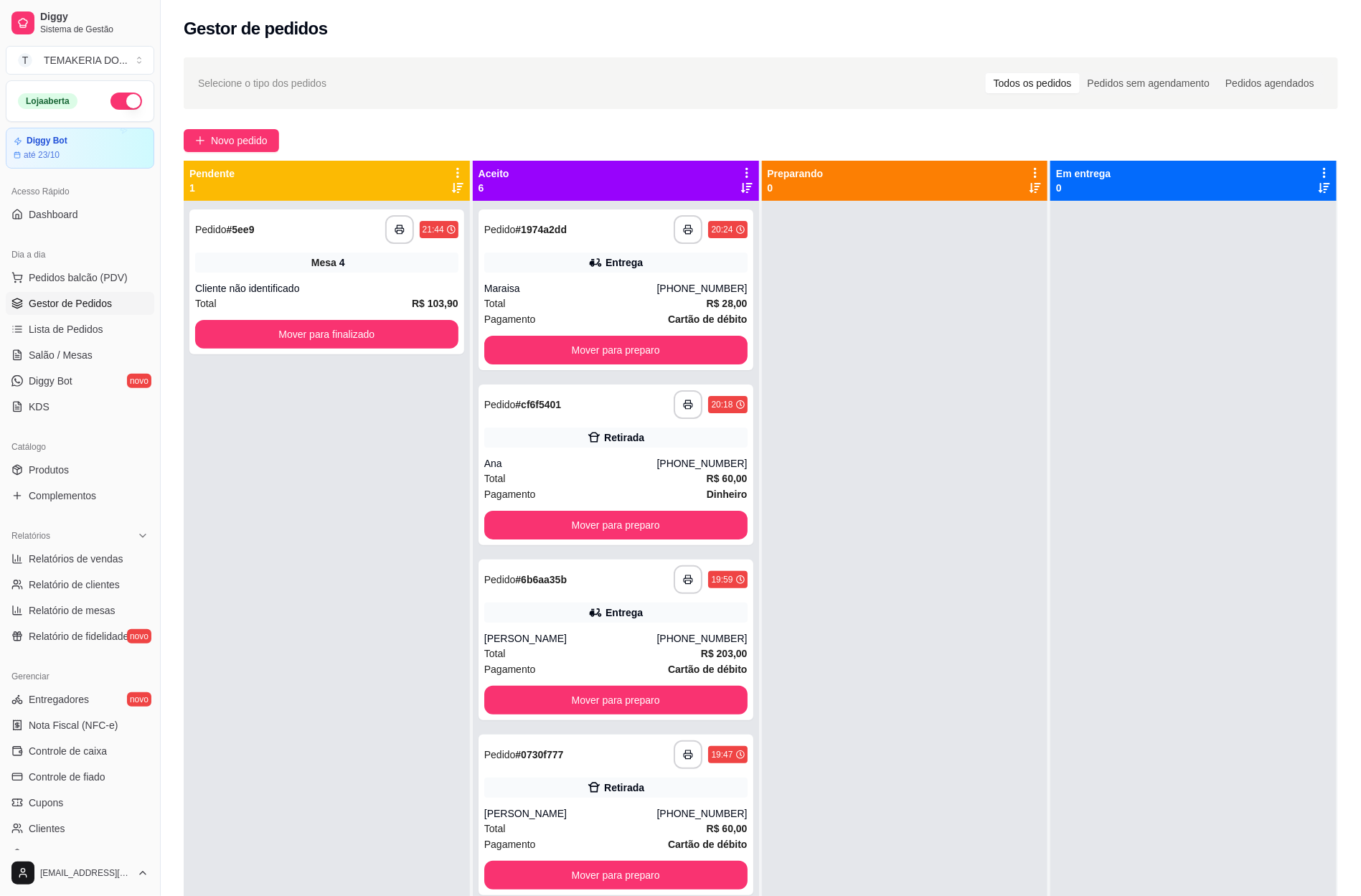
drag, startPoint x: 948, startPoint y: 598, endPoint x: 762, endPoint y: 537, distance: 195.7
click at [909, 583] on div at bounding box center [905, 648] width 286 height 896
click at [60, 472] on span "Produtos" at bounding box center [49, 469] width 40 height 14
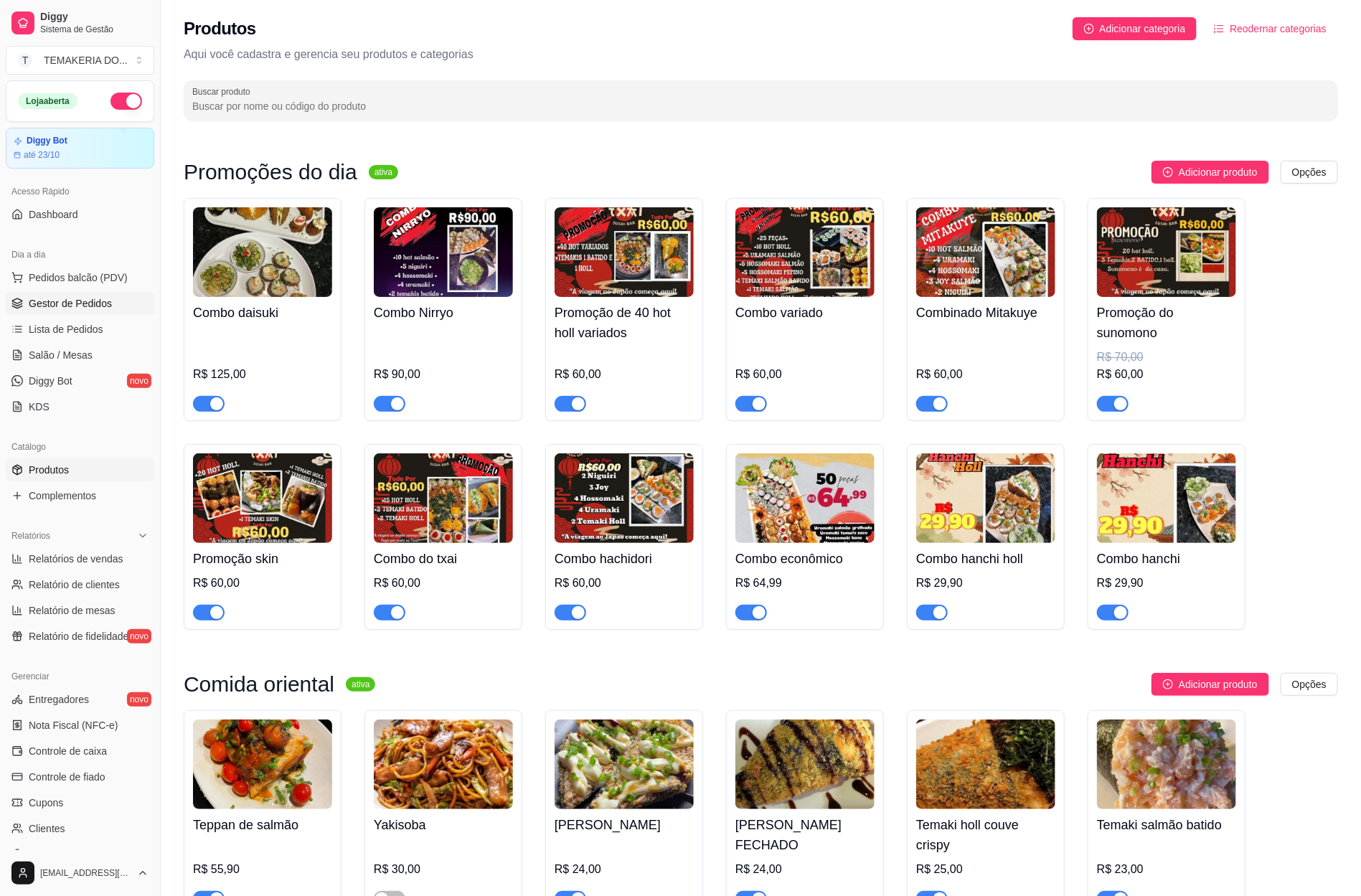
click at [100, 307] on span "Gestor de Pedidos" at bounding box center [70, 303] width 83 height 14
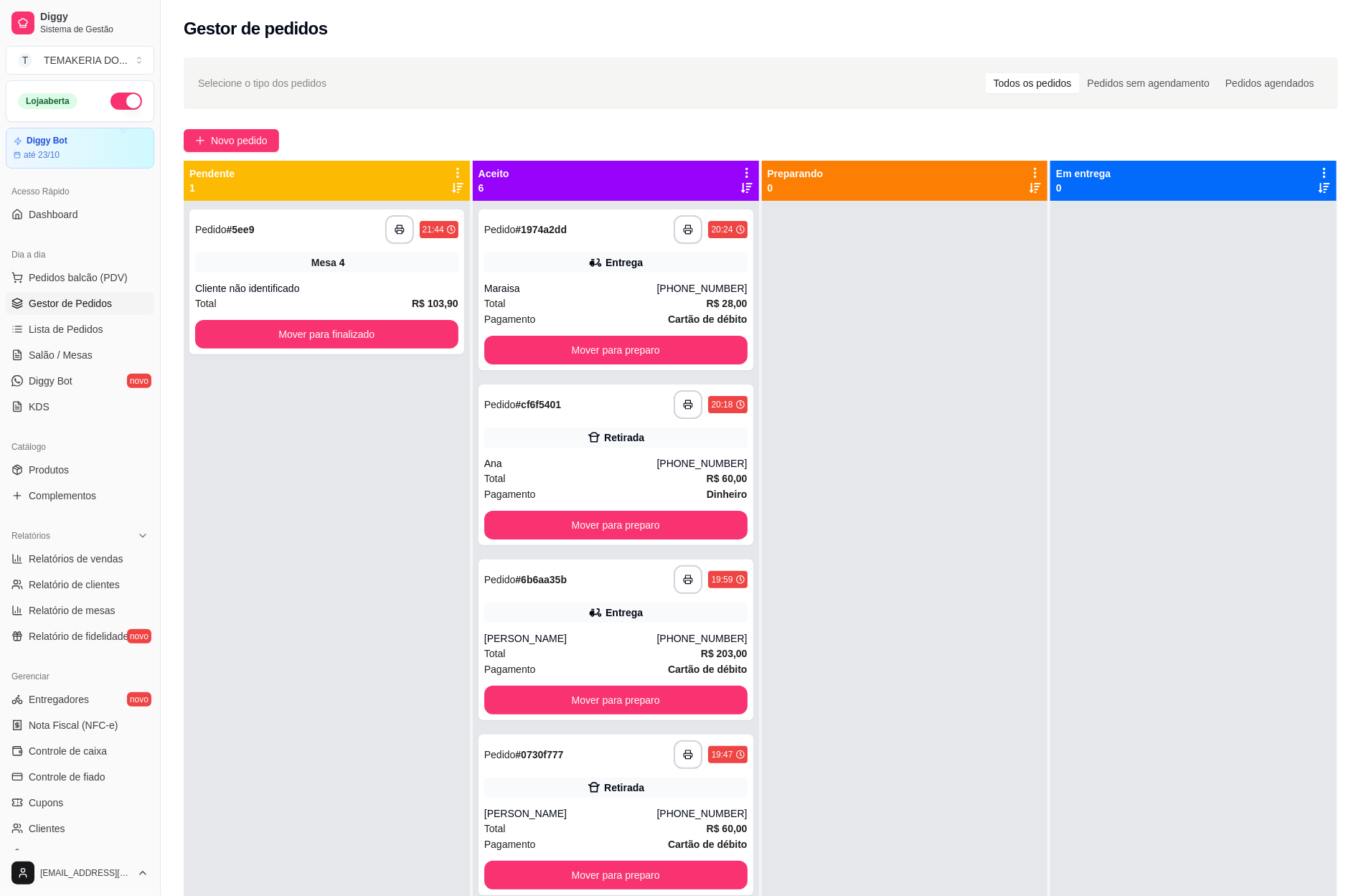
click at [117, 95] on button "button" at bounding box center [126, 102] width 32 height 18
click at [110, 109] on button "button" at bounding box center [126, 102] width 32 height 18
click at [88, 357] on span "Salão / Mesas" at bounding box center [60, 355] width 64 height 14
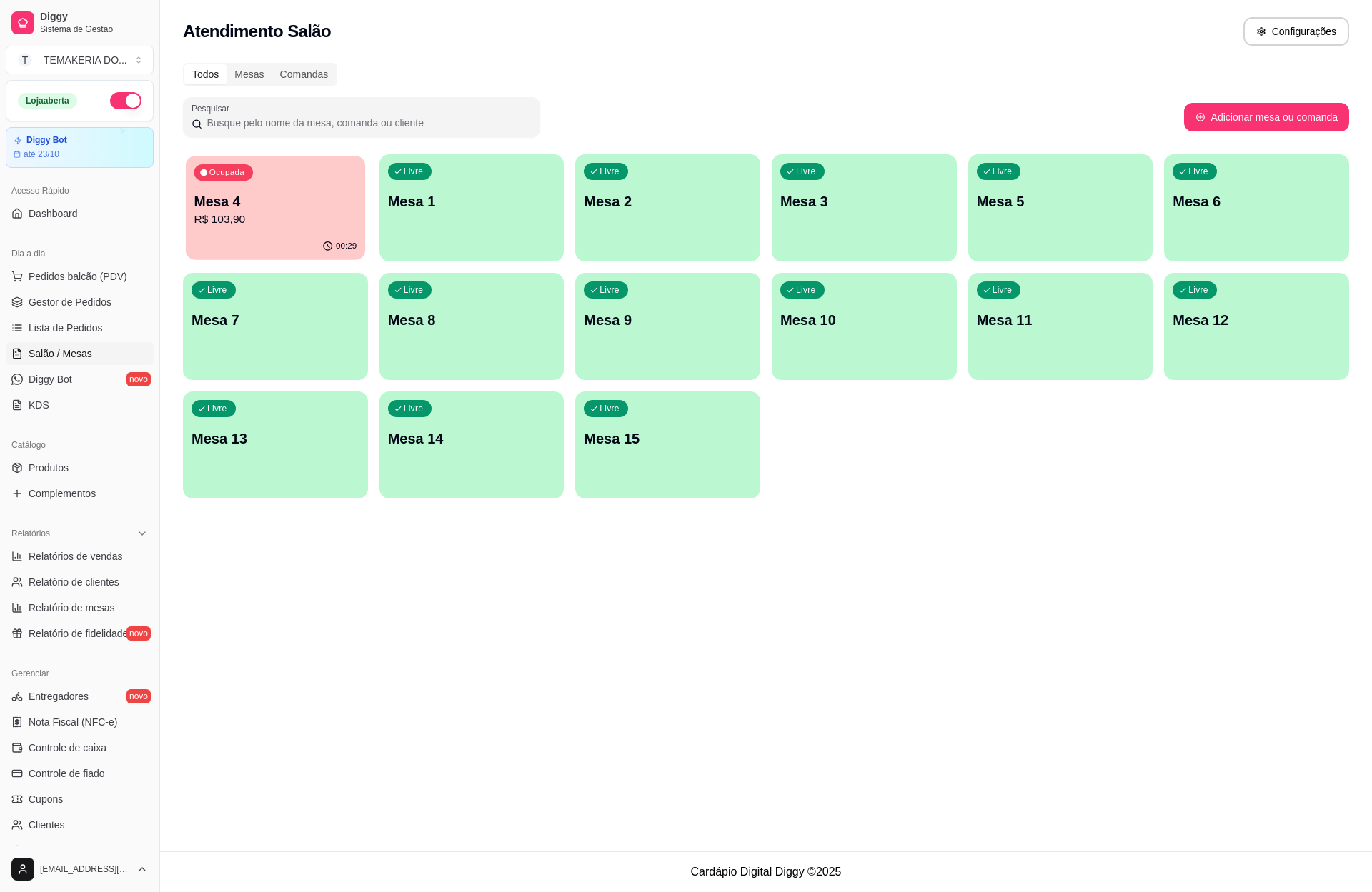
click at [282, 235] on div "00:29" at bounding box center [276, 246] width 180 height 27
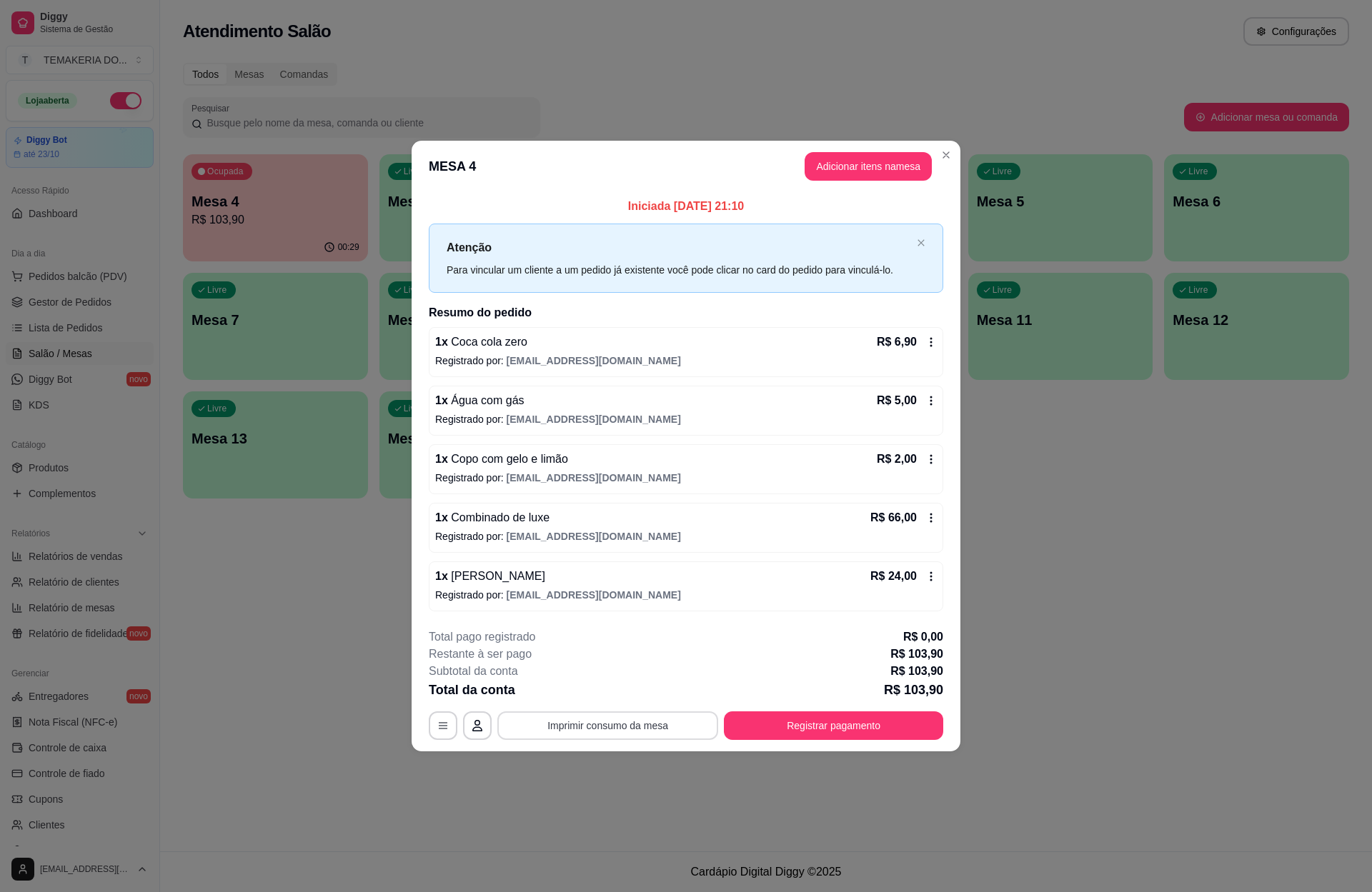
click at [678, 726] on button "Imprimir consumo da mesa" at bounding box center [607, 725] width 221 height 29
click at [845, 729] on button "Registrar pagamento" at bounding box center [834, 726] width 213 height 28
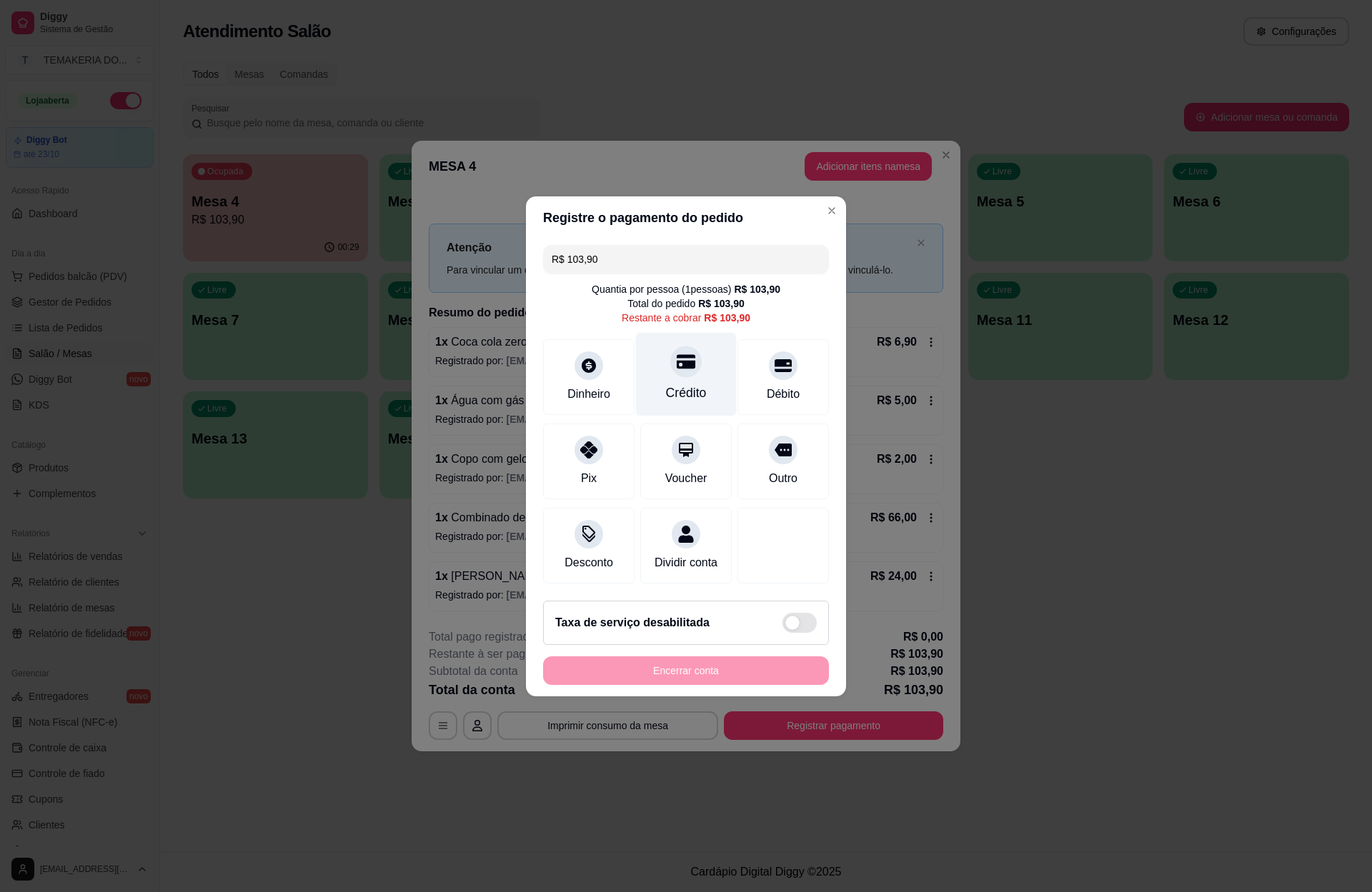
click at [678, 369] on div "Crédito" at bounding box center [686, 374] width 100 height 84
type input "R$ 0,00"
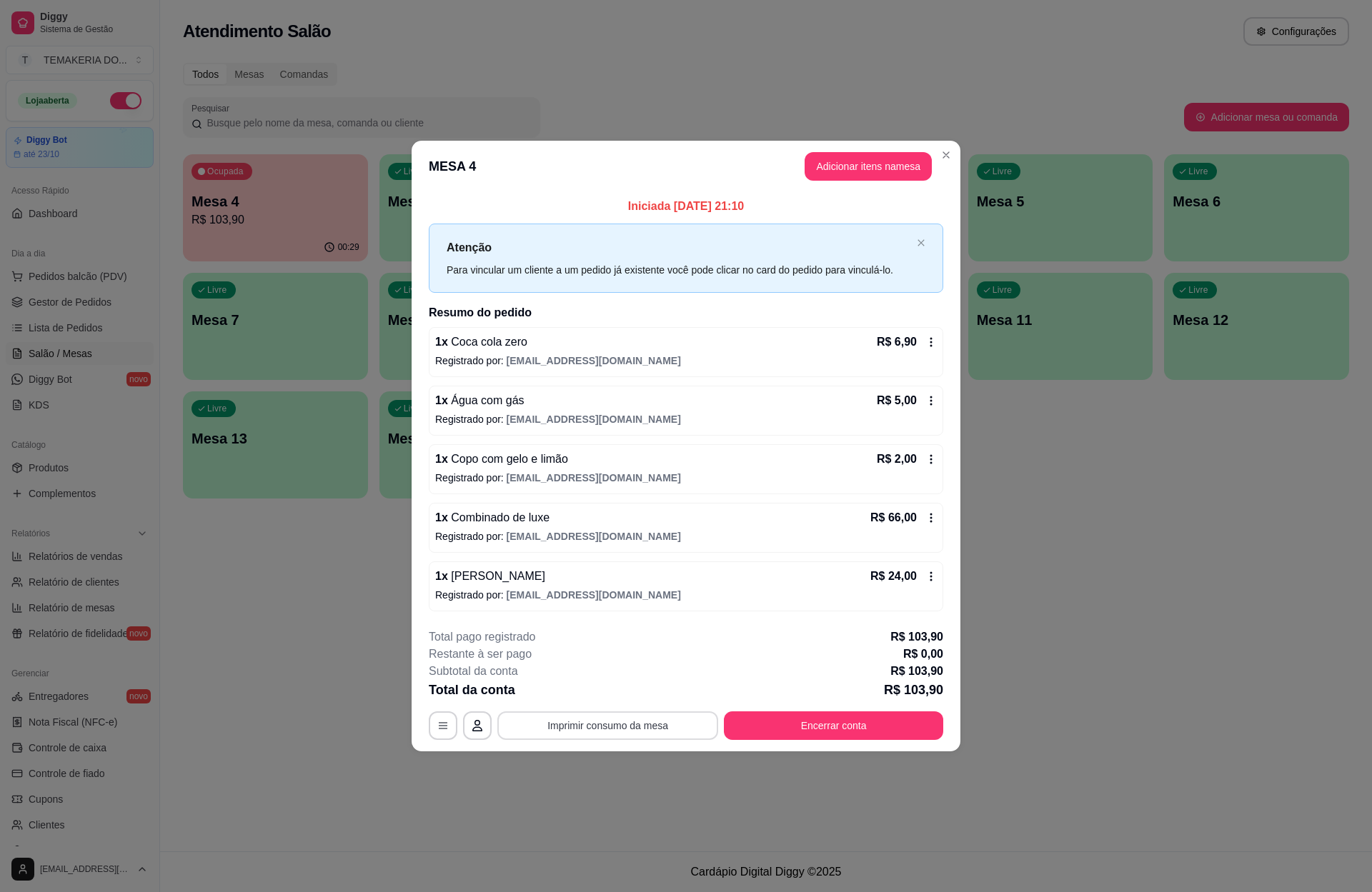
click at [641, 735] on button "Imprimir consumo da mesa" at bounding box center [607, 725] width 221 height 29
click at [831, 729] on button "Encerrar conta" at bounding box center [833, 725] width 219 height 29
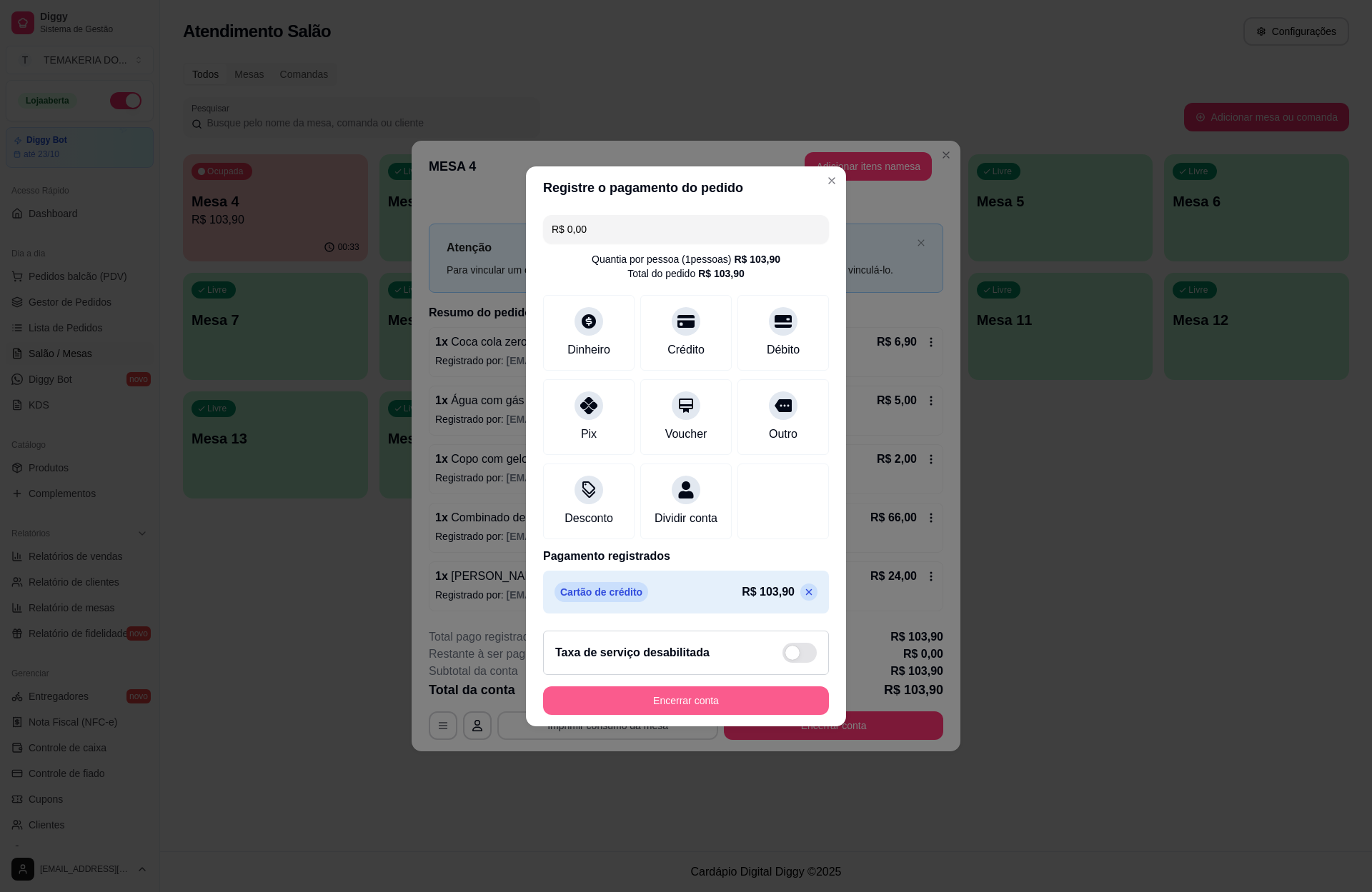
click at [761, 715] on button "Encerrar conta" at bounding box center [686, 700] width 286 height 29
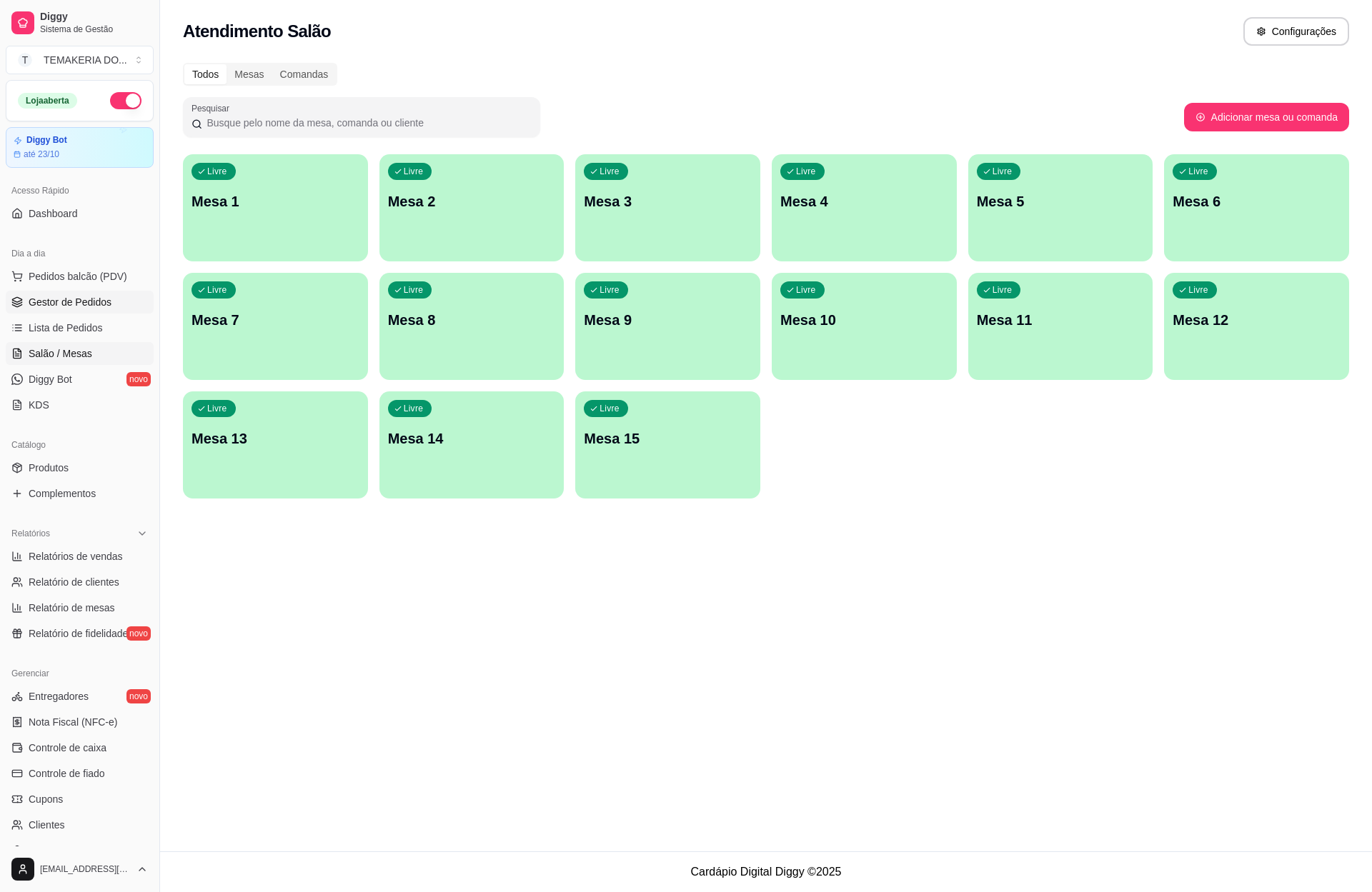
click at [77, 302] on span "Gestor de Pedidos" at bounding box center [70, 302] width 83 height 14
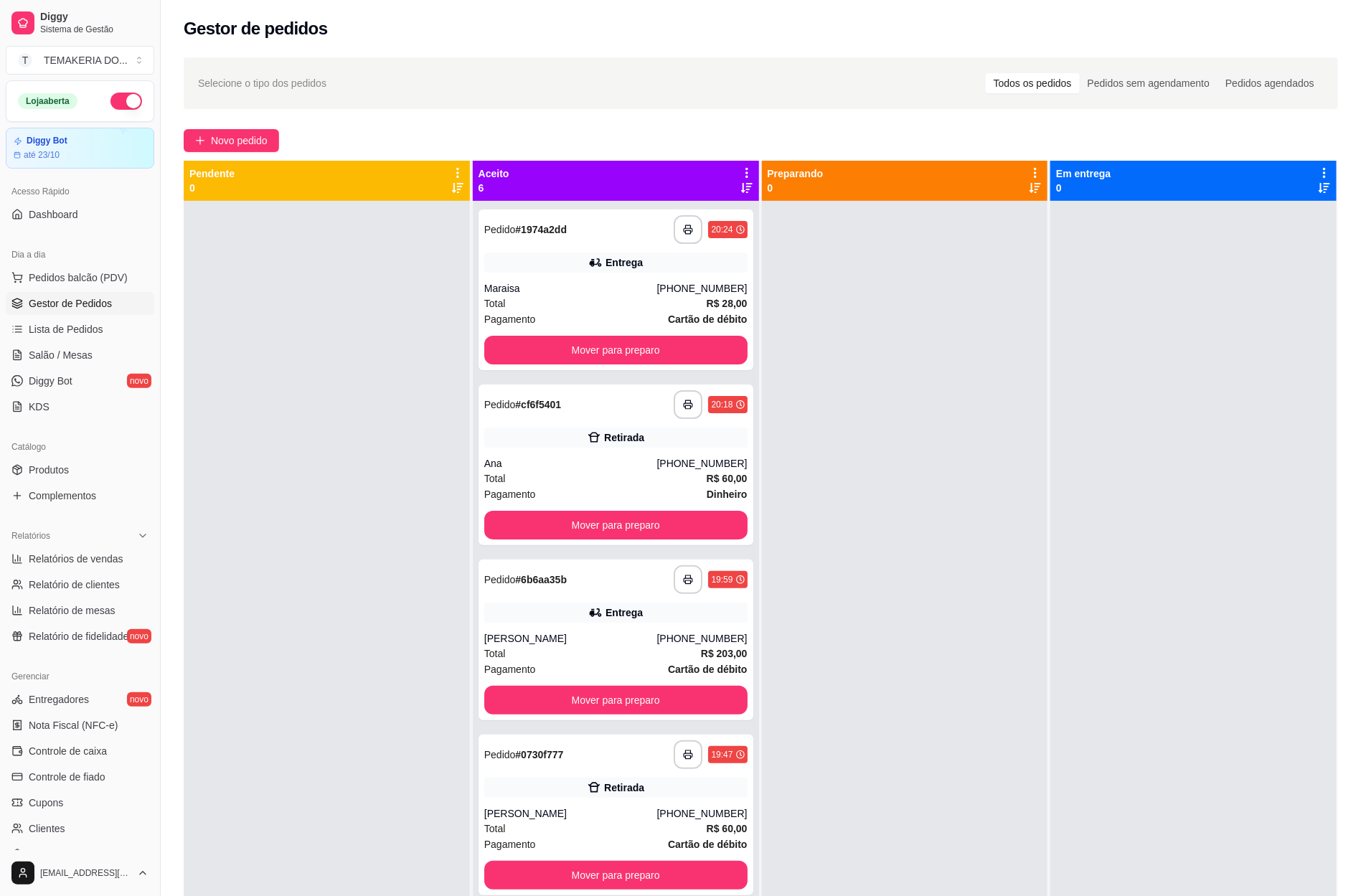
click at [110, 106] on button "button" at bounding box center [126, 102] width 32 height 18
click at [523, 335] on div "**********" at bounding box center [616, 289] width 275 height 160
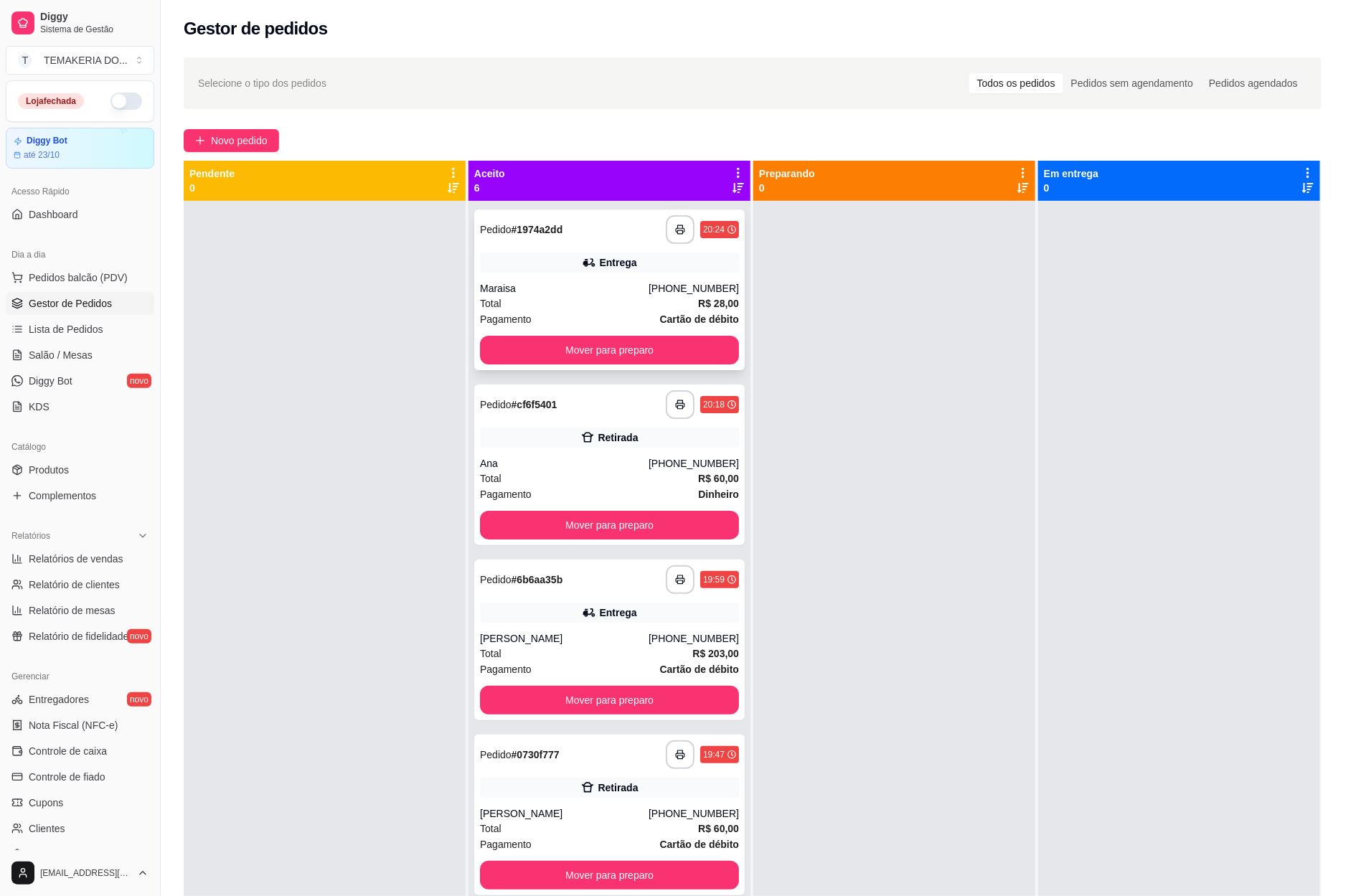
click at [525, 341] on button "Enviar link de avaliação" at bounding box center [680, 340] width 372 height 28
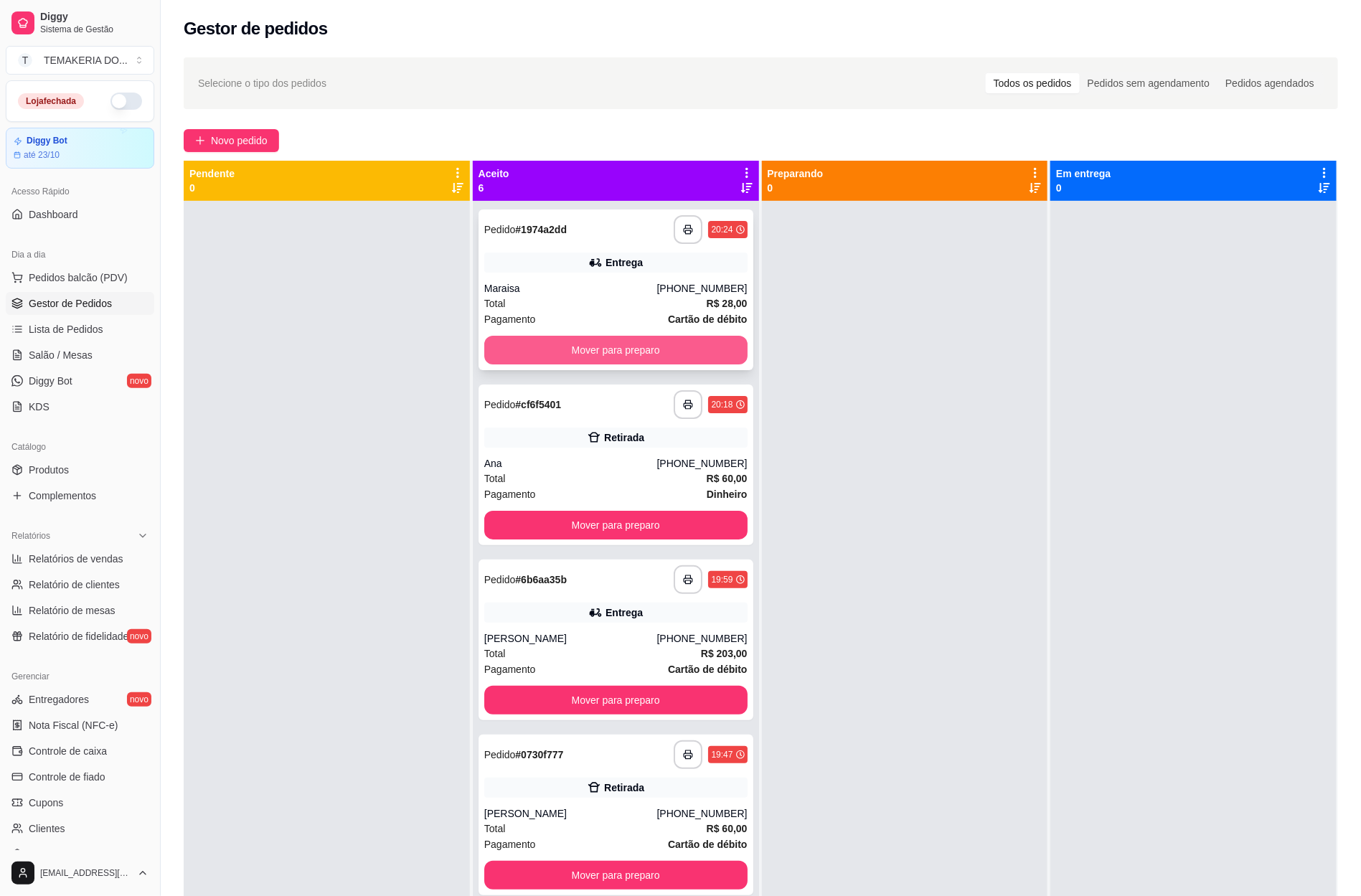
click at [536, 347] on button "Mover para preparo" at bounding box center [616, 349] width 264 height 29
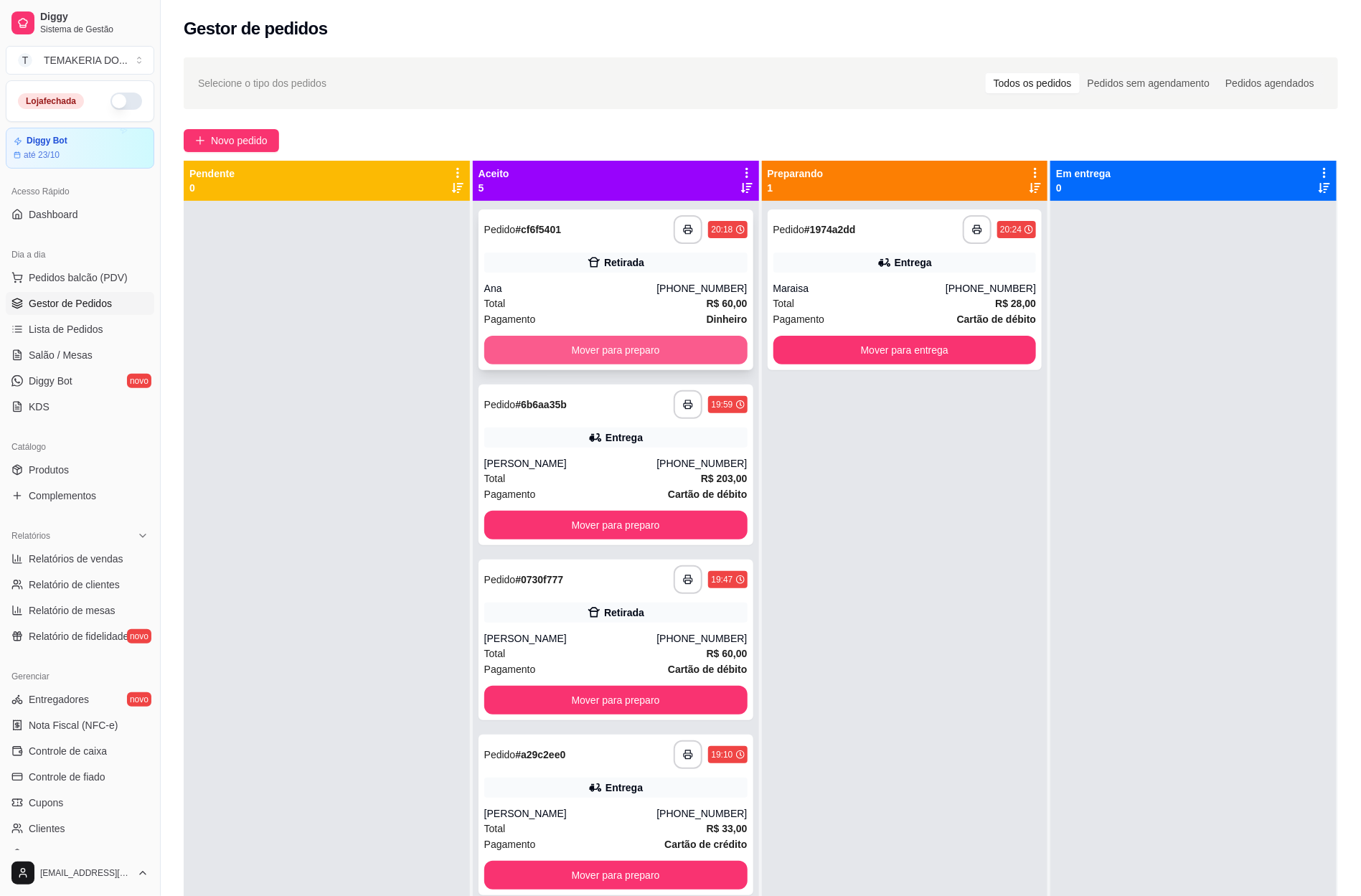
click at [595, 351] on button "Mover para preparo" at bounding box center [616, 349] width 264 height 29
click at [597, 351] on div "Mover para preparo" at bounding box center [616, 349] width 264 height 29
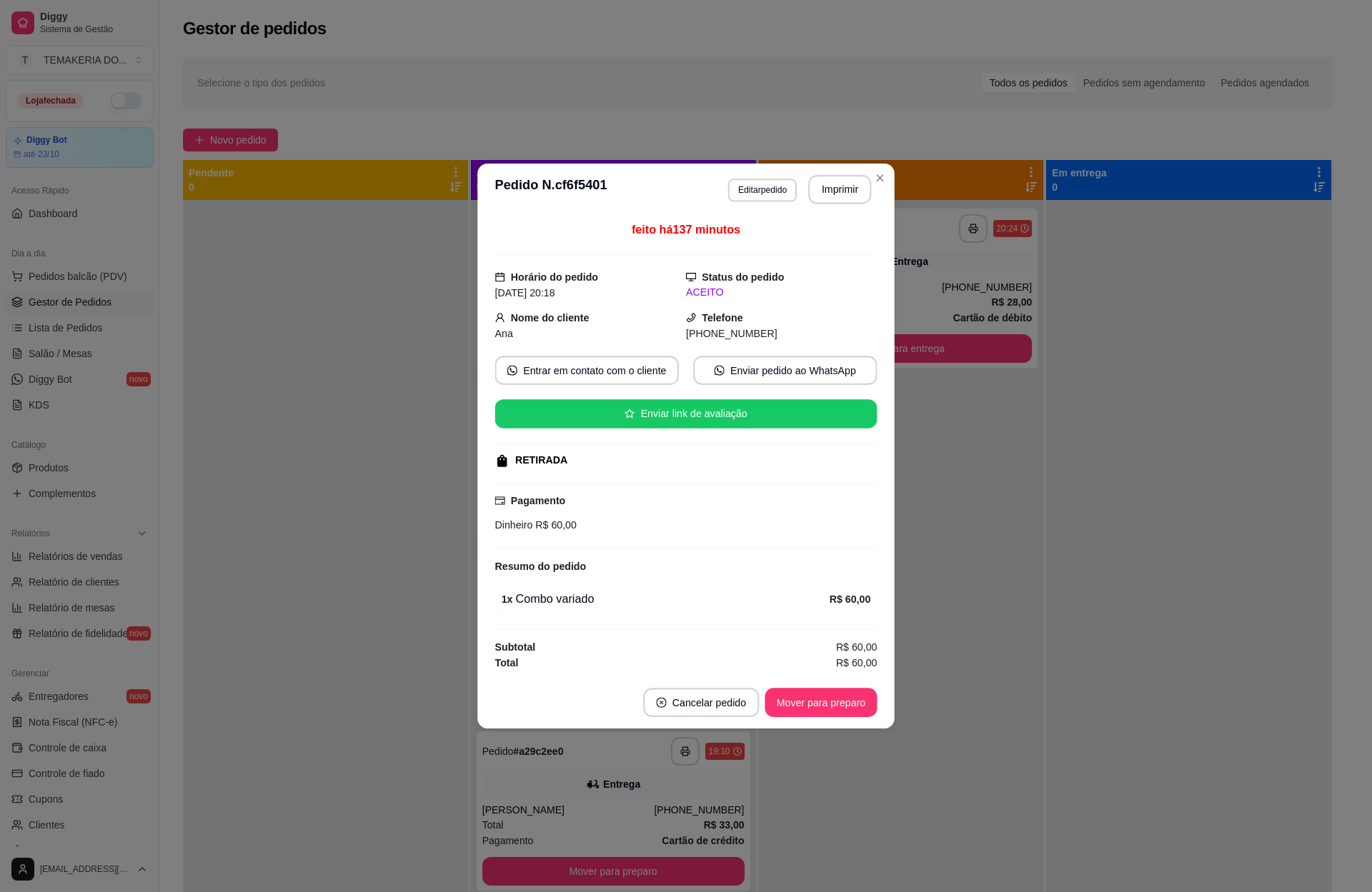
click at [622, 345] on div "feito há 137 minutos Horário do pedido [DATE] 20:18 Status do pedido ACEITO Nom…" at bounding box center [686, 446] width 382 height 449
click at [624, 345] on div "feito há 137 minutos Horário do pedido [DATE] 20:18 Status do pedido ACEITO Nom…" at bounding box center [686, 446] width 382 height 449
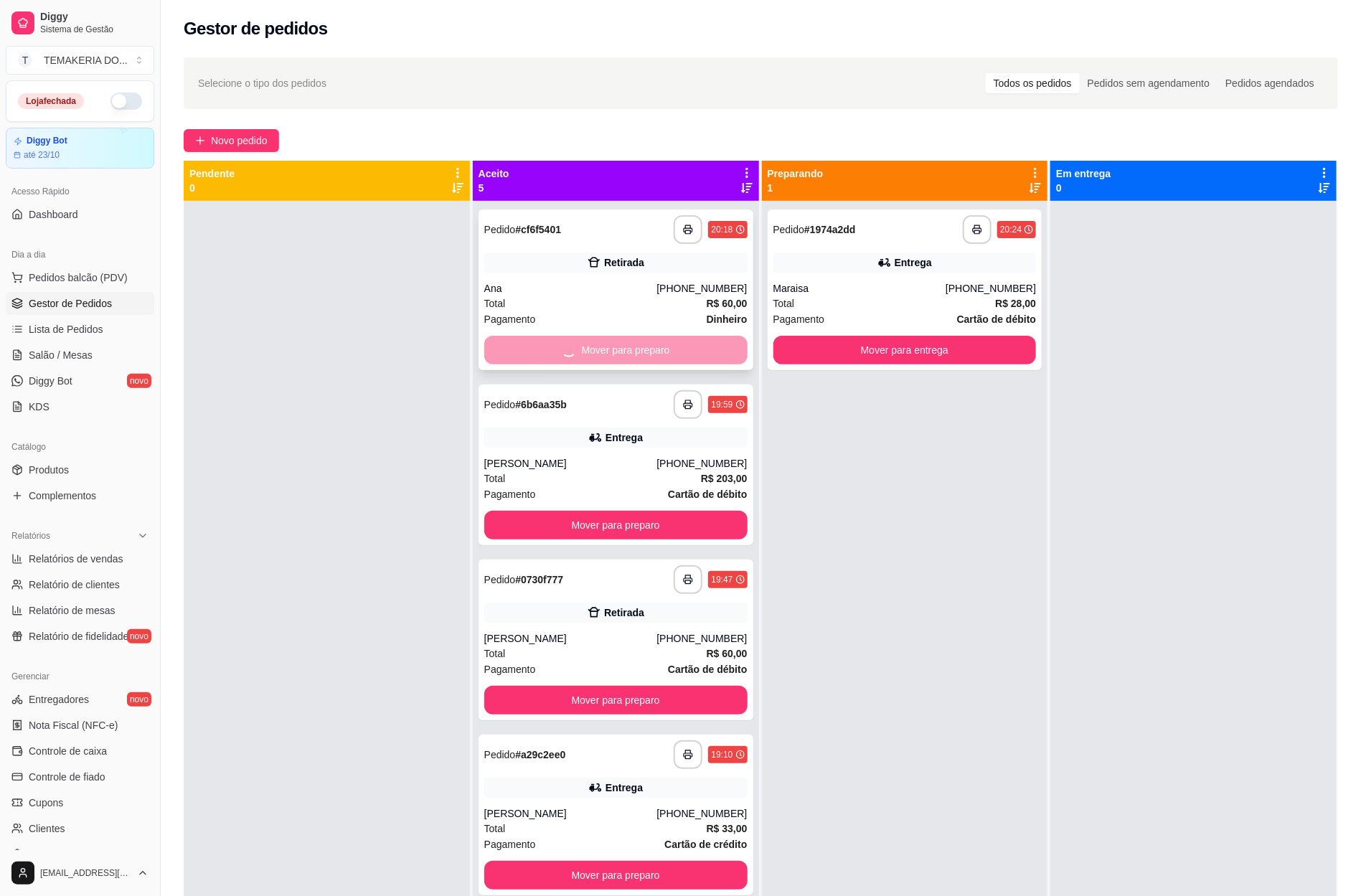
drag, startPoint x: 528, startPoint y: 359, endPoint x: 536, endPoint y: 359, distance: 8.0
click at [536, 359] on div "Mover para preparo" at bounding box center [616, 349] width 264 height 29
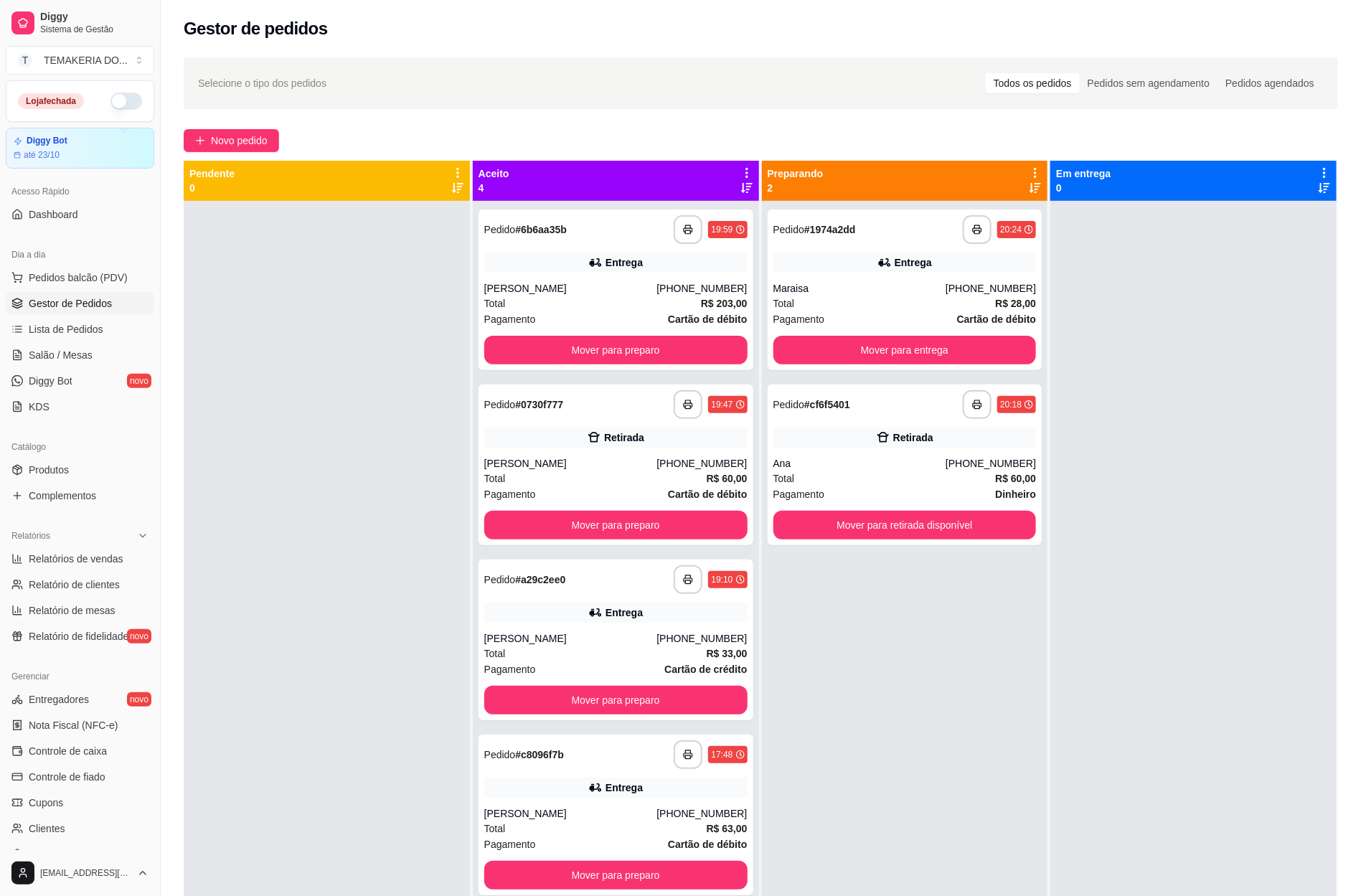
click at [450, 363] on div at bounding box center [327, 648] width 286 height 896
click at [530, 343] on button "Mover para preparo" at bounding box center [616, 349] width 264 height 29
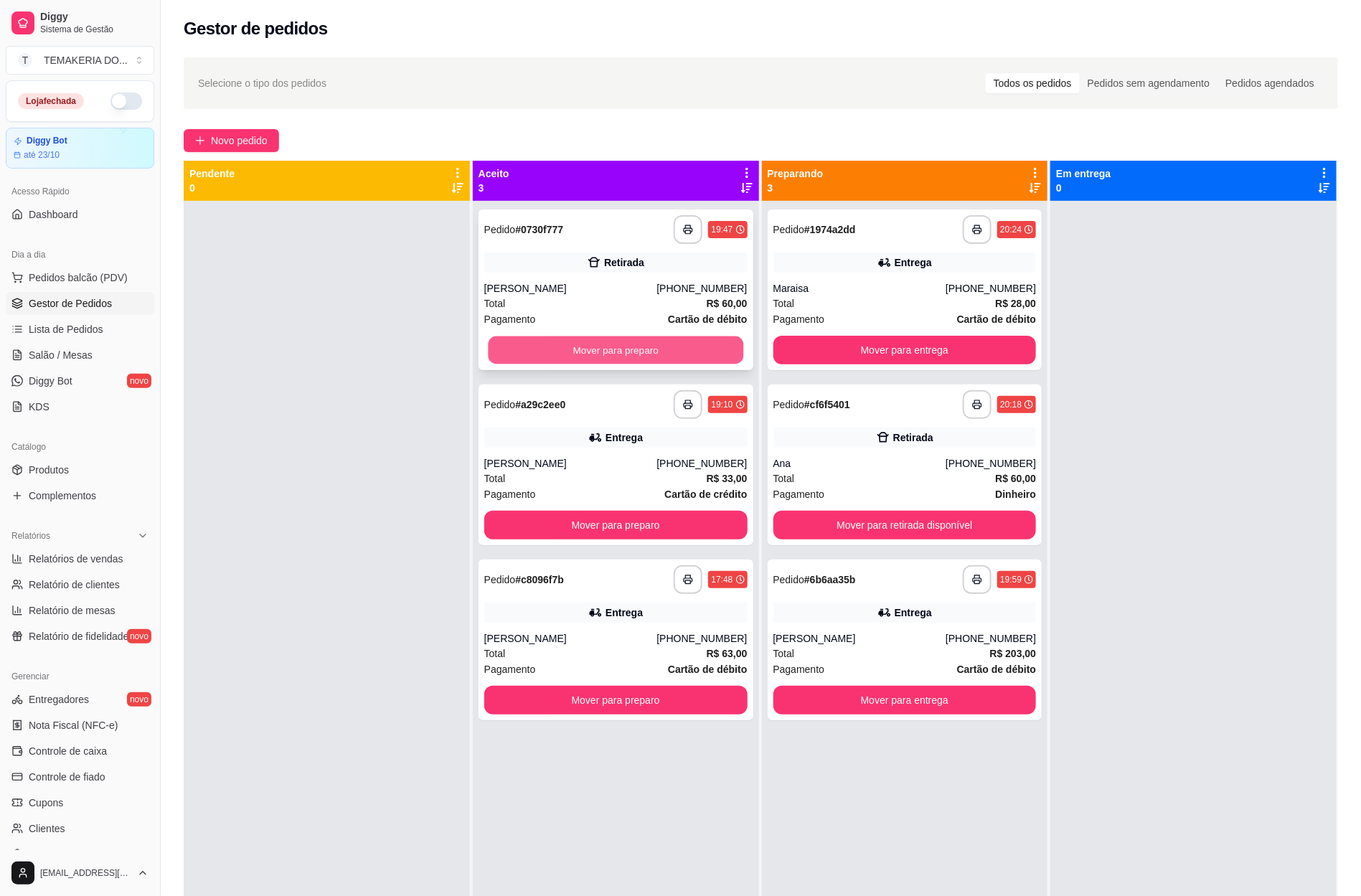
click at [594, 349] on button "Mover para preparo" at bounding box center [616, 350] width 256 height 28
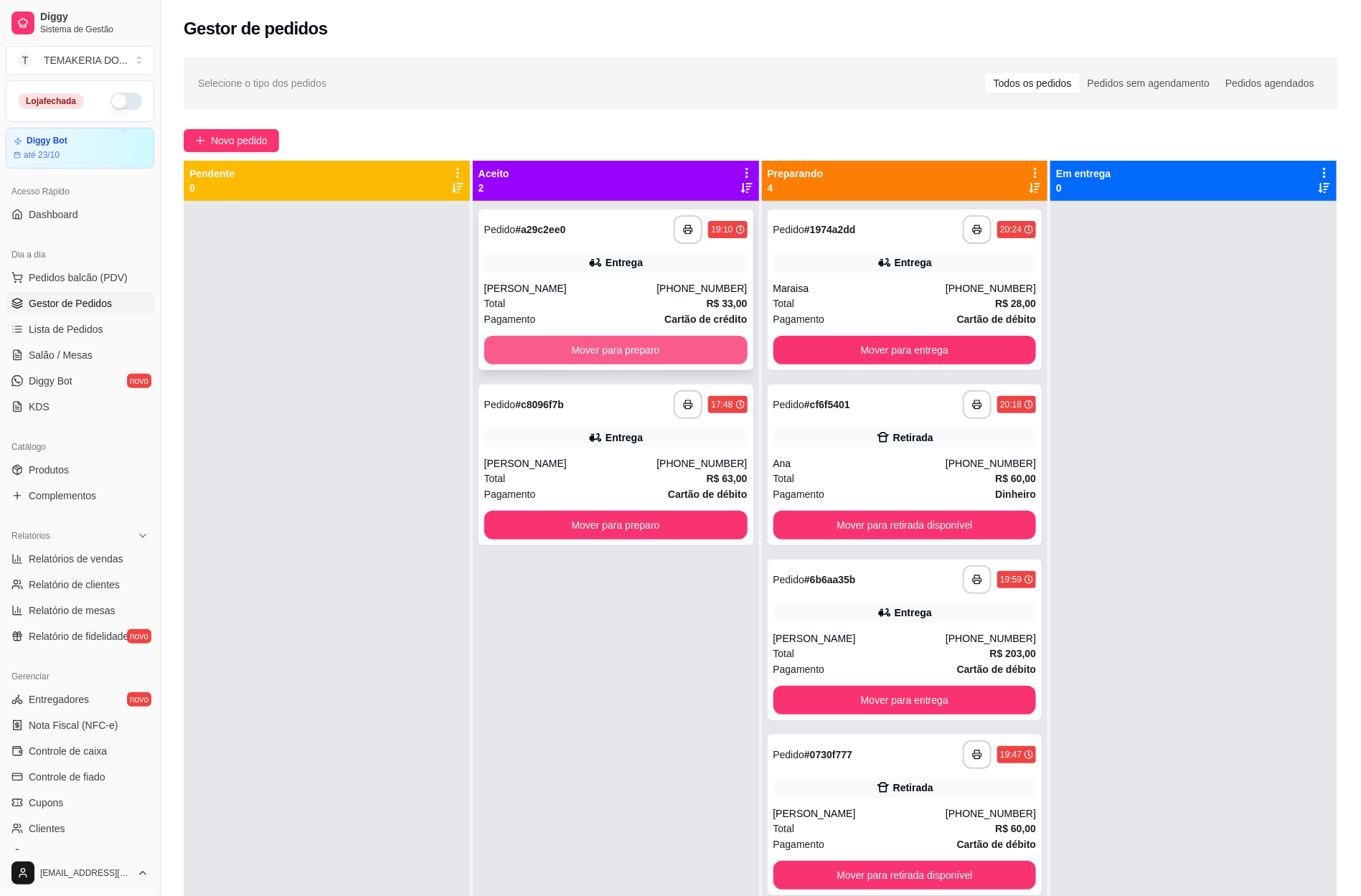
click at [627, 351] on button "Mover para preparo" at bounding box center [616, 349] width 264 height 29
click at [652, 353] on div "Mover para preparo" at bounding box center [616, 349] width 264 height 29
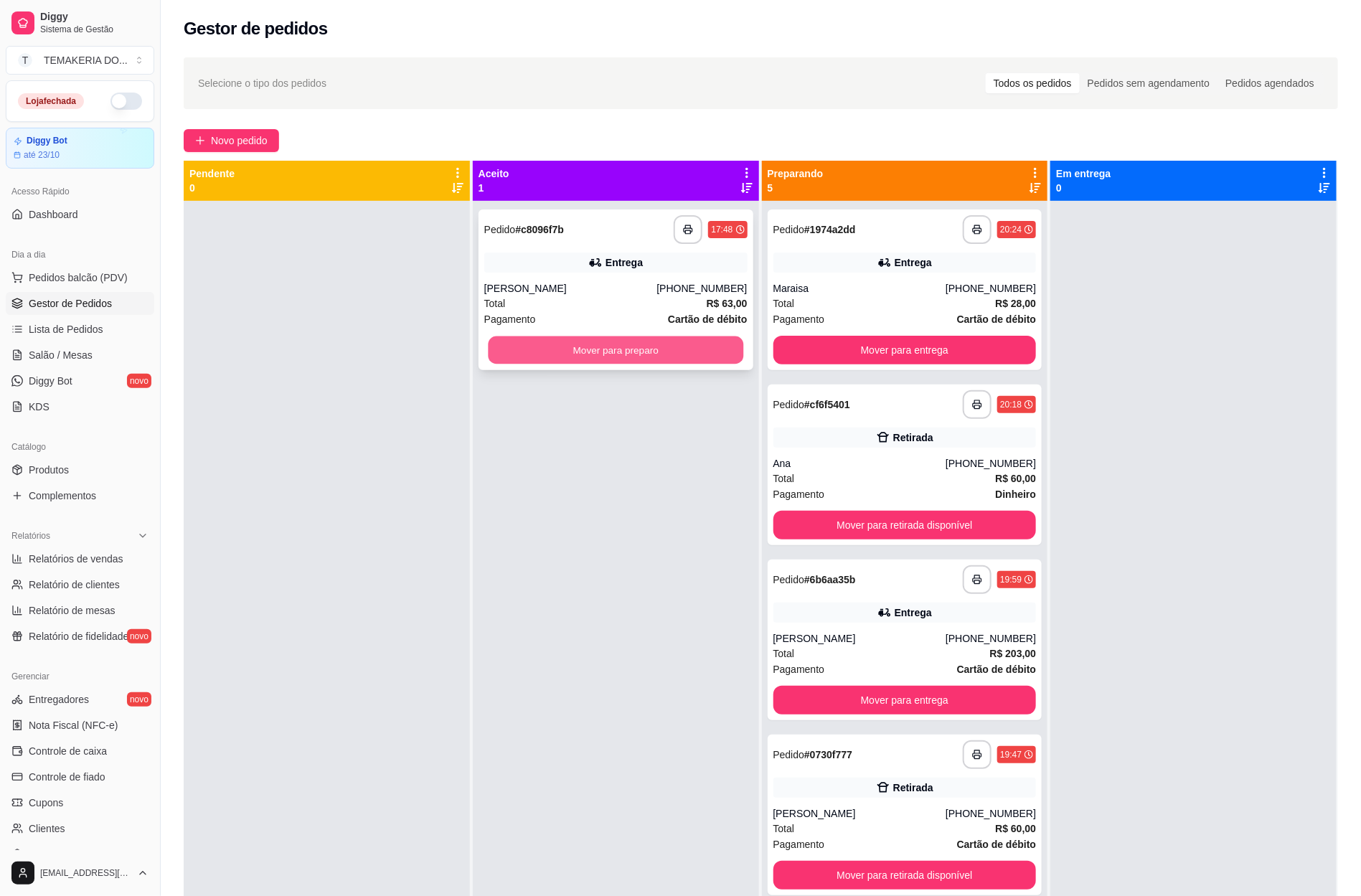
click at [555, 349] on button "Mover para preparo" at bounding box center [616, 350] width 256 height 28
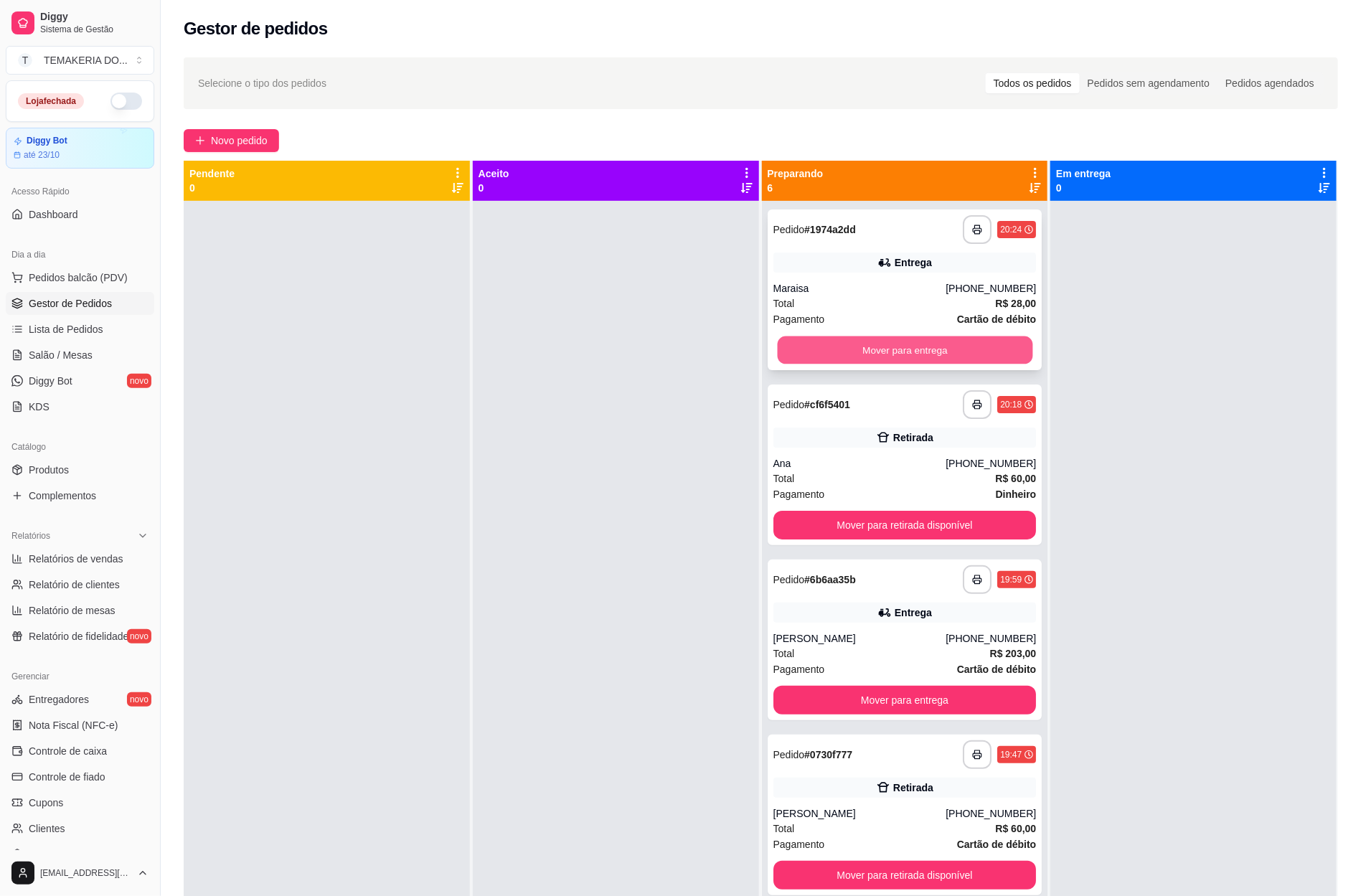
click at [794, 349] on button "Mover para entrega" at bounding box center [905, 350] width 256 height 28
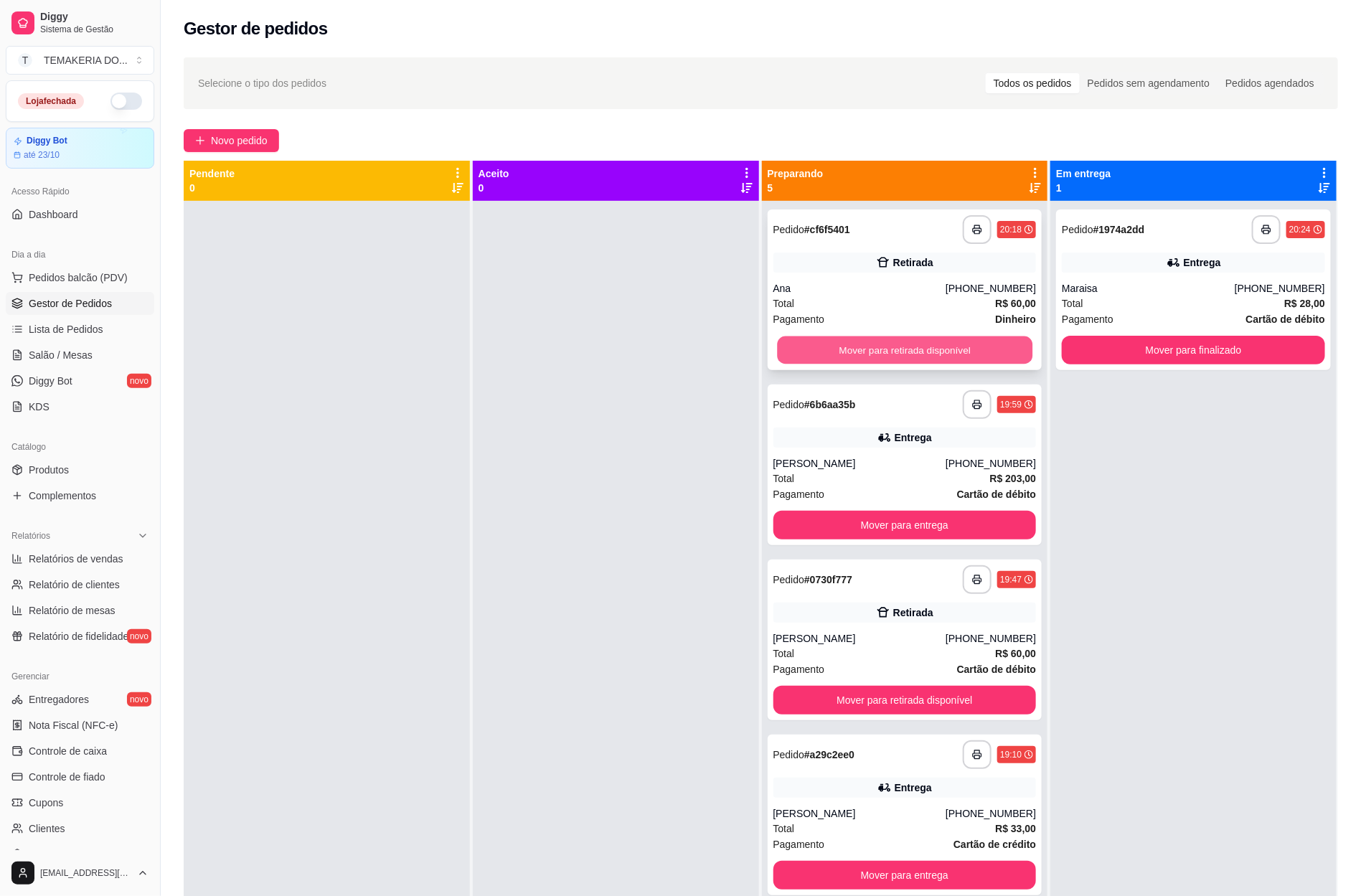
click at [821, 344] on button "Mover para retirada disponível" at bounding box center [905, 350] width 256 height 28
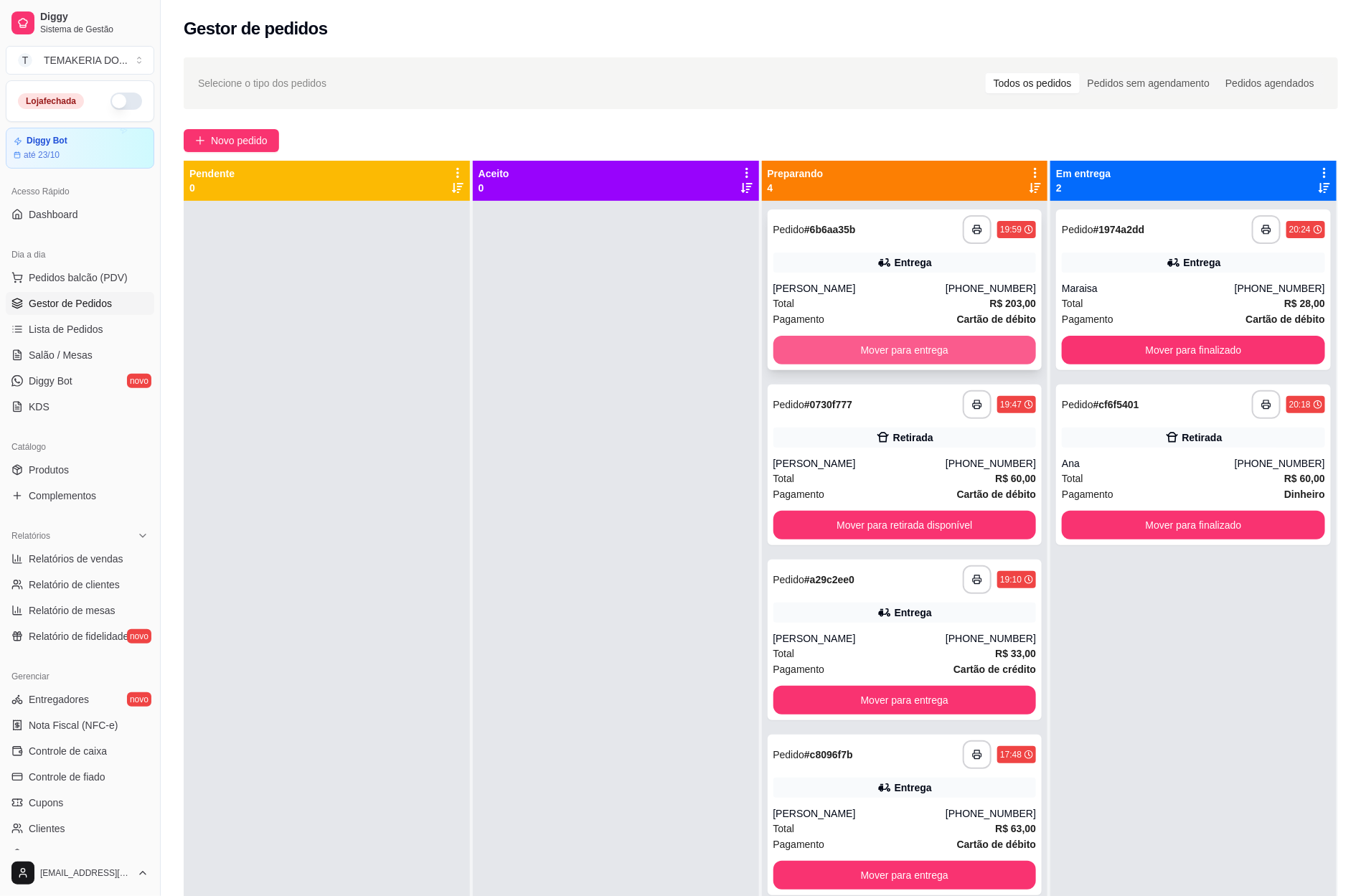
click at [908, 358] on button "Mover para entrega" at bounding box center [905, 349] width 264 height 29
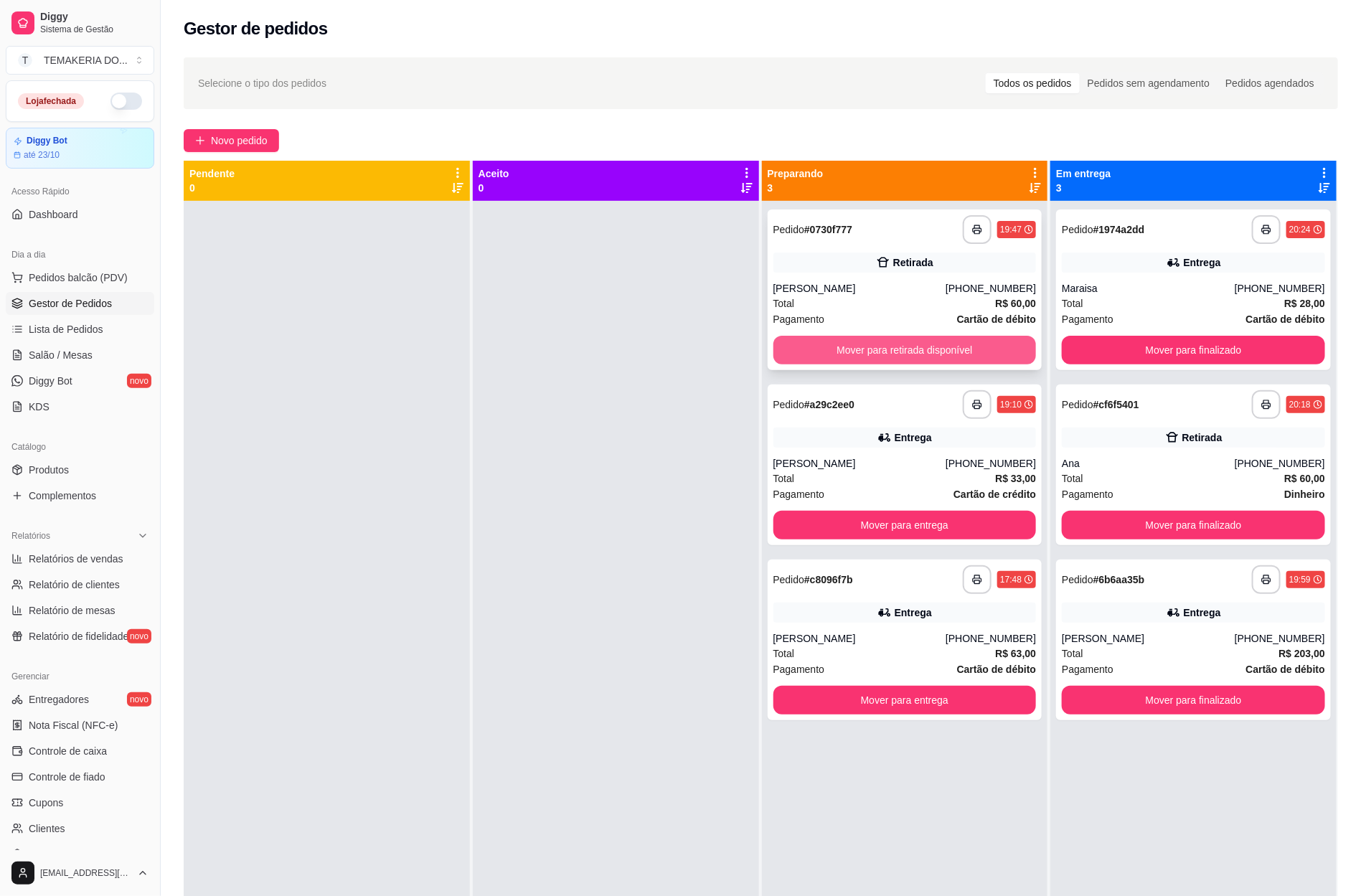
click at [960, 359] on button "Mover para retirada disponível" at bounding box center [905, 349] width 264 height 29
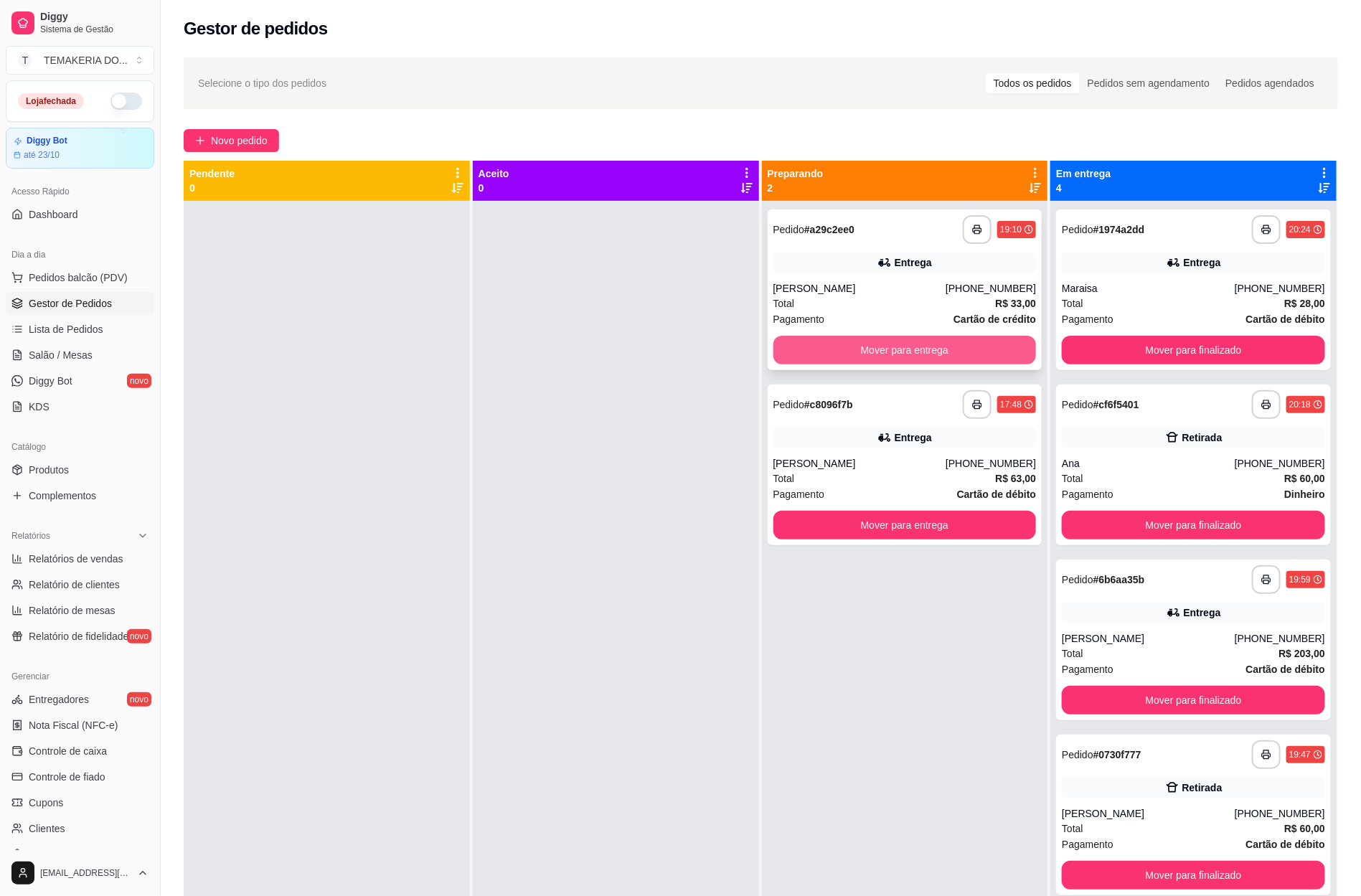
click at [951, 355] on button "Mover para entrega" at bounding box center [905, 349] width 264 height 29
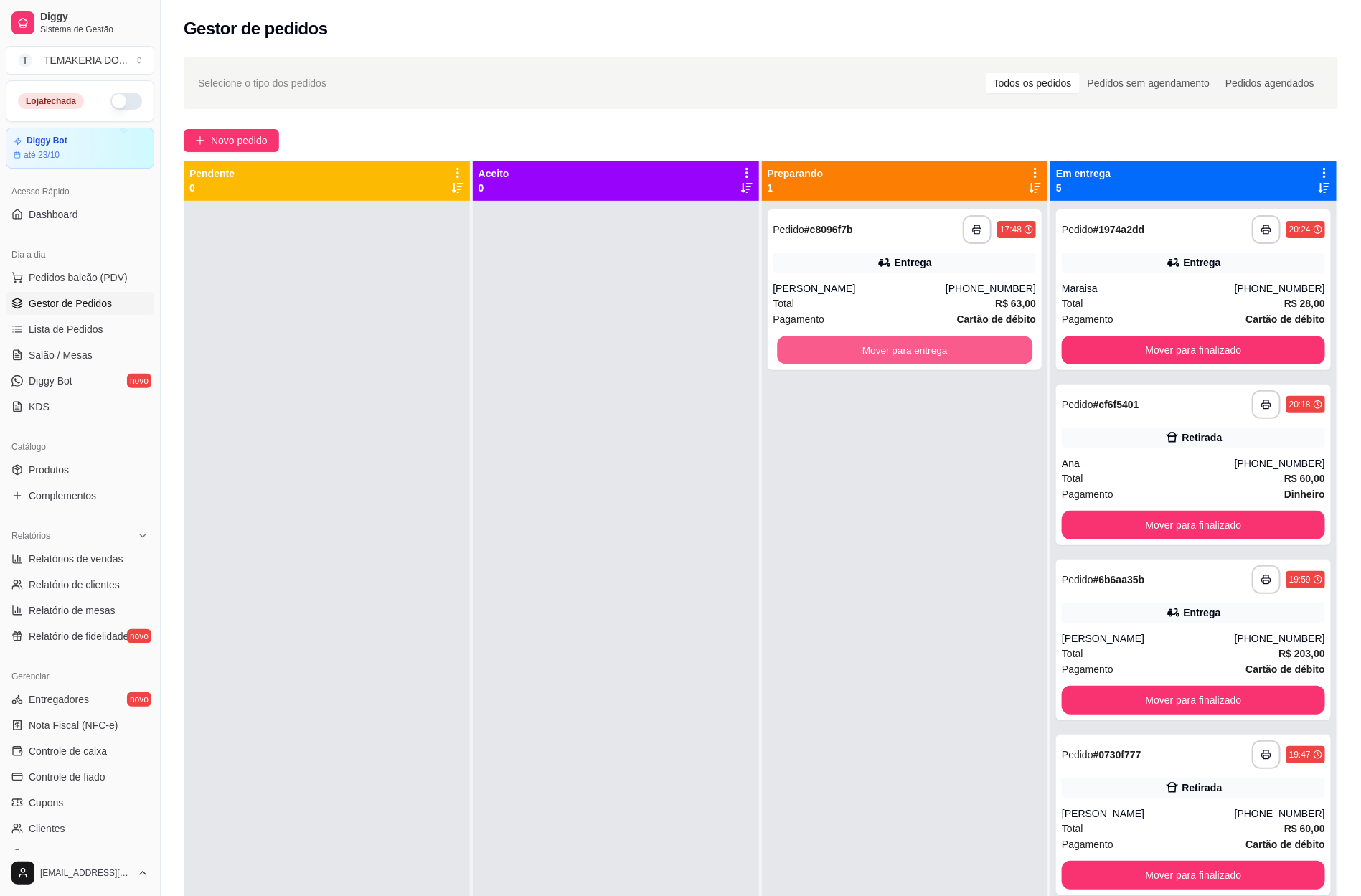
click at [952, 353] on button "Mover para entrega" at bounding box center [905, 350] width 256 height 28
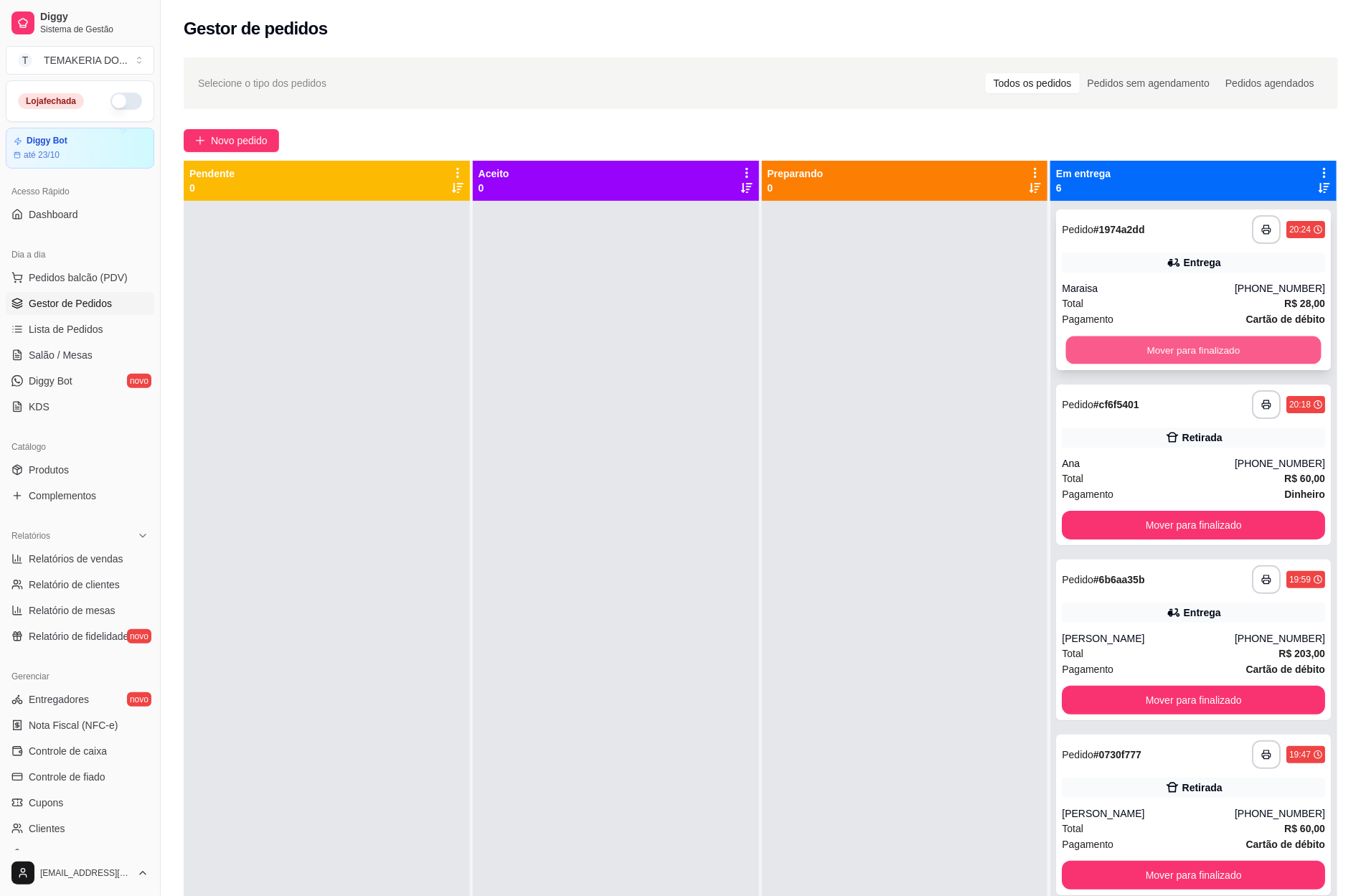
click at [1081, 356] on button "Mover para finalizado" at bounding box center [1194, 350] width 256 height 28
click at [1137, 353] on button "Mover para finalizado" at bounding box center [1193, 349] width 264 height 29
click at [1137, 353] on button "Mover para finalizado" at bounding box center [1194, 350] width 256 height 28
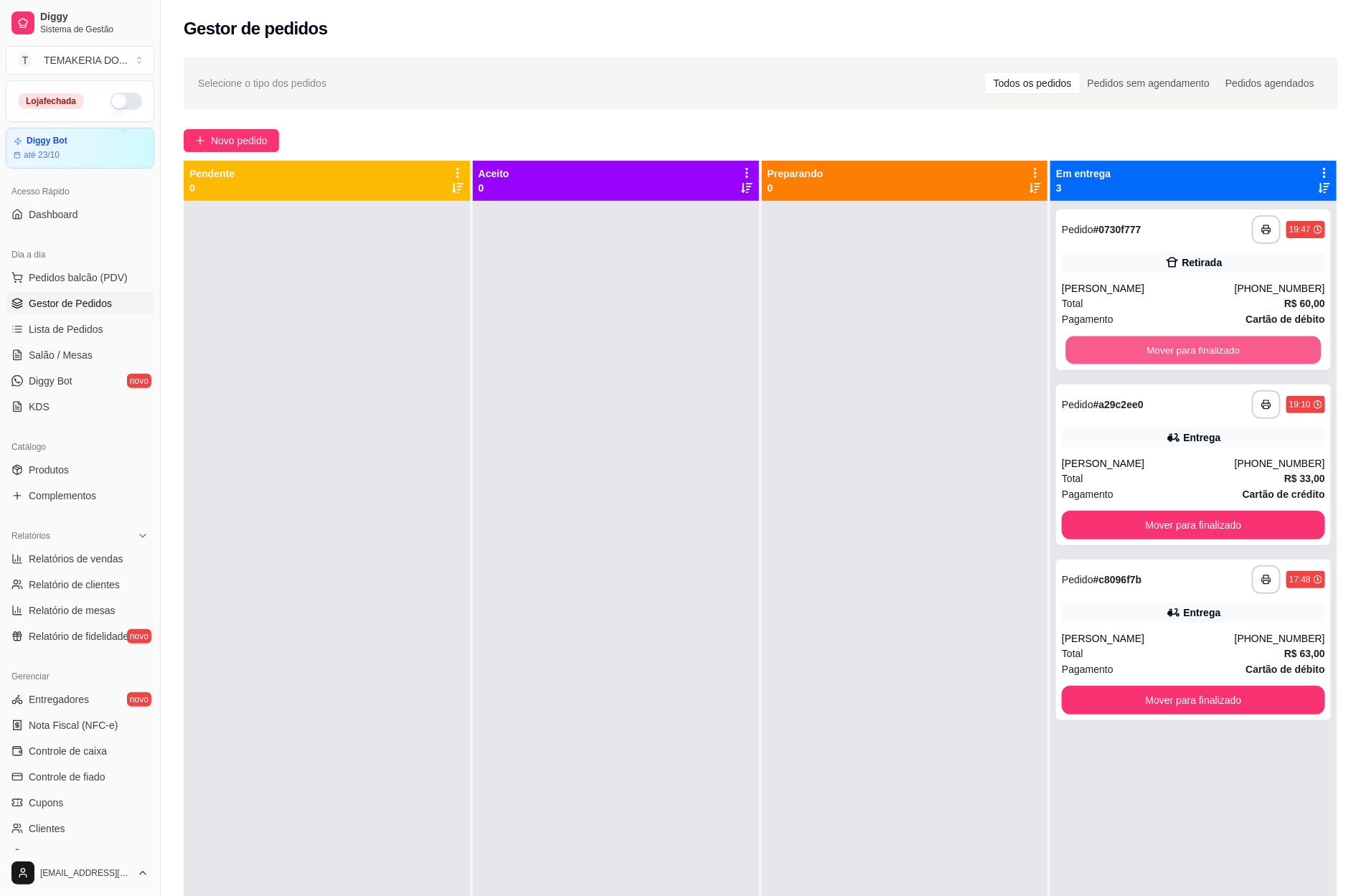
click at [1137, 353] on button "Mover para finalizado" at bounding box center [1194, 350] width 256 height 28
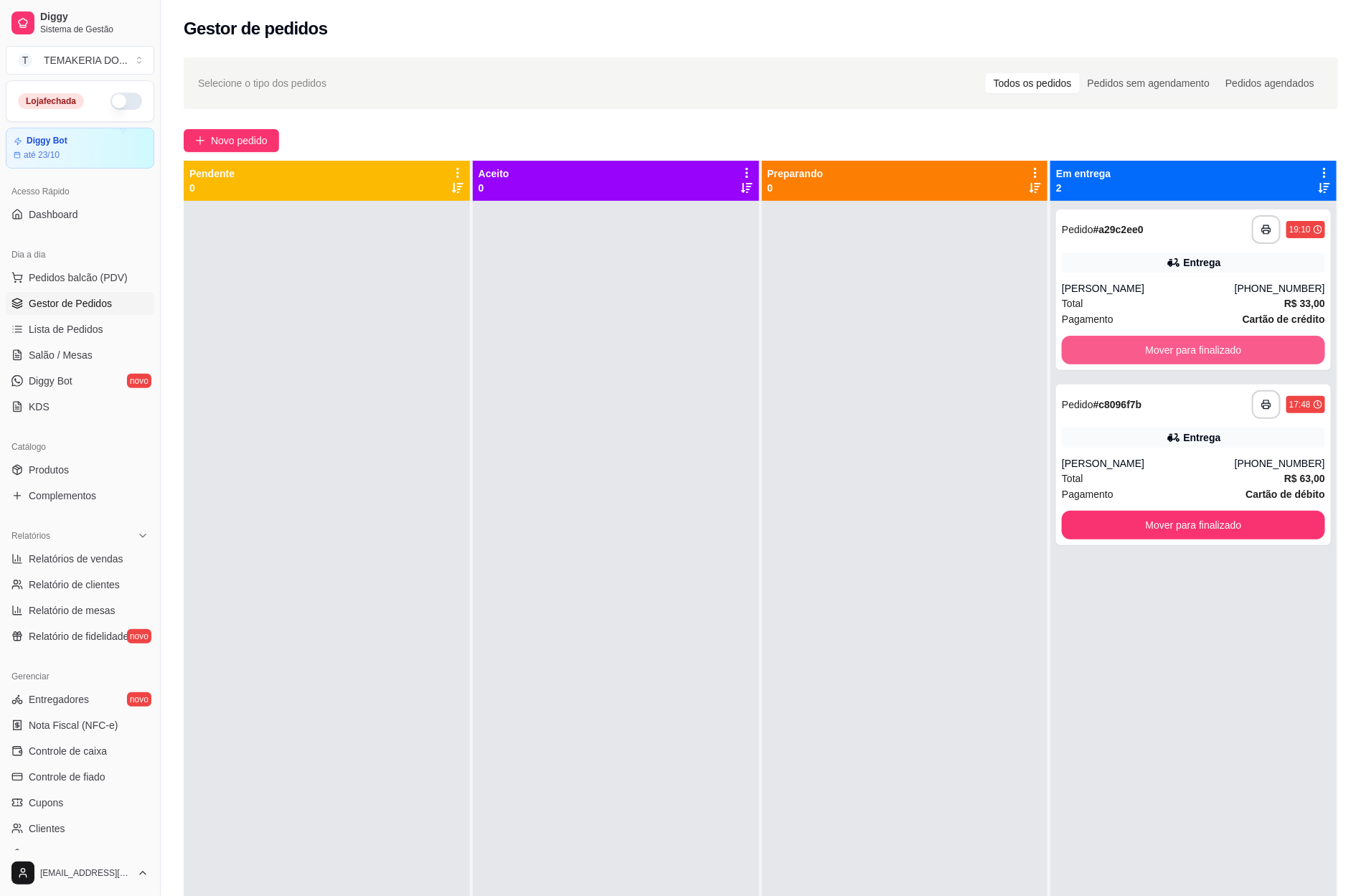
click at [1137, 353] on button "Mover para finalizado" at bounding box center [1193, 349] width 264 height 29
click at [1137, 511] on button "Mover para finalizado" at bounding box center [1193, 525] width 264 height 29
